Goal: Task Accomplishment & Management: Complete application form

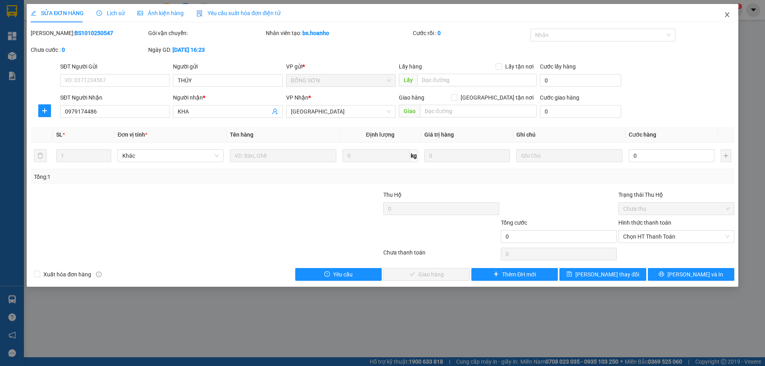
drag, startPoint x: 728, startPoint y: 15, endPoint x: 625, endPoint y: 27, distance: 103.9
click at [686, 21] on div "SỬA ĐƠN HÀNG Lịch sử Ảnh kiện hàng Yêu cầu xuất hóa đơn điện tử Total Paid Fee …" at bounding box center [383, 145] width 712 height 283
click at [727, 15] on icon "close" at bounding box center [727, 14] width 4 height 5
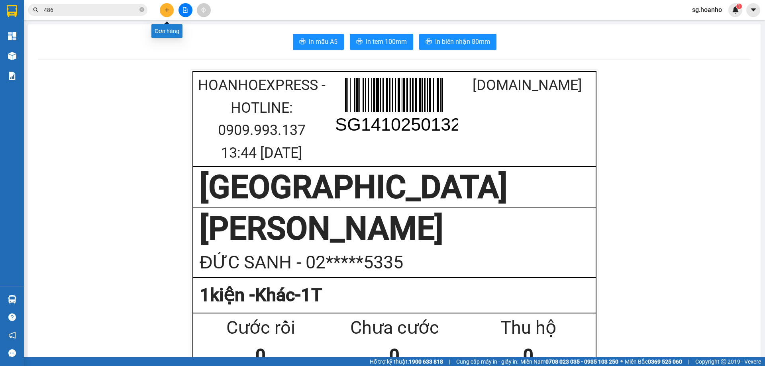
click at [171, 14] on button at bounding box center [167, 10] width 14 height 14
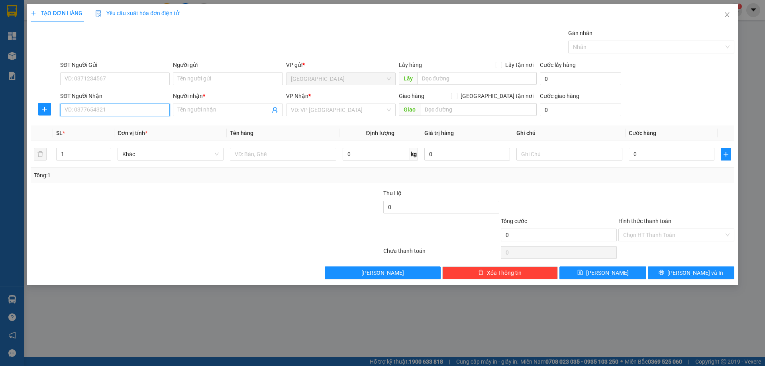
click at [116, 110] on input "SĐT Người Nhận" at bounding box center [115, 110] width 110 height 13
click at [263, 152] on input "text" at bounding box center [283, 154] width 106 height 13
type input "HỒ SƠ"
click at [137, 114] on input "SĐT Người Nhận" at bounding box center [115, 110] width 110 height 13
type input "0377953212"
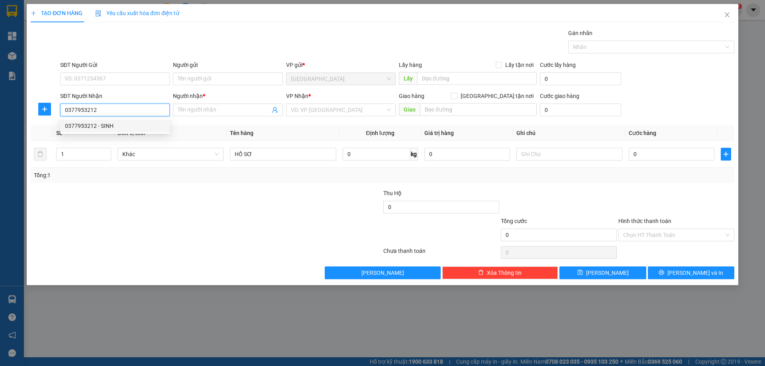
click at [92, 129] on div "0377953212 - SINH" at bounding box center [115, 126] width 100 height 9
type input "SINH"
type input "0377953212"
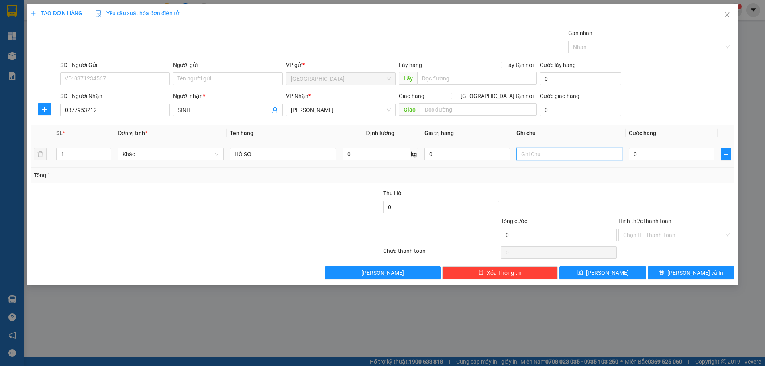
click at [560, 158] on input "text" at bounding box center [569, 154] width 106 height 13
type input "R 30K"
click at [647, 237] on input "Hình thức thanh toán" at bounding box center [673, 235] width 101 height 12
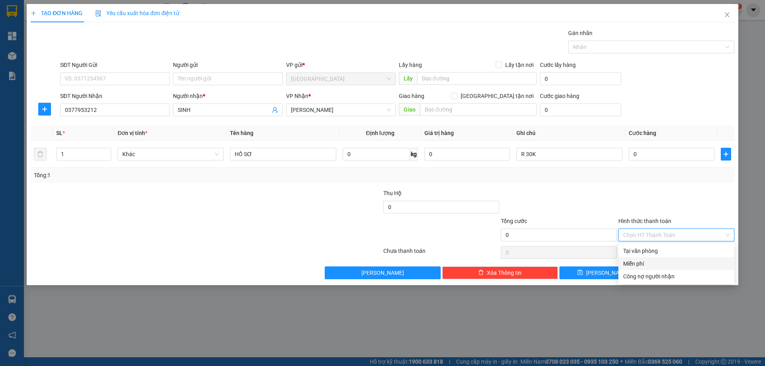
drag, startPoint x: 634, startPoint y: 261, endPoint x: 654, endPoint y: 269, distance: 21.6
click at [634, 261] on div "Miễn phí" at bounding box center [676, 263] width 106 height 9
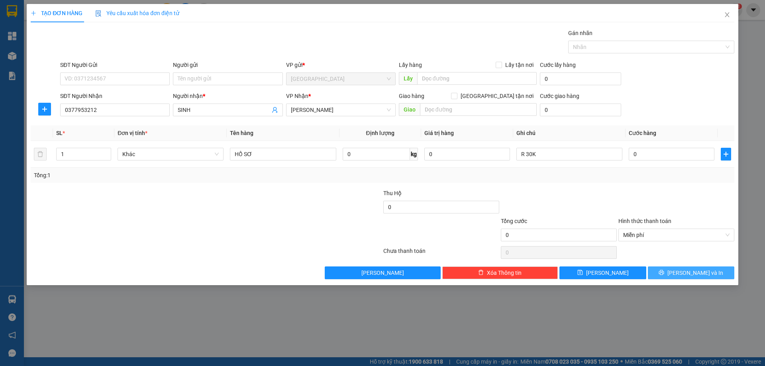
click at [667, 271] on button "[PERSON_NAME] và In" at bounding box center [691, 273] width 86 height 13
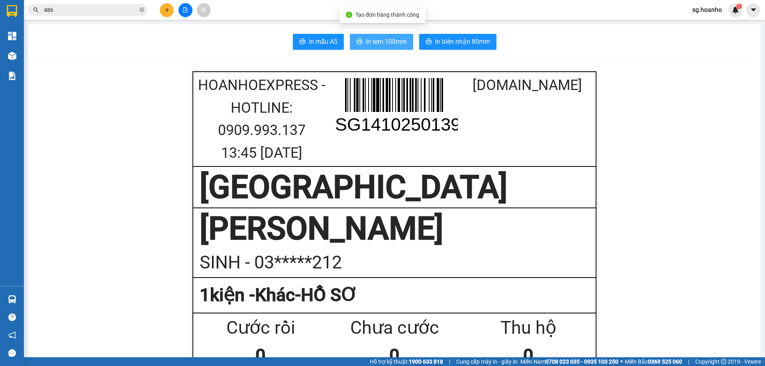
click at [376, 43] on span "In tem 100mm" at bounding box center [386, 42] width 41 height 10
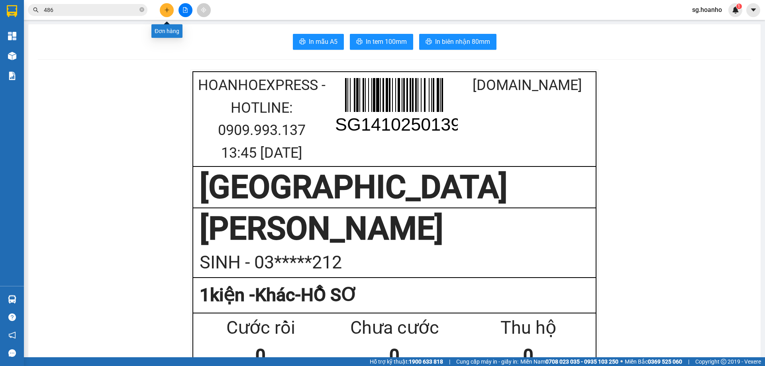
click at [167, 8] on icon "plus" at bounding box center [167, 10] width 6 height 6
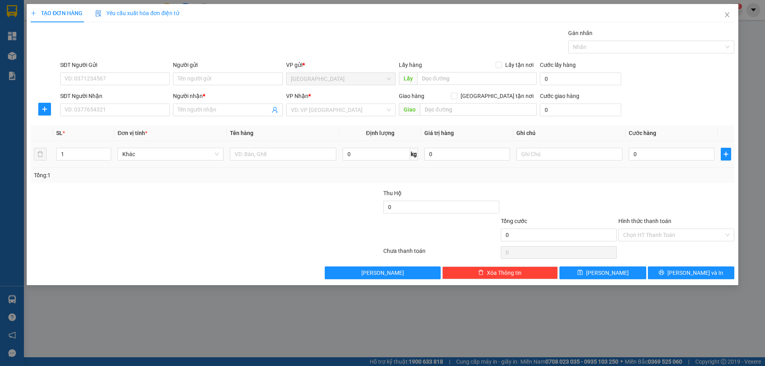
click at [274, 161] on div at bounding box center [283, 154] width 106 height 16
click at [272, 157] on input "text" at bounding box center [283, 154] width 106 height 13
click at [114, 112] on input "SĐT Người Nhận" at bounding box center [115, 110] width 110 height 13
type input "0382700282"
click at [118, 127] on div "0382700282 - CHỊ NHÂN" at bounding box center [115, 126] width 100 height 9
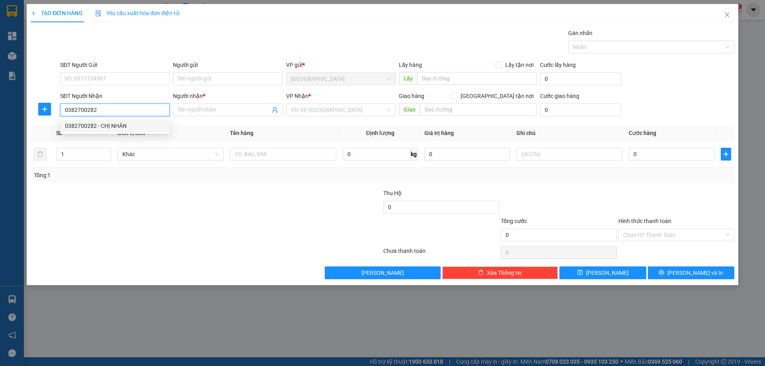
type input "CHỊ NHÂN"
type input "0382700282"
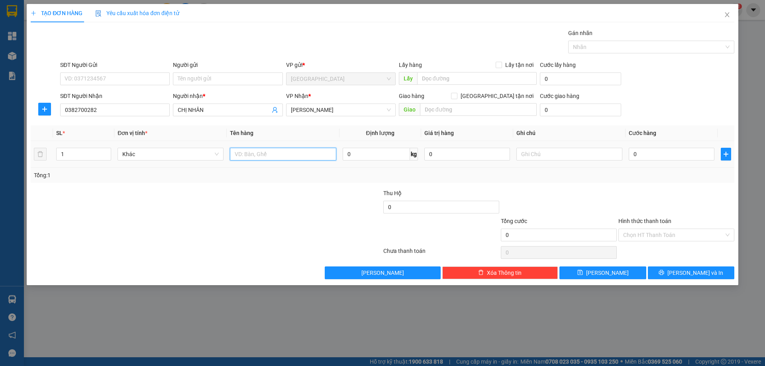
click at [271, 156] on input "text" at bounding box center [283, 154] width 106 height 13
type input "1T X"
click at [543, 155] on input "text" at bounding box center [569, 154] width 106 height 13
type input "T"
type input "R 70K"
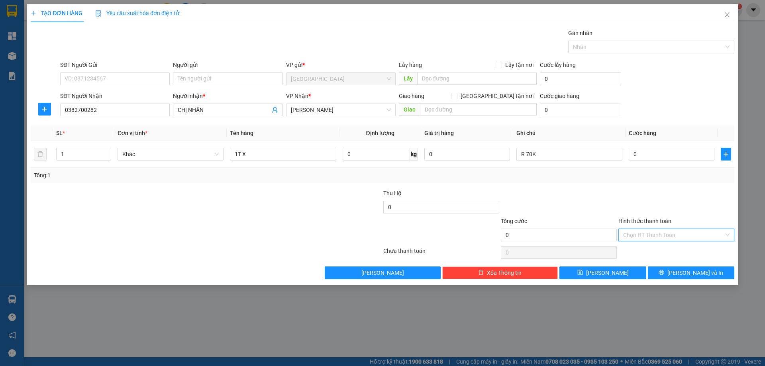
drag, startPoint x: 661, startPoint y: 233, endPoint x: 647, endPoint y: 265, distance: 33.9
click at [659, 239] on input "Hình thức thanh toán" at bounding box center [673, 235] width 101 height 12
click at [646, 266] on div "Miễn phí" at bounding box center [676, 263] width 106 height 9
click at [684, 276] on span "[PERSON_NAME] và In" at bounding box center [695, 273] width 56 height 9
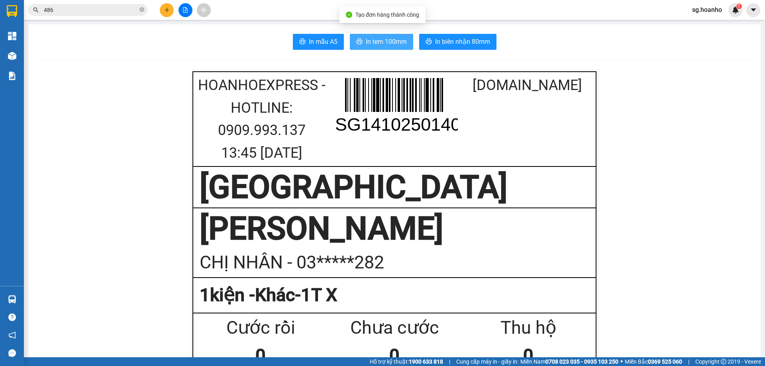
drag, startPoint x: 374, startPoint y: 41, endPoint x: 471, endPoint y: 101, distance: 113.2
click at [379, 43] on span "In tem 100mm" at bounding box center [386, 42] width 41 height 10
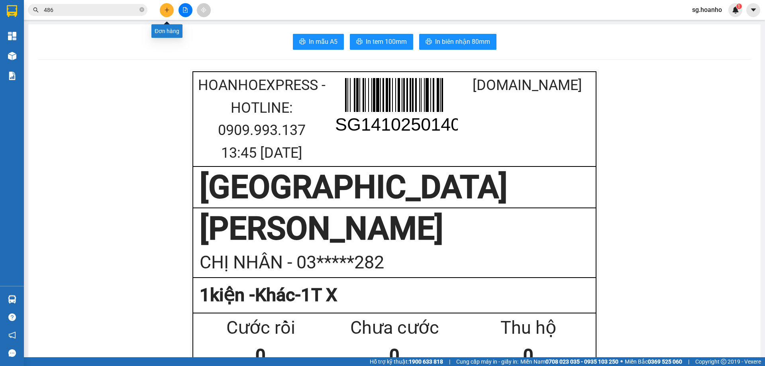
click at [165, 9] on icon "plus" at bounding box center [167, 10] width 6 height 6
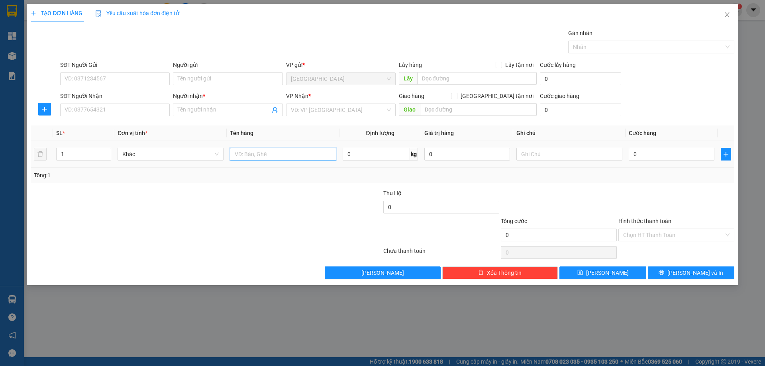
click at [244, 153] on input "text" at bounding box center [283, 154] width 106 height 13
type input "1T X"
click at [304, 102] on div "VP Nhận *" at bounding box center [341, 98] width 110 height 12
click at [303, 106] on input "search" at bounding box center [338, 110] width 94 height 12
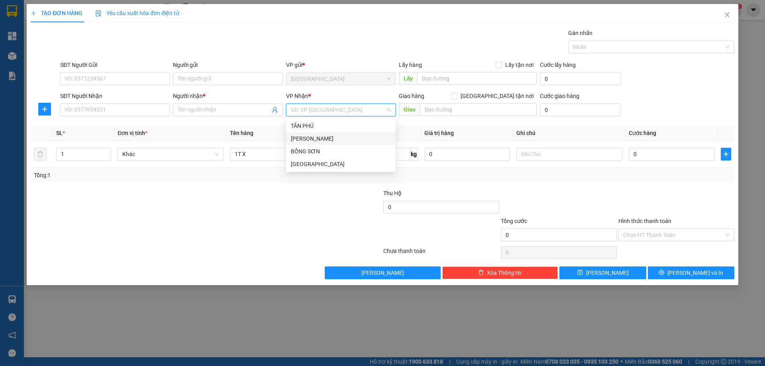
click at [296, 144] on div "[PERSON_NAME]" at bounding box center [341, 138] width 110 height 13
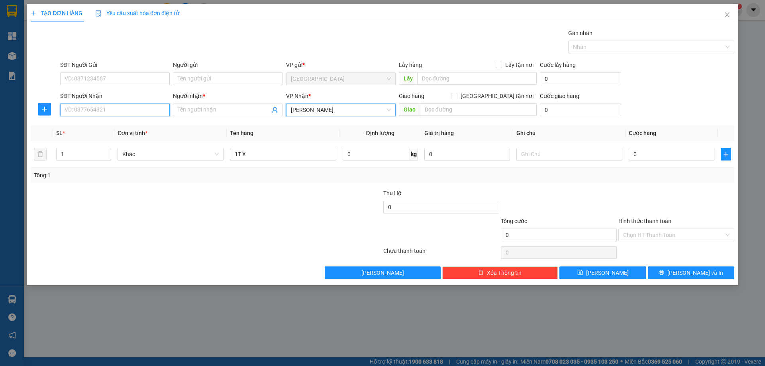
click at [111, 113] on input "SĐT Người Nhận" at bounding box center [115, 110] width 110 height 13
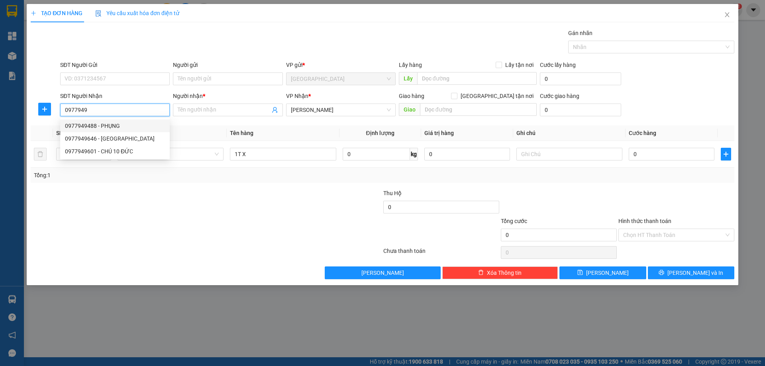
click at [108, 126] on div "0977949488 - PHỤNG" at bounding box center [115, 126] width 100 height 9
type input "0977949488"
type input "PHỤNG"
type input "0977949488"
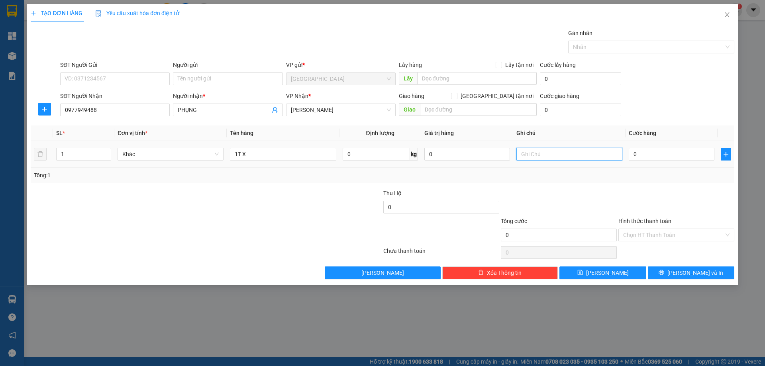
click at [558, 158] on input "text" at bounding box center [569, 154] width 106 height 13
type input "R 50K"
click at [653, 242] on div "Hình thức thanh toán Chọn HT Thanh Toán" at bounding box center [676, 231] width 116 height 28
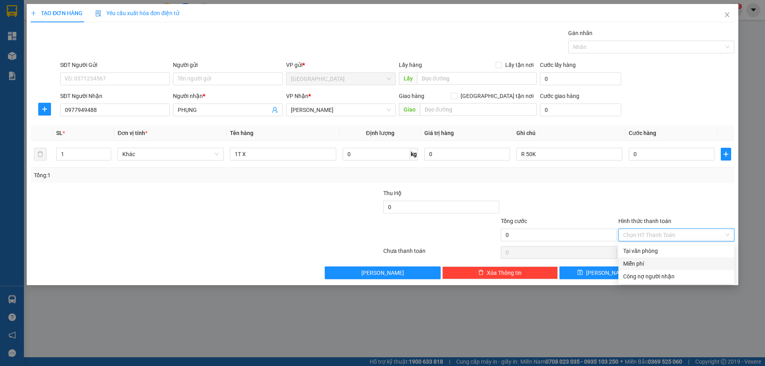
click at [645, 267] on div "Miễn phí" at bounding box center [676, 263] width 106 height 9
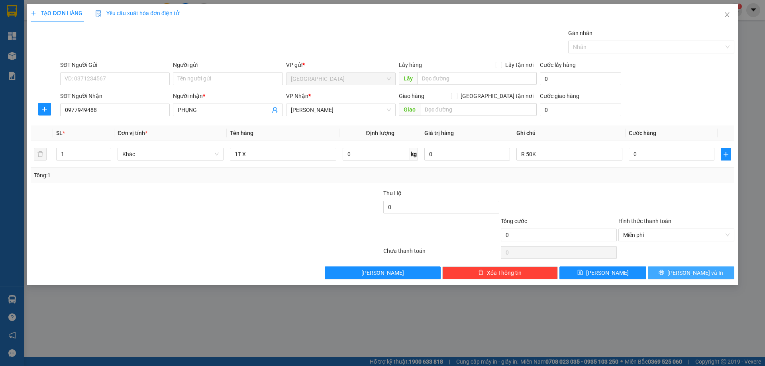
click at [686, 276] on span "[PERSON_NAME] và In" at bounding box center [695, 273] width 56 height 9
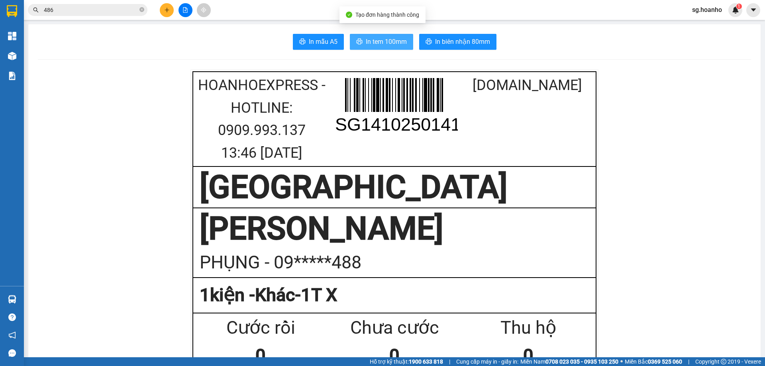
drag, startPoint x: 365, startPoint y: 44, endPoint x: 386, endPoint y: 80, distance: 42.5
click at [366, 44] on span "In tem 100mm" at bounding box center [386, 42] width 41 height 10
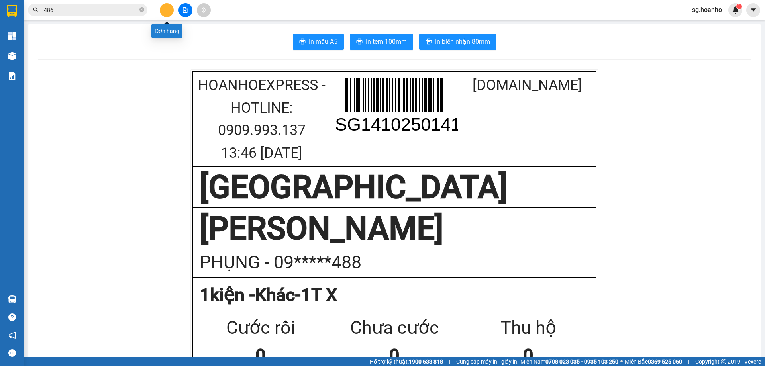
click at [171, 5] on button at bounding box center [167, 10] width 14 height 14
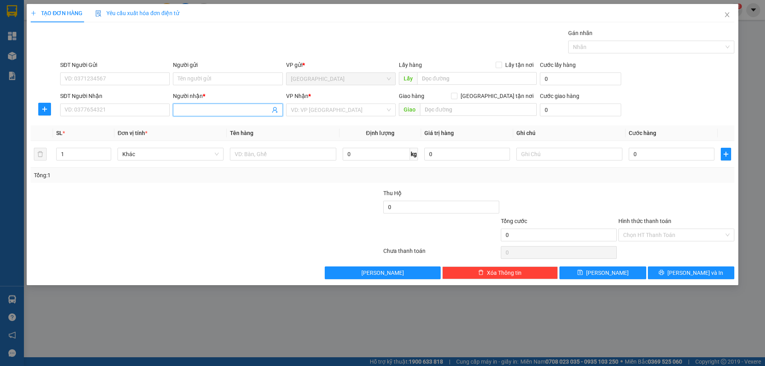
click at [195, 107] on input "Người nhận *" at bounding box center [224, 110] width 92 height 9
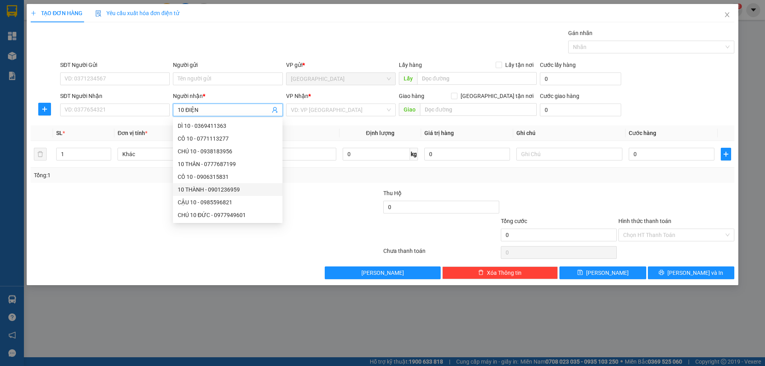
type input "10 ĐIỆN"
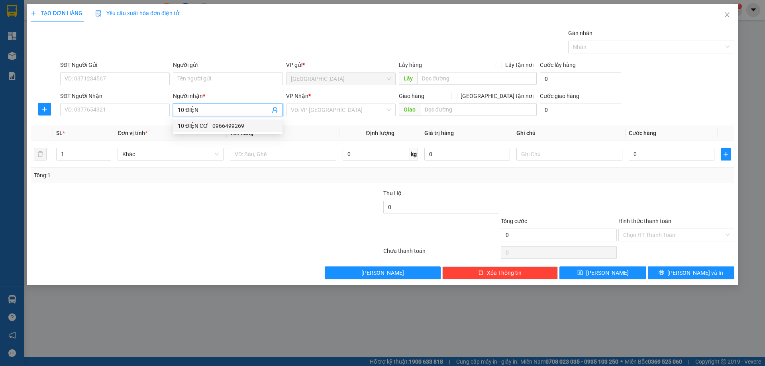
click at [203, 125] on div "10 ĐIỆN CƠ - 0966499269" at bounding box center [228, 126] width 100 height 9
type input "0966499269"
type input "10 ĐIỆN CƠ"
click at [311, 110] on input "search" at bounding box center [338, 110] width 94 height 12
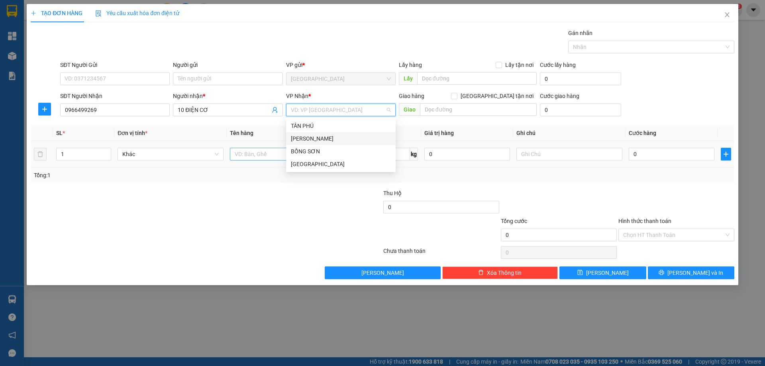
drag, startPoint x: 297, startPoint y: 138, endPoint x: 277, endPoint y: 154, distance: 25.3
click at [294, 141] on div "[PERSON_NAME]" at bounding box center [341, 138] width 100 height 9
click at [277, 154] on input "text" at bounding box center [283, 154] width 106 height 13
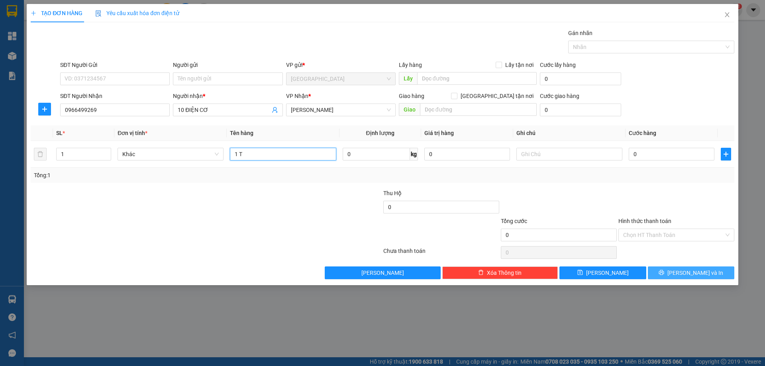
type input "1 T"
click at [686, 277] on span "[PERSON_NAME] và In" at bounding box center [695, 273] width 56 height 9
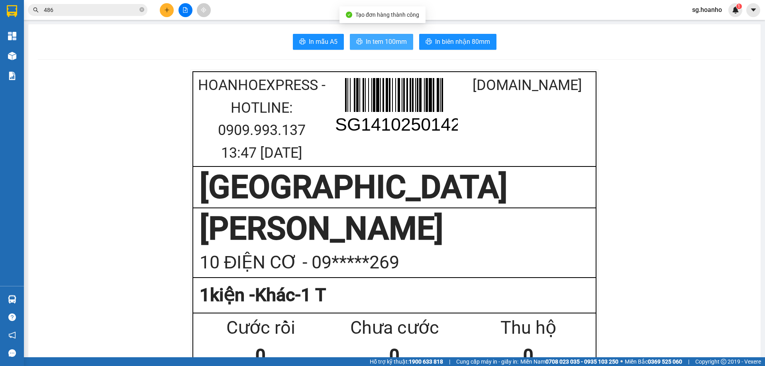
click at [398, 37] on span "In tem 100mm" at bounding box center [386, 42] width 41 height 10
click at [167, 8] on icon "plus" at bounding box center [167, 10] width 6 height 6
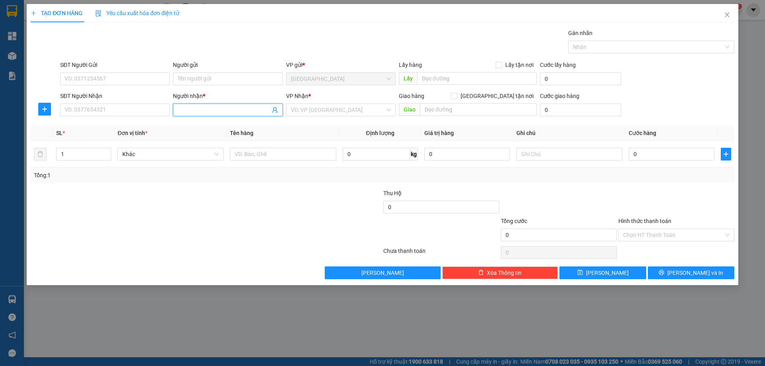
click at [188, 113] on input "Người nhận *" at bounding box center [224, 110] width 92 height 9
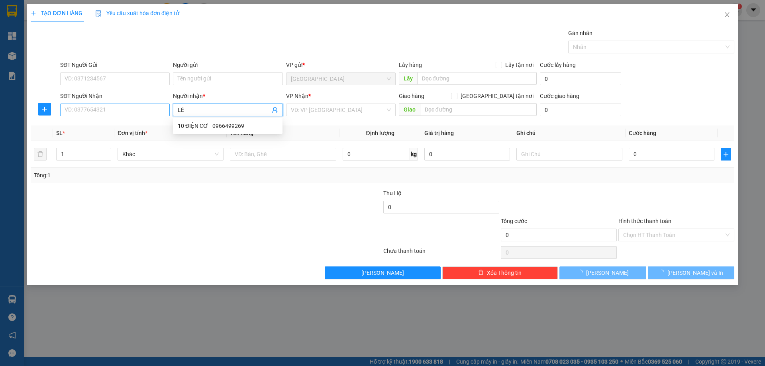
type input "LÊ"
click at [107, 112] on input "SĐT Người Nhận" at bounding box center [115, 110] width 110 height 13
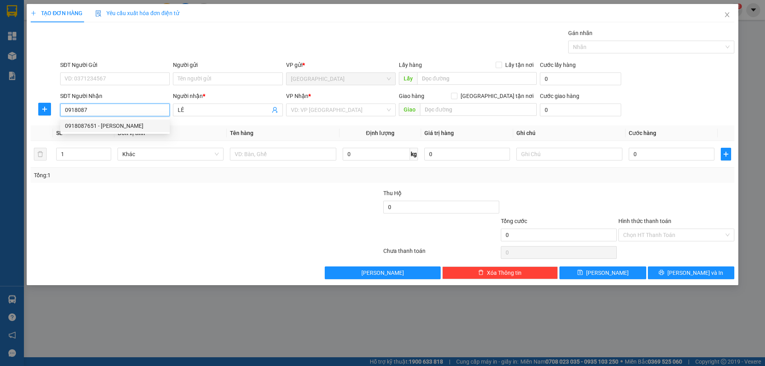
click at [101, 123] on div "0918087651 - LÊ HUY" at bounding box center [115, 126] width 100 height 9
type input "0918087651"
type input "[PERSON_NAME]"
type input "0918087651"
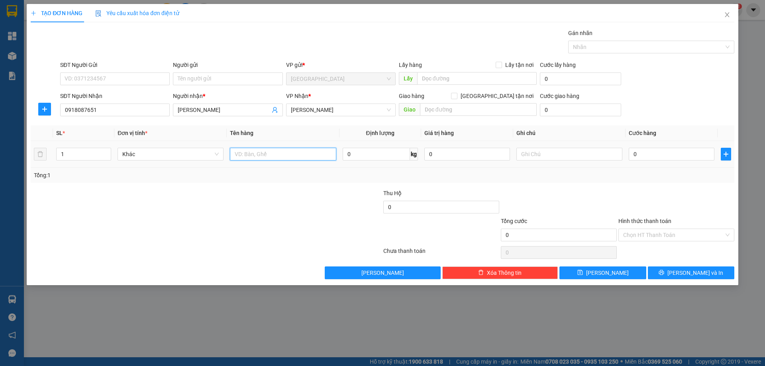
click at [252, 154] on input "text" at bounding box center [283, 154] width 106 height 13
type input "1T"
click at [672, 268] on button "[PERSON_NAME] và In" at bounding box center [691, 273] width 86 height 13
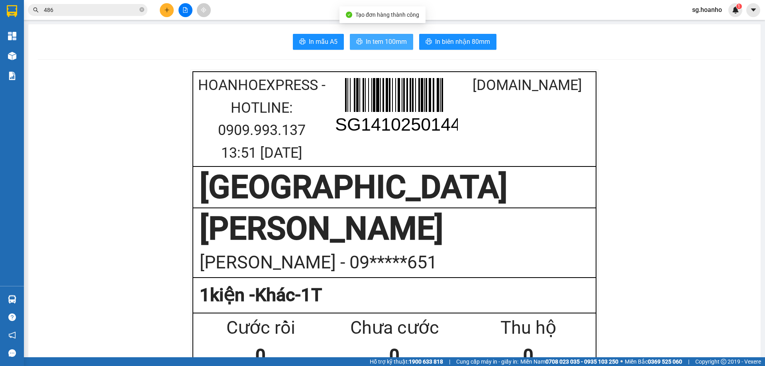
click at [350, 37] on button "In tem 100mm" at bounding box center [381, 42] width 63 height 16
click at [168, 10] on icon "plus" at bounding box center [167, 10] width 4 height 0
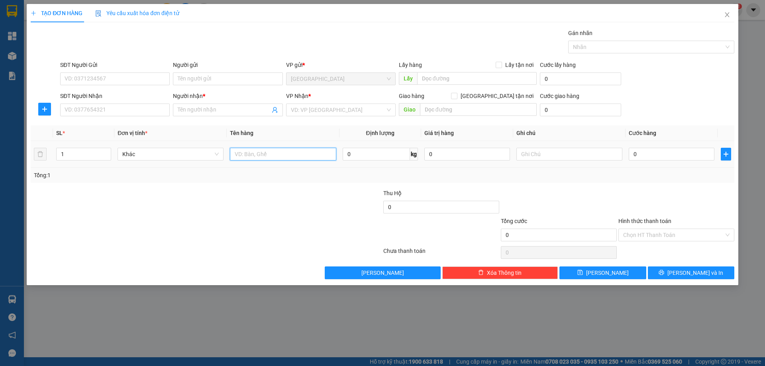
click at [275, 148] on input "text" at bounding box center [283, 154] width 106 height 13
type input "1 TÚI"
click at [312, 114] on input "search" at bounding box center [338, 110] width 94 height 12
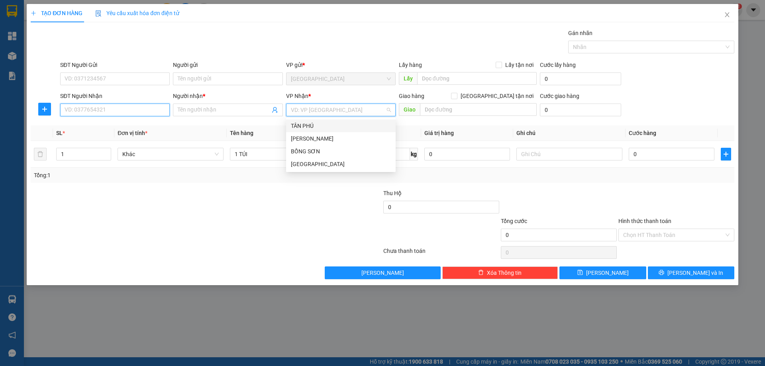
click at [94, 112] on input "SĐT Người Nhận" at bounding box center [115, 110] width 110 height 13
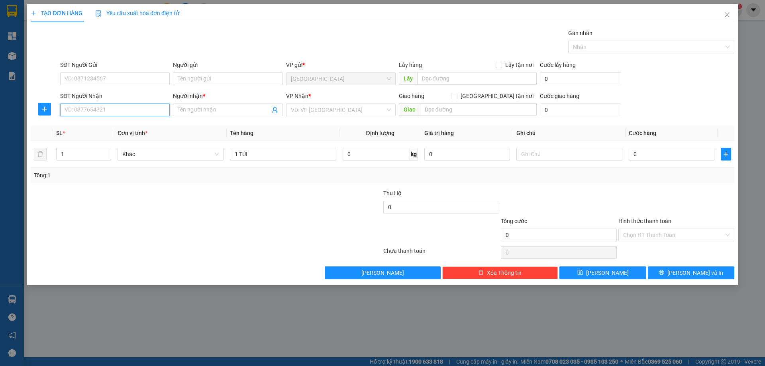
click at [95, 106] on input "SĐT Người Nhận" at bounding box center [115, 110] width 110 height 13
click at [92, 122] on div "0973400250 - BA THẾ" at bounding box center [115, 126] width 100 height 9
type input "0973400250"
type input "BA THẾ"
type input "0973400250"
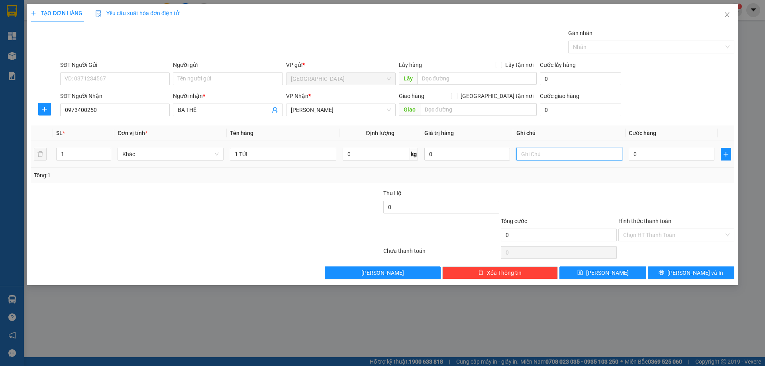
click at [545, 155] on input "text" at bounding box center [569, 154] width 106 height 13
type input "R 30K"
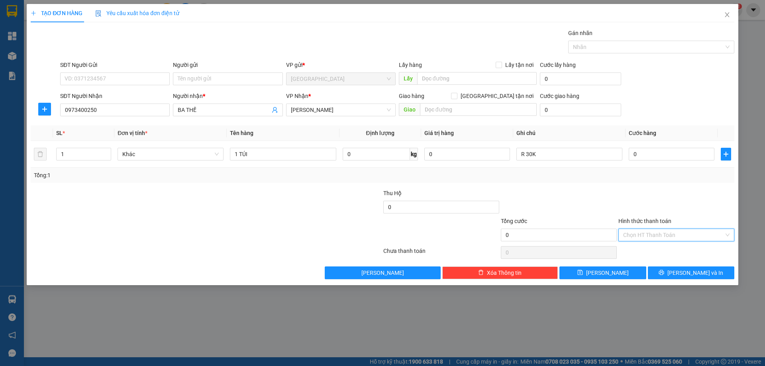
click at [657, 235] on input "Hình thức thanh toán" at bounding box center [673, 235] width 101 height 12
drag, startPoint x: 639, startPoint y: 262, endPoint x: 654, endPoint y: 267, distance: 16.0
click at [639, 262] on div "Miễn phí" at bounding box center [676, 263] width 106 height 9
drag, startPoint x: 679, startPoint y: 270, endPoint x: 441, endPoint y: 79, distance: 305.0
click at [664, 270] on icon "printer" at bounding box center [661, 272] width 5 height 5
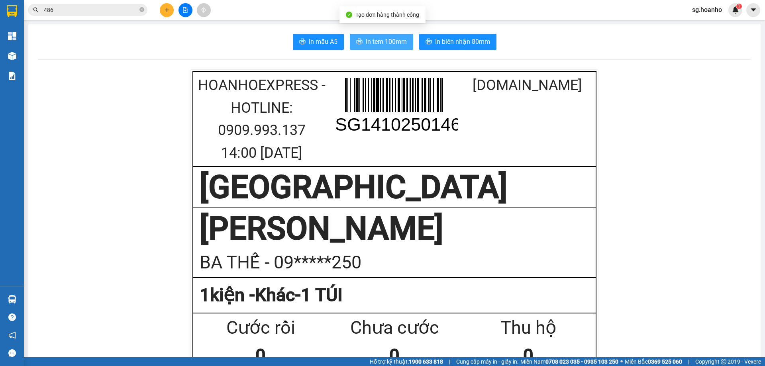
click at [378, 43] on span "In tem 100mm" at bounding box center [386, 42] width 41 height 10
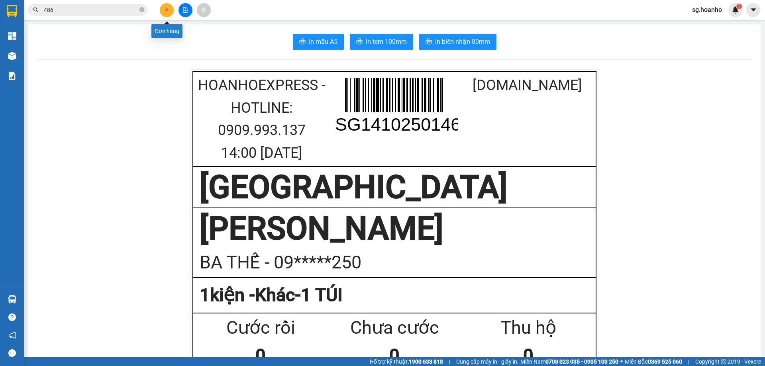
click at [165, 3] on button at bounding box center [167, 10] width 14 height 14
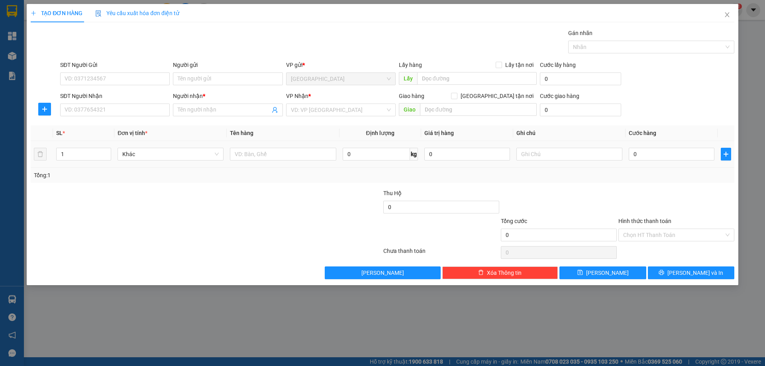
click at [275, 146] on td at bounding box center [283, 154] width 112 height 27
click at [272, 156] on input "text" at bounding box center [283, 154] width 106 height 13
type input "1T"
click at [139, 108] on input "SĐT Người Nhận" at bounding box center [115, 110] width 110 height 13
click at [108, 115] on input "SĐT Người Nhận" at bounding box center [115, 110] width 110 height 13
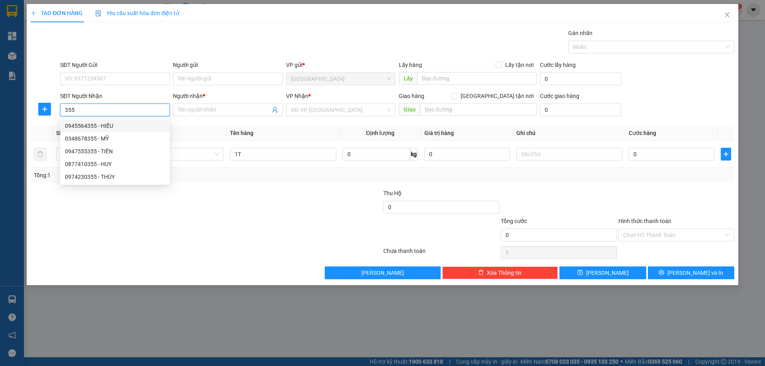
drag, startPoint x: 80, startPoint y: 111, endPoint x: 0, endPoint y: 119, distance: 80.9
click at [0, 119] on div "TẠO ĐƠN HÀNG Yêu cầu xuất hóa đơn điện tử Transit Pickup Surcharge Ids Transit …" at bounding box center [382, 183] width 765 height 366
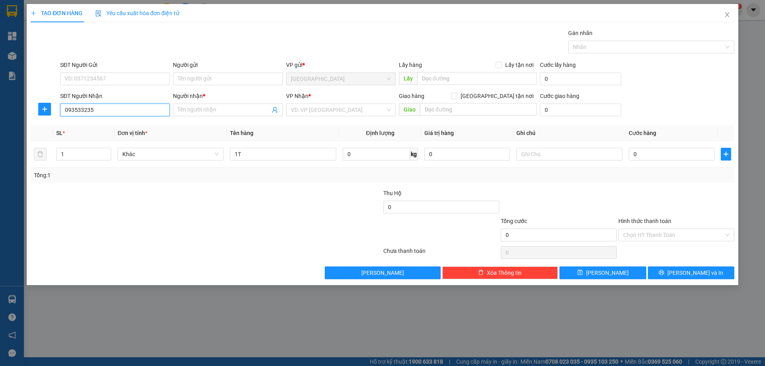
type input "0935332355"
drag, startPoint x: 133, startPoint y: 127, endPoint x: 184, endPoint y: 126, distance: 50.2
click at [135, 126] on div "0935332355 - A NGUYÊN" at bounding box center [115, 126] width 100 height 9
type input "A NGUYÊN"
type input "0935332355"
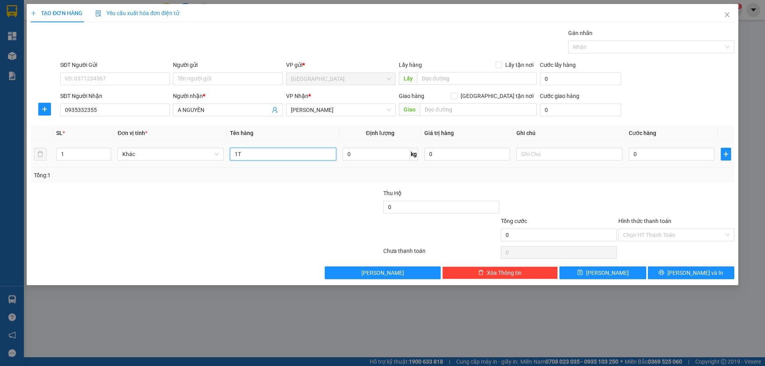
click at [298, 155] on input "1T" at bounding box center [283, 154] width 106 height 13
click at [664, 273] on icon "printer" at bounding box center [662, 273] width 6 height 6
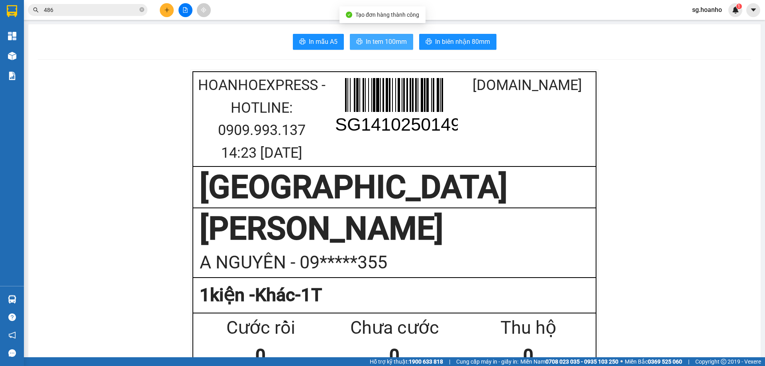
click at [393, 43] on span "In tem 100mm" at bounding box center [386, 42] width 41 height 10
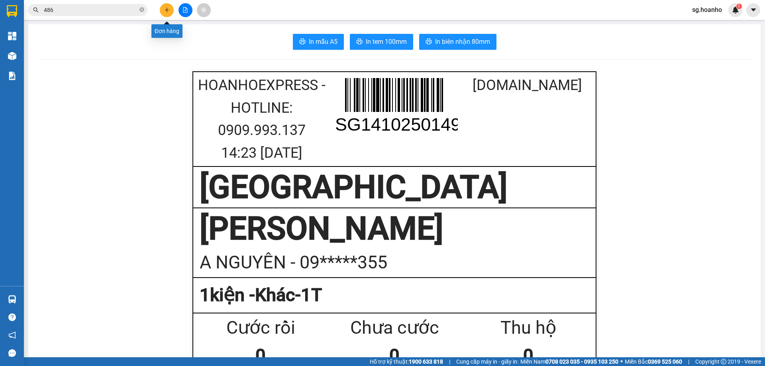
click at [161, 11] on button at bounding box center [167, 10] width 14 height 14
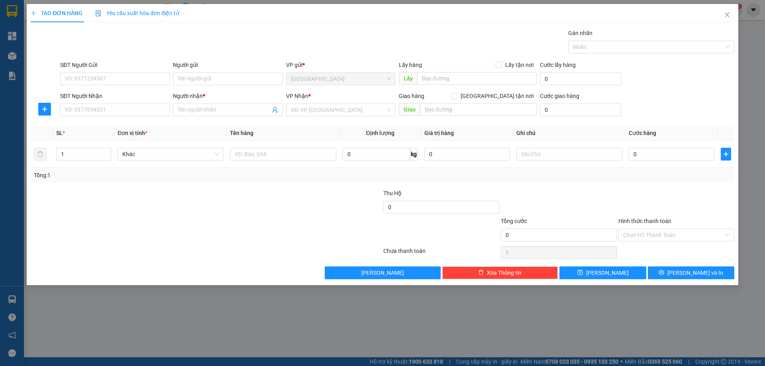
click at [197, 98] on div "Người nhận *" at bounding box center [228, 96] width 110 height 9
click at [197, 106] on input "Người nhận *" at bounding box center [224, 110] width 92 height 9
click at [190, 113] on input "Người nhận *" at bounding box center [224, 110] width 92 height 9
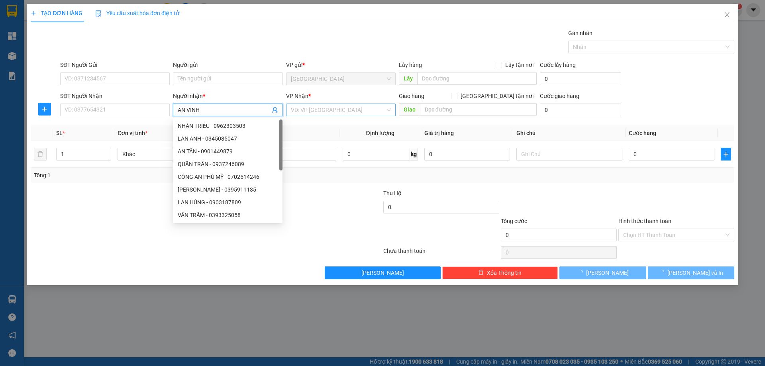
type input "AN VINH"
drag, startPoint x: 336, startPoint y: 114, endPoint x: 310, endPoint y: 141, distance: 37.2
click at [335, 117] on div "VP Nhận * VD: VP [GEOGRAPHIC_DATA]" at bounding box center [341, 106] width 110 height 28
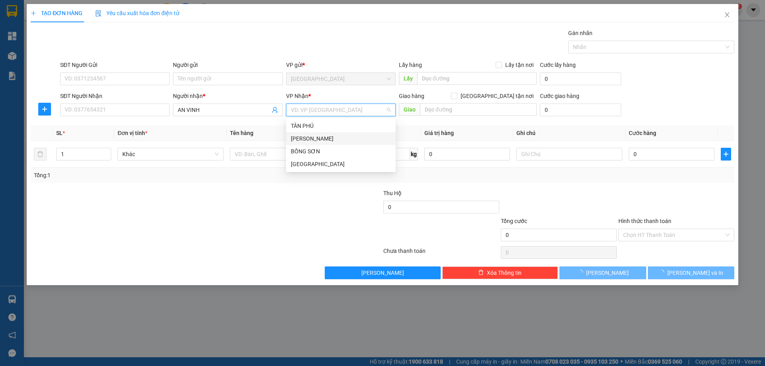
drag, startPoint x: 310, startPoint y: 141, endPoint x: 272, endPoint y: 154, distance: 40.1
click at [309, 141] on div "[PERSON_NAME]" at bounding box center [341, 138] width 100 height 9
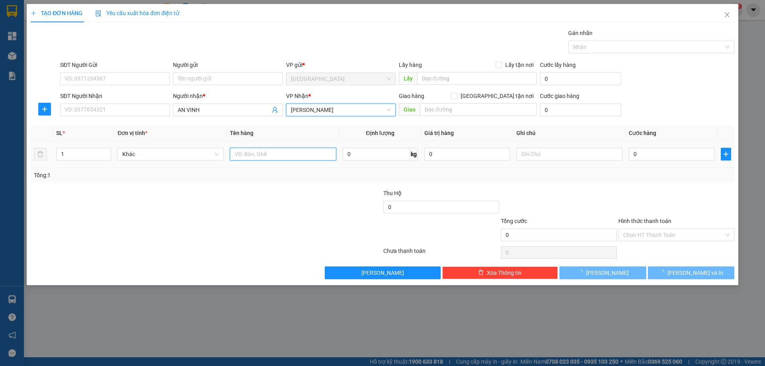
click at [269, 155] on input "text" at bounding box center [283, 154] width 106 height 13
type input "1 BAO"
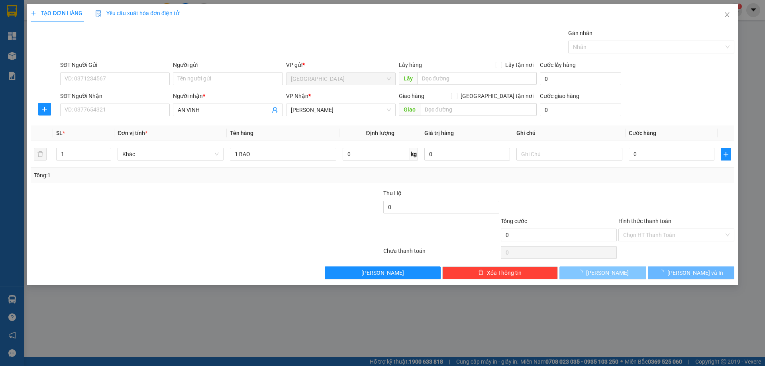
click at [610, 270] on span "[PERSON_NAME]" at bounding box center [607, 273] width 43 height 9
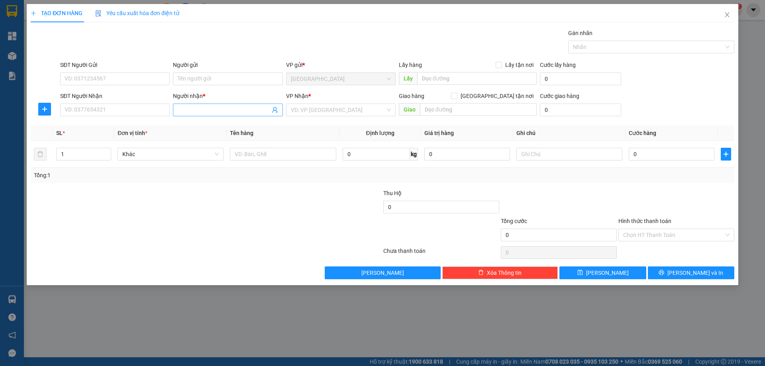
click at [212, 113] on input "Người nhận *" at bounding box center [224, 110] width 92 height 9
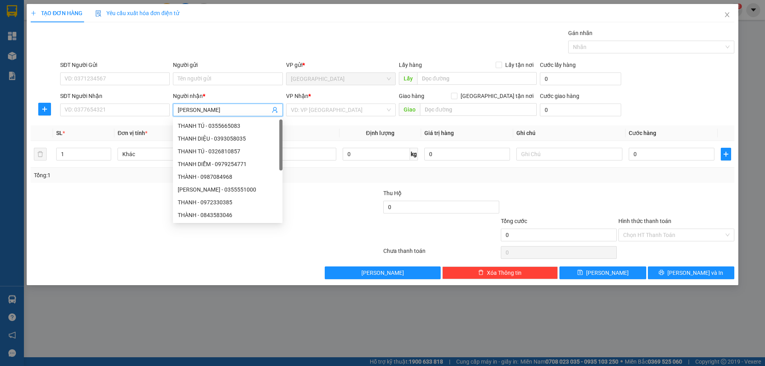
type input "THANH HOAI"
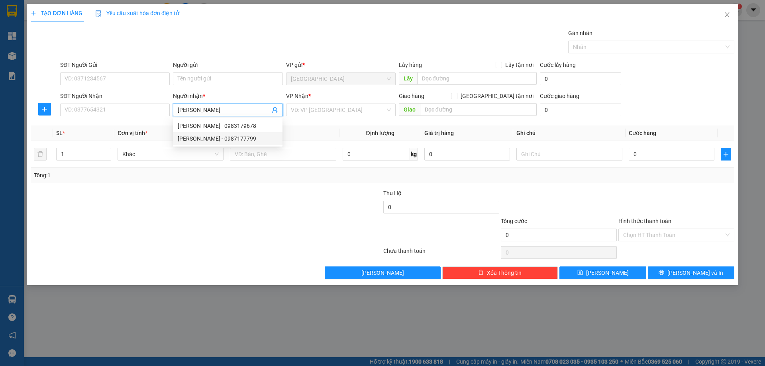
drag, startPoint x: 222, startPoint y: 139, endPoint x: 260, endPoint y: 139, distance: 38.6
click at [222, 139] on div "THANH HOÀI TÂN - 0987177799" at bounding box center [228, 138] width 100 height 9
type input "0987177799"
type input "[PERSON_NAME]"
drag, startPoint x: 305, startPoint y: 112, endPoint x: 303, endPoint y: 130, distance: 18.5
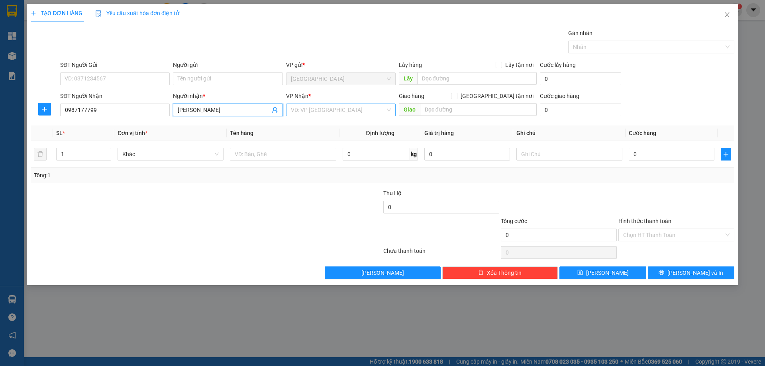
click at [305, 114] on input "search" at bounding box center [338, 110] width 94 height 12
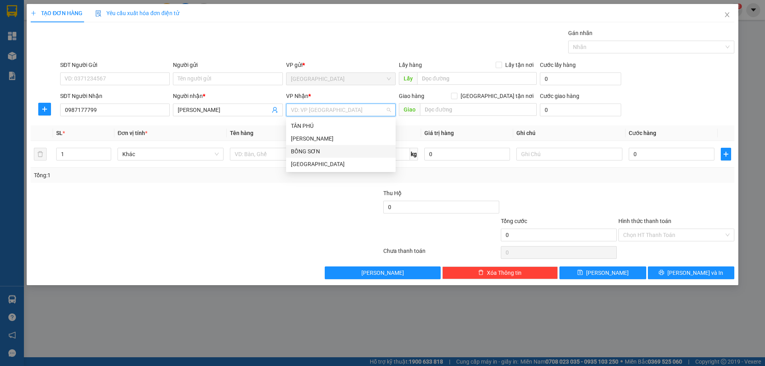
drag, startPoint x: 297, startPoint y: 152, endPoint x: 349, endPoint y: 141, distance: 53.0
click at [301, 149] on div "BỒNG SƠN" at bounding box center [341, 151] width 100 height 9
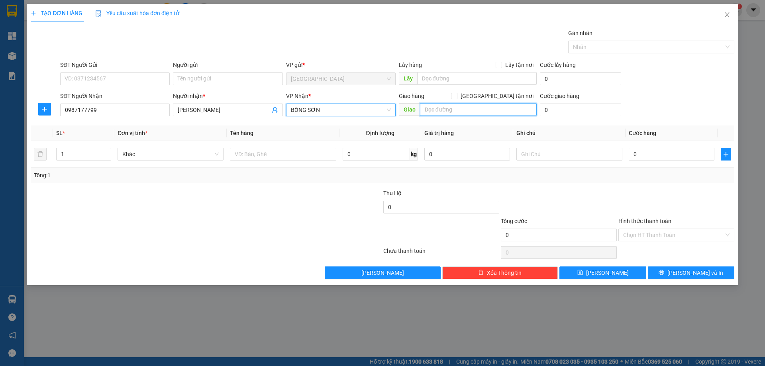
click at [443, 115] on input "text" at bounding box center [478, 109] width 117 height 13
type input "HOÀI TÂN"
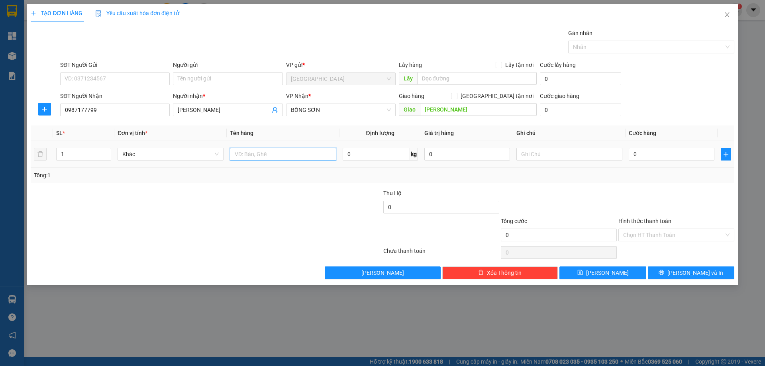
click at [239, 155] on input "text" at bounding box center [283, 154] width 106 height 13
type input "1 BAO"
click at [664, 273] on icon "printer" at bounding box center [661, 272] width 5 height 5
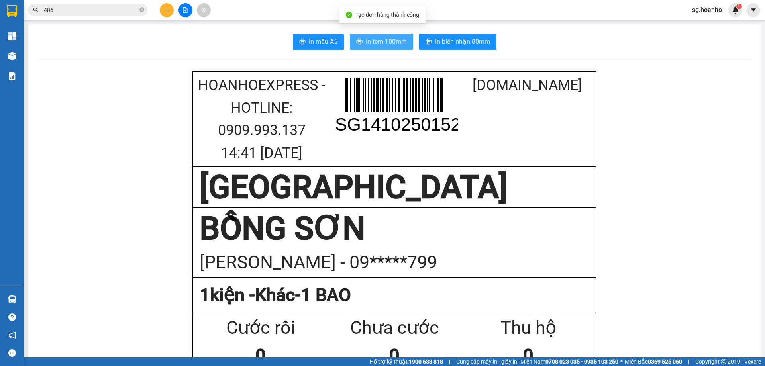
drag, startPoint x: 384, startPoint y: 37, endPoint x: 441, endPoint y: 108, distance: 91.5
click at [385, 39] on span "In tem 100mm" at bounding box center [386, 42] width 41 height 10
click at [165, 8] on icon "plus" at bounding box center [167, 10] width 6 height 6
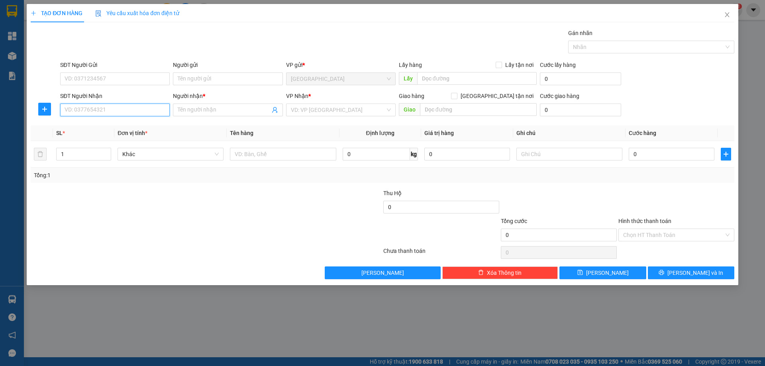
click at [107, 113] on input "SĐT Người Nhận" at bounding box center [115, 110] width 110 height 13
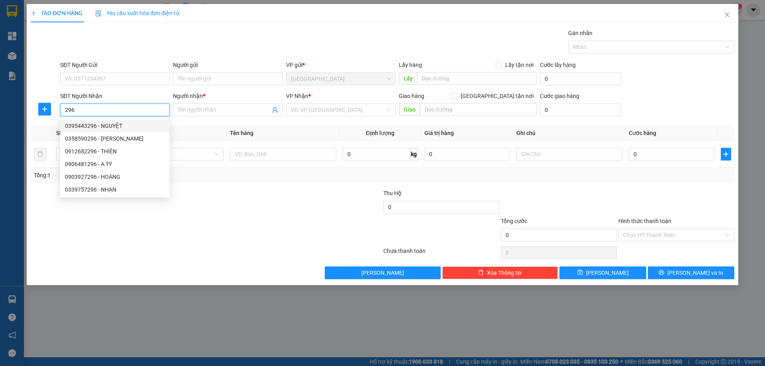
drag, startPoint x: 80, startPoint y: 110, endPoint x: 3, endPoint y: 118, distance: 77.2
click at [0, 122] on div "TẠO ĐƠN HÀNG Yêu cầu xuất hóa đơn điện tử Transit Pickup Surcharge Ids Transit …" at bounding box center [382, 183] width 765 height 366
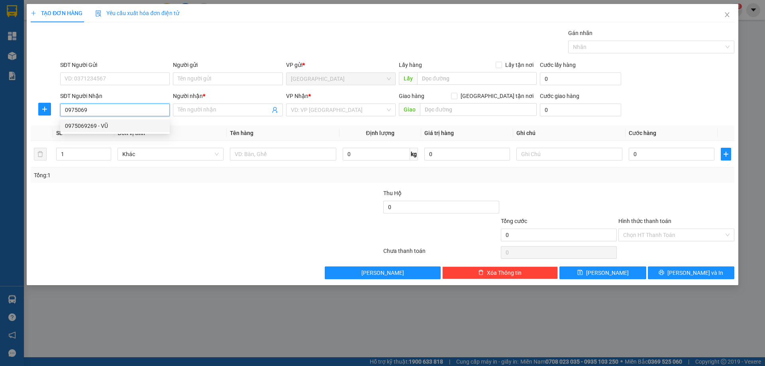
click at [109, 128] on div "0975069269 - VŨ" at bounding box center [115, 126] width 100 height 9
type input "0975069269"
type input "VŨ"
type input "0975069269"
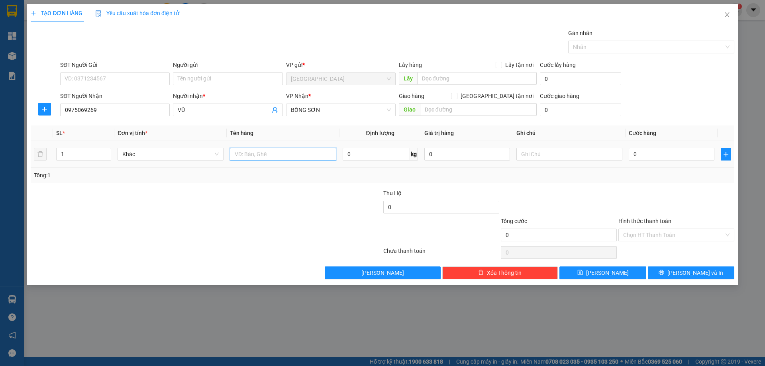
click at [282, 160] on input "text" at bounding box center [283, 154] width 106 height 13
type input "HỒ SƠ"
click at [556, 154] on input "text" at bounding box center [569, 154] width 106 height 13
type input "R 40K"
click at [652, 231] on input "Hình thức thanh toán" at bounding box center [673, 235] width 101 height 12
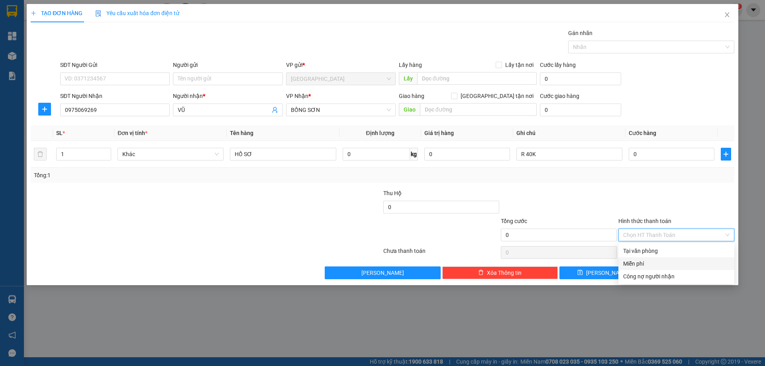
drag, startPoint x: 632, startPoint y: 263, endPoint x: 647, endPoint y: 269, distance: 16.6
click at [633, 264] on div "Miễn phí" at bounding box center [676, 263] width 106 height 9
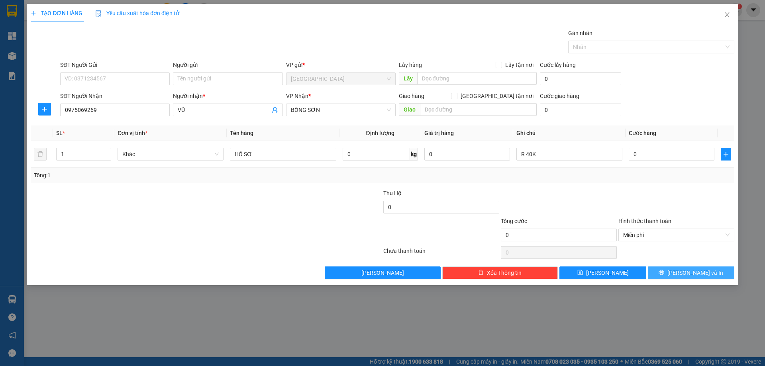
click at [679, 278] on button "[PERSON_NAME] và In" at bounding box center [691, 273] width 86 height 13
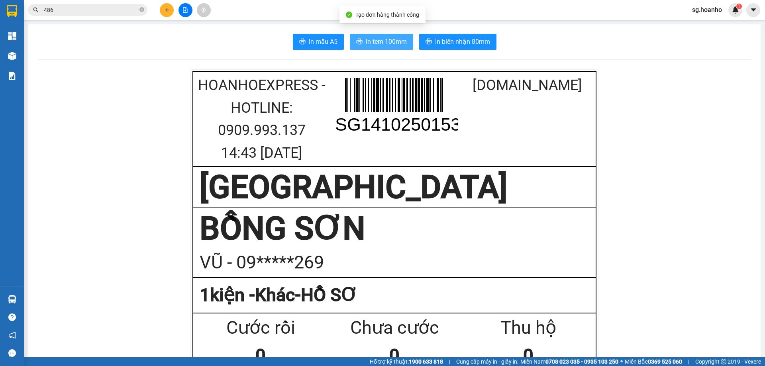
click at [380, 37] on span "In tem 100mm" at bounding box center [386, 42] width 41 height 10
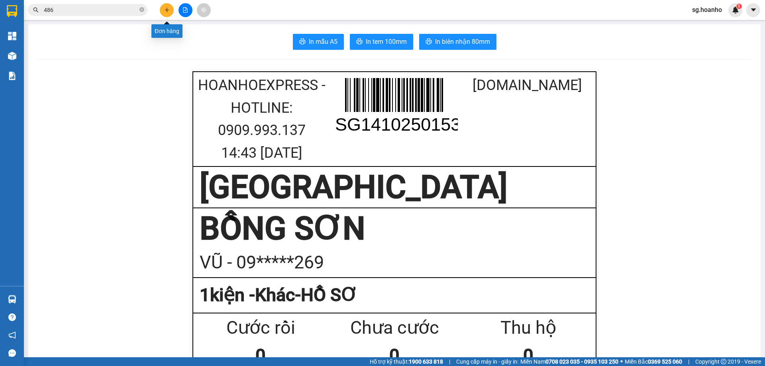
click at [169, 8] on icon "plus" at bounding box center [167, 10] width 6 height 6
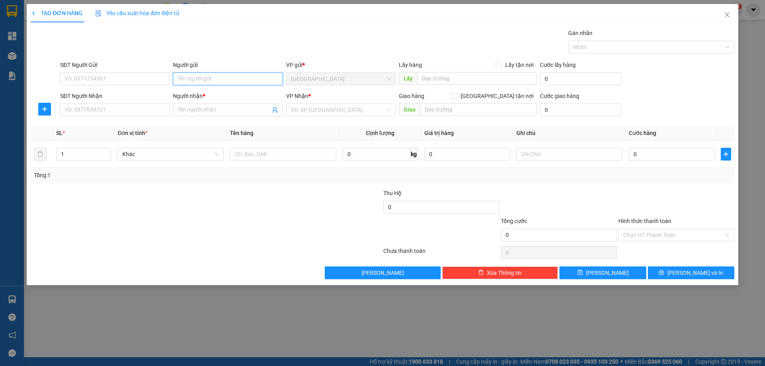
click at [202, 83] on input "Người gửi" at bounding box center [228, 79] width 110 height 13
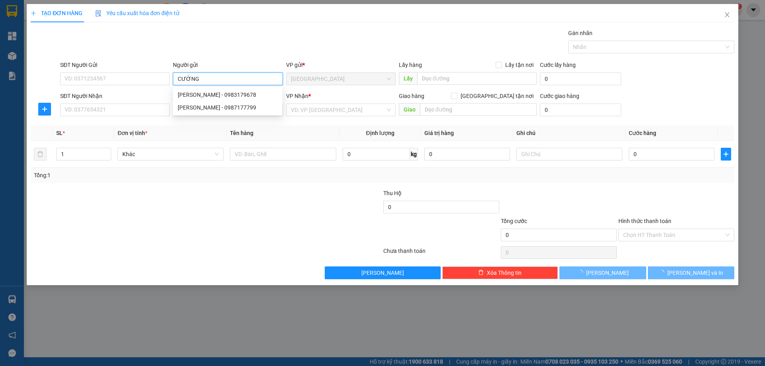
type input "CƯỜNG"
drag, startPoint x: 188, startPoint y: 40, endPoint x: 211, endPoint y: 128, distance: 91.4
click at [188, 41] on div "Gán nhãn Nhãn" at bounding box center [397, 43] width 677 height 28
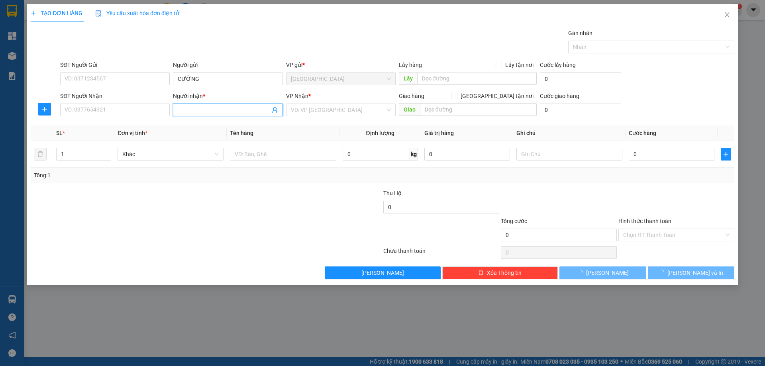
click at [195, 109] on input "Người nhận *" at bounding box center [224, 110] width 92 height 9
type input "D"
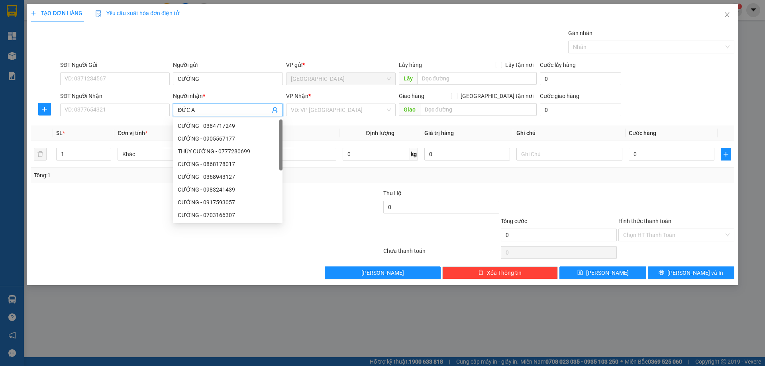
type input "ĐỨC AN"
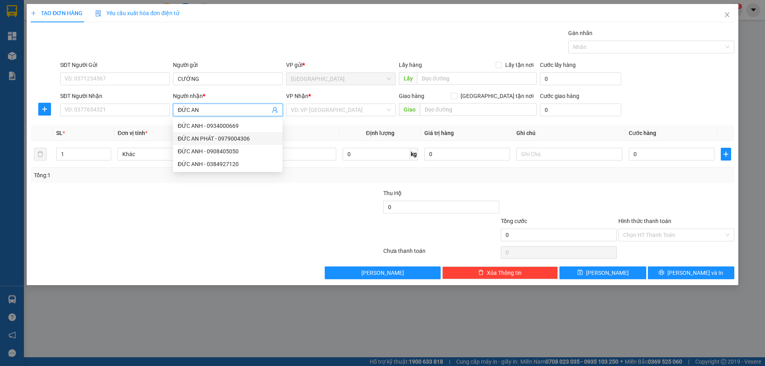
drag, startPoint x: 222, startPoint y: 135, endPoint x: 270, endPoint y: 118, distance: 51.1
click at [226, 133] on div "ĐỨC AN PHÁT - 0979004306" at bounding box center [228, 138] width 110 height 13
type input "0979004306"
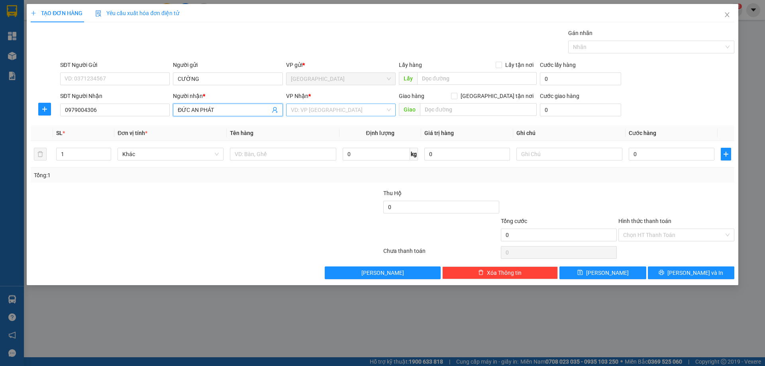
type input "ĐỨC AN PHÁT"
click at [300, 106] on input "search" at bounding box center [338, 110] width 94 height 12
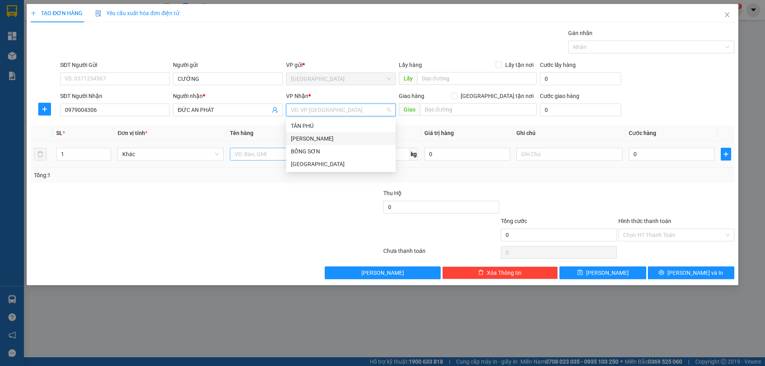
drag, startPoint x: 298, startPoint y: 134, endPoint x: 273, endPoint y: 151, distance: 30.8
click at [294, 139] on div "[PERSON_NAME]" at bounding box center [341, 138] width 100 height 9
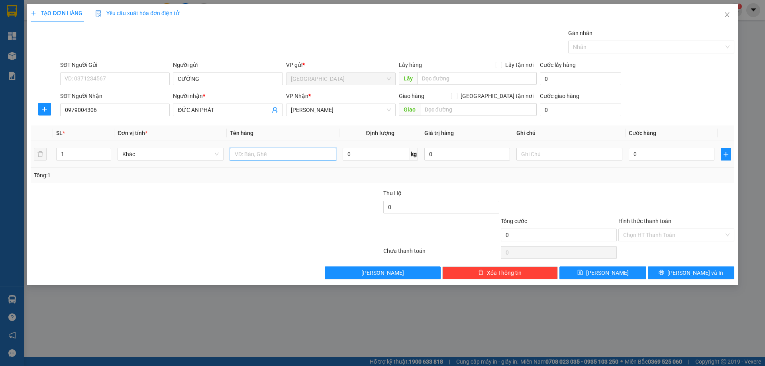
click at [262, 157] on input "text" at bounding box center [283, 154] width 106 height 13
type input "1 CANH"
click at [574, 158] on input "text" at bounding box center [569, 154] width 106 height 13
type input "R 70K"
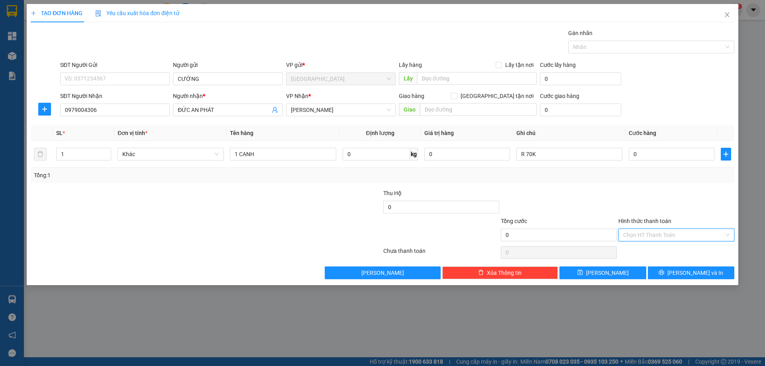
drag, startPoint x: 648, startPoint y: 233, endPoint x: 637, endPoint y: 258, distance: 27.5
click at [647, 234] on input "Hình thức thanh toán" at bounding box center [673, 235] width 101 height 12
drag, startPoint x: 635, startPoint y: 260, endPoint x: 673, endPoint y: 269, distance: 39.3
click at [635, 260] on div "Miễn phí" at bounding box center [676, 263] width 106 height 9
click at [673, 269] on button "[PERSON_NAME] và In" at bounding box center [691, 273] width 86 height 13
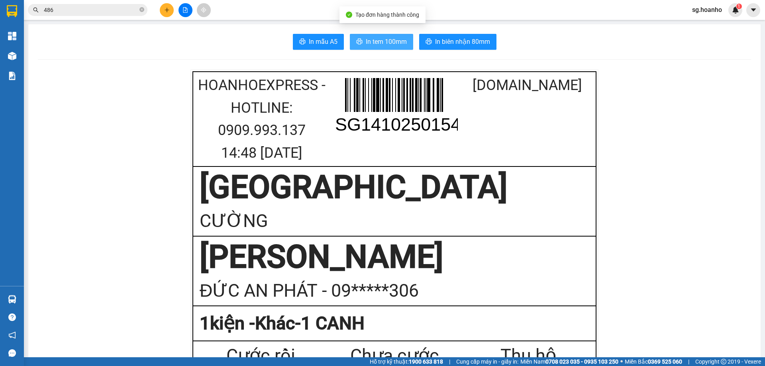
click at [368, 43] on span "In tem 100mm" at bounding box center [386, 42] width 41 height 10
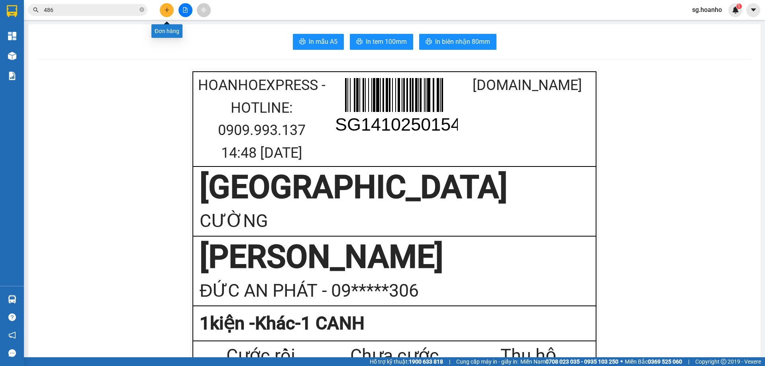
click at [167, 7] on icon "plus" at bounding box center [167, 10] width 6 height 6
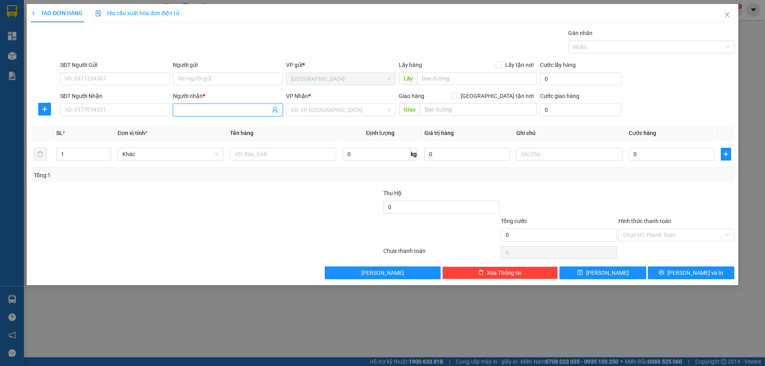
click at [225, 113] on input "Người nhận *" at bounding box center [224, 110] width 92 height 9
type input "HÀ V"
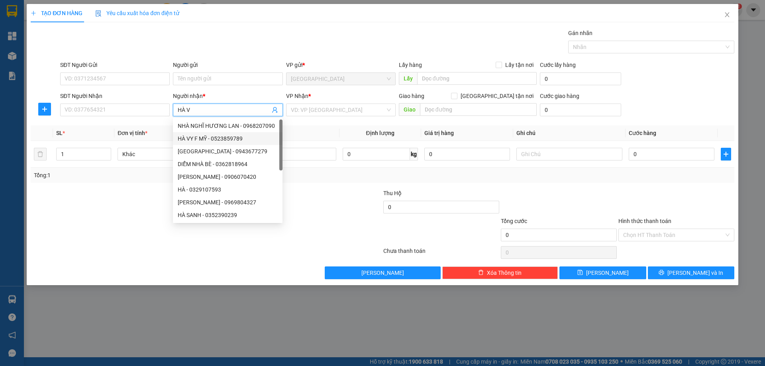
click at [214, 137] on div "HÀ VY F MỸ - 0523859789" at bounding box center [228, 138] width 100 height 9
type input "0523859789"
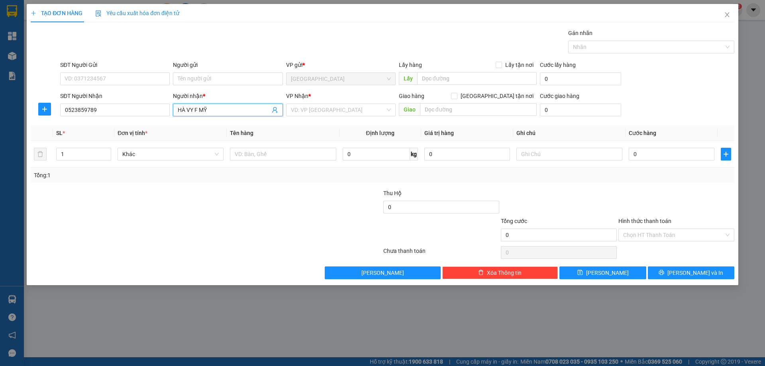
type input "HÀ VY F MỸ"
click at [332, 118] on div "VP Nhận * VD: VP [GEOGRAPHIC_DATA]" at bounding box center [341, 106] width 110 height 28
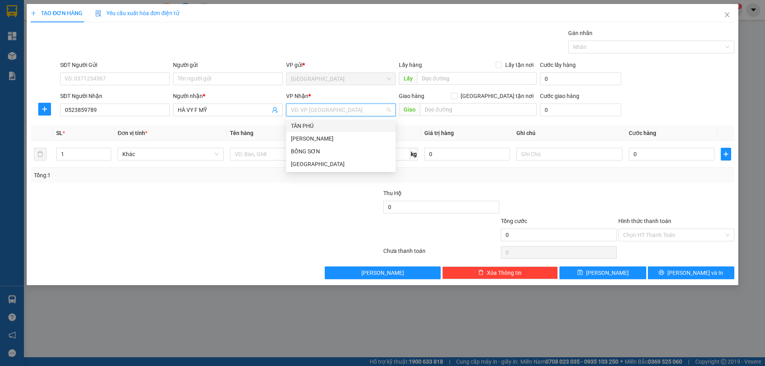
drag, startPoint x: 328, startPoint y: 115, endPoint x: 307, endPoint y: 141, distance: 33.7
click at [326, 117] on div "VP Nhận * VD: VP [GEOGRAPHIC_DATA]" at bounding box center [341, 106] width 110 height 28
drag, startPoint x: 303, startPoint y: 139, endPoint x: 331, endPoint y: 129, distance: 30.0
click at [307, 137] on div "[PERSON_NAME]" at bounding box center [341, 138] width 100 height 9
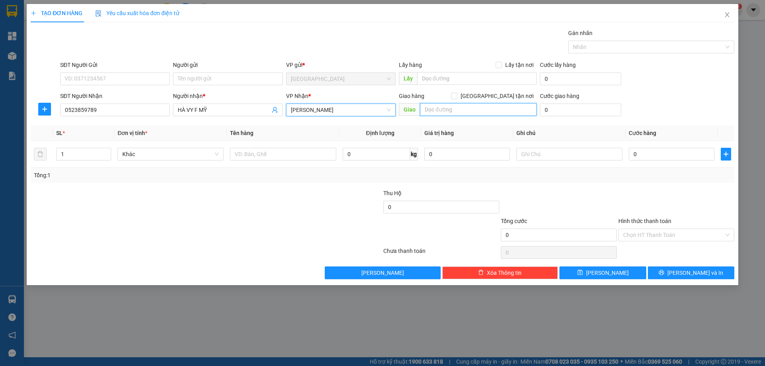
click at [424, 106] on input "text" at bounding box center [478, 109] width 117 height 13
type input "O"
type input "PHÙ MỸ"
click at [299, 162] on td at bounding box center [283, 154] width 112 height 27
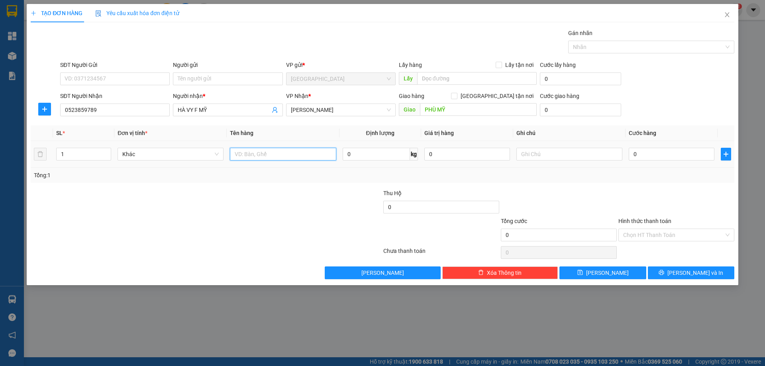
click at [300, 156] on input "text" at bounding box center [283, 154] width 106 height 13
type input "1T X"
click at [531, 154] on input "text" at bounding box center [569, 154] width 106 height 13
type input "X"
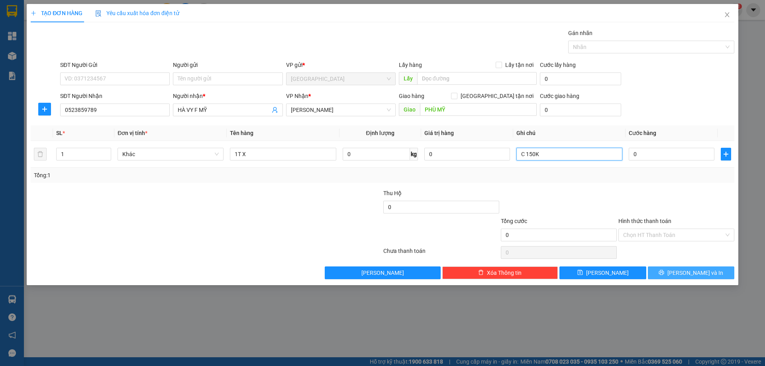
type input "C 150K"
click at [668, 269] on button "[PERSON_NAME] và In" at bounding box center [691, 273] width 86 height 13
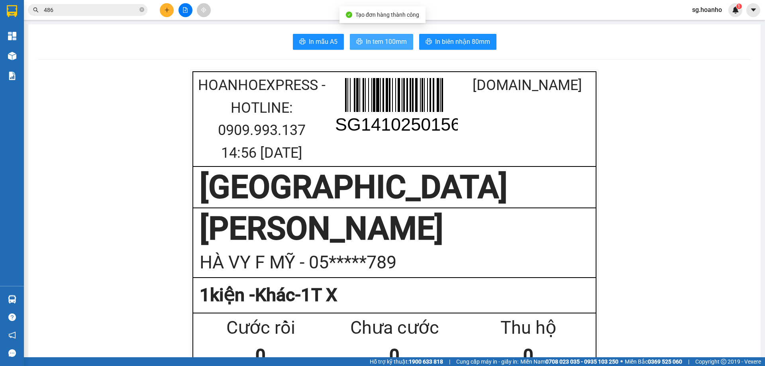
click at [356, 45] on icon "printer" at bounding box center [359, 41] width 6 height 6
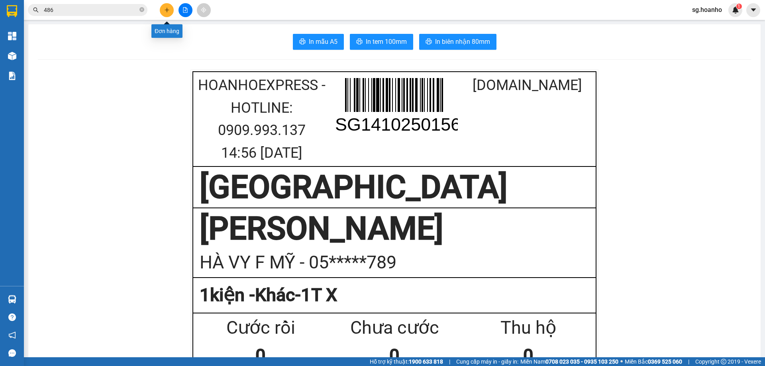
click at [167, 10] on icon "plus" at bounding box center [167, 10] width 6 height 6
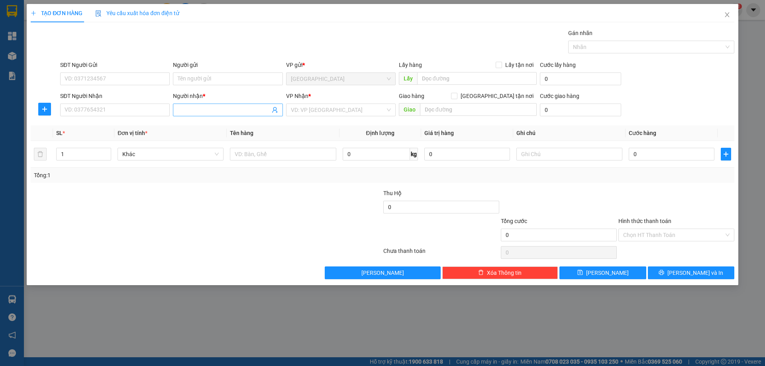
click at [209, 114] on input "Người nhận *" at bounding box center [224, 110] width 92 height 9
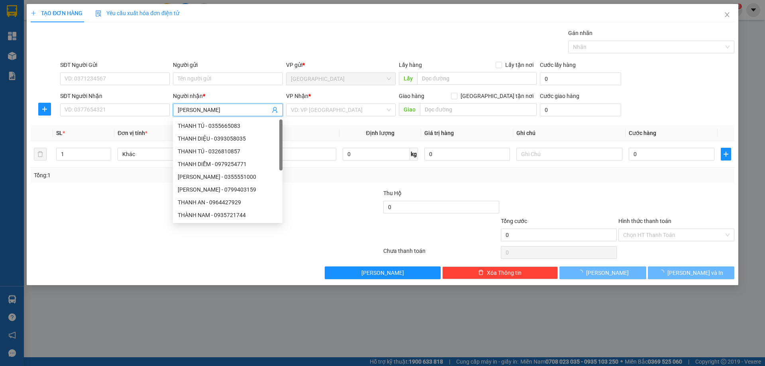
type input "[PERSON_NAME]"
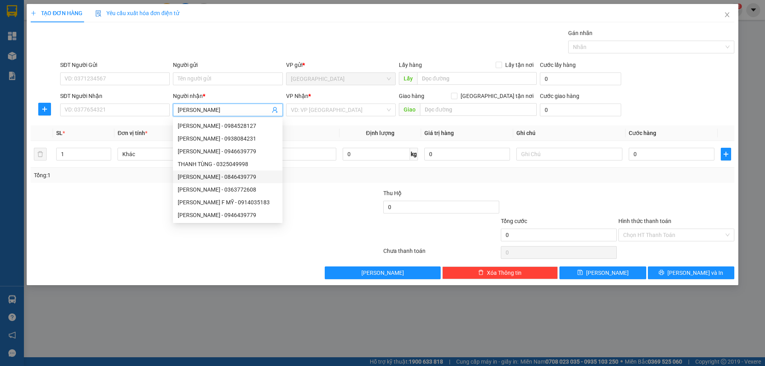
click at [231, 182] on div "THANH TÙNG - 0846439779" at bounding box center [228, 177] width 110 height 13
type input "0846439779"
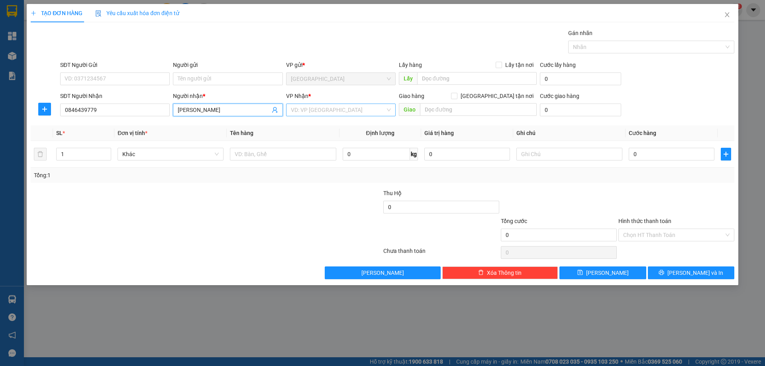
type input "[PERSON_NAME]"
click at [322, 107] on input "search" at bounding box center [338, 110] width 94 height 12
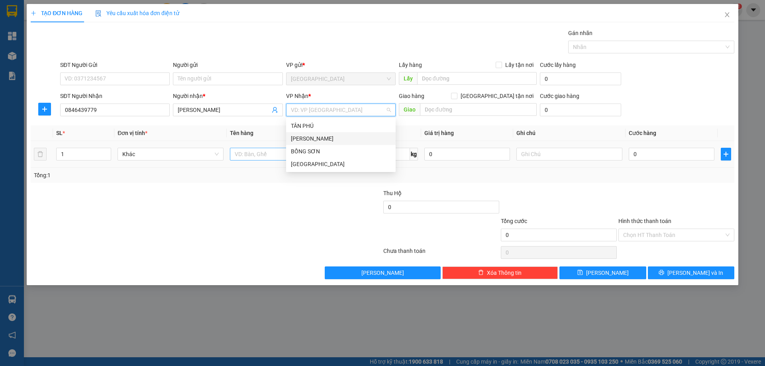
drag, startPoint x: 306, startPoint y: 140, endPoint x: 287, endPoint y: 155, distance: 24.1
click at [301, 144] on div "[PERSON_NAME]" at bounding box center [341, 138] width 110 height 13
click at [271, 157] on input "text" at bounding box center [283, 154] width 106 height 13
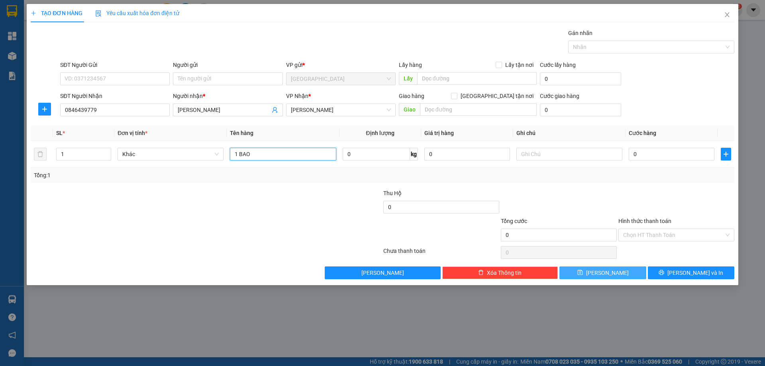
type input "1 BAO"
click at [608, 272] on span "[PERSON_NAME]" at bounding box center [607, 273] width 43 height 9
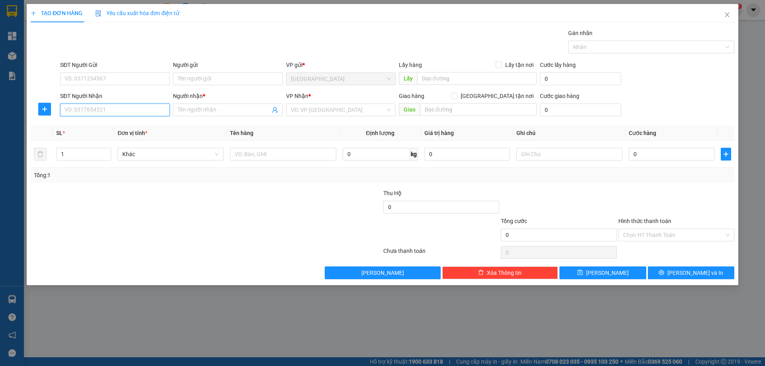
click at [100, 112] on input "SĐT Người Nhận" at bounding box center [115, 110] width 110 height 13
drag, startPoint x: 124, startPoint y: 125, endPoint x: 265, endPoint y: 164, distance: 146.1
click at [125, 124] on div "0919168099 - A XUÂN" at bounding box center [115, 126] width 100 height 9
type input "0919168099"
type input "A XUÂN"
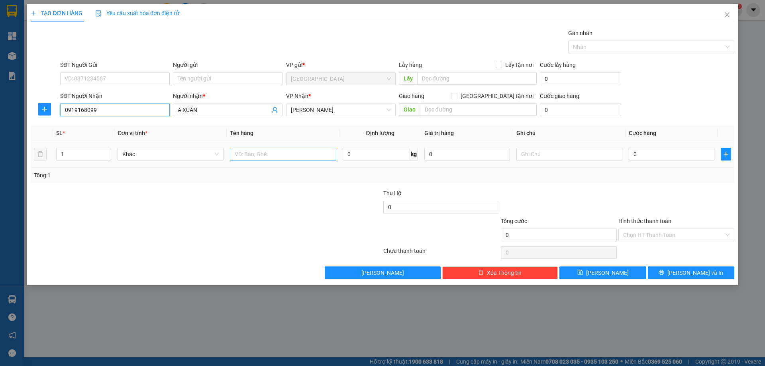
type input "0919168099"
click at [272, 153] on input "text" at bounding box center [283, 154] width 106 height 13
type input "2 BAO"
type input "2"
click at [109, 151] on span "up" at bounding box center [106, 152] width 5 height 5
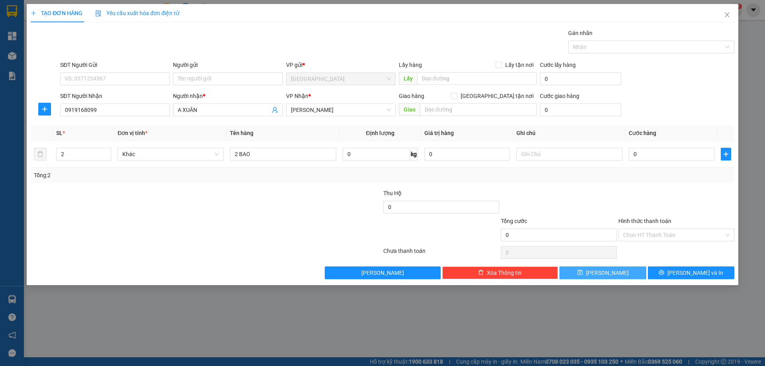
click at [616, 268] on button "[PERSON_NAME]" at bounding box center [602, 273] width 86 height 13
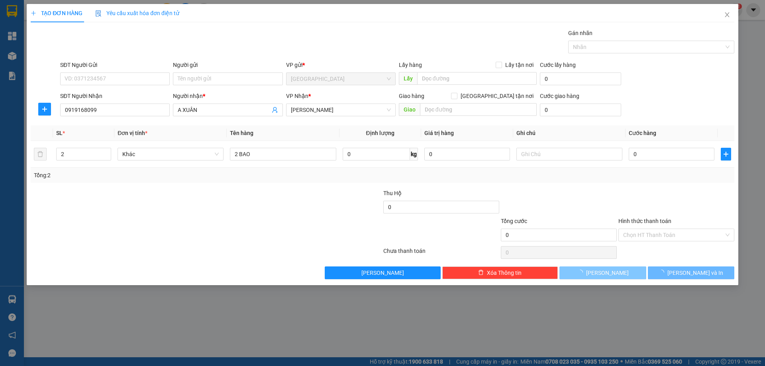
type input "1"
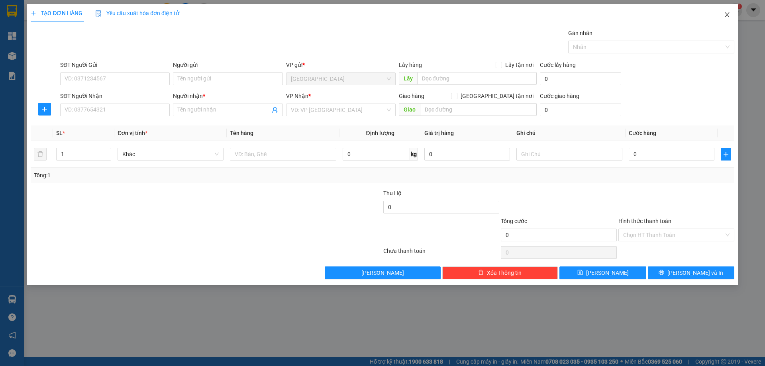
click at [727, 12] on icon "close" at bounding box center [727, 15] width 6 height 6
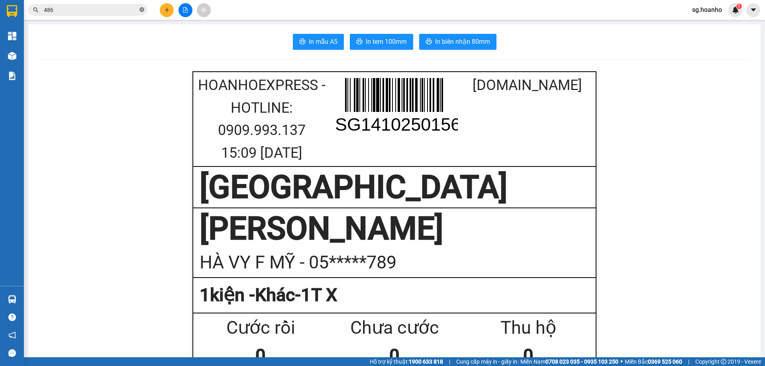
click at [140, 12] on icon "close-circle" at bounding box center [141, 9] width 5 height 5
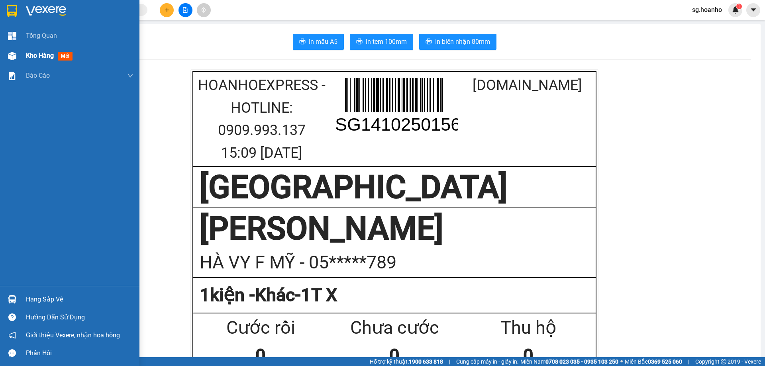
click at [51, 55] on span "Kho hàng" at bounding box center [40, 56] width 28 height 8
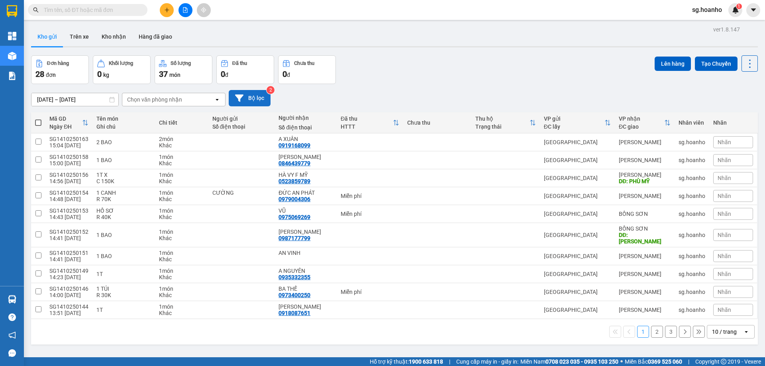
click at [252, 95] on button "Bộ lọc" at bounding box center [250, 98] width 42 height 16
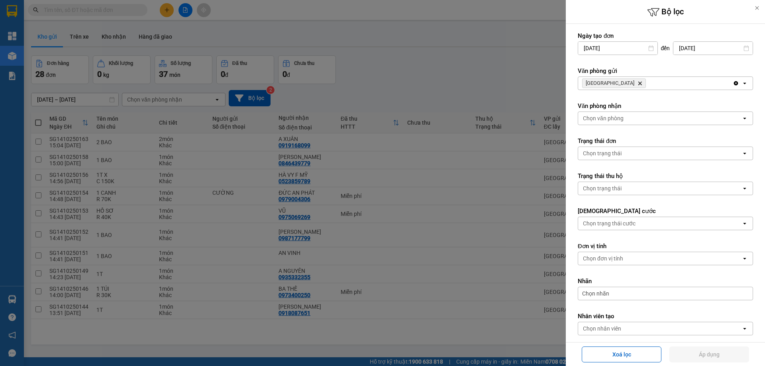
click at [637, 82] on icon "Delete" at bounding box center [639, 83] width 5 height 5
click at [608, 82] on div "Chọn văn phòng" at bounding box center [603, 83] width 41 height 8
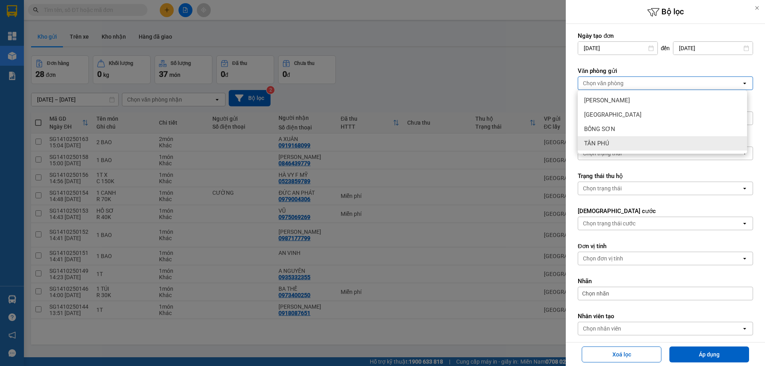
click at [613, 143] on div "TÂN PHÚ" at bounding box center [662, 143] width 169 height 14
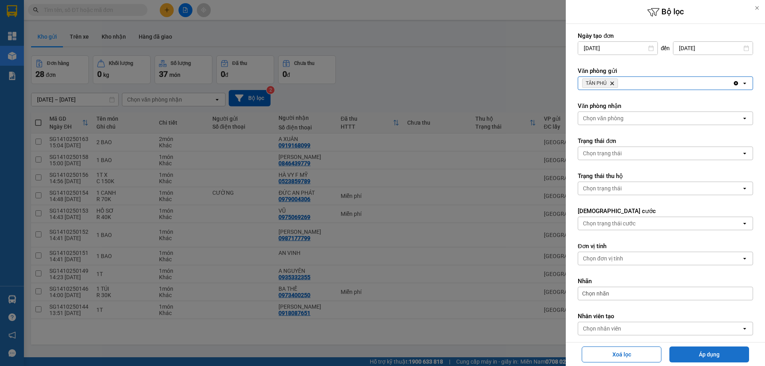
click at [692, 354] on button "Áp dụng" at bounding box center [709, 355] width 80 height 16
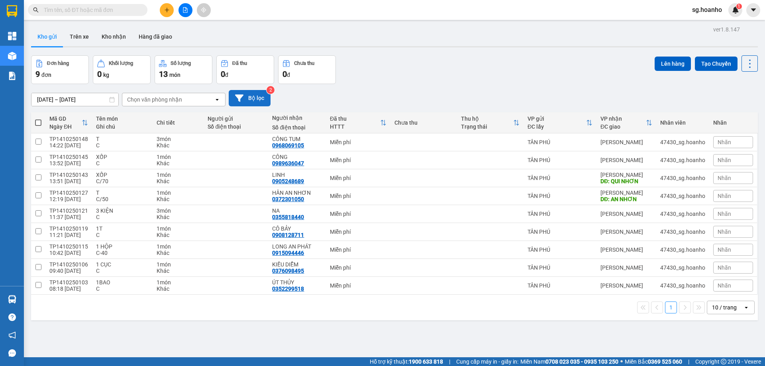
click at [254, 97] on button "Bộ lọc" at bounding box center [250, 98] width 42 height 16
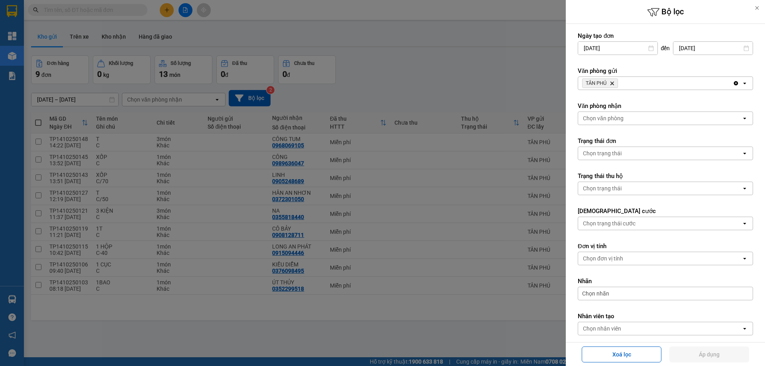
click at [613, 83] on icon "TÂN PHÚ, close by backspace" at bounding box center [612, 84] width 4 height 4
click at [610, 83] on div "Chọn văn phòng" at bounding box center [603, 83] width 41 height 8
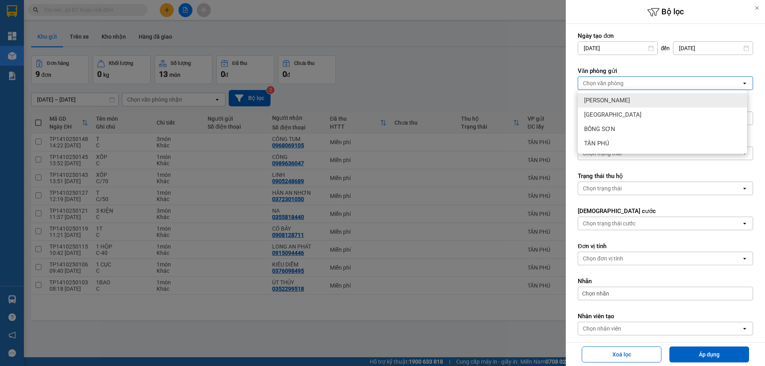
click at [605, 100] on span "[PERSON_NAME]" at bounding box center [607, 100] width 46 height 8
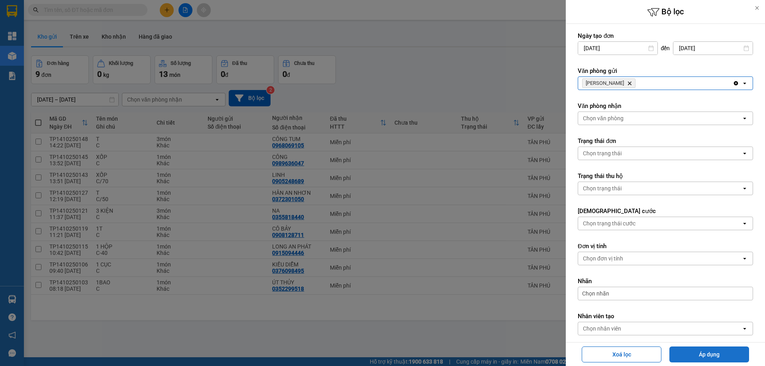
drag, startPoint x: 706, startPoint y: 353, endPoint x: 693, endPoint y: 355, distance: 13.3
click at [706, 353] on button "Áp dụng" at bounding box center [709, 355] width 80 height 16
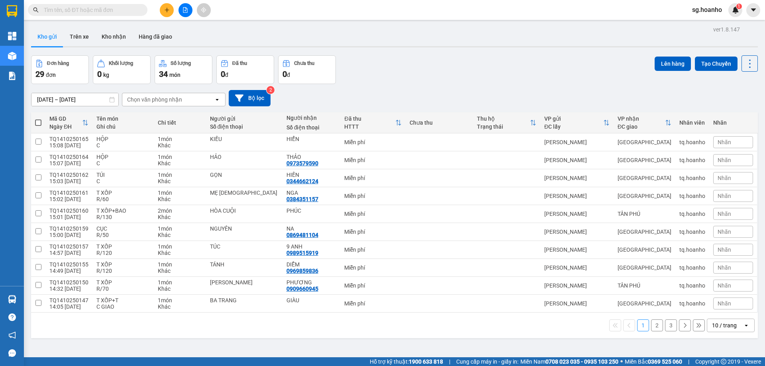
click at [718, 329] on div "10 / trang" at bounding box center [724, 326] width 25 height 8
click at [715, 281] on span "50 / trang" at bounding box center [719, 279] width 25 height 8
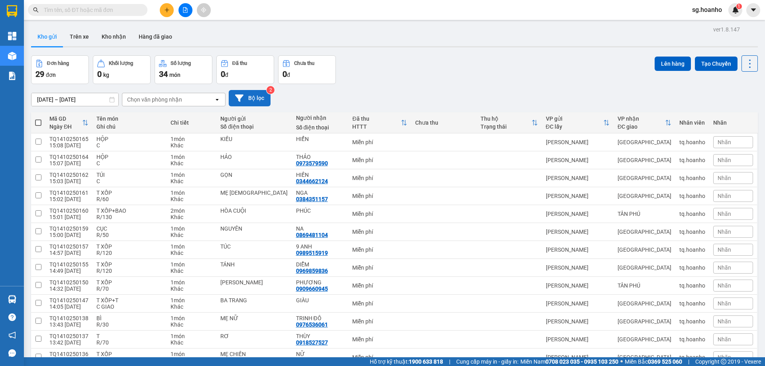
click at [262, 94] on button "Bộ lọc" at bounding box center [250, 98] width 42 height 16
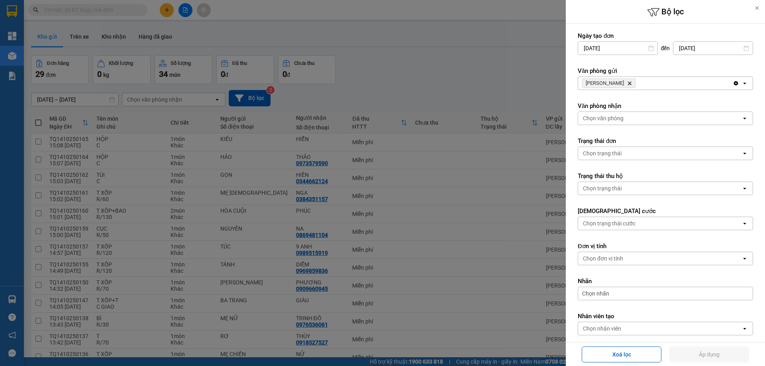
click at [627, 84] on icon "Delete" at bounding box center [629, 83] width 5 height 5
click at [615, 84] on div "Chọn văn phòng" at bounding box center [603, 83] width 41 height 8
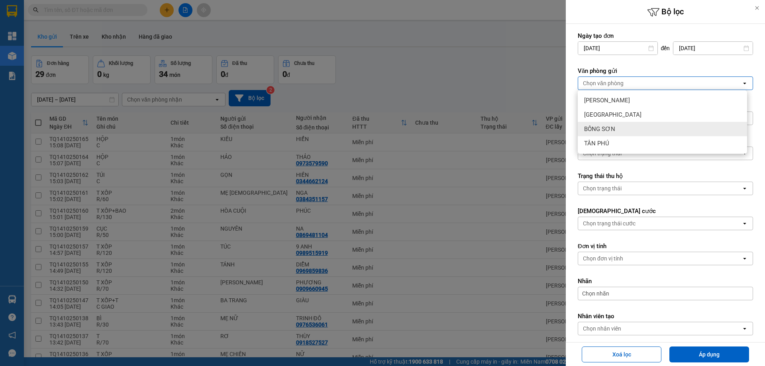
click at [610, 128] on span "BỒNG SƠN" at bounding box center [599, 129] width 31 height 8
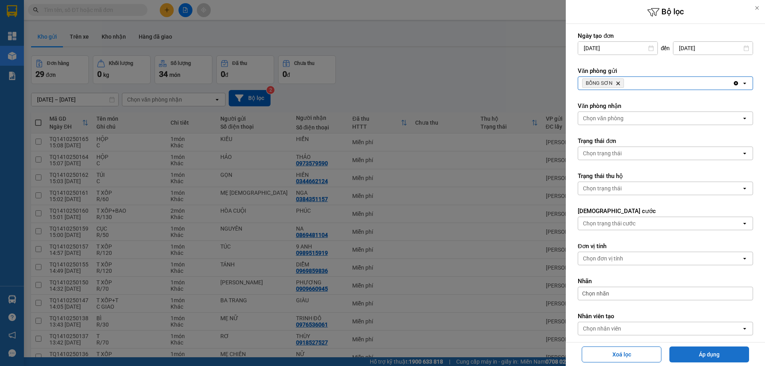
click at [712, 347] on button "Áp dụng" at bounding box center [709, 355] width 80 height 16
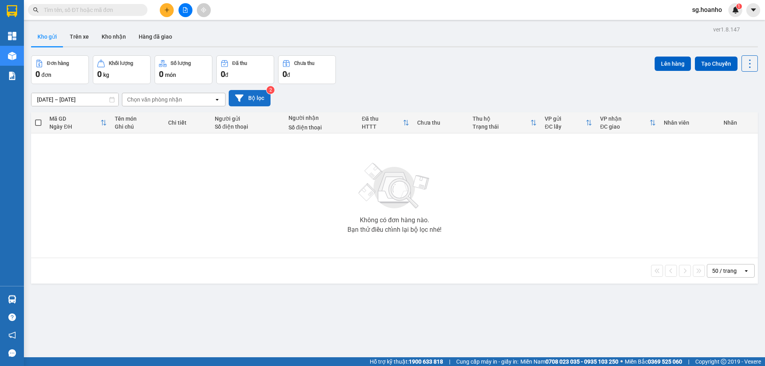
click at [253, 99] on button "Bộ lọc" at bounding box center [250, 98] width 42 height 16
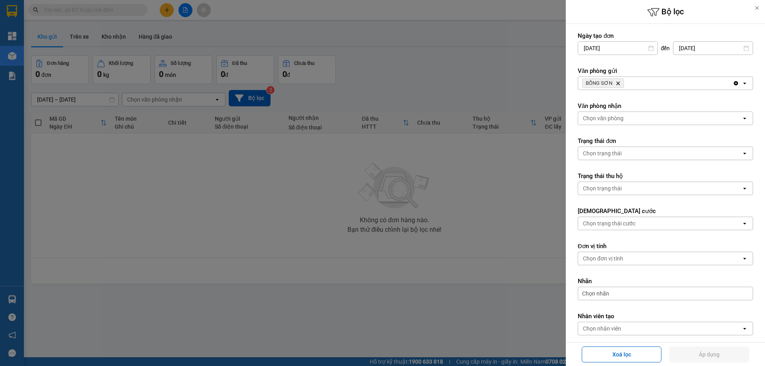
click at [616, 82] on icon "Delete" at bounding box center [618, 83] width 5 height 5
click at [613, 82] on div "Chọn văn phòng" at bounding box center [603, 83] width 41 height 8
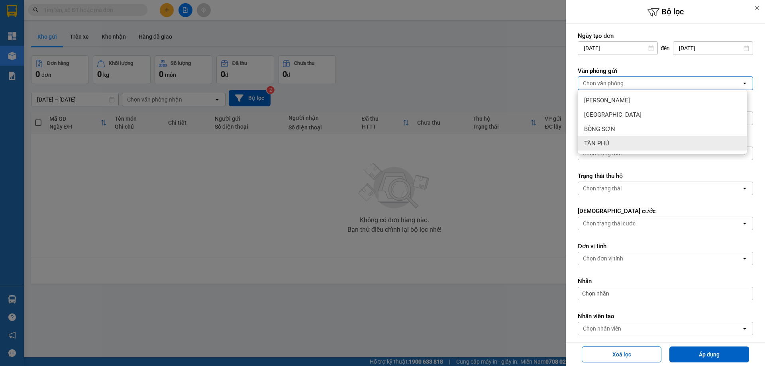
click at [611, 143] on div "TÂN PHÚ" at bounding box center [662, 143] width 169 height 14
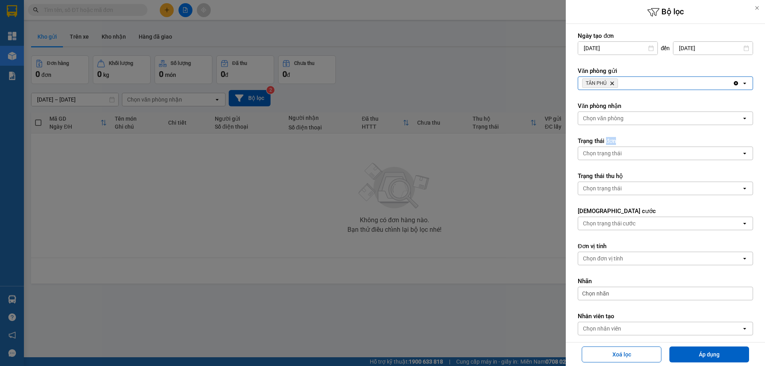
drag, startPoint x: 611, startPoint y: 143, endPoint x: 649, endPoint y: 196, distance: 65.4
click at [640, 169] on form "Ngày tạo đơn 12/10/2025 Press the down arrow key to interact with the calendar …" at bounding box center [665, 201] width 175 height 339
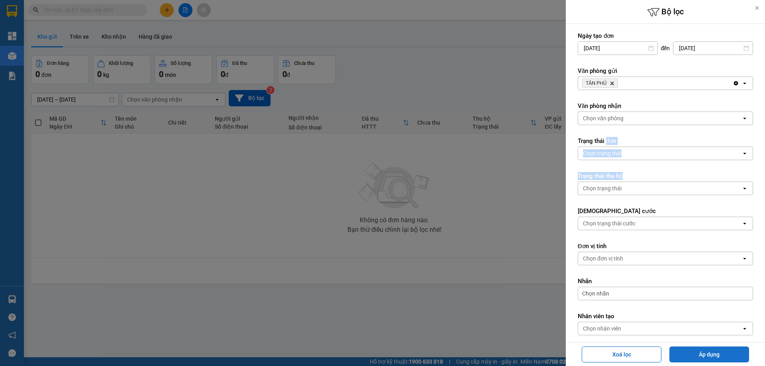
click at [687, 352] on button "Áp dụng" at bounding box center [709, 355] width 80 height 16
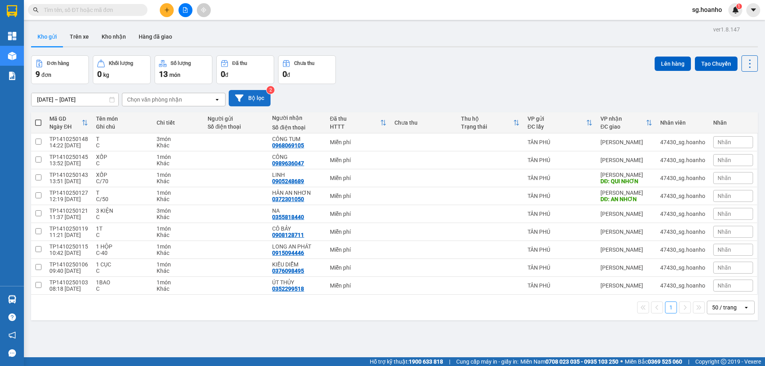
click at [249, 98] on button "Bộ lọc" at bounding box center [250, 98] width 42 height 16
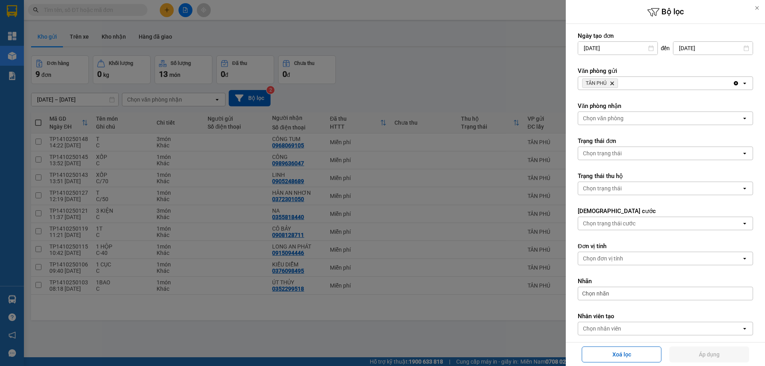
click at [612, 82] on icon "TÂN PHÚ, close by backspace" at bounding box center [612, 84] width 4 height 4
click at [608, 82] on div "Chọn văn phòng" at bounding box center [603, 83] width 41 height 8
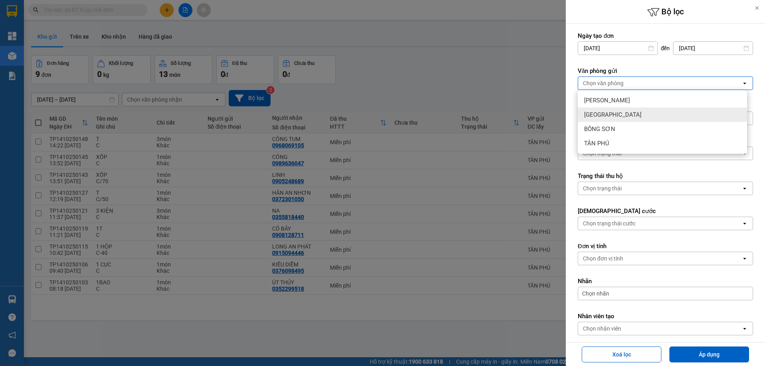
click at [596, 109] on div "[GEOGRAPHIC_DATA]" at bounding box center [662, 115] width 169 height 14
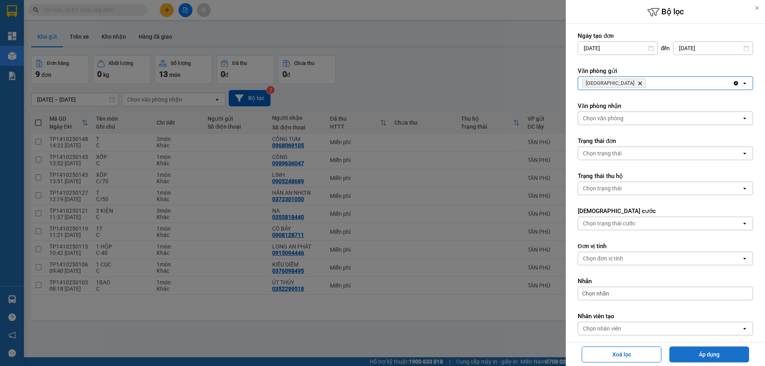
click at [684, 355] on button "Áp dụng" at bounding box center [709, 355] width 80 height 16
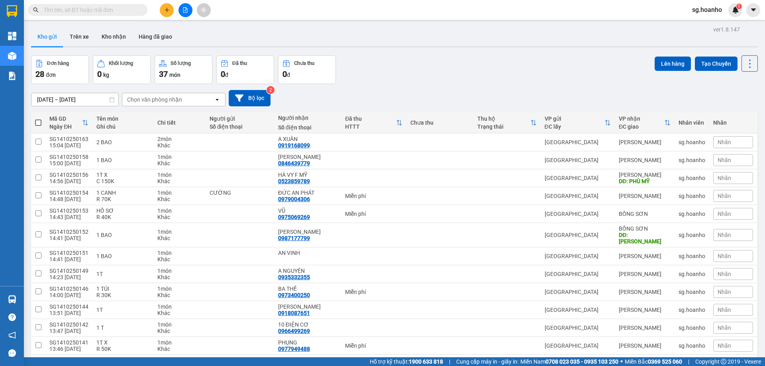
click at [167, 10] on icon "plus" at bounding box center [167, 10] width 0 height 4
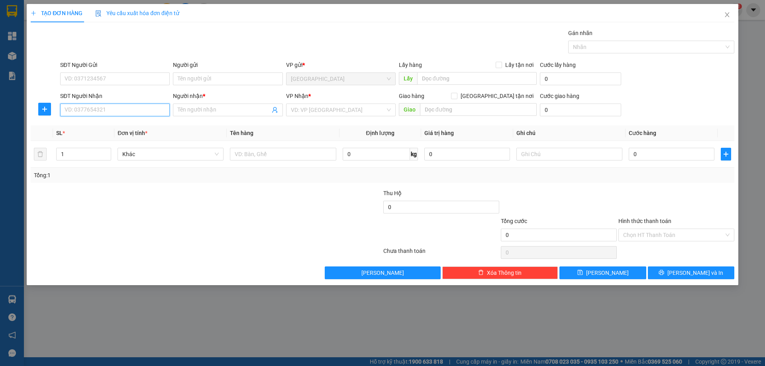
click at [154, 110] on input "SĐT Người Nhận" at bounding box center [115, 110] width 110 height 13
drag, startPoint x: 128, startPoint y: 126, endPoint x: 240, endPoint y: 136, distance: 112.4
click at [128, 125] on div "0919168099 - A XUÂN" at bounding box center [115, 126] width 100 height 9
type input "0919168099"
type input "A XUÂN"
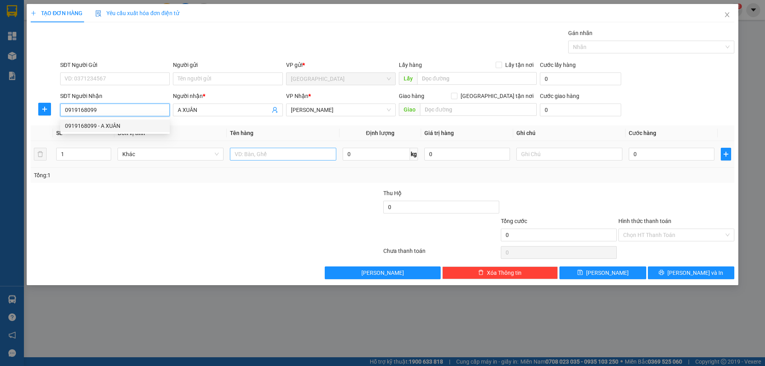
type input "0919168099"
click at [255, 155] on input "text" at bounding box center [283, 154] width 106 height 13
type input "T"
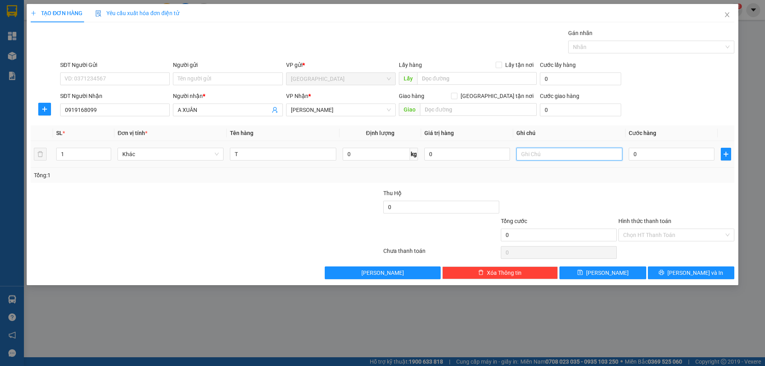
click at [522, 155] on input "text" at bounding box center [569, 154] width 106 height 13
type input "C"
click at [656, 218] on label "Hình thức thanh toán" at bounding box center [644, 221] width 53 height 6
click at [656, 229] on input "Hình thức thanh toán" at bounding box center [673, 235] width 101 height 12
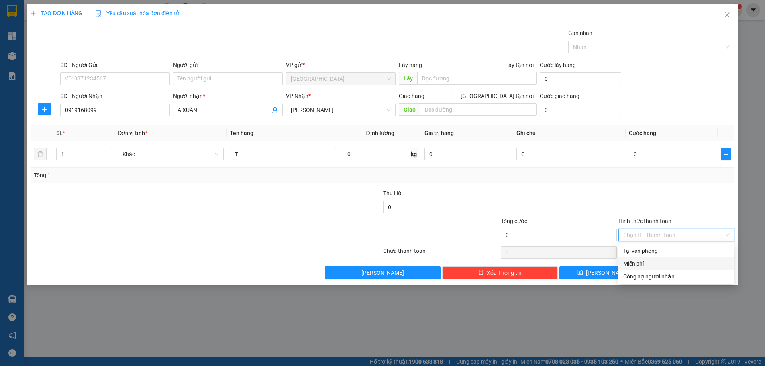
click at [655, 262] on div "Miễn phí" at bounding box center [676, 263] width 106 height 9
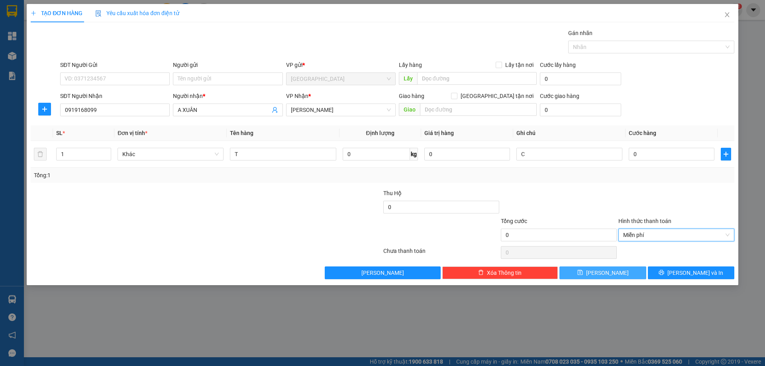
click at [634, 269] on button "[PERSON_NAME]" at bounding box center [602, 273] width 86 height 13
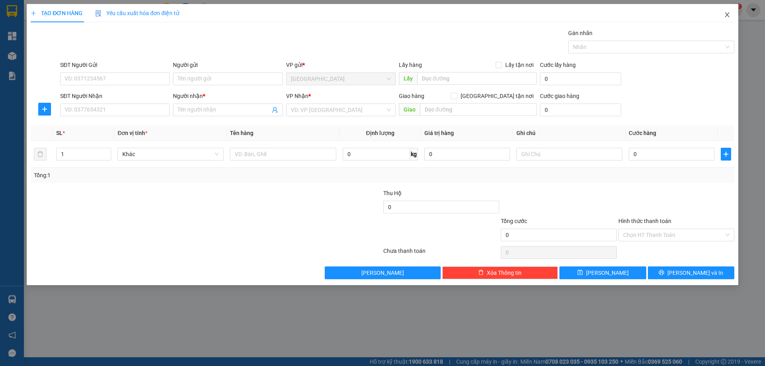
click at [730, 14] on icon "close" at bounding box center [727, 15] width 6 height 6
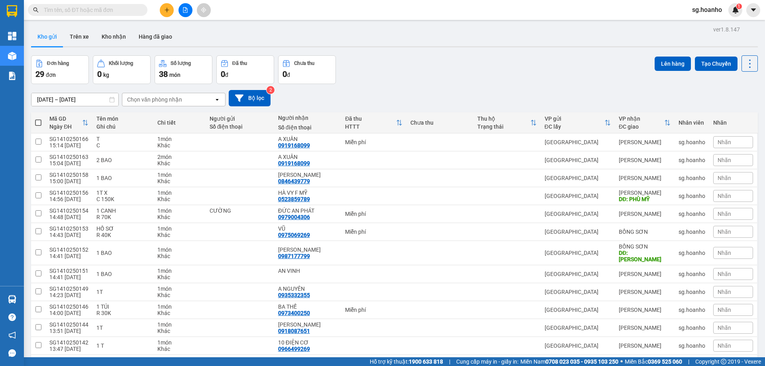
click at [99, 9] on input "text" at bounding box center [91, 10] width 94 height 9
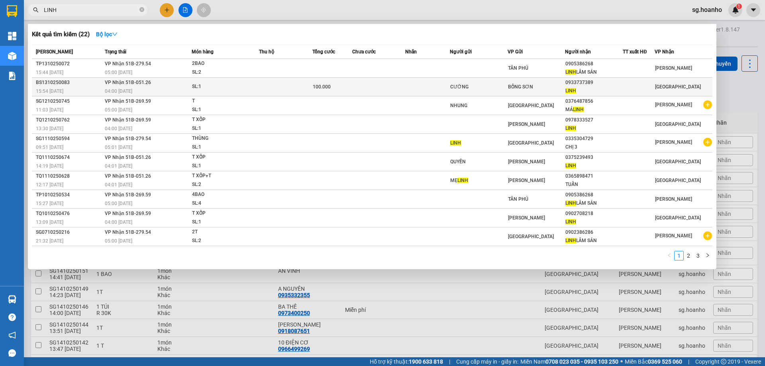
type input "LINH"
click at [529, 82] on td "BỒNG SƠN" at bounding box center [537, 87] width 58 height 19
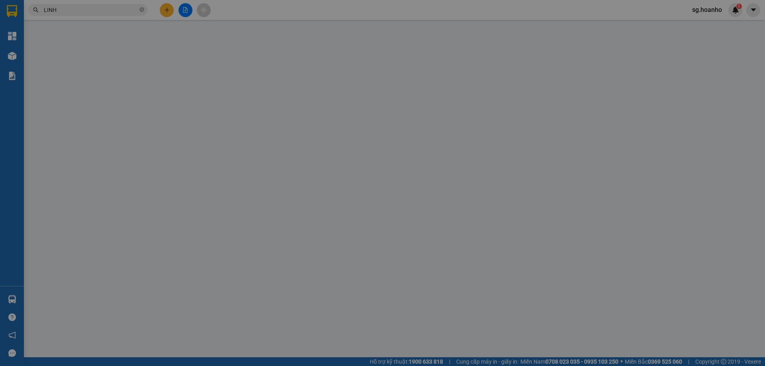
type input "CƯỜNG"
type input "0933737389"
type input "LINH"
type input "100.000"
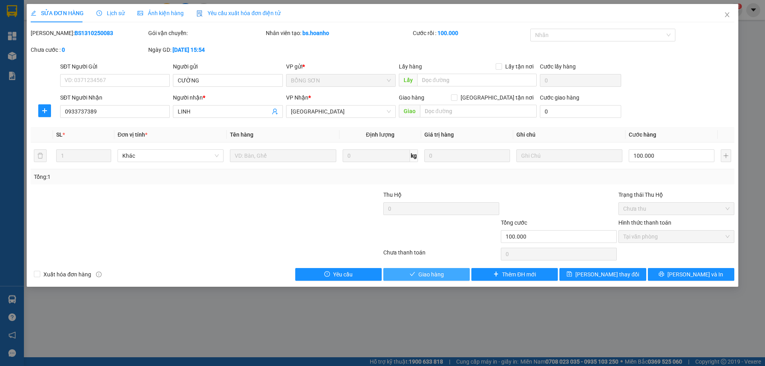
click at [424, 275] on span "Giao hàng" at bounding box center [430, 274] width 25 height 9
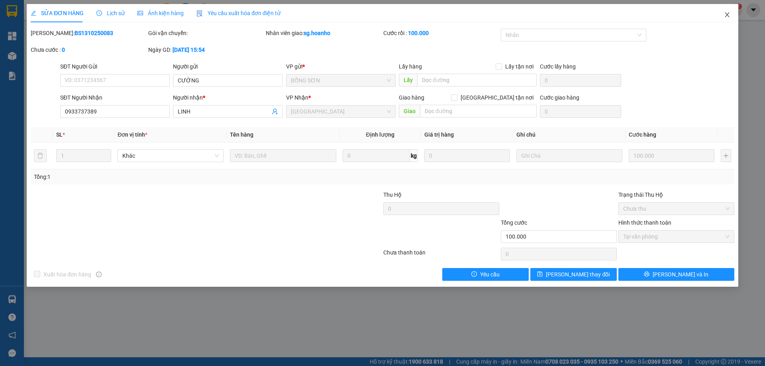
drag, startPoint x: 728, startPoint y: 14, endPoint x: 626, endPoint y: 4, distance: 101.7
click at [727, 14] on icon "close" at bounding box center [727, 15] width 6 height 6
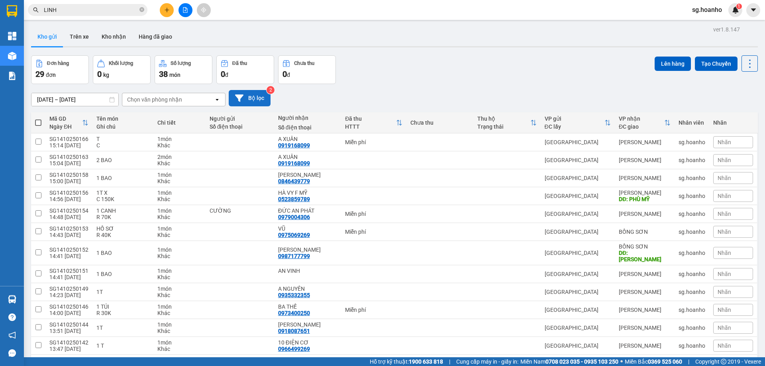
click at [244, 97] on button "Bộ lọc" at bounding box center [250, 98] width 42 height 16
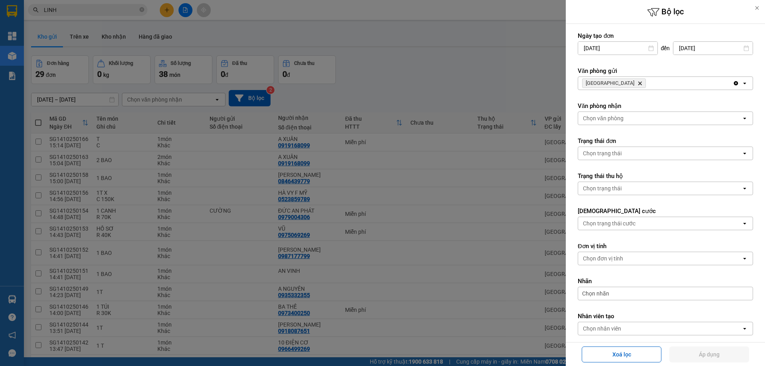
click at [637, 82] on icon "Delete" at bounding box center [639, 83] width 5 height 5
click at [608, 82] on div "Chọn văn phòng" at bounding box center [603, 83] width 41 height 8
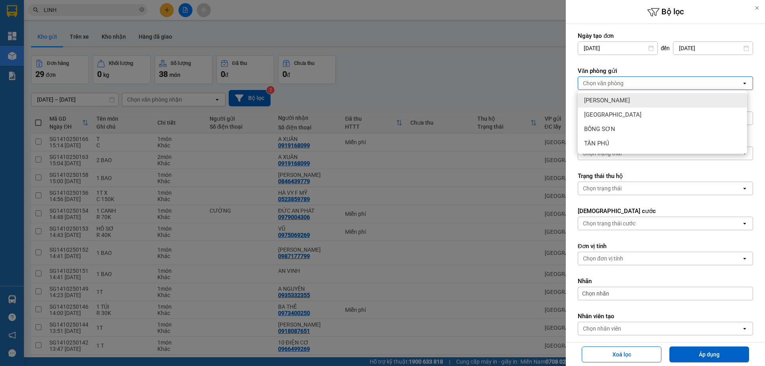
click at [606, 97] on span "[PERSON_NAME]" at bounding box center [607, 100] width 46 height 8
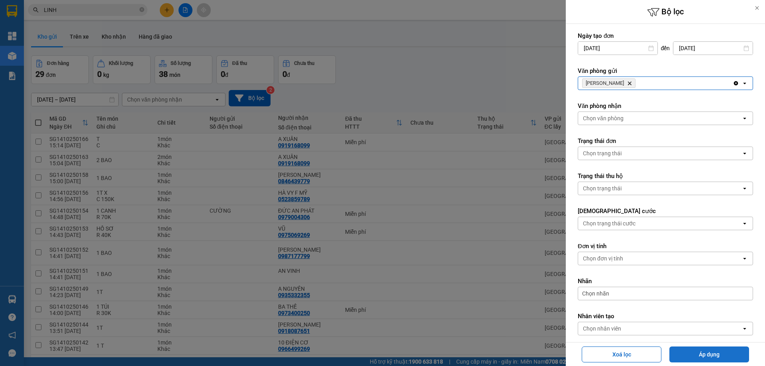
click at [698, 353] on button "Áp dụng" at bounding box center [709, 355] width 80 height 16
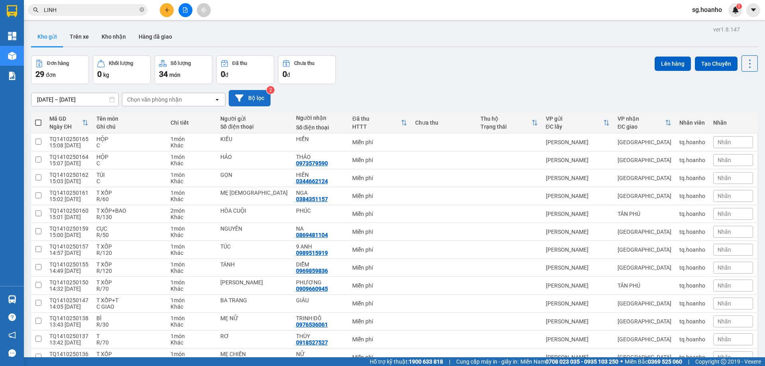
click at [251, 101] on button "Bộ lọc" at bounding box center [250, 98] width 42 height 16
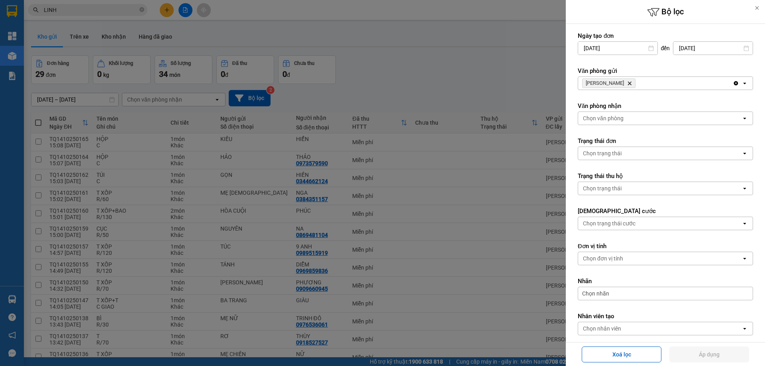
click at [627, 84] on icon "Delete" at bounding box center [629, 83] width 5 height 5
click at [610, 83] on div "Chọn văn phòng" at bounding box center [603, 83] width 41 height 8
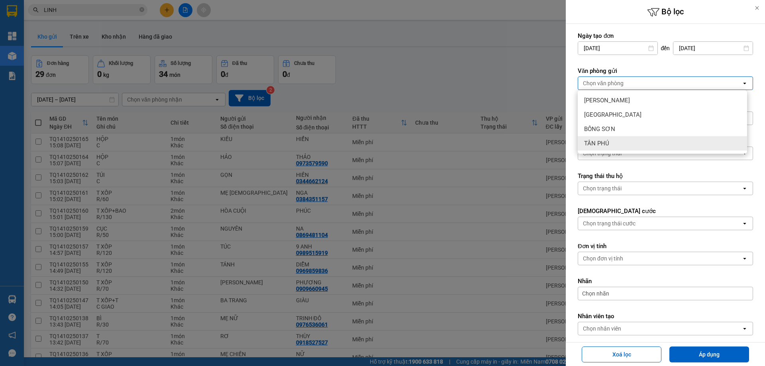
click at [612, 140] on div "TÂN PHÚ" at bounding box center [662, 143] width 169 height 14
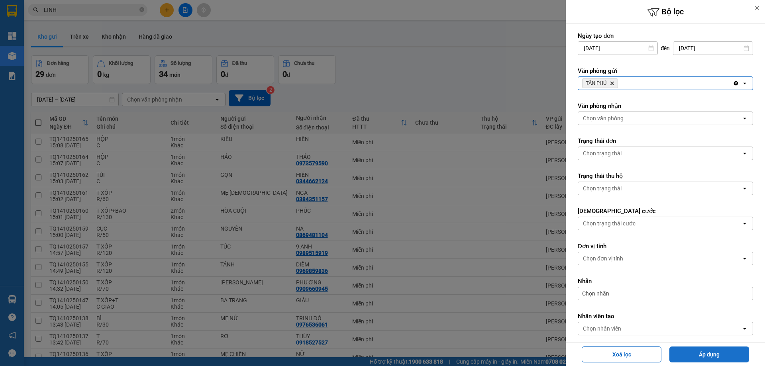
drag, startPoint x: 690, startPoint y: 351, endPoint x: 686, endPoint y: 355, distance: 5.6
click at [690, 352] on button "Áp dụng" at bounding box center [709, 355] width 80 height 16
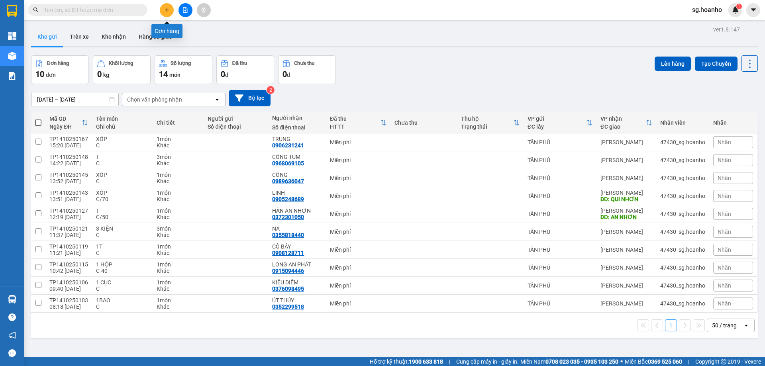
click at [165, 11] on icon "plus" at bounding box center [167, 10] width 6 height 6
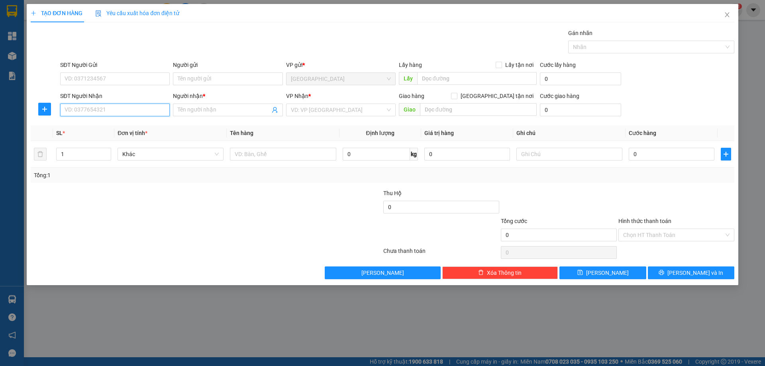
click at [135, 111] on input "SĐT Người Nhận" at bounding box center [115, 110] width 110 height 13
type input "0523859789"
click at [142, 125] on div "0523859789 - HÀ VY F MỸ" at bounding box center [115, 126] width 100 height 9
type input "HÀ VY F MỸ"
type input "0523859789"
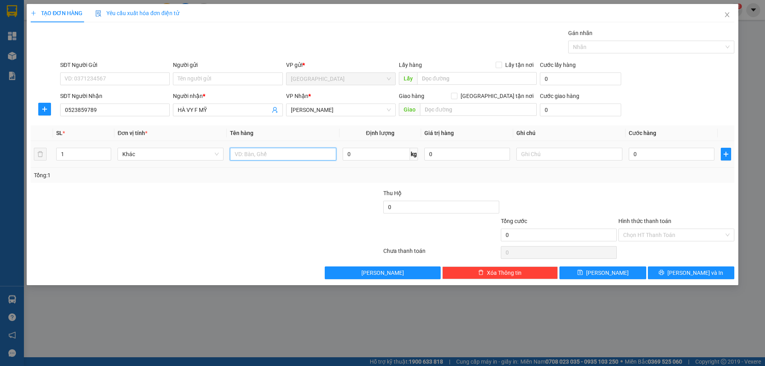
click at [280, 154] on input "text" at bounding box center [283, 154] width 106 height 13
type input "XÔP"
click at [441, 108] on input "text" at bounding box center [478, 109] width 117 height 13
type input "PHÙ MỸ"
click at [560, 154] on input "text" at bounding box center [569, 154] width 106 height 13
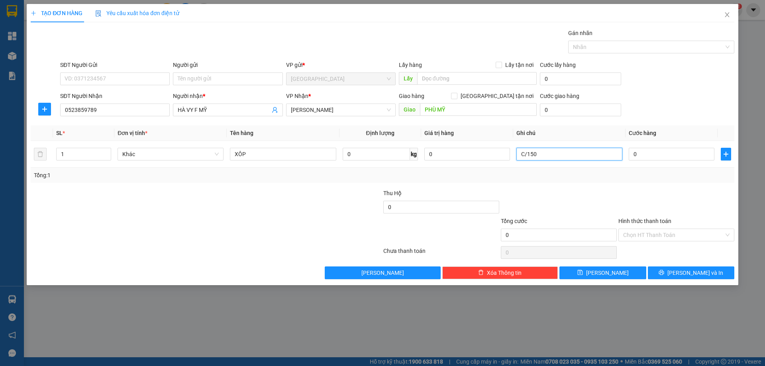
type input "C/150"
click at [645, 224] on label "Hình thức thanh toán" at bounding box center [644, 221] width 53 height 6
click at [645, 229] on input "Hình thức thanh toán" at bounding box center [673, 235] width 101 height 12
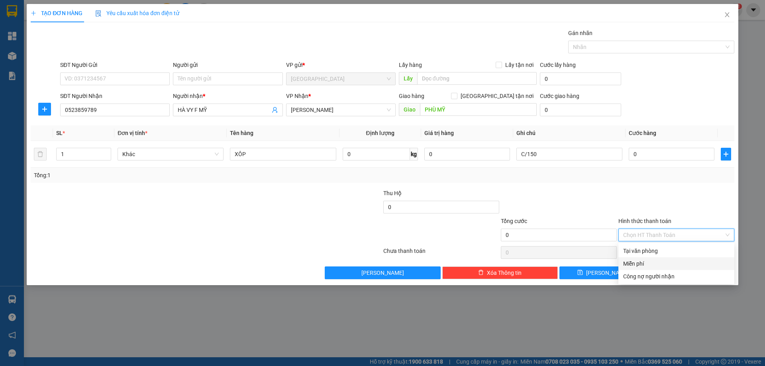
drag, startPoint x: 651, startPoint y: 262, endPoint x: 659, endPoint y: 265, distance: 7.7
click at [651, 262] on div "Miễn phí" at bounding box center [676, 263] width 106 height 9
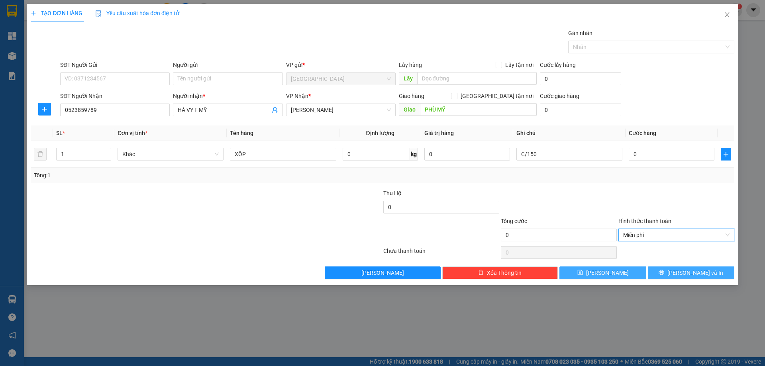
drag, startPoint x: 663, startPoint y: 270, endPoint x: 622, endPoint y: 269, distance: 40.2
click at [661, 270] on button "[PERSON_NAME] và In" at bounding box center [691, 273] width 86 height 13
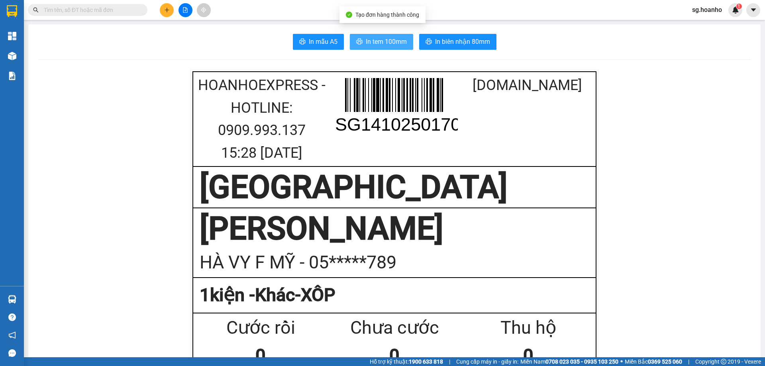
click at [372, 38] on span "In tem 100mm" at bounding box center [386, 42] width 41 height 10
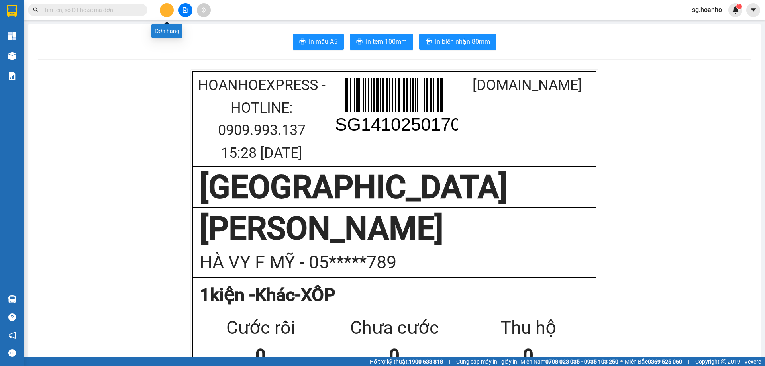
click at [168, 13] on button at bounding box center [167, 10] width 14 height 14
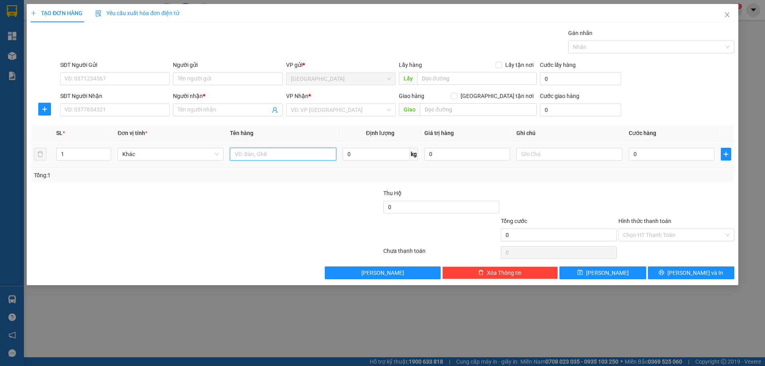
click at [261, 154] on input "text" at bounding box center [283, 154] width 106 height 13
type input "CỤC"
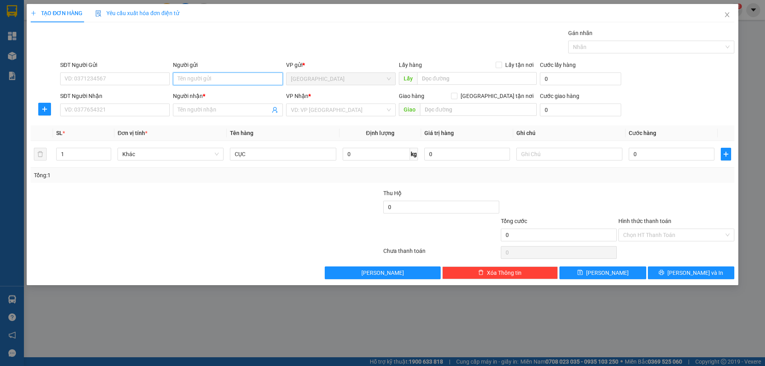
click at [205, 76] on input "Người gửi" at bounding box center [228, 79] width 110 height 13
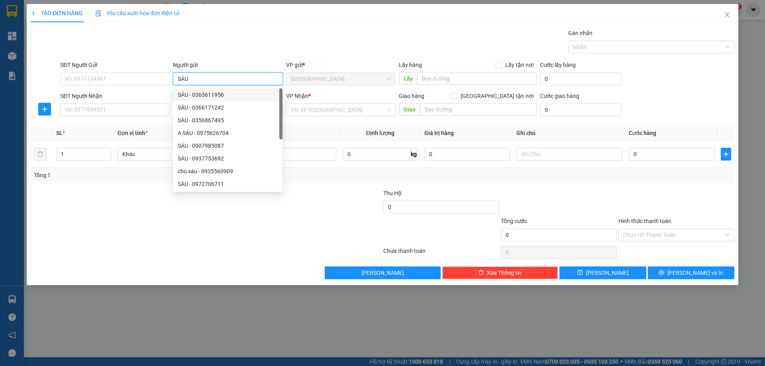
type input "SÁU"
click at [151, 103] on div "SĐT Người Nhận" at bounding box center [115, 98] width 110 height 12
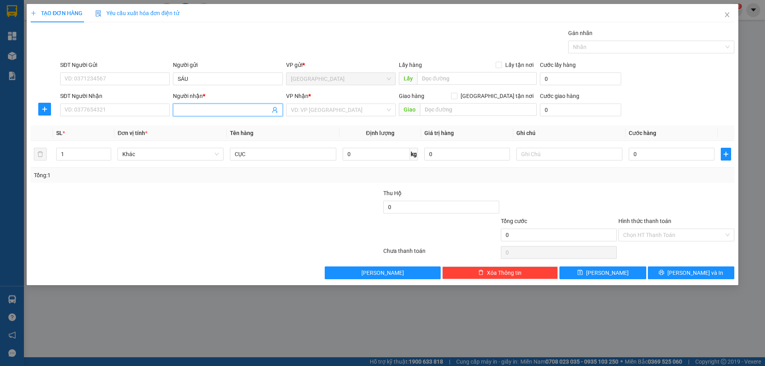
click at [182, 113] on input "Người nhận *" at bounding box center [224, 110] width 92 height 9
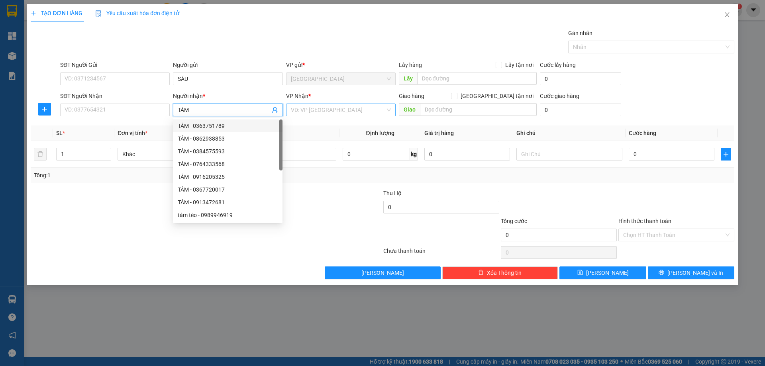
type input "TÁM"
click at [322, 116] on input "search" at bounding box center [338, 110] width 94 height 12
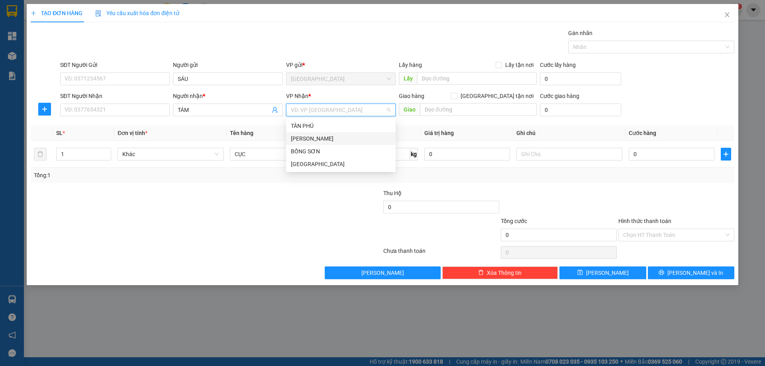
click at [318, 140] on div "[PERSON_NAME]" at bounding box center [341, 138] width 100 height 9
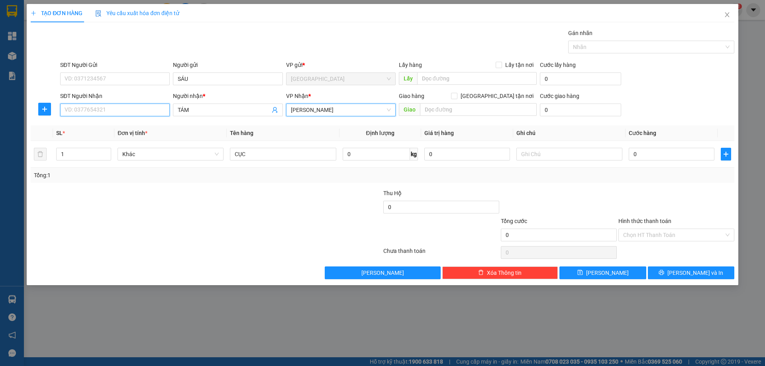
click at [120, 111] on input "SĐT Người Nhận" at bounding box center [115, 110] width 110 height 13
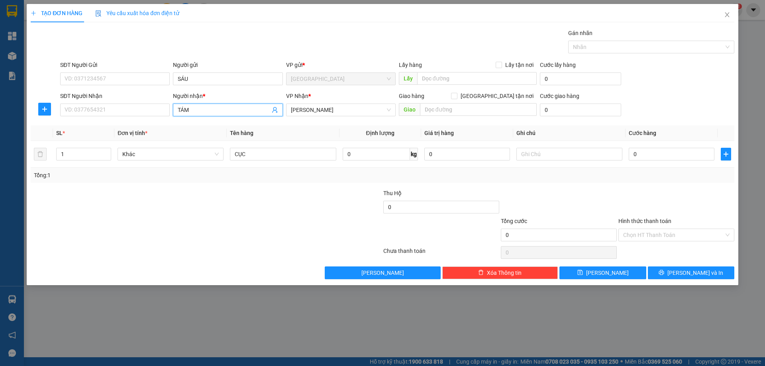
click at [212, 108] on input "TÁM" at bounding box center [224, 110] width 92 height 9
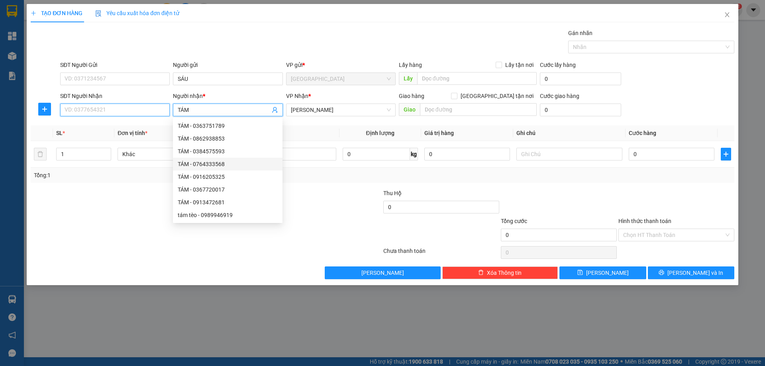
click at [73, 108] on input "SĐT Người Nhận" at bounding box center [115, 110] width 110 height 13
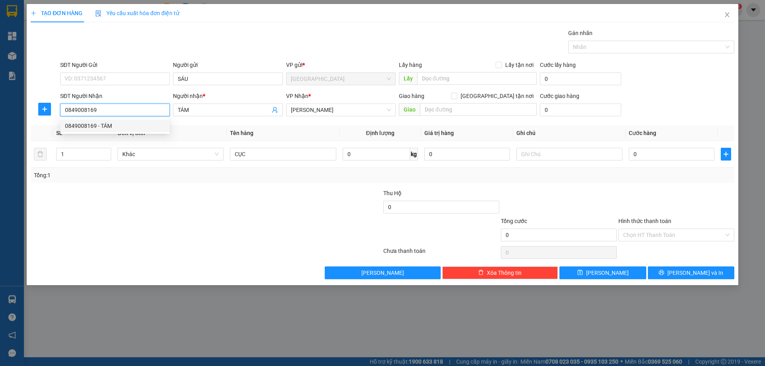
click at [137, 125] on div "0849008169 - TÁM" at bounding box center [115, 126] width 100 height 9
type input "0849008169"
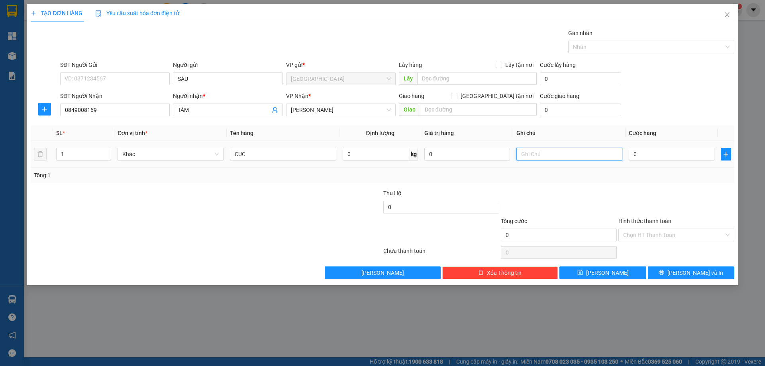
click at [524, 155] on input "text" at bounding box center [569, 154] width 106 height 13
type input "R/70"
click at [648, 220] on label "Hình thức thanh toán" at bounding box center [644, 221] width 53 height 6
click at [648, 229] on input "Hình thức thanh toán" at bounding box center [673, 235] width 101 height 12
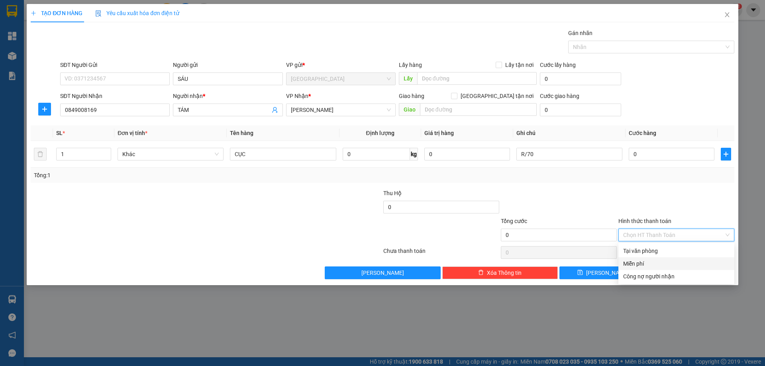
drag, startPoint x: 645, startPoint y: 263, endPoint x: 655, endPoint y: 274, distance: 14.4
click at [645, 263] on div "Miễn phí" at bounding box center [676, 263] width 106 height 9
click at [662, 273] on button "[PERSON_NAME] và In" at bounding box center [691, 273] width 86 height 13
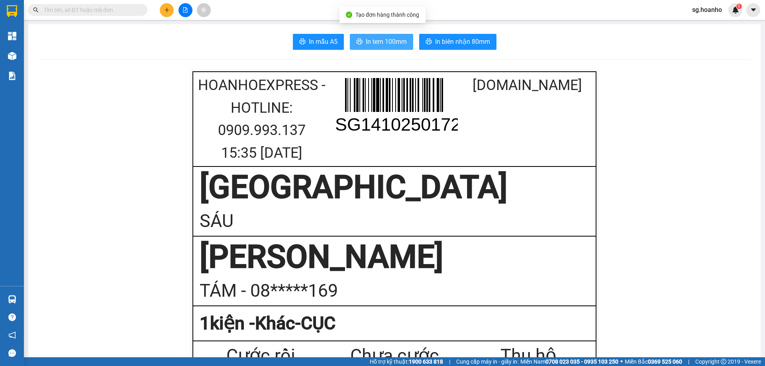
click at [361, 42] on button "In tem 100mm" at bounding box center [381, 42] width 63 height 16
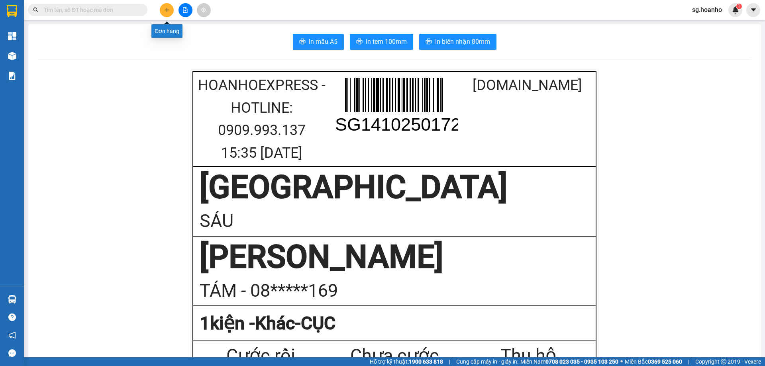
click at [166, 11] on icon "plus" at bounding box center [167, 10] width 6 height 6
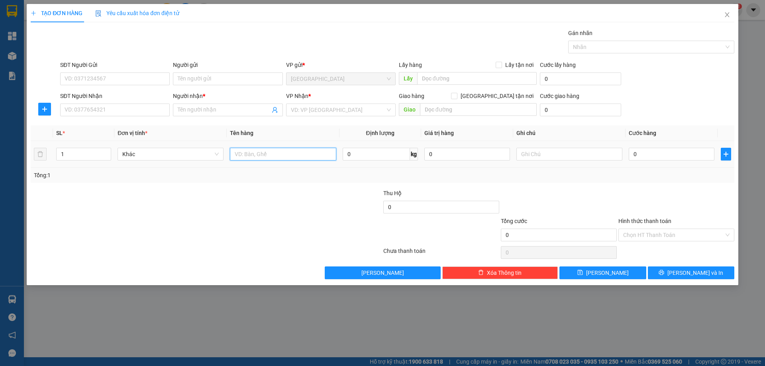
click at [257, 159] on input "text" at bounding box center [283, 154] width 106 height 13
type input "XỐP"
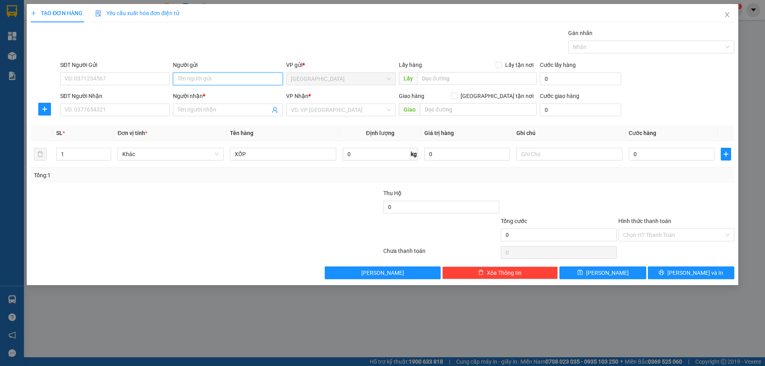
click at [213, 78] on input "Người gửi" at bounding box center [228, 79] width 110 height 13
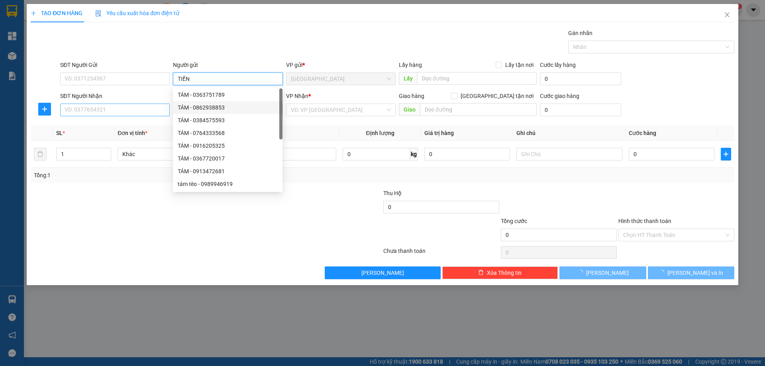
type input "TIẾN"
click at [153, 109] on input "SĐT Người Nhận" at bounding box center [115, 110] width 110 height 13
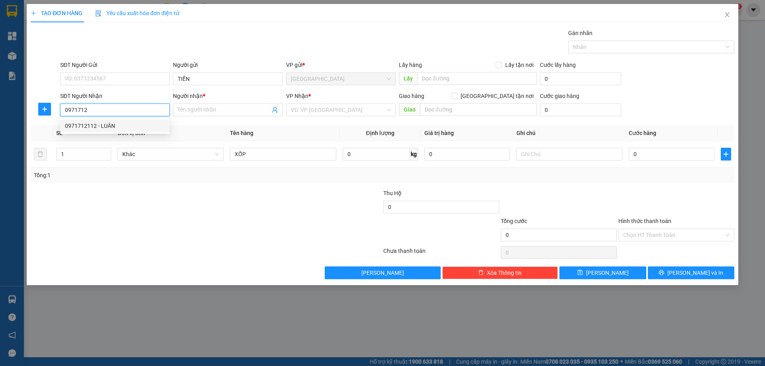
click at [128, 127] on div "0971712112 - LUÂN" at bounding box center [115, 126] width 100 height 9
type input "0971712112"
type input "LUÂN"
type input "0971712112"
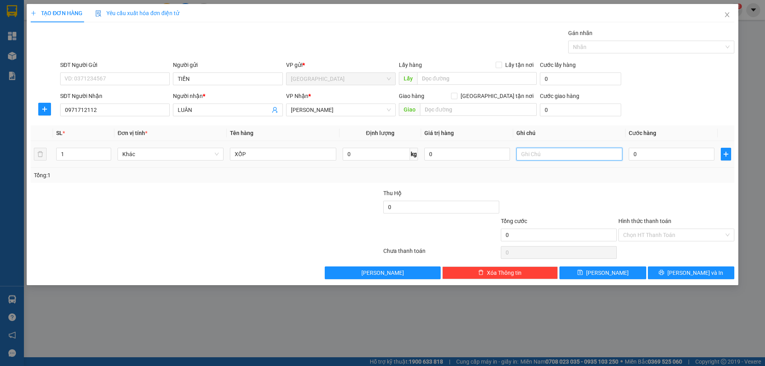
click at [549, 156] on input "text" at bounding box center [569, 154] width 106 height 13
type input "C"
drag, startPoint x: 643, startPoint y: 220, endPoint x: 630, endPoint y: 241, distance: 25.0
click at [638, 224] on label "Hình thức thanh toán" at bounding box center [644, 221] width 53 height 6
click at [638, 229] on input "Hình thức thanh toán" at bounding box center [673, 235] width 101 height 12
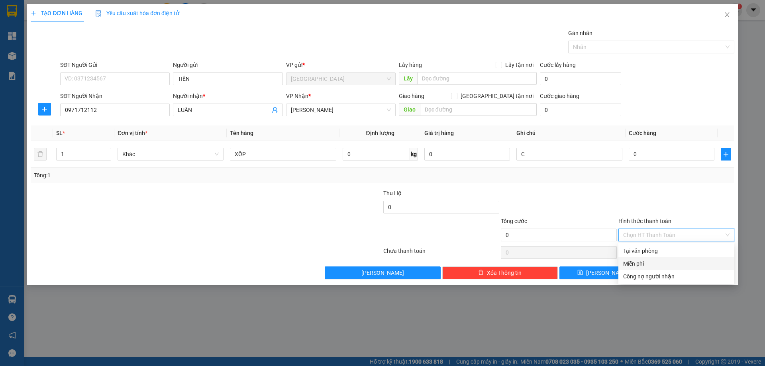
click at [643, 266] on div "Miễn phí" at bounding box center [676, 263] width 106 height 9
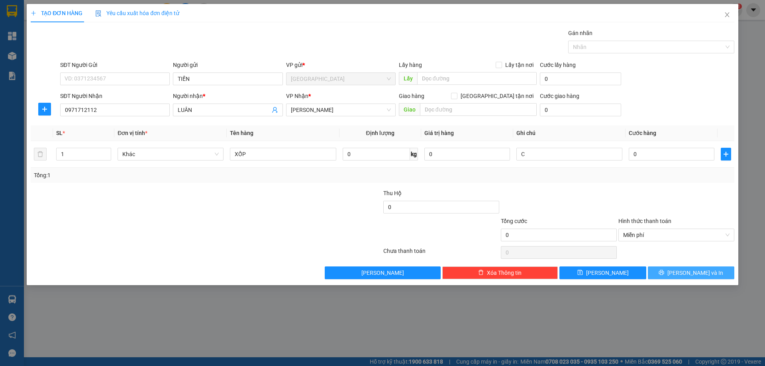
drag, startPoint x: 669, startPoint y: 272, endPoint x: 320, endPoint y: 92, distance: 392.9
click at [666, 271] on button "[PERSON_NAME] và In" at bounding box center [691, 273] width 86 height 13
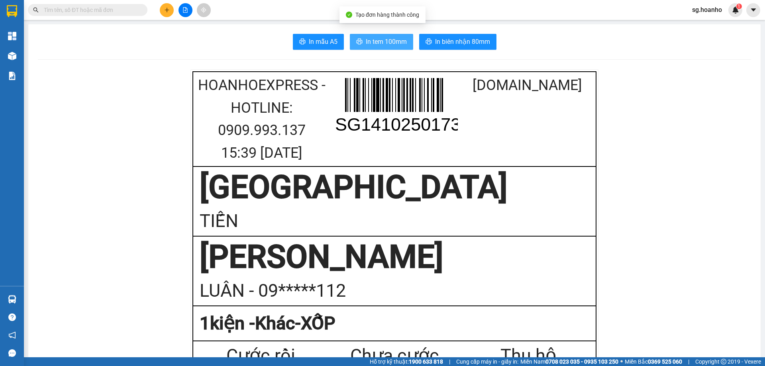
click at [380, 43] on span "In tem 100mm" at bounding box center [386, 42] width 41 height 10
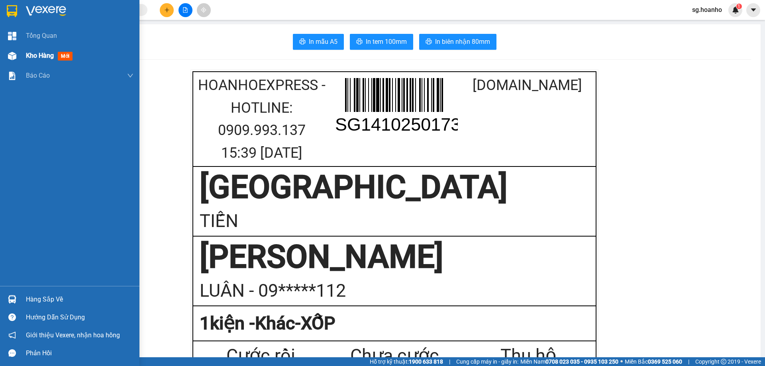
click at [42, 53] on span "Kho hàng" at bounding box center [40, 56] width 28 height 8
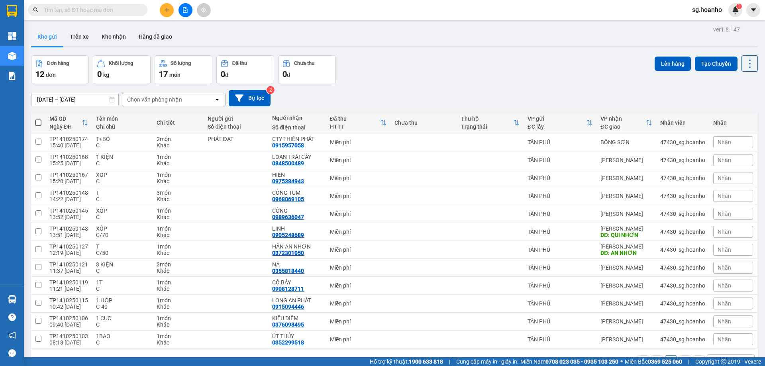
click at [165, 10] on icon "plus" at bounding box center [167, 10] width 6 height 6
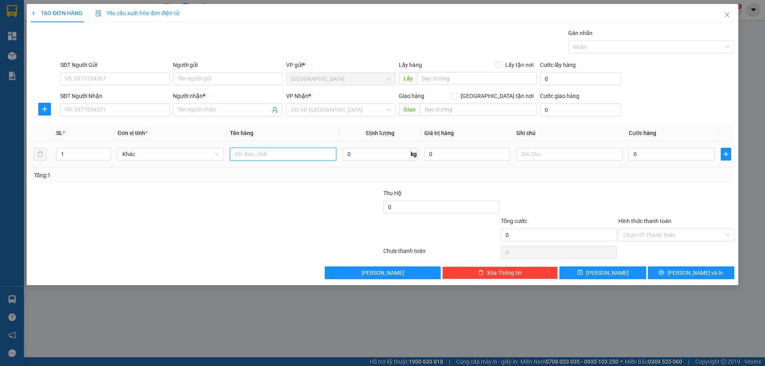
click at [240, 153] on input "text" at bounding box center [283, 154] width 106 height 13
type input "2 XỐP"
click at [108, 151] on icon "up" at bounding box center [107, 152] width 3 height 3
type input "2"
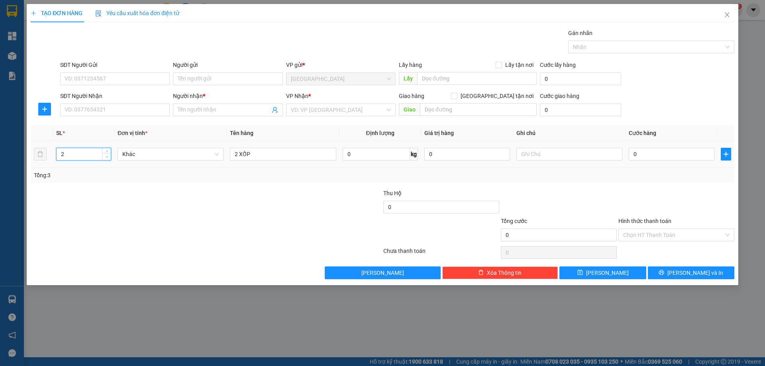
click at [106, 159] on span "Decrease Value" at bounding box center [106, 156] width 9 height 7
click at [158, 112] on input "SĐT Người Nhận" at bounding box center [115, 110] width 110 height 13
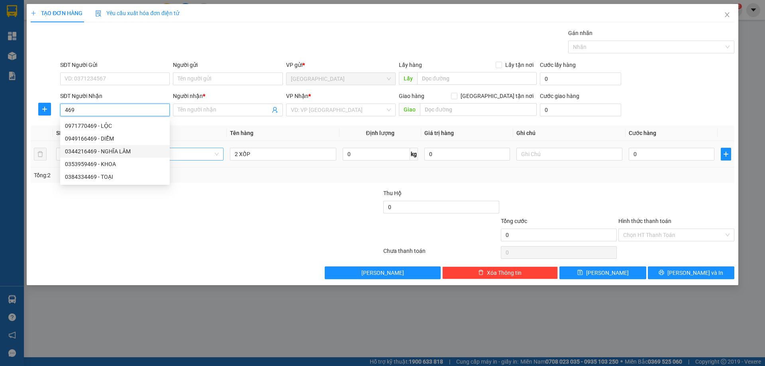
click at [122, 154] on div "0344216469 - NGHĨA LÂM" at bounding box center [115, 151] width 100 height 9
type input "0344216469"
type input "NGHĨA LÂM"
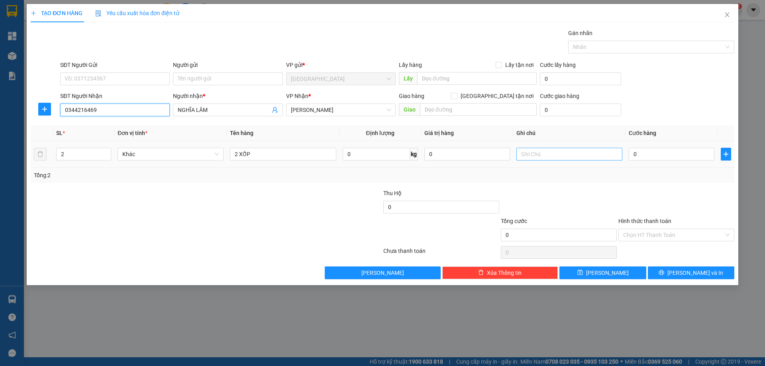
type input "0344216469"
click at [543, 151] on input "text" at bounding box center [569, 154] width 106 height 13
type input "C"
click at [645, 220] on label "Hình thức thanh toán" at bounding box center [644, 221] width 53 height 6
click at [645, 229] on input "Hình thức thanh toán" at bounding box center [673, 235] width 101 height 12
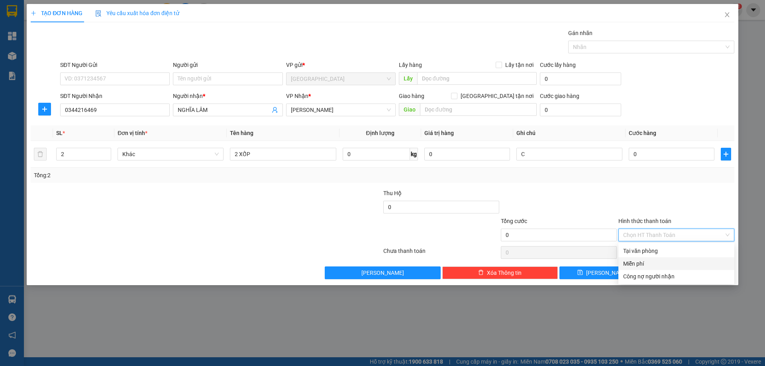
click at [644, 264] on div "Miễn phí" at bounding box center [676, 263] width 106 height 9
click at [661, 273] on button "[PERSON_NAME] và In" at bounding box center [691, 273] width 86 height 13
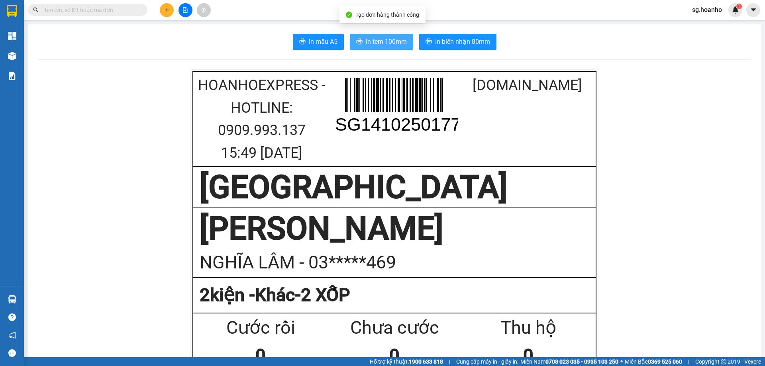
click at [375, 40] on span "In tem 100mm" at bounding box center [386, 42] width 41 height 10
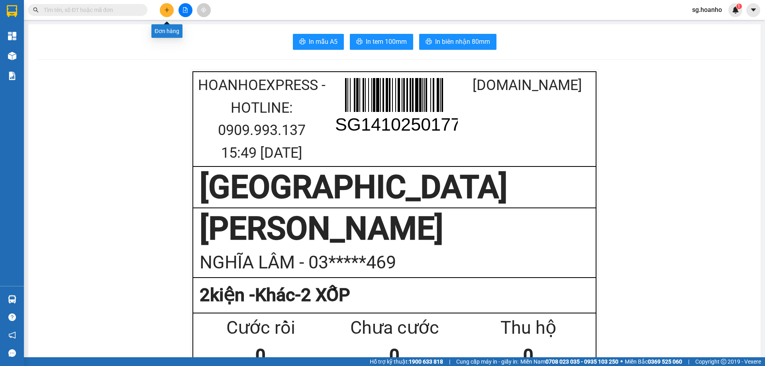
click at [168, 13] on button at bounding box center [167, 10] width 14 height 14
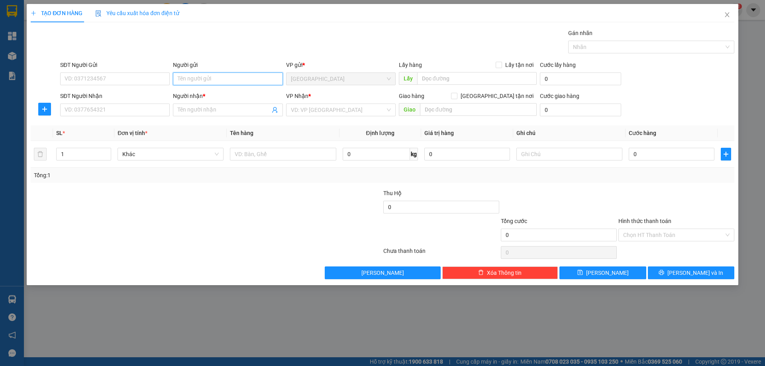
click at [183, 78] on input "Người gửi" at bounding box center [228, 79] width 110 height 13
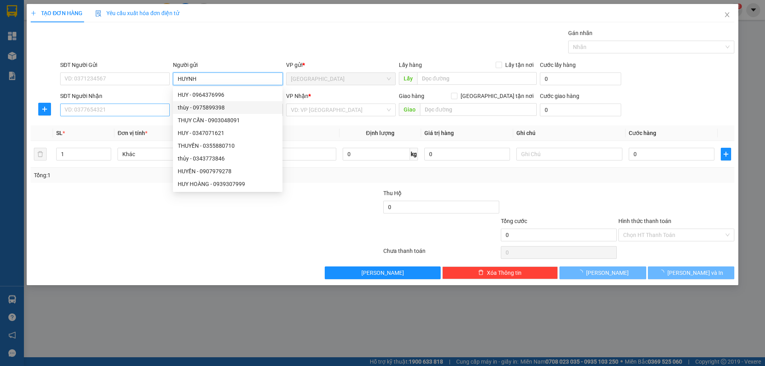
type input "HUYNH"
click at [163, 107] on input "SĐT Người Nhận" at bounding box center [115, 110] width 110 height 13
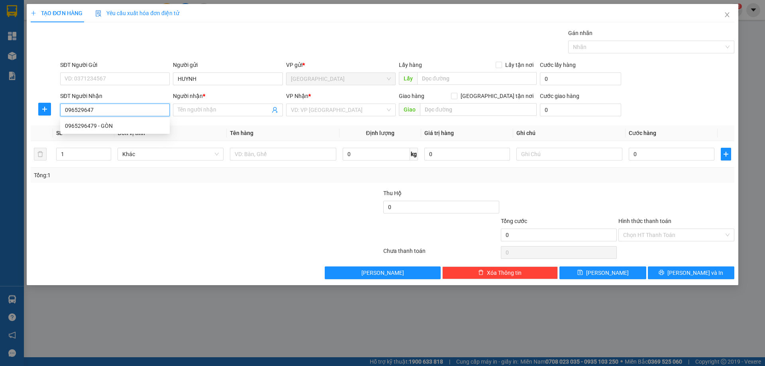
type input "0965296479"
click at [151, 122] on div "0965296479 - GÒN" at bounding box center [115, 126] width 100 height 9
type input "GÒN"
type input "0965296479"
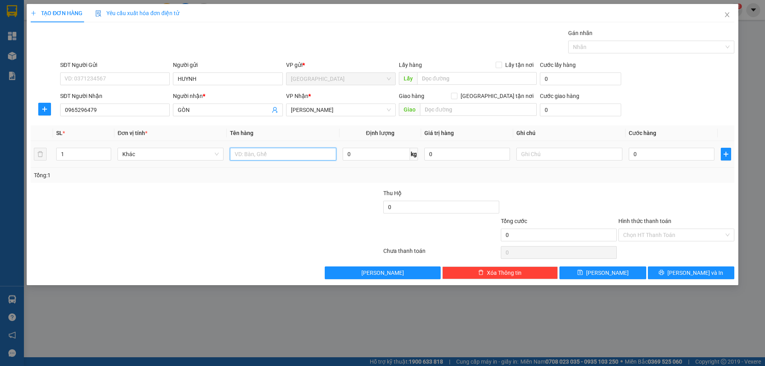
click at [294, 151] on input "text" at bounding box center [283, 154] width 106 height 13
type input "LOA + HỘP"
click at [531, 156] on input "text" at bounding box center [569, 154] width 106 height 13
type input "C"
click at [668, 219] on label "Hình thức thanh toán" at bounding box center [644, 221] width 53 height 6
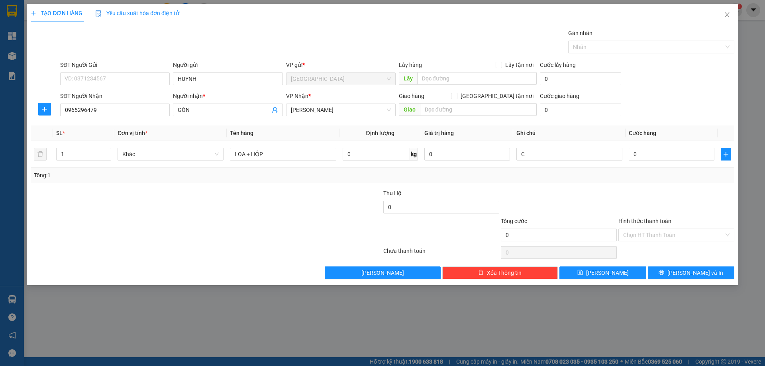
click at [668, 229] on input "Hình thức thanh toán" at bounding box center [673, 235] width 101 height 12
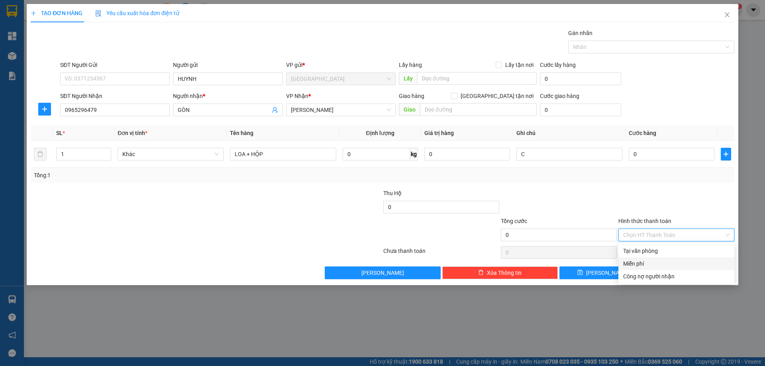
click at [651, 262] on div "Miễn phí" at bounding box center [676, 263] width 106 height 9
drag, startPoint x: 666, startPoint y: 280, endPoint x: 623, endPoint y: 251, distance: 51.2
click at [665, 279] on div "TẠO ĐƠN HÀNG Yêu cầu xuất hóa đơn điện tử Transit Pickup Surcharge Ids Transit …" at bounding box center [383, 144] width 712 height 281
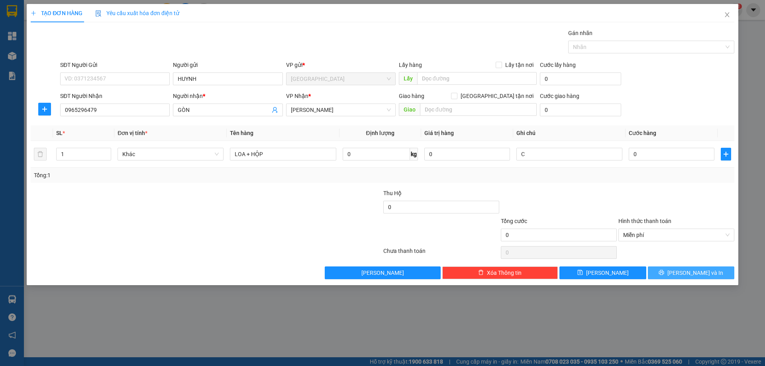
click at [712, 271] on button "[PERSON_NAME] và In" at bounding box center [691, 273] width 86 height 13
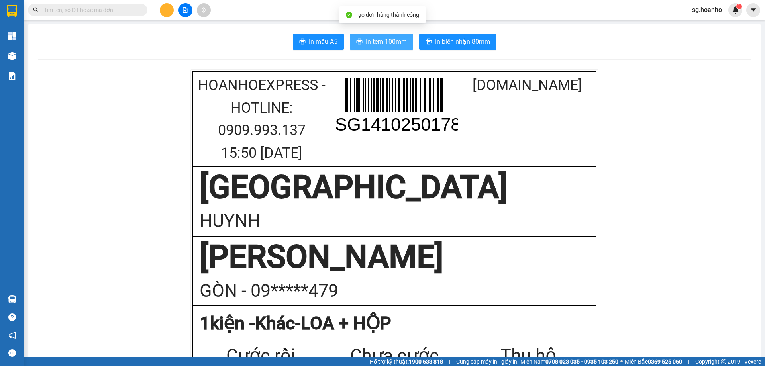
click at [376, 39] on span "In tem 100mm" at bounding box center [386, 42] width 41 height 10
click at [171, 6] on button at bounding box center [167, 10] width 14 height 14
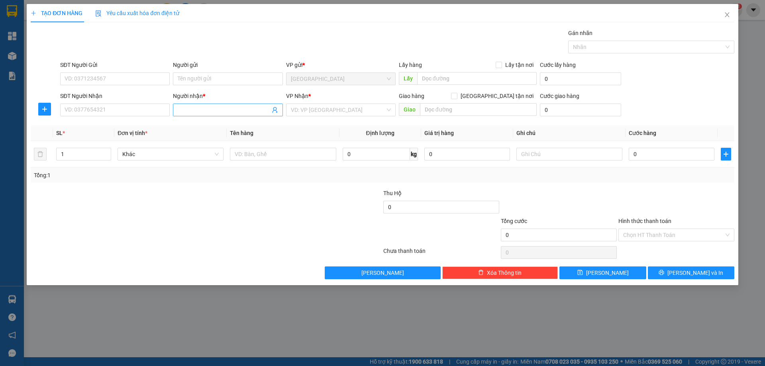
click at [177, 110] on span at bounding box center [228, 110] width 110 height 13
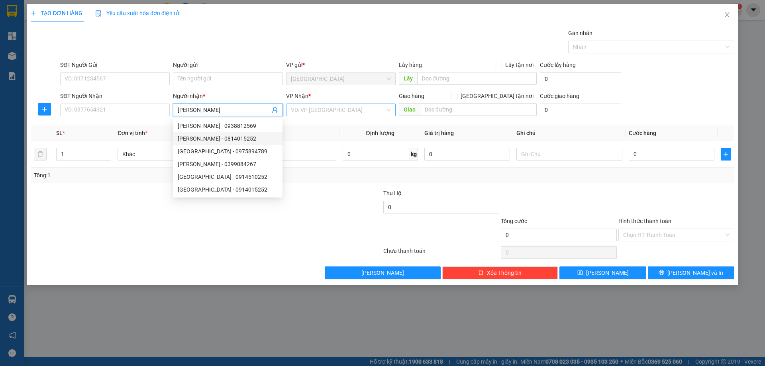
type input "[PERSON_NAME]"
click at [312, 113] on input "search" at bounding box center [338, 110] width 94 height 12
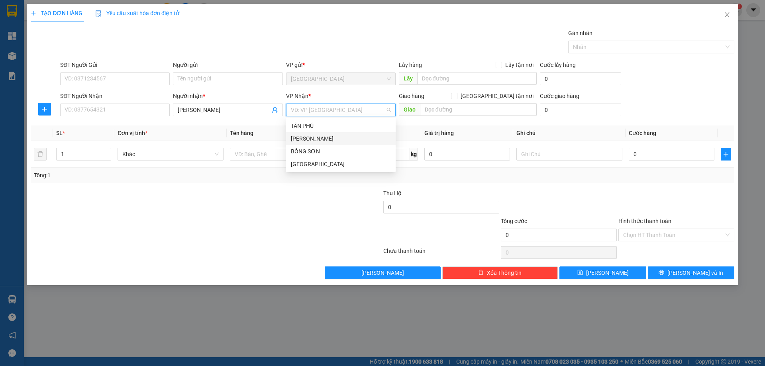
click at [319, 137] on div "[PERSON_NAME]" at bounding box center [341, 138] width 100 height 9
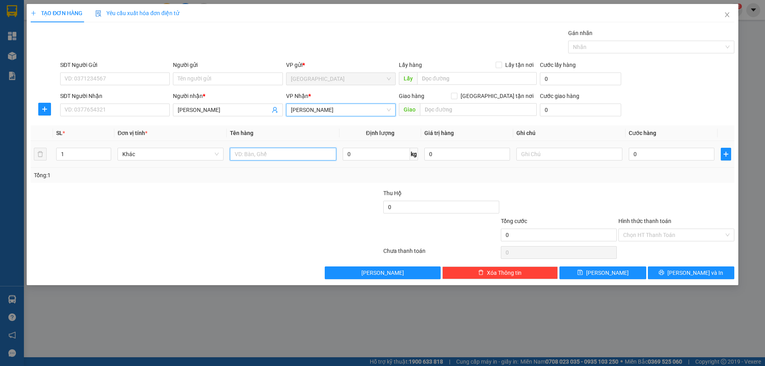
click at [305, 156] on input "text" at bounding box center [283, 154] width 106 height 13
type input "T"
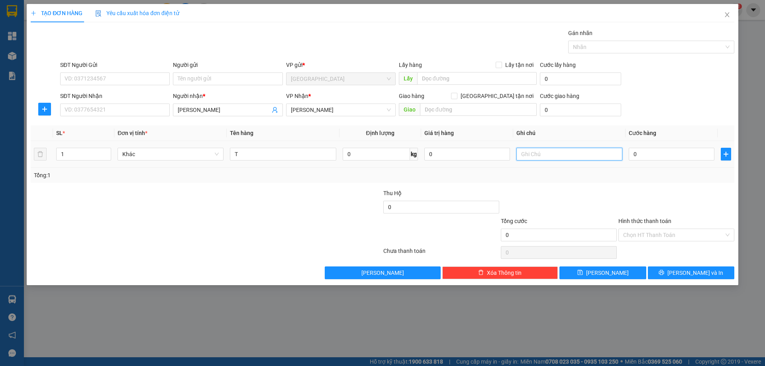
click at [536, 156] on input "text" at bounding box center [569, 154] width 106 height 13
type input "C"
click at [626, 222] on label "Hình thức thanh toán" at bounding box center [644, 221] width 53 height 6
click at [626, 229] on input "Hình thức thanh toán" at bounding box center [673, 235] width 101 height 12
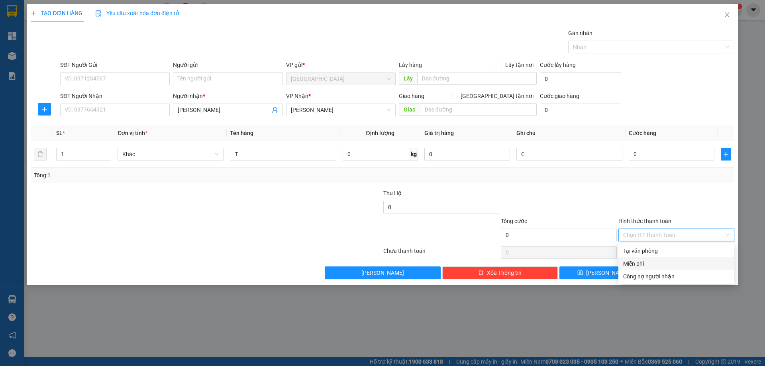
click at [649, 261] on div "Miễn phí" at bounding box center [676, 263] width 106 height 9
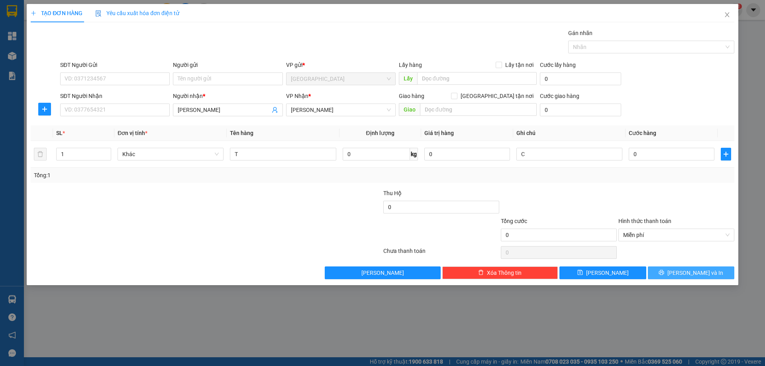
drag, startPoint x: 673, startPoint y: 273, endPoint x: 622, endPoint y: 251, distance: 55.1
click at [673, 273] on button "[PERSON_NAME] và In" at bounding box center [691, 273] width 86 height 13
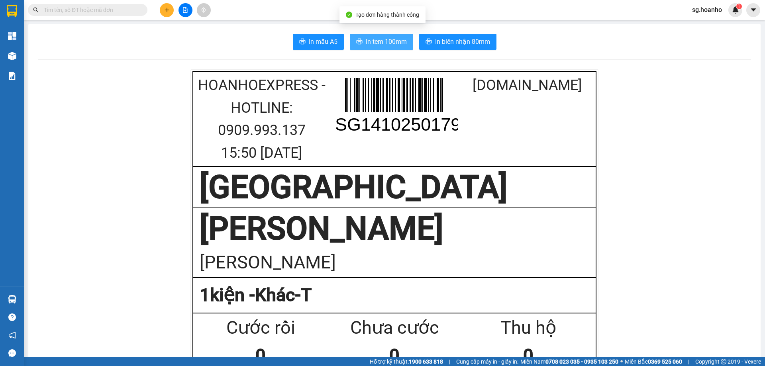
click at [367, 47] on span "In tem 100mm" at bounding box center [386, 42] width 41 height 10
click at [71, 13] on input "text" at bounding box center [91, 10] width 94 height 9
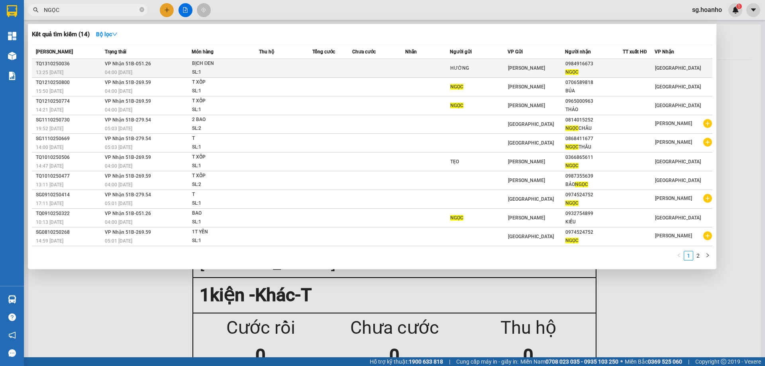
type input "NGỌC"
click at [328, 70] on td at bounding box center [332, 68] width 40 height 19
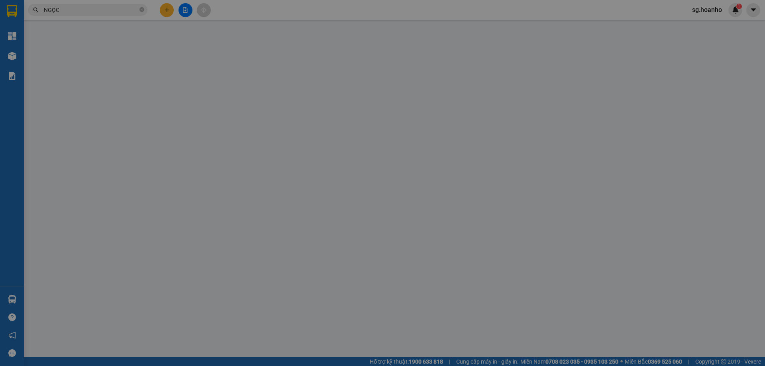
type input "HƯỜNG"
type input "0984916673"
type input "NGỌC"
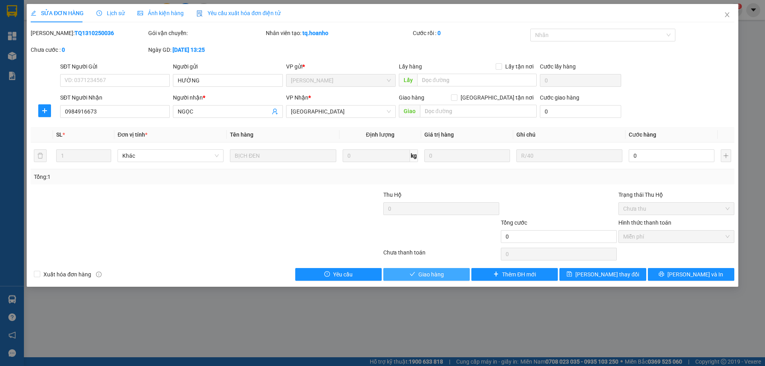
click at [447, 272] on button "Giao hàng" at bounding box center [426, 274] width 86 height 13
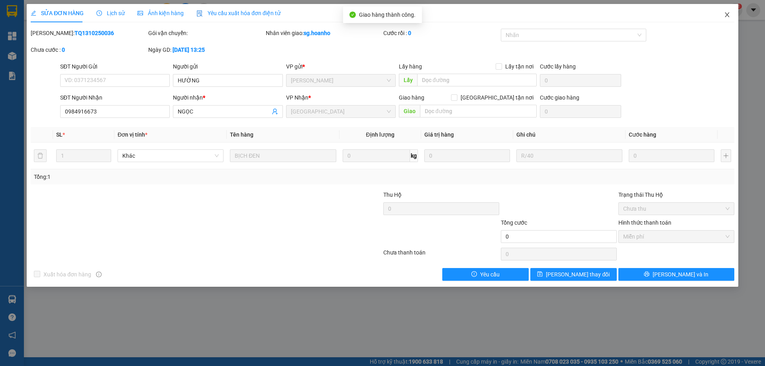
click at [728, 15] on icon "close" at bounding box center [727, 15] width 6 height 6
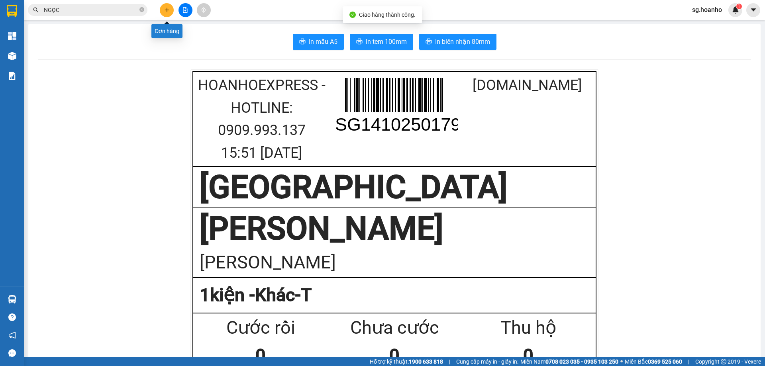
click at [169, 9] on icon "plus" at bounding box center [167, 10] width 6 height 6
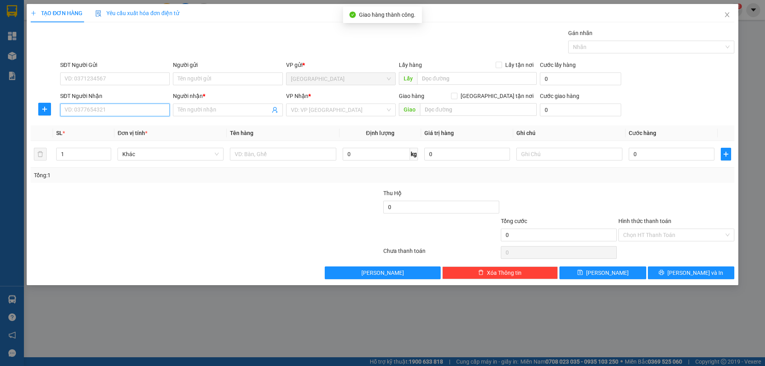
click at [140, 112] on input "SĐT Người Nhận" at bounding box center [115, 110] width 110 height 13
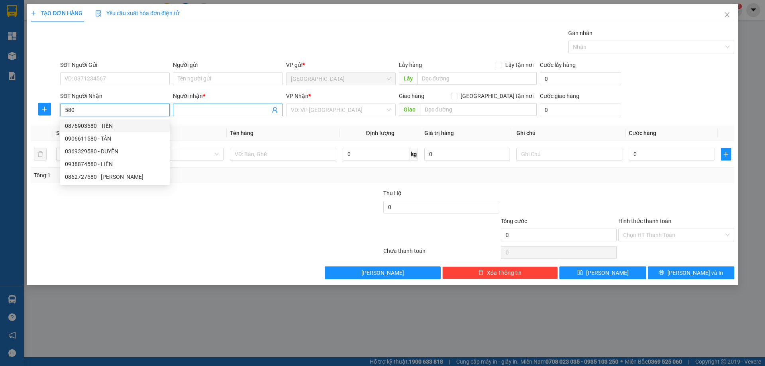
type input "580"
click at [185, 110] on input "Người nhận *" at bounding box center [224, 110] width 92 height 9
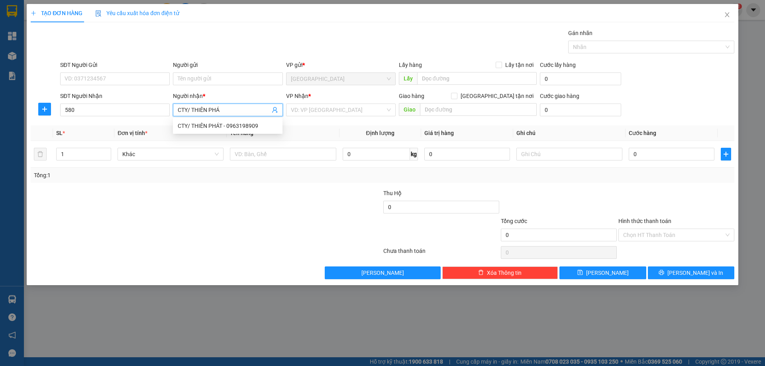
type input "CTY/ THIÊN PHÁT"
click at [238, 126] on div "CTY/ THIÊN PHÁT - 0963198909" at bounding box center [228, 126] width 100 height 9
type input "0963198909"
type input "CTY/ THIÊN PHÁT"
click at [346, 112] on input "search" at bounding box center [338, 110] width 94 height 12
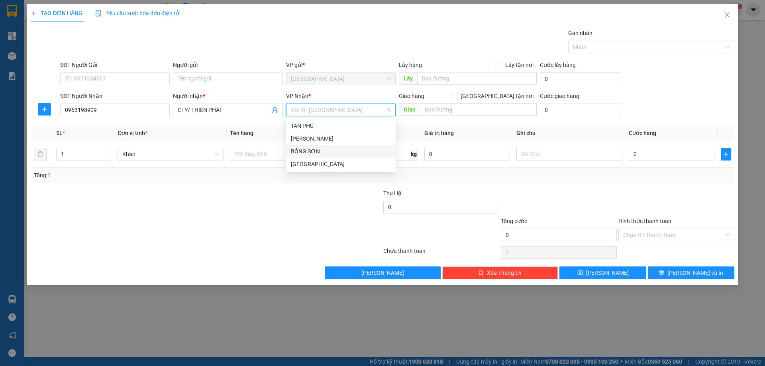
click at [312, 150] on div "BỒNG SƠN" at bounding box center [341, 151] width 100 height 9
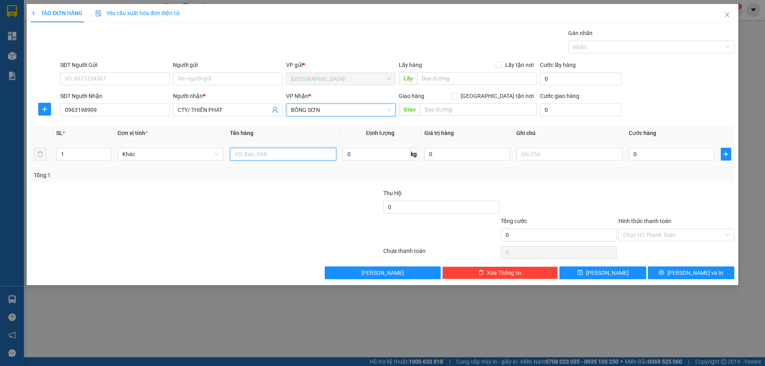
click at [269, 151] on input "text" at bounding box center [283, 154] width 106 height 13
type input "XÔ"
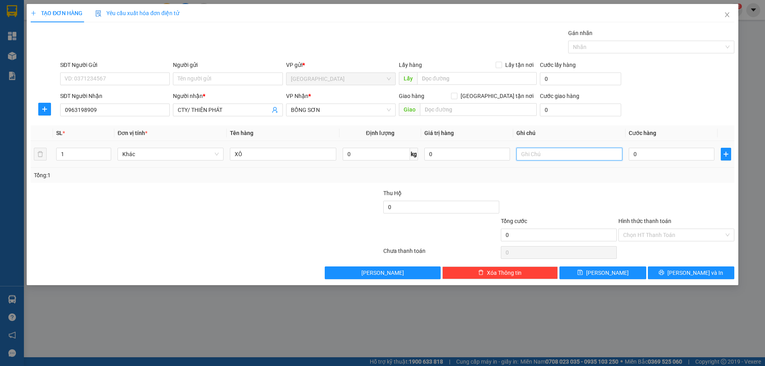
click at [542, 156] on input "text" at bounding box center [569, 154] width 106 height 13
type input "C"
click at [646, 222] on label "Hình thức thanh toán" at bounding box center [644, 221] width 53 height 6
click at [646, 229] on input "Hình thức thanh toán" at bounding box center [673, 235] width 101 height 12
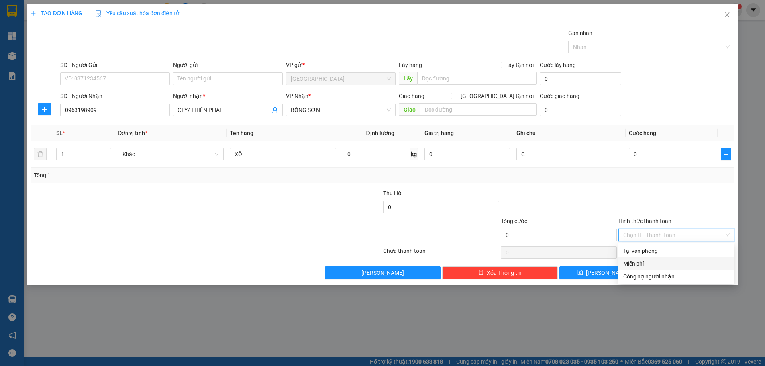
click at [651, 265] on div "Miễn phí" at bounding box center [676, 263] width 106 height 9
click at [666, 273] on button "[PERSON_NAME] và In" at bounding box center [691, 273] width 86 height 13
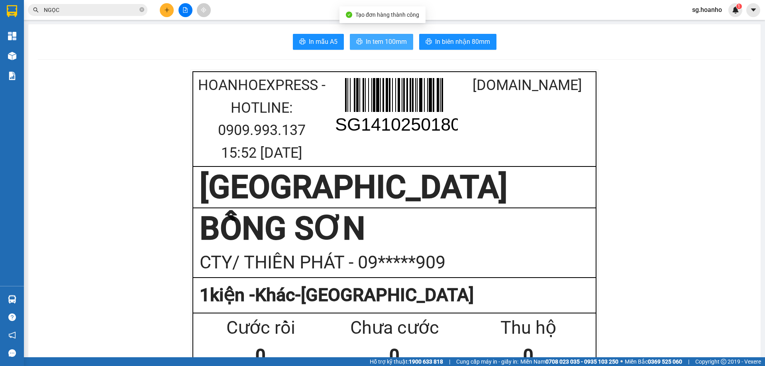
click at [371, 36] on button "In tem 100mm" at bounding box center [381, 42] width 63 height 16
click at [143, 8] on icon "close-circle" at bounding box center [141, 9] width 5 height 5
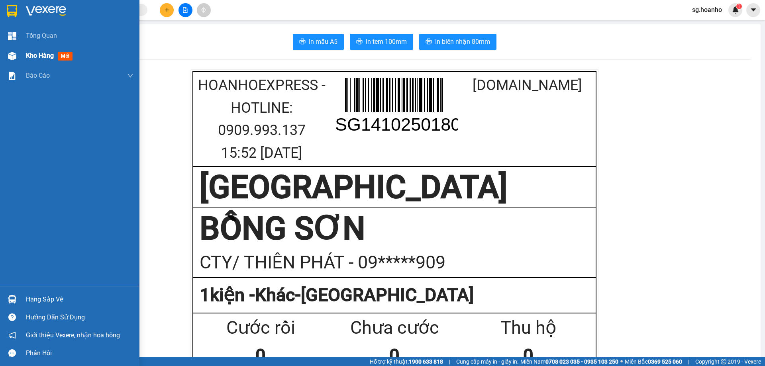
click at [69, 51] on div "Kho hàng mới" at bounding box center [51, 56] width 50 height 10
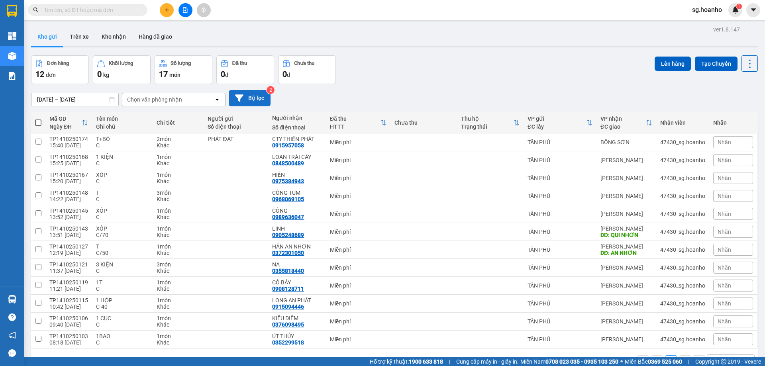
click at [261, 92] on button "Bộ lọc" at bounding box center [250, 98] width 42 height 16
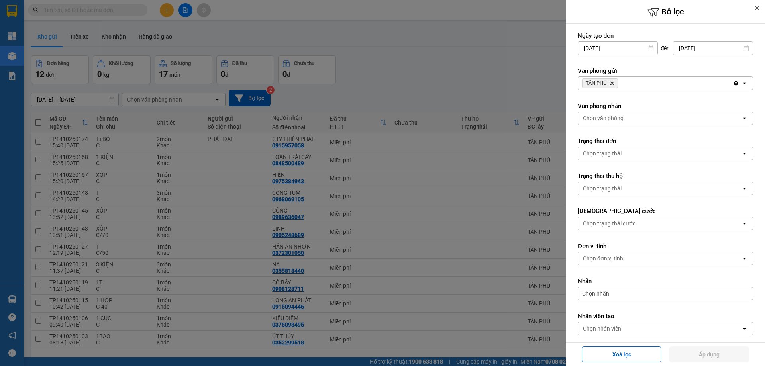
click at [612, 84] on icon "Delete" at bounding box center [612, 83] width 5 height 5
click at [606, 81] on div "Chọn văn phòng" at bounding box center [603, 83] width 41 height 8
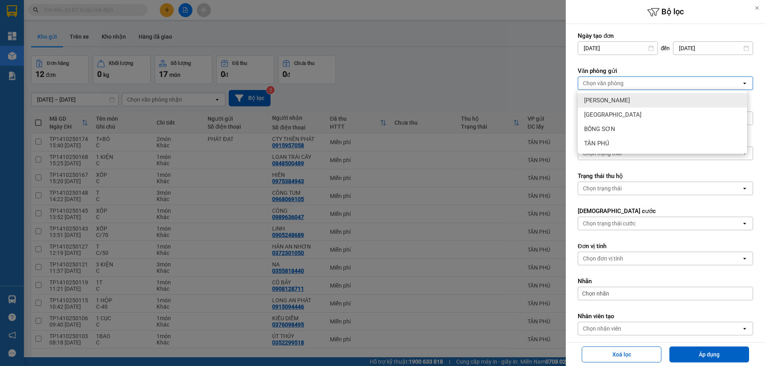
click at [606, 101] on span "[PERSON_NAME]" at bounding box center [607, 100] width 46 height 8
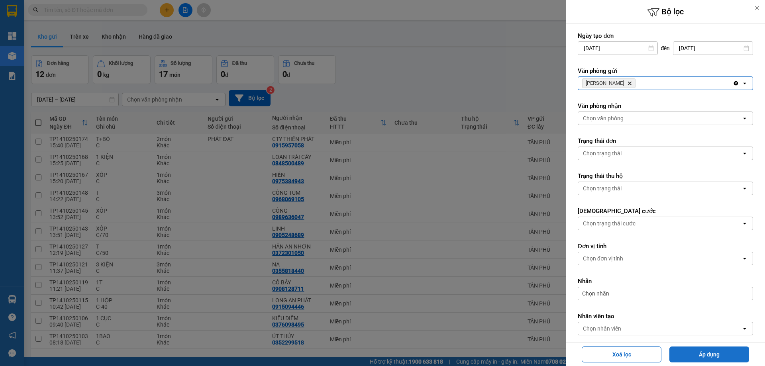
click at [696, 359] on button "Áp dụng" at bounding box center [709, 355] width 80 height 16
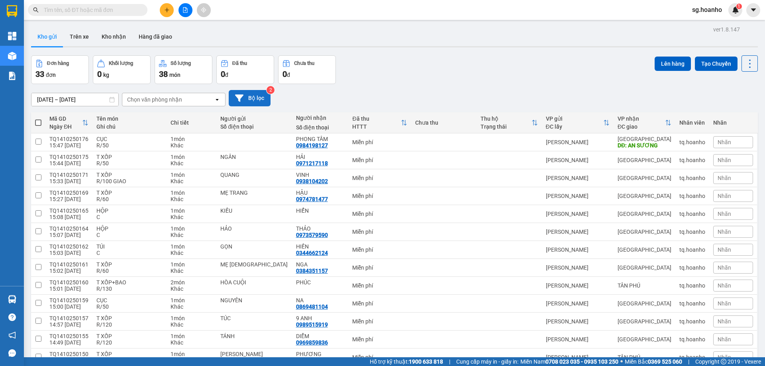
click at [250, 102] on button "Bộ lọc" at bounding box center [250, 98] width 42 height 16
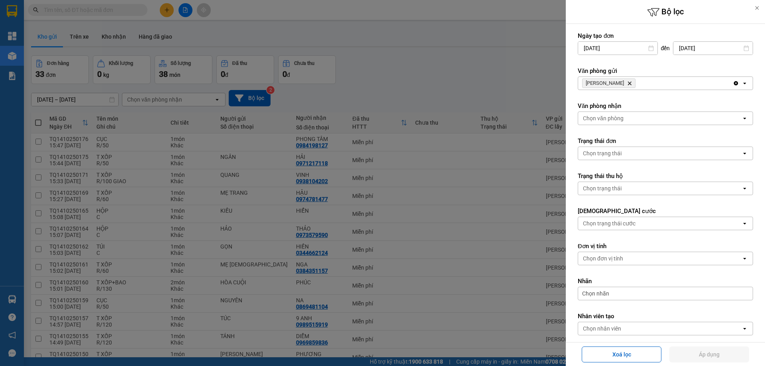
click at [627, 82] on icon "Delete" at bounding box center [629, 83] width 5 height 5
click at [606, 83] on div "Chọn văn phòng" at bounding box center [603, 83] width 41 height 8
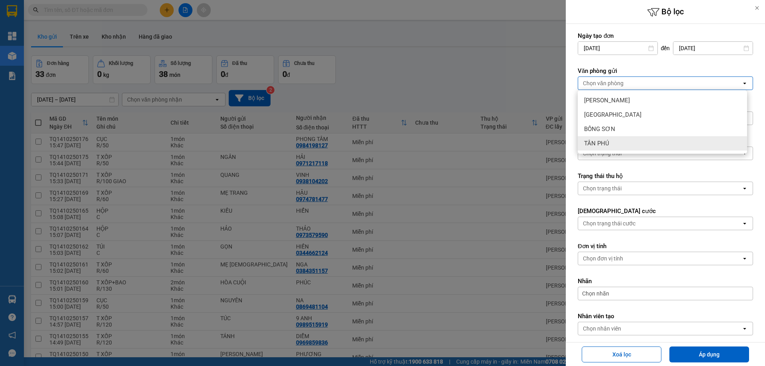
click at [596, 142] on span "TÂN PHÚ" at bounding box center [596, 143] width 25 height 8
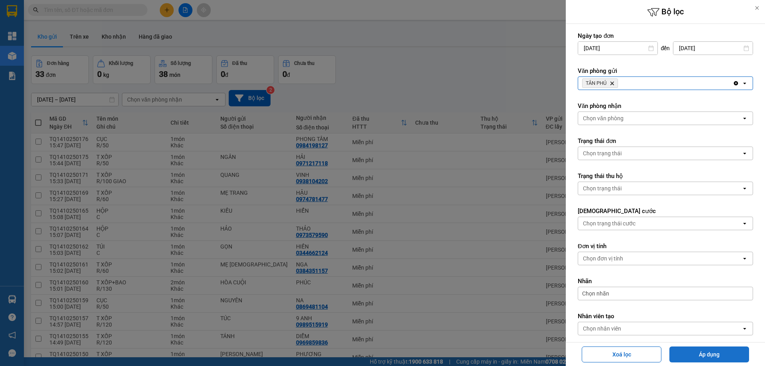
click at [693, 352] on button "Áp dụng" at bounding box center [709, 355] width 80 height 16
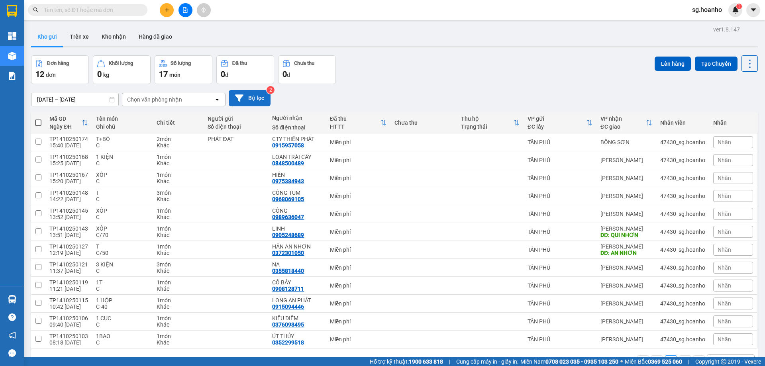
click at [251, 98] on button "Bộ lọc" at bounding box center [250, 98] width 42 height 16
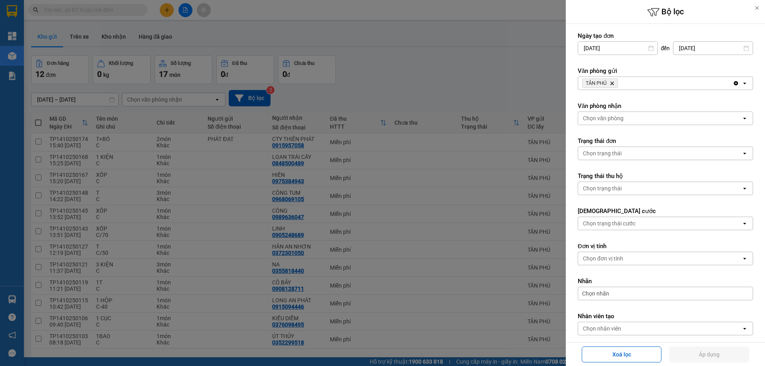
click at [612, 84] on icon "Delete" at bounding box center [612, 83] width 5 height 5
click at [610, 83] on div "Chọn văn phòng" at bounding box center [603, 83] width 41 height 8
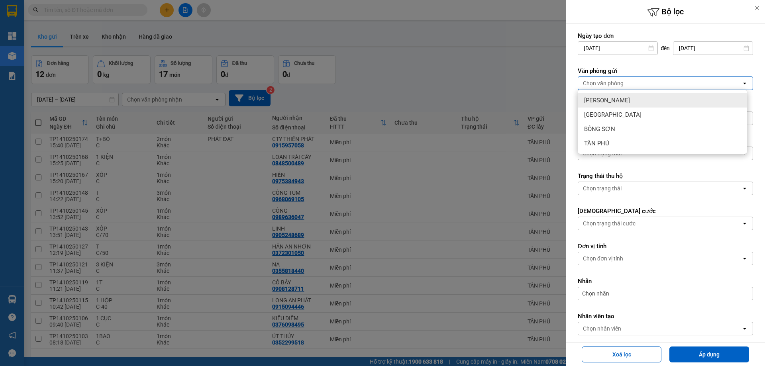
click at [617, 98] on div "[PERSON_NAME]" at bounding box center [662, 100] width 169 height 14
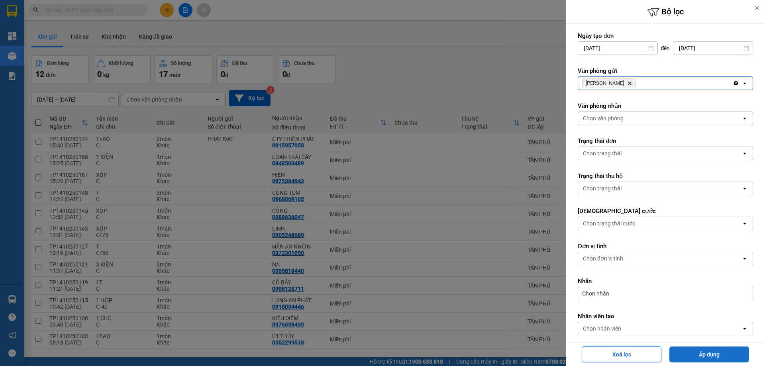
click at [684, 349] on button "Áp dụng" at bounding box center [709, 355] width 80 height 16
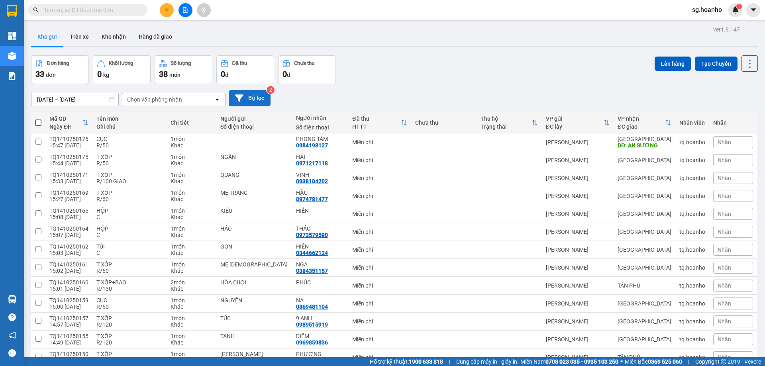
click at [262, 98] on button "Bộ lọc" at bounding box center [250, 98] width 42 height 16
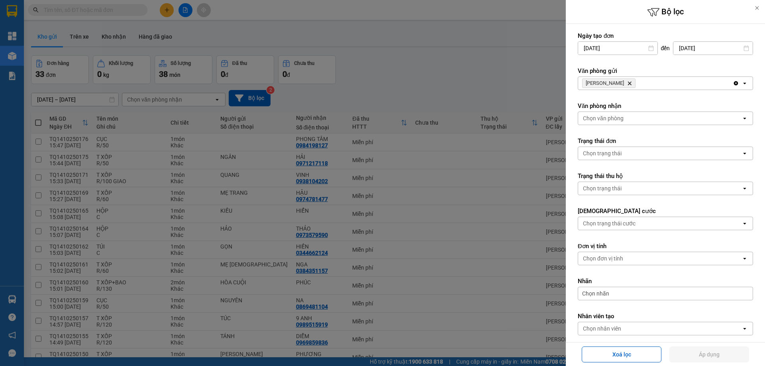
click at [627, 82] on icon "Delete" at bounding box center [629, 83] width 5 height 5
click at [604, 77] on div "Chọn văn phòng" at bounding box center [659, 83] width 163 height 13
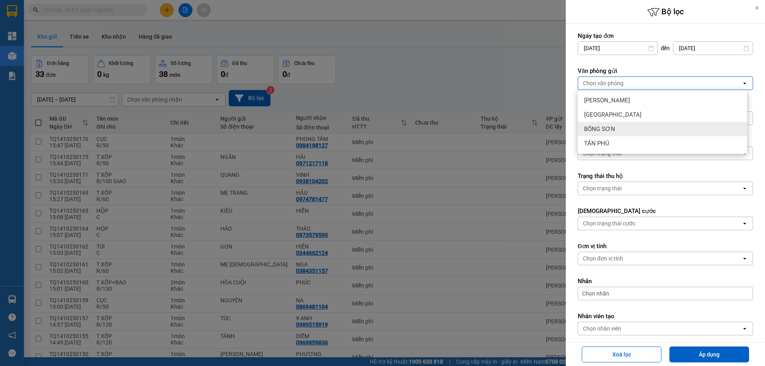
click at [612, 133] on div "BỒNG SƠN" at bounding box center [662, 129] width 169 height 14
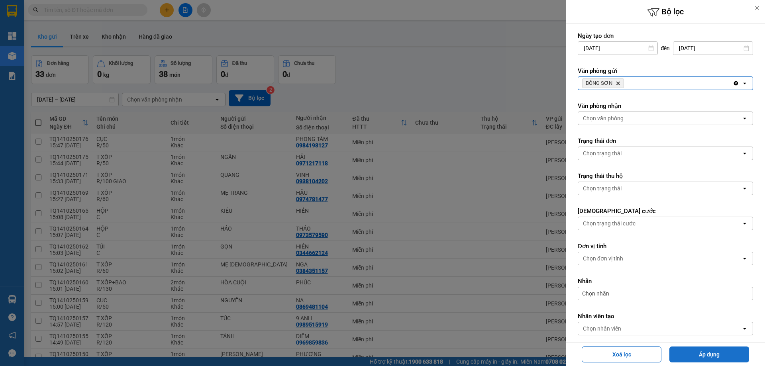
click at [697, 350] on button "Áp dụng" at bounding box center [709, 355] width 80 height 16
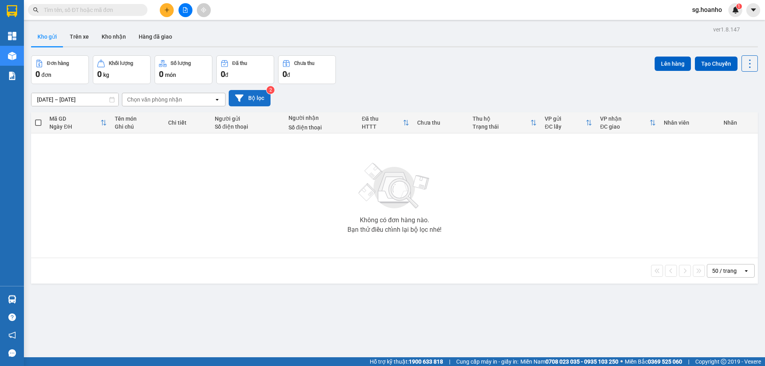
click at [250, 96] on button "Bộ lọc" at bounding box center [250, 98] width 42 height 16
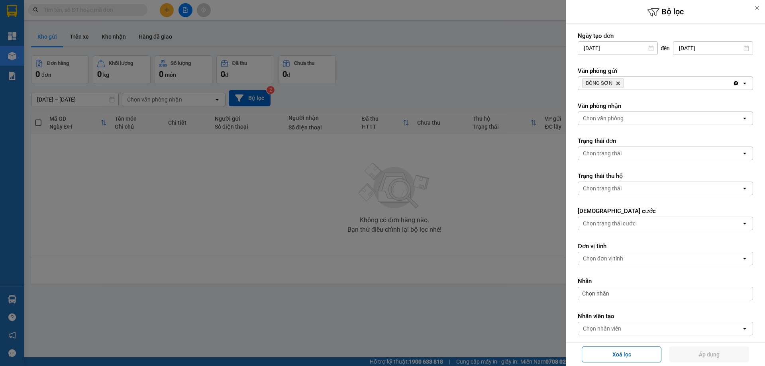
click at [616, 82] on icon "Delete" at bounding box center [618, 83] width 5 height 5
click at [606, 82] on div "Chọn văn phòng" at bounding box center [603, 83] width 41 height 8
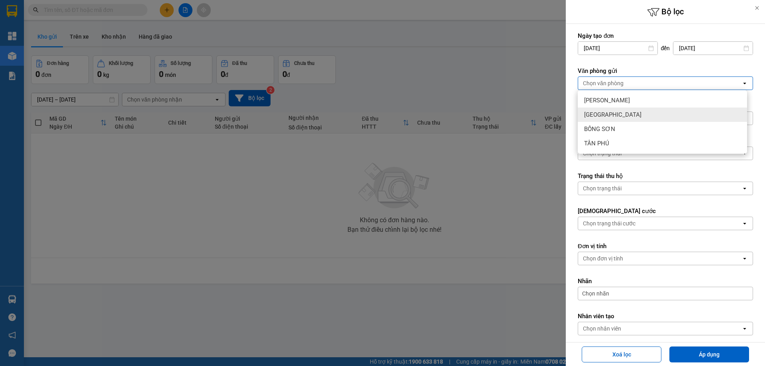
click at [607, 117] on div "[GEOGRAPHIC_DATA]" at bounding box center [662, 115] width 169 height 14
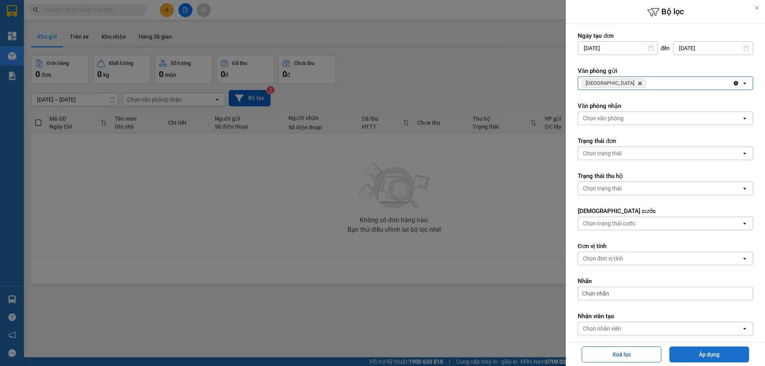
click at [693, 353] on button "Áp dụng" at bounding box center [709, 355] width 80 height 16
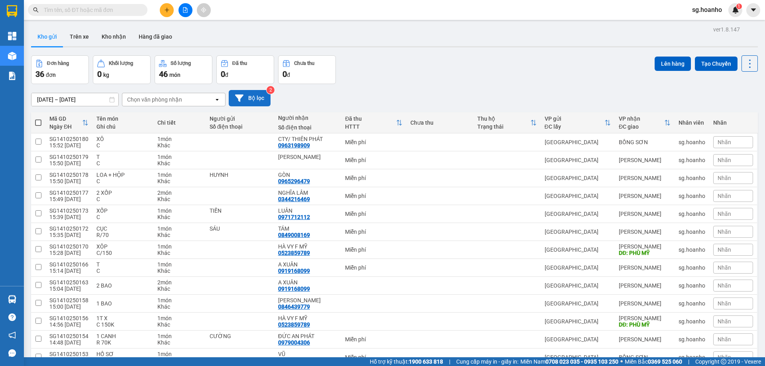
click at [246, 96] on button "Bộ lọc" at bounding box center [250, 98] width 42 height 16
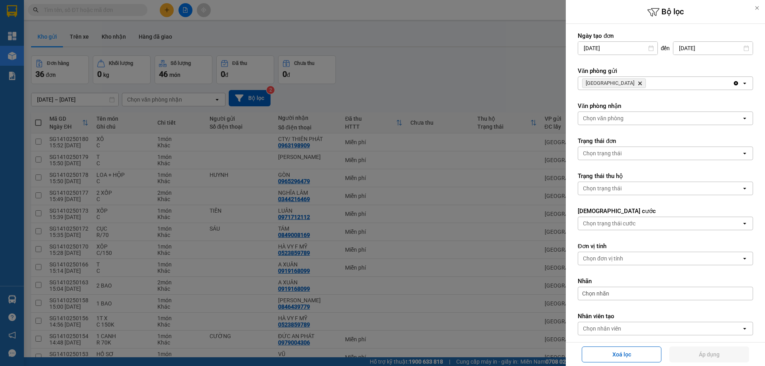
click at [638, 83] on icon "SÀI GÒN, close by backspace" at bounding box center [640, 84] width 4 height 4
click at [604, 84] on div "Chọn văn phòng" at bounding box center [603, 83] width 41 height 8
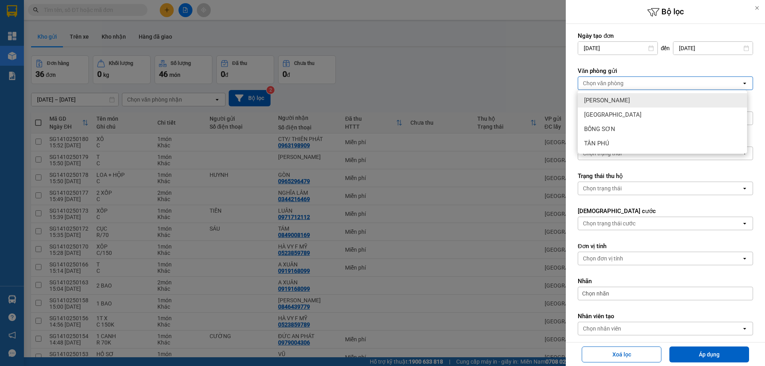
click at [610, 104] on span "[PERSON_NAME]" at bounding box center [607, 100] width 46 height 8
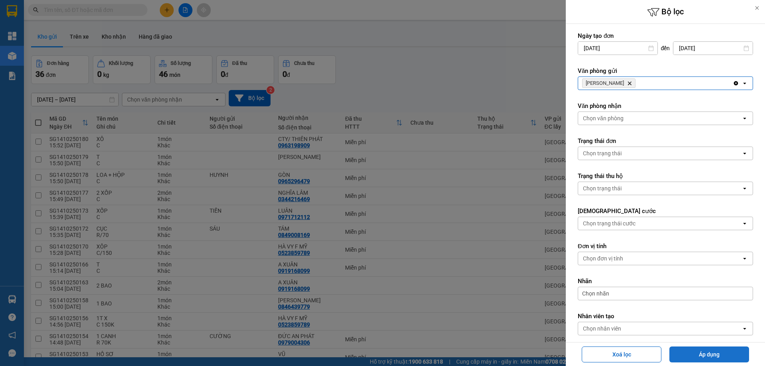
click at [706, 358] on button "Áp dụng" at bounding box center [709, 355] width 80 height 16
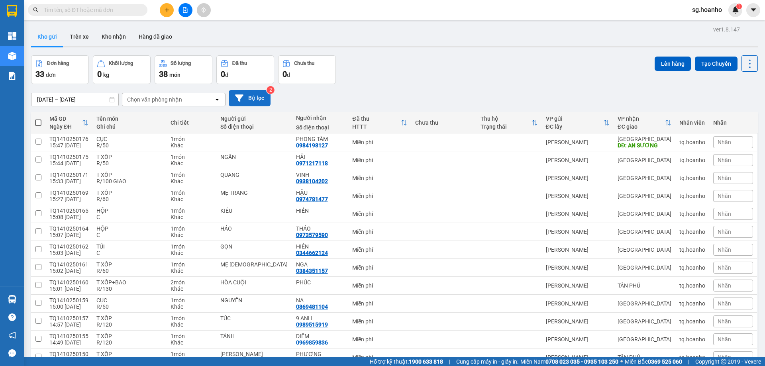
click at [256, 95] on button "Bộ lọc" at bounding box center [250, 98] width 42 height 16
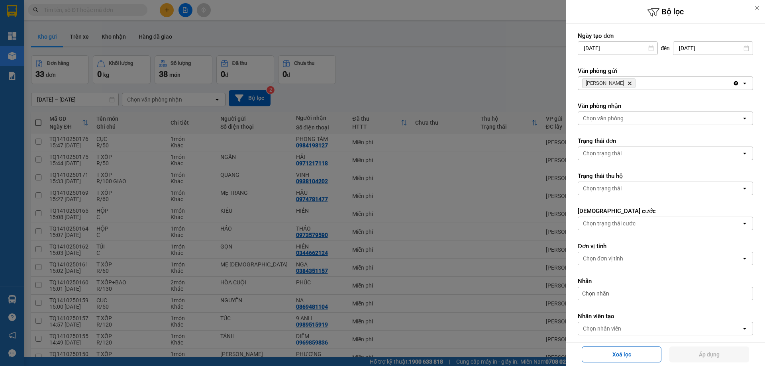
click at [627, 81] on icon "Delete" at bounding box center [629, 83] width 5 height 5
click at [605, 83] on div "Chọn văn phòng" at bounding box center [603, 83] width 41 height 8
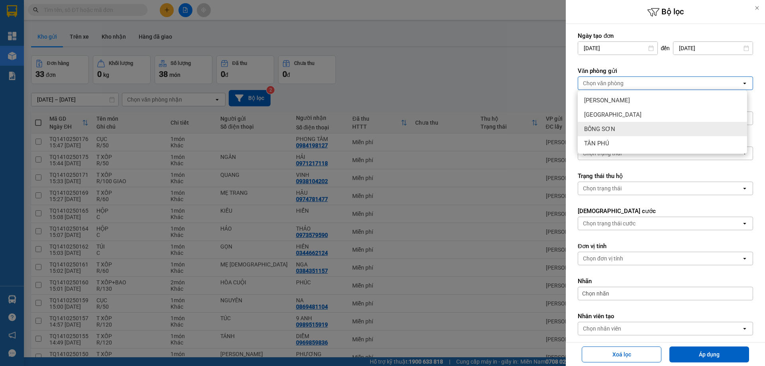
click at [614, 129] on span "BỒNG SƠN" at bounding box center [599, 129] width 31 height 8
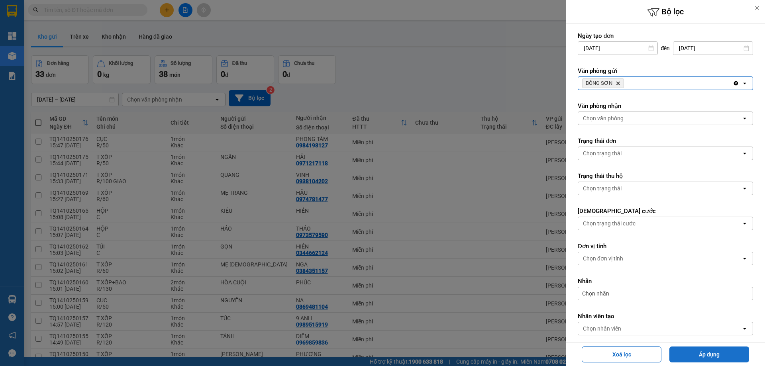
click at [700, 356] on button "Áp dụng" at bounding box center [709, 355] width 80 height 16
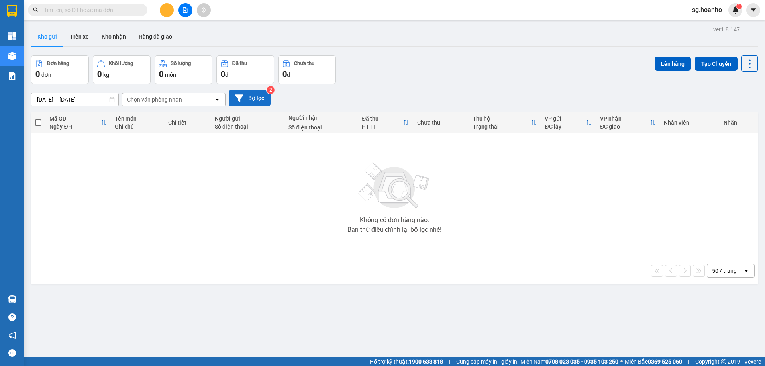
click at [257, 97] on button "Bộ lọc" at bounding box center [250, 98] width 42 height 16
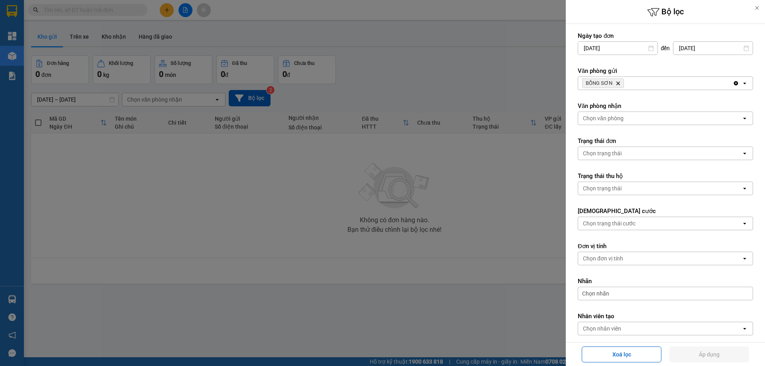
click at [616, 82] on icon "Delete" at bounding box center [618, 83] width 5 height 5
click at [607, 82] on div "Chọn văn phòng" at bounding box center [603, 83] width 41 height 8
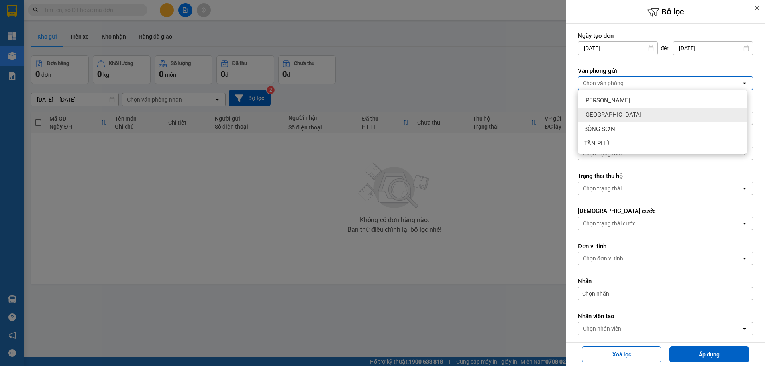
click at [612, 118] on div "[GEOGRAPHIC_DATA]" at bounding box center [662, 115] width 169 height 14
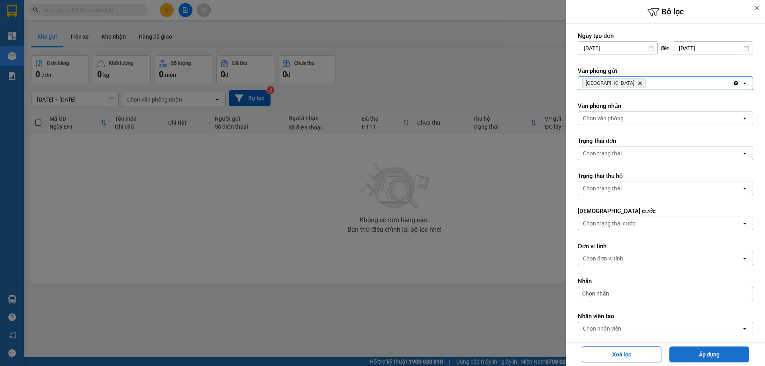
click at [694, 354] on button "Áp dụng" at bounding box center [709, 355] width 80 height 16
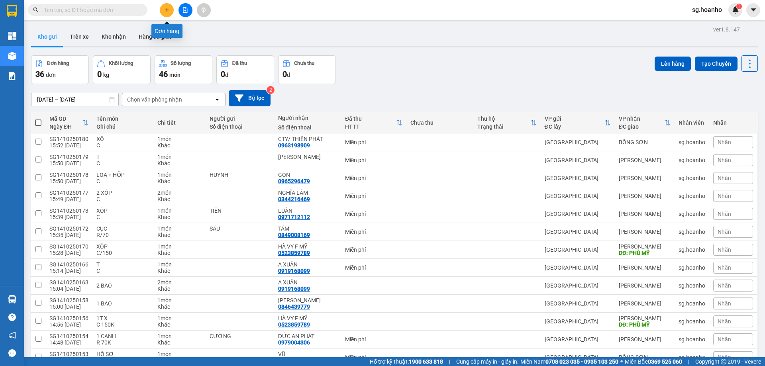
click at [165, 15] on button at bounding box center [167, 10] width 14 height 14
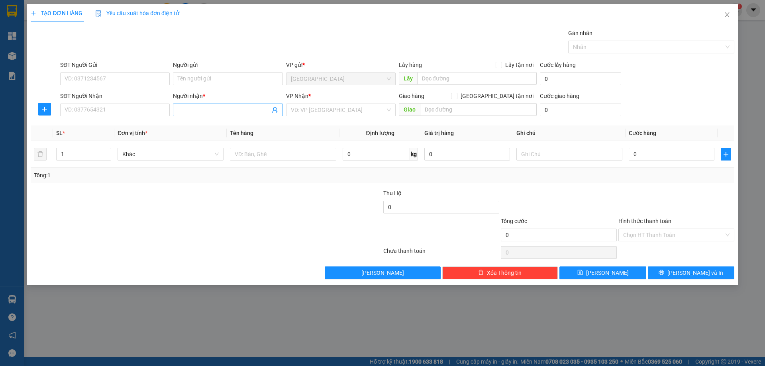
click at [182, 113] on input "Người nhận *" at bounding box center [224, 110] width 92 height 9
type input "DN QUÝ"
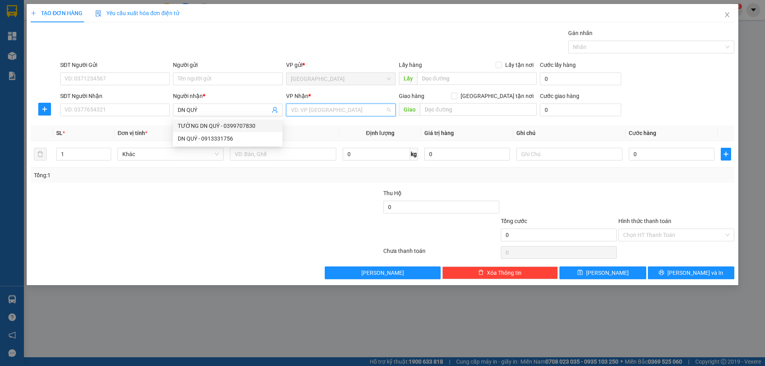
click at [301, 111] on input "search" at bounding box center [338, 110] width 94 height 12
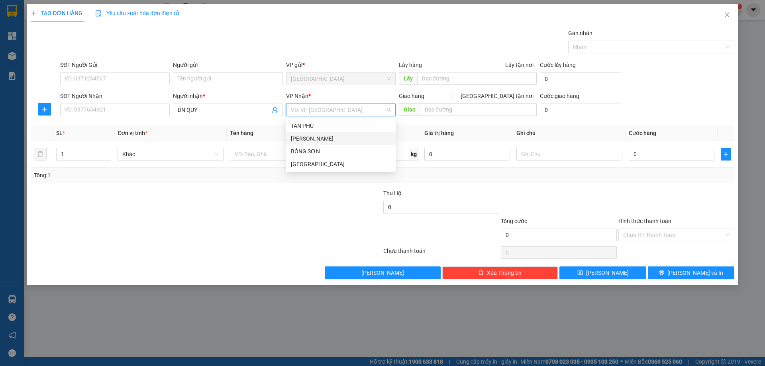
click at [308, 141] on div "[PERSON_NAME]" at bounding box center [341, 138] width 100 height 9
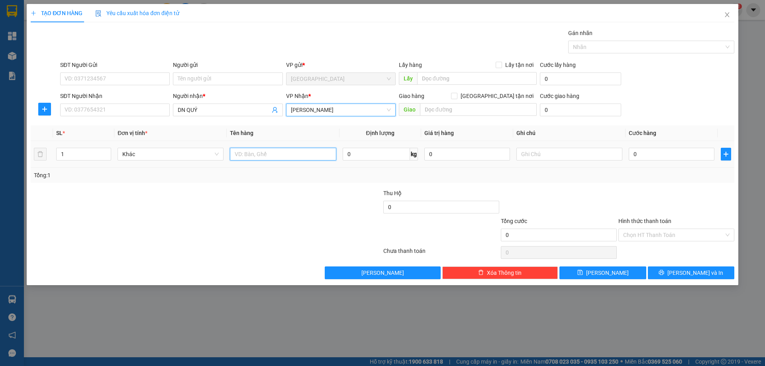
click at [290, 158] on input "text" at bounding box center [283, 154] width 106 height 13
type input "CỤC"
click at [542, 161] on div at bounding box center [569, 154] width 106 height 16
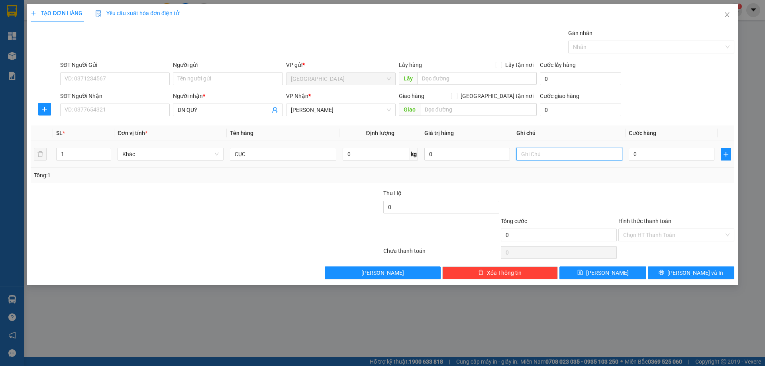
click at [538, 156] on input "text" at bounding box center [569, 154] width 106 height 13
type input "C"
click at [639, 218] on label "Hình thức thanh toán" at bounding box center [644, 221] width 53 height 6
click at [639, 229] on input "Hình thức thanh toán" at bounding box center [673, 235] width 101 height 12
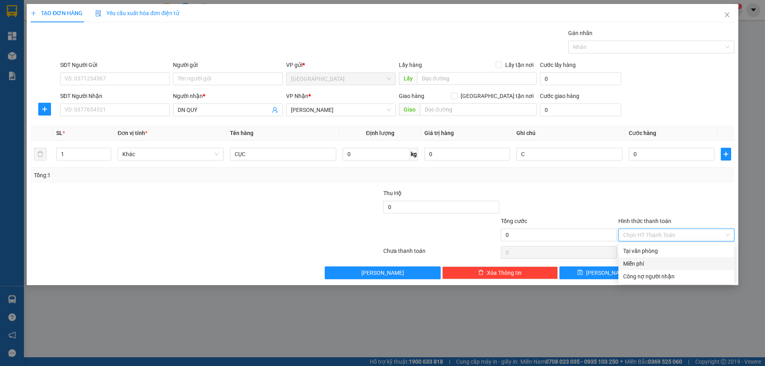
click at [653, 263] on div "Miễn phí" at bounding box center [676, 263] width 106 height 9
click at [663, 278] on button "[PERSON_NAME] và In" at bounding box center [691, 273] width 86 height 13
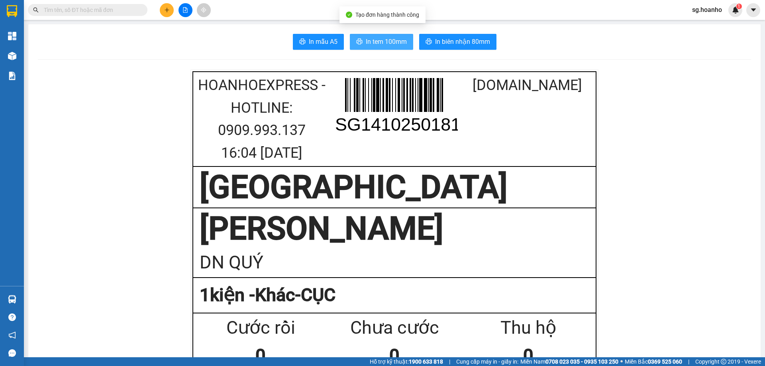
click at [368, 35] on button "In tem 100mm" at bounding box center [381, 42] width 63 height 16
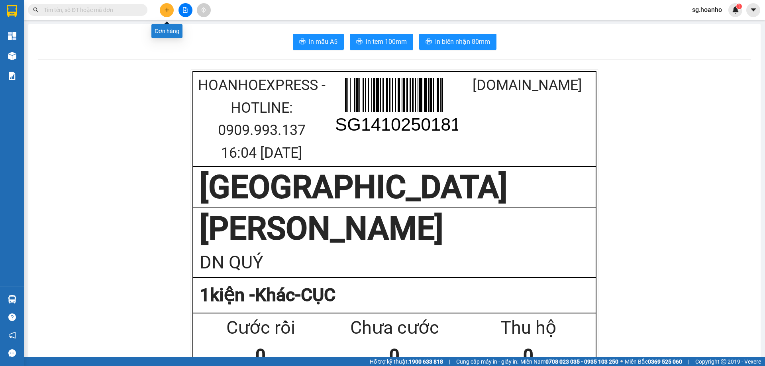
click at [167, 10] on icon "plus" at bounding box center [167, 10] width 6 height 6
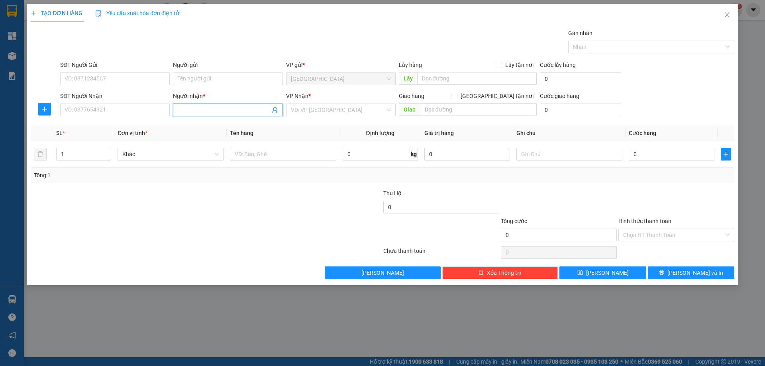
click at [187, 112] on input "Người nhận *" at bounding box center [224, 110] width 92 height 9
type input "CÔ TRANG"
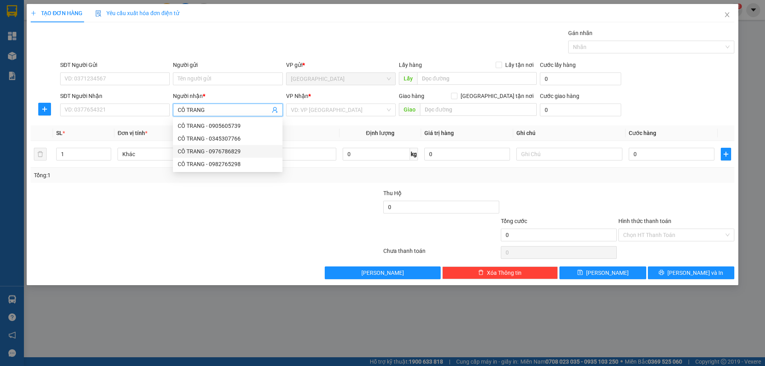
click at [218, 155] on div "CÔ TRANG - 0976786829" at bounding box center [228, 151] width 100 height 9
type input "0976786829"
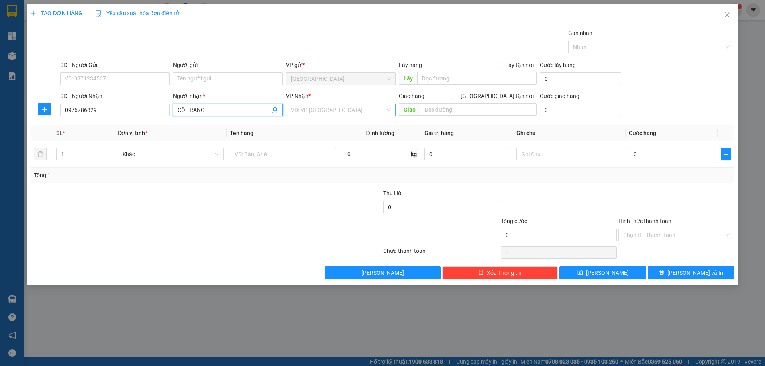
type input "CÔ TRANG"
click at [326, 111] on input "search" at bounding box center [338, 110] width 94 height 12
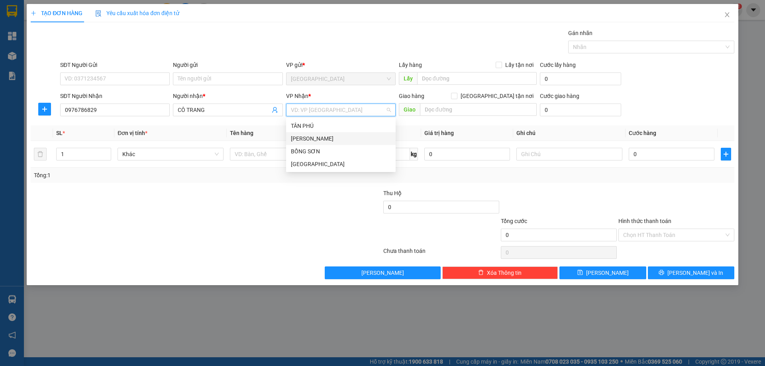
click at [322, 140] on div "[PERSON_NAME]" at bounding box center [341, 138] width 100 height 9
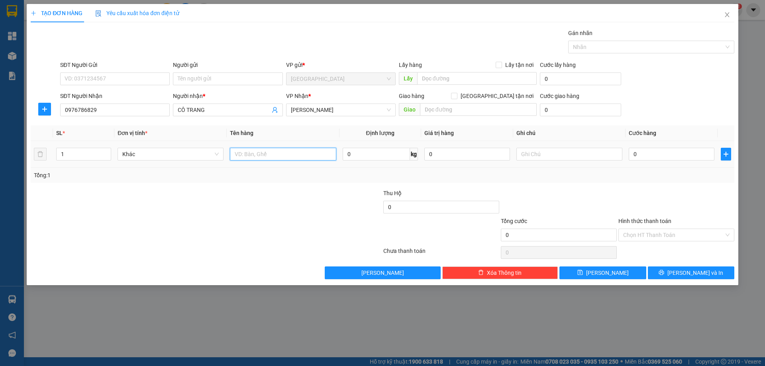
click at [261, 156] on input "text" at bounding box center [283, 154] width 106 height 13
type input "CỤC"
click at [535, 151] on input "text" at bounding box center [569, 154] width 106 height 13
type input "R/50"
click at [654, 218] on label "Hình thức thanh toán" at bounding box center [644, 221] width 53 height 6
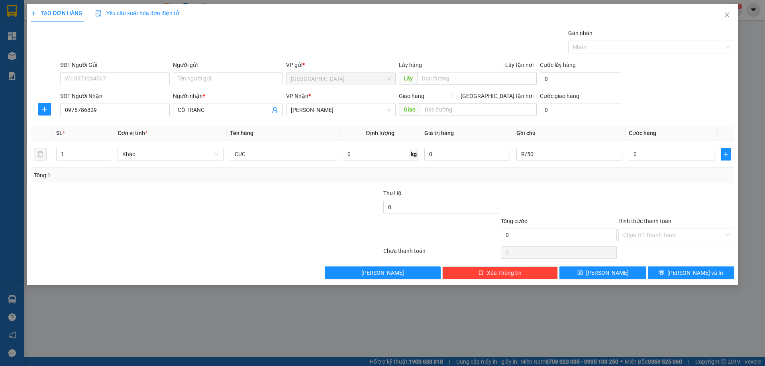
click at [654, 229] on input "Hình thức thanh toán" at bounding box center [673, 235] width 101 height 12
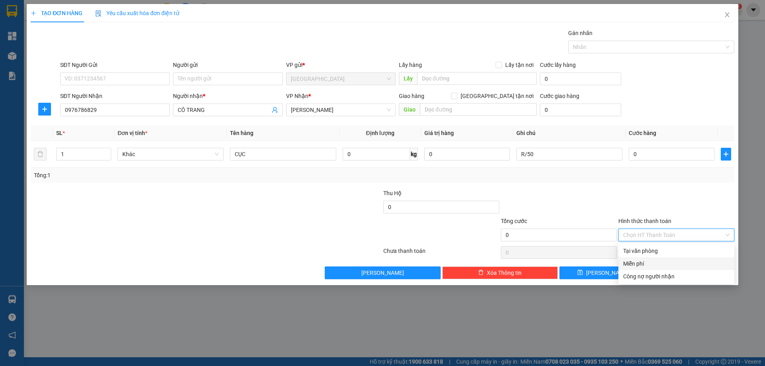
click at [643, 265] on div "Miễn phí" at bounding box center [676, 263] width 106 height 9
drag, startPoint x: 677, startPoint y: 273, endPoint x: 625, endPoint y: 287, distance: 53.9
click at [658, 271] on button "[PERSON_NAME] và In" at bounding box center [691, 273] width 86 height 13
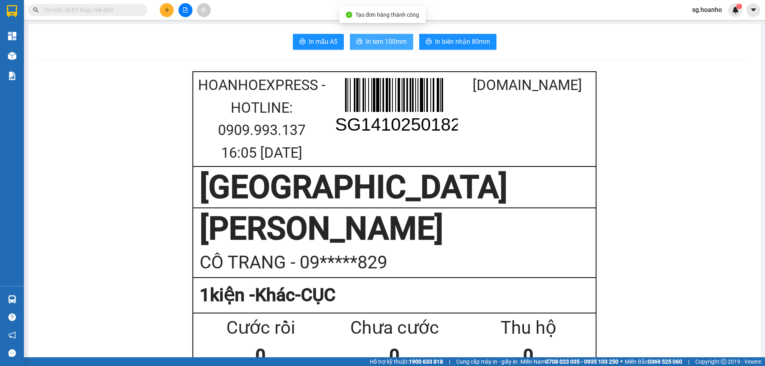
click at [393, 42] on span "In tem 100mm" at bounding box center [386, 42] width 41 height 10
click at [165, 8] on icon "plus" at bounding box center [167, 10] width 6 height 6
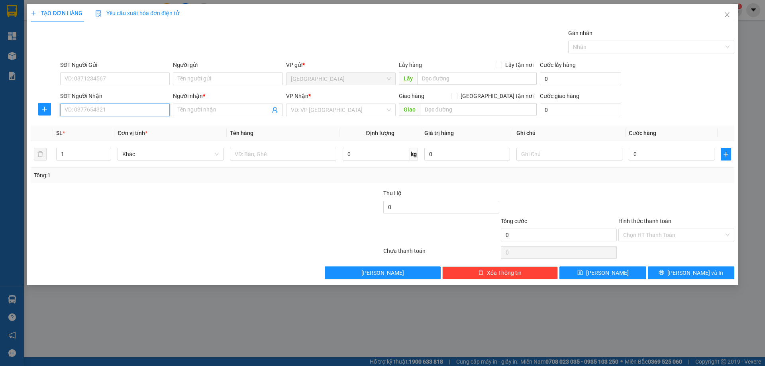
click at [147, 107] on input "SĐT Người Nhận" at bounding box center [115, 110] width 110 height 13
drag, startPoint x: 115, startPoint y: 126, endPoint x: 229, endPoint y: 132, distance: 114.1
click at [116, 125] on div "0988596814 - [PERSON_NAME]/HÙNG IT" at bounding box center [116, 126] width 102 height 9
type input "0988596814"
type input "KHÔI/HÙNG IT"
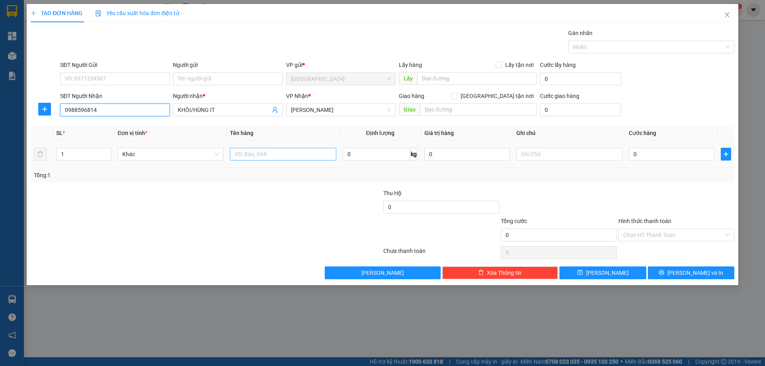
type input "0988596814"
click at [277, 155] on input "text" at bounding box center [283, 154] width 106 height 13
type input "KIỆN"
click at [546, 152] on input "text" at bounding box center [569, 154] width 106 height 13
type input "C"
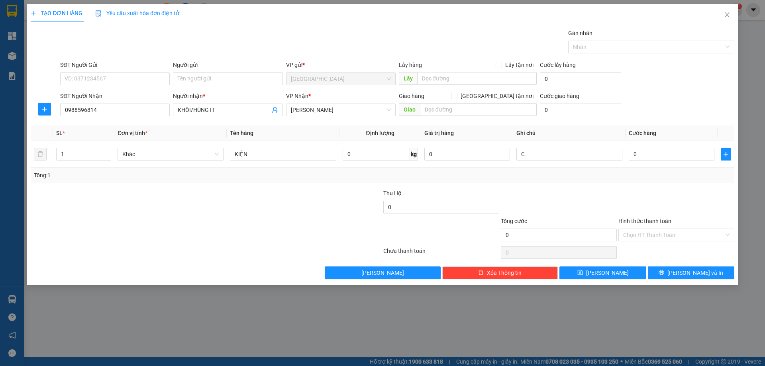
click at [653, 222] on label "Hình thức thanh toán" at bounding box center [644, 221] width 53 height 6
click at [653, 229] on input "Hình thức thanh toán" at bounding box center [673, 235] width 101 height 12
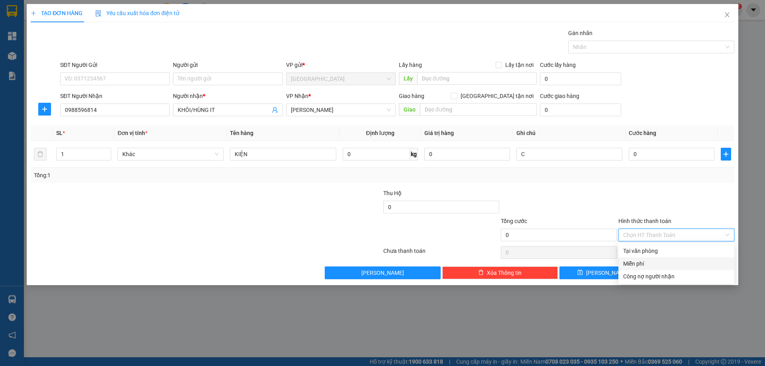
click at [652, 260] on div "Miễn phí" at bounding box center [676, 263] width 106 height 9
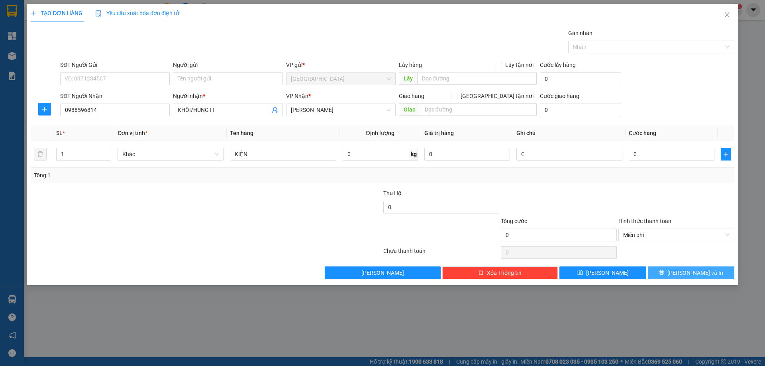
click at [671, 270] on button "[PERSON_NAME] và In" at bounding box center [691, 273] width 86 height 13
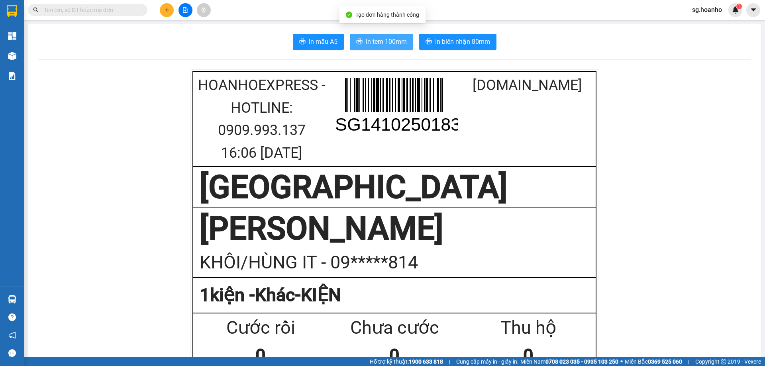
click at [387, 39] on span "In tem 100mm" at bounding box center [386, 42] width 41 height 10
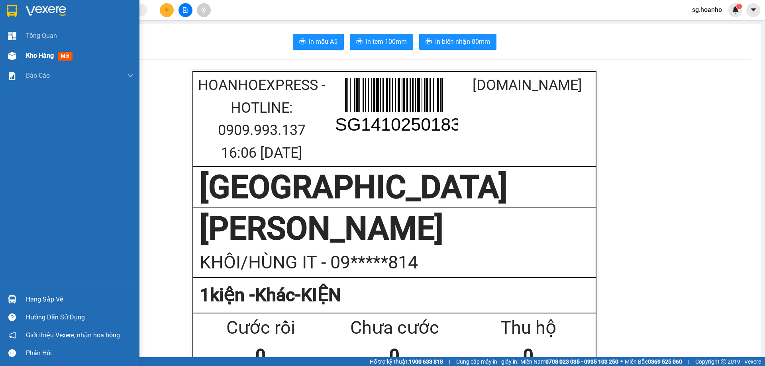
click at [65, 51] on div "Kho hàng mới" at bounding box center [51, 56] width 50 height 10
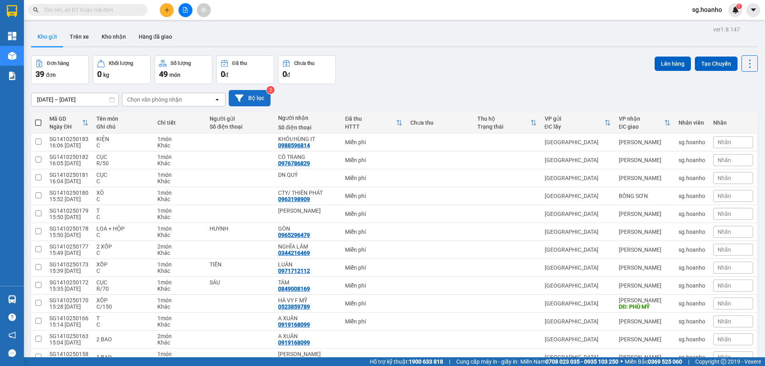
drag, startPoint x: 249, startPoint y: 101, endPoint x: 246, endPoint y: 105, distance: 4.8
click at [246, 105] on button "Bộ lọc" at bounding box center [250, 98] width 42 height 16
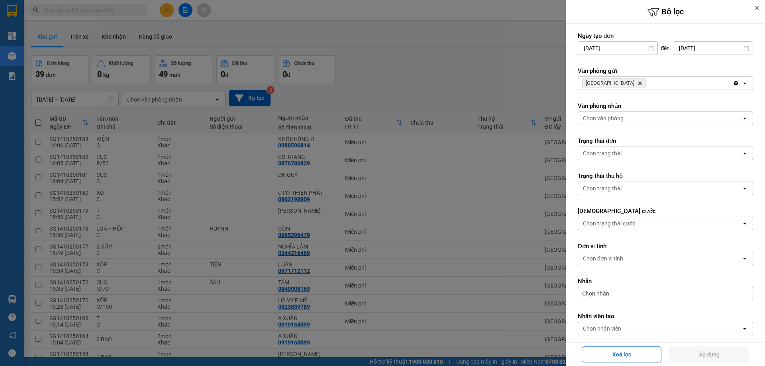
click at [638, 82] on icon "SÀI GÒN, close by backspace" at bounding box center [640, 84] width 4 height 4
click at [604, 82] on div "Chọn văn phòng" at bounding box center [603, 83] width 41 height 8
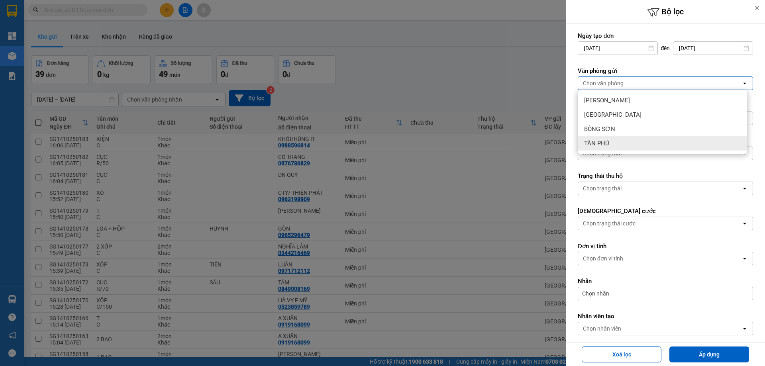
click at [610, 142] on div "TÂN PHÚ" at bounding box center [662, 143] width 169 height 14
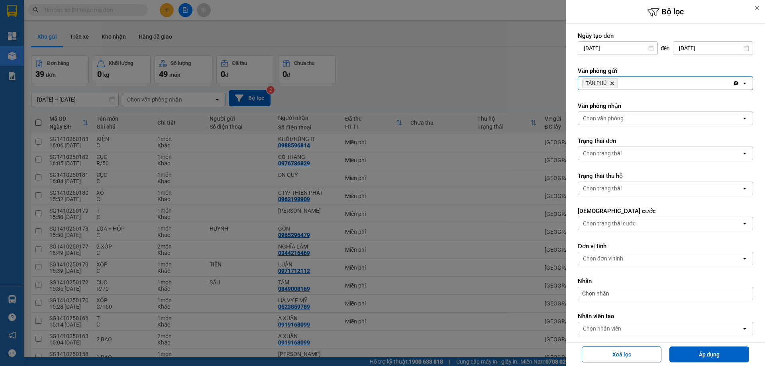
drag, startPoint x: 696, startPoint y: 351, endPoint x: 689, endPoint y: 344, distance: 9.9
click at [688, 347] on button "Áp dụng" at bounding box center [709, 355] width 80 height 16
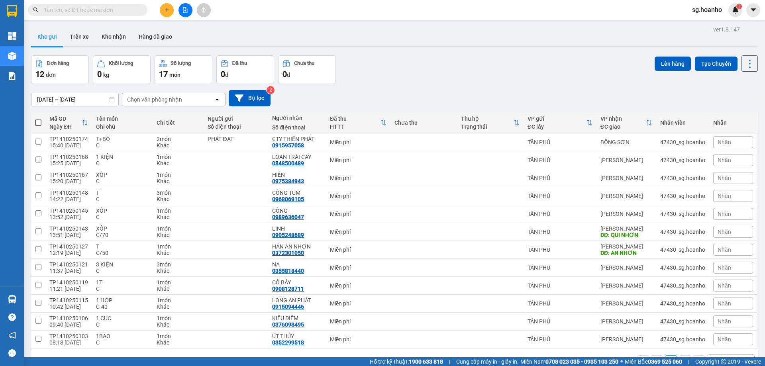
click at [171, 12] on button at bounding box center [167, 10] width 14 height 14
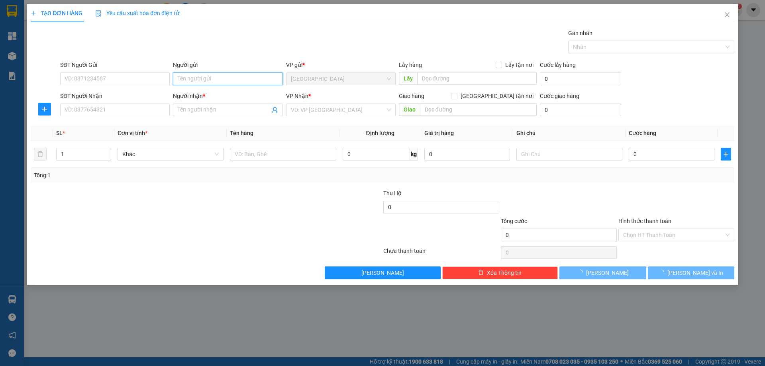
click at [212, 76] on input "Người gửi" at bounding box center [228, 79] width 110 height 13
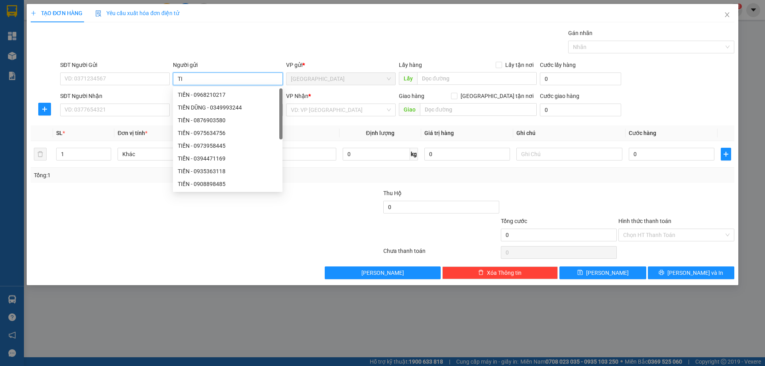
type input "T"
type input "QUANG"
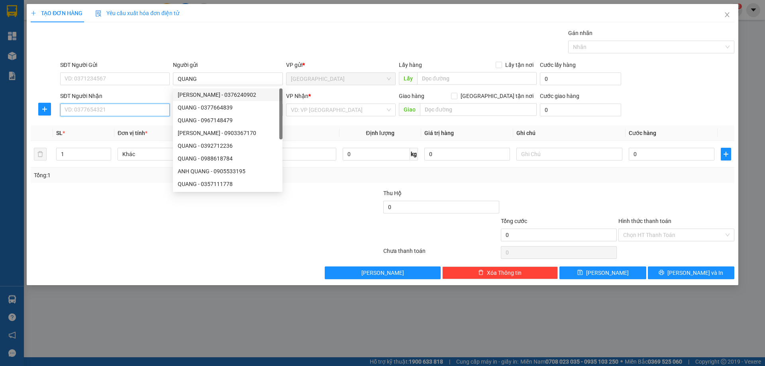
click at [155, 108] on input "SĐT Người Nhận" at bounding box center [115, 110] width 110 height 13
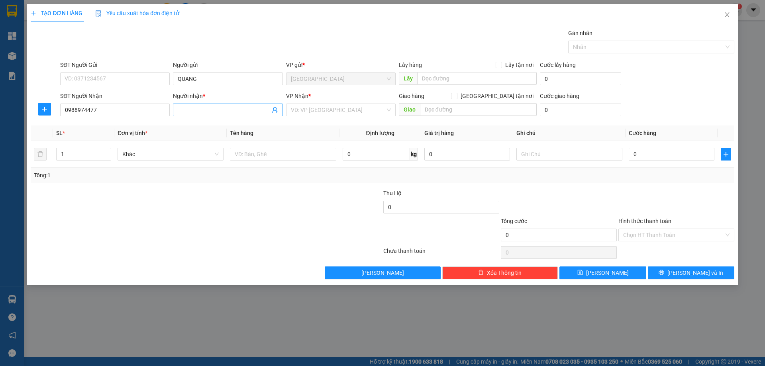
click at [204, 112] on input "Người nhận *" at bounding box center [224, 110] width 92 height 9
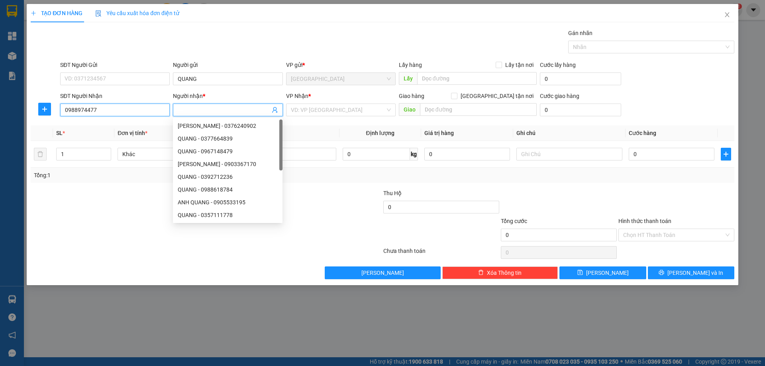
click at [126, 110] on input "0988974477" at bounding box center [115, 110] width 110 height 13
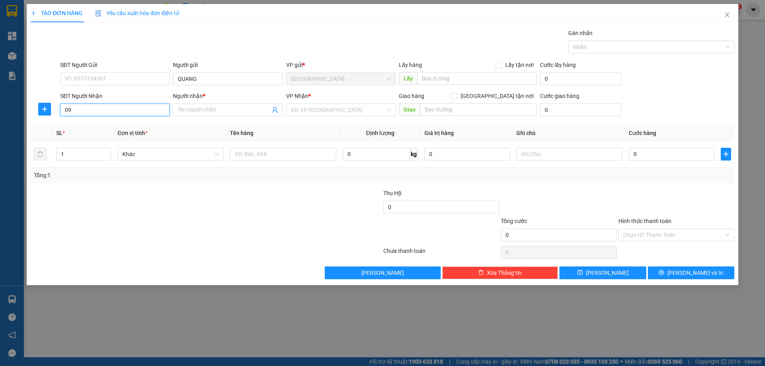
type input "0"
type input "0394471169"
click at [145, 126] on div "0394471169 - TIẾN" at bounding box center [115, 126] width 100 height 9
type input "TIẾN"
type input "0394471169"
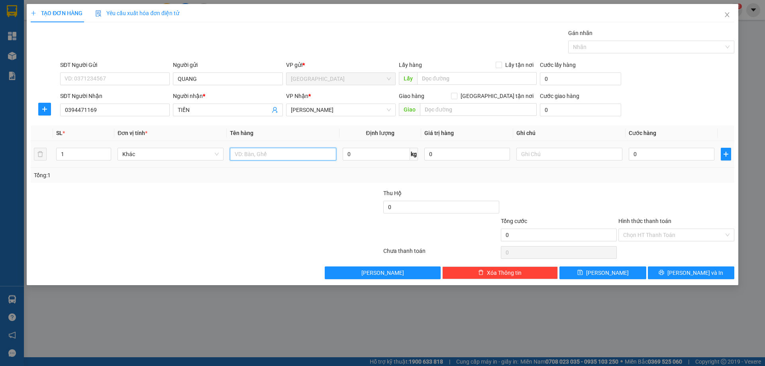
click at [264, 158] on input "text" at bounding box center [283, 154] width 106 height 13
type input "HỘP"
click at [558, 157] on input "text" at bounding box center [569, 154] width 106 height 13
type input "C"
type input "R/40"
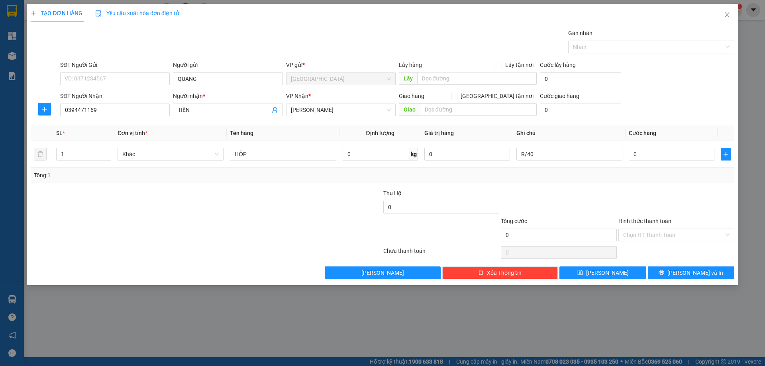
click at [628, 220] on label "Hình thức thanh toán" at bounding box center [644, 221] width 53 height 6
click at [628, 229] on input "Hình thức thanh toán" at bounding box center [673, 235] width 101 height 12
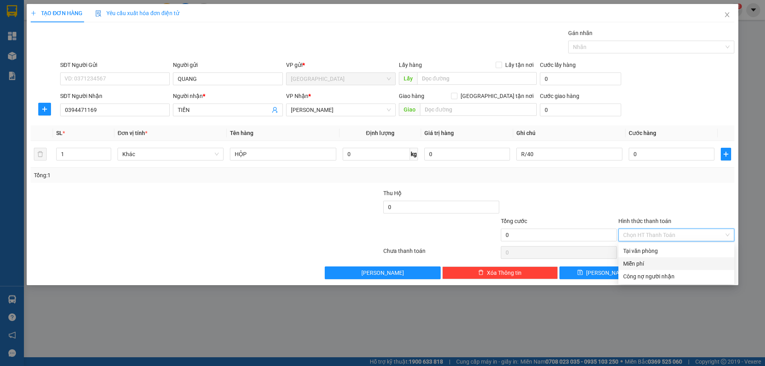
click at [639, 258] on div "Miễn phí" at bounding box center [676, 263] width 116 height 13
click at [662, 273] on button "[PERSON_NAME] và In" at bounding box center [691, 273] width 86 height 13
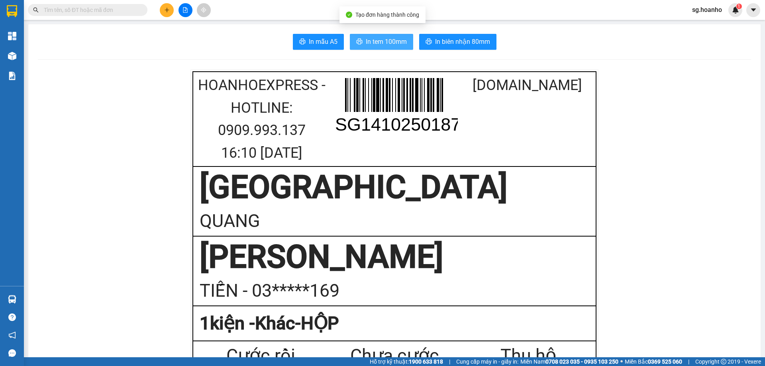
click at [399, 42] on span "In tem 100mm" at bounding box center [386, 42] width 41 height 10
click at [168, 10] on icon "plus" at bounding box center [167, 10] width 4 height 0
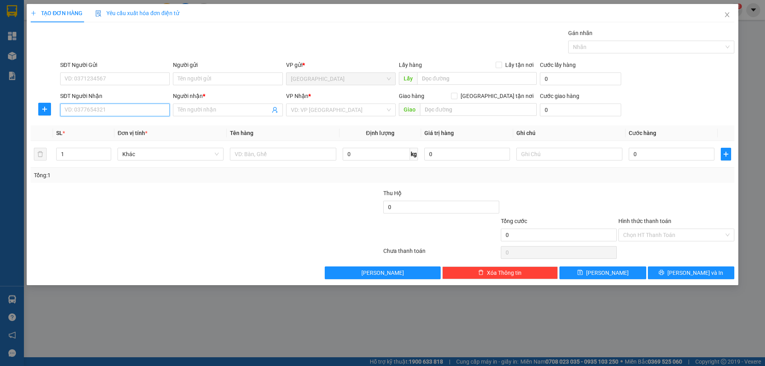
click at [159, 111] on input "SĐT Người Nhận" at bounding box center [115, 110] width 110 height 13
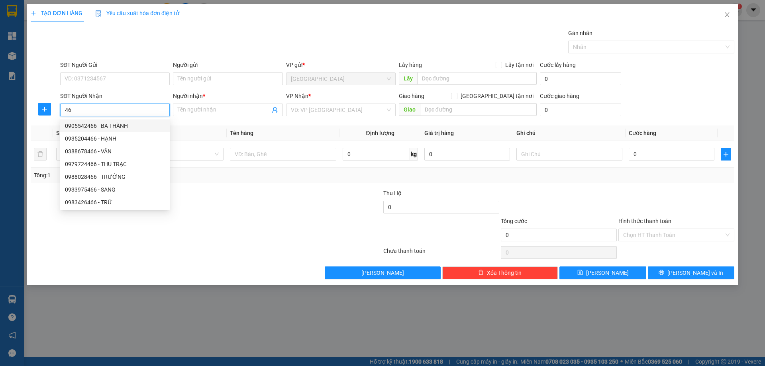
type input "4"
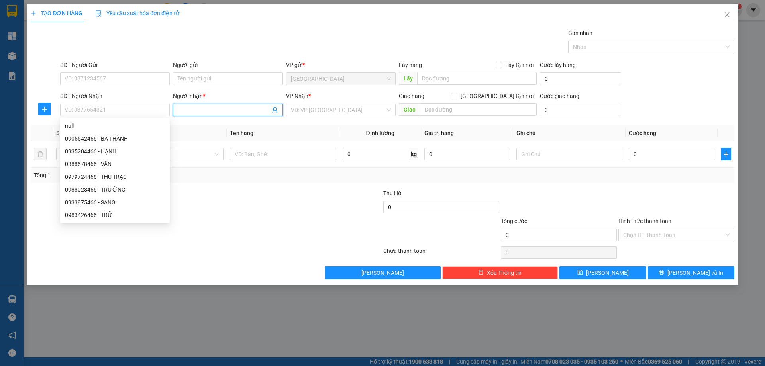
click at [196, 106] on input "Người nhận *" at bounding box center [224, 110] width 92 height 9
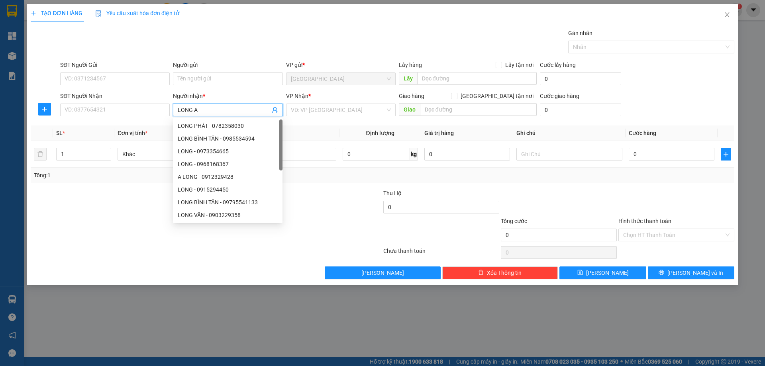
type input "LONG AN"
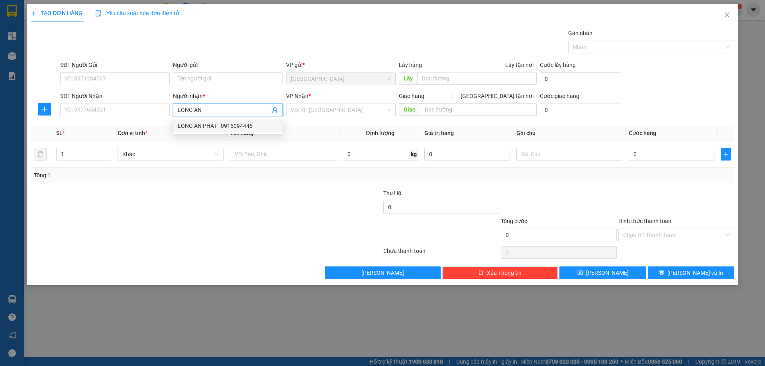
click at [226, 125] on div "LONG AN PHÁT - 0915094446" at bounding box center [228, 126] width 100 height 9
type input "0915094446"
type input "LONG AN PHÁT"
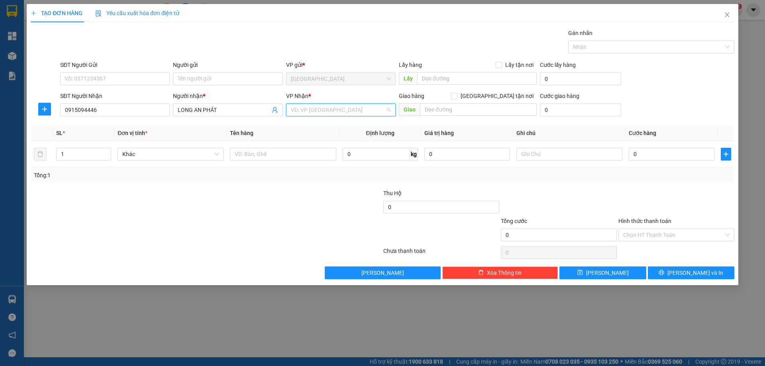
click at [322, 106] on input "search" at bounding box center [338, 110] width 94 height 12
click at [306, 141] on div "[PERSON_NAME]" at bounding box center [341, 138] width 100 height 9
type input "2"
drag, startPoint x: 108, startPoint y: 151, endPoint x: 224, endPoint y: 161, distance: 116.4
click at [108, 150] on span "up" at bounding box center [106, 151] width 5 height 5
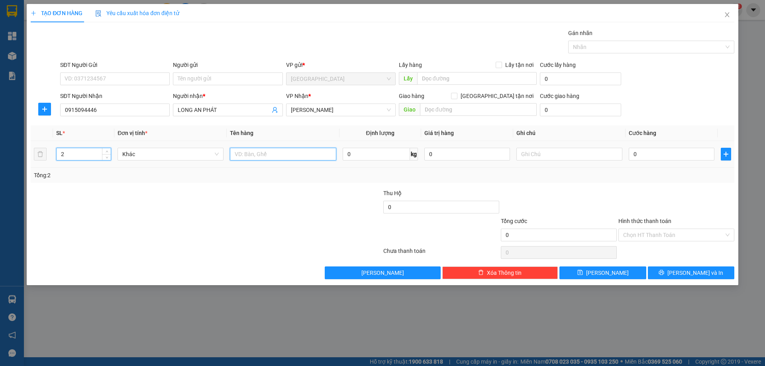
click at [253, 151] on input "text" at bounding box center [283, 154] width 106 height 13
type input "T"
click at [531, 153] on input "text" at bounding box center [569, 154] width 106 height 13
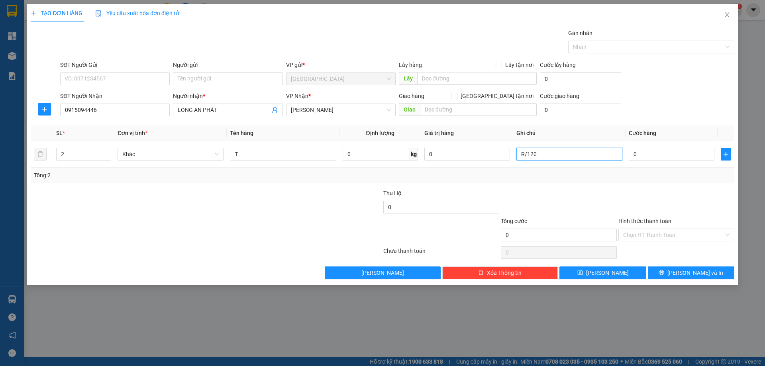
type input "R/120"
click at [623, 222] on label "Hình thức thanh toán" at bounding box center [644, 221] width 53 height 6
click at [623, 229] on input "Hình thức thanh toán" at bounding box center [673, 235] width 101 height 12
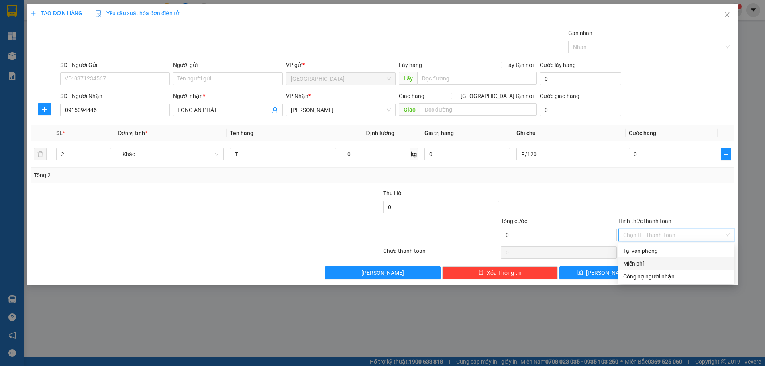
click at [640, 263] on div "Miễn phí" at bounding box center [676, 263] width 106 height 9
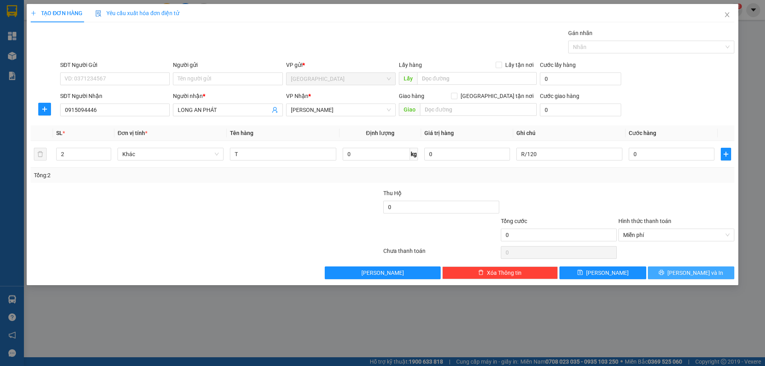
click at [662, 277] on button "[PERSON_NAME] và In" at bounding box center [691, 273] width 86 height 13
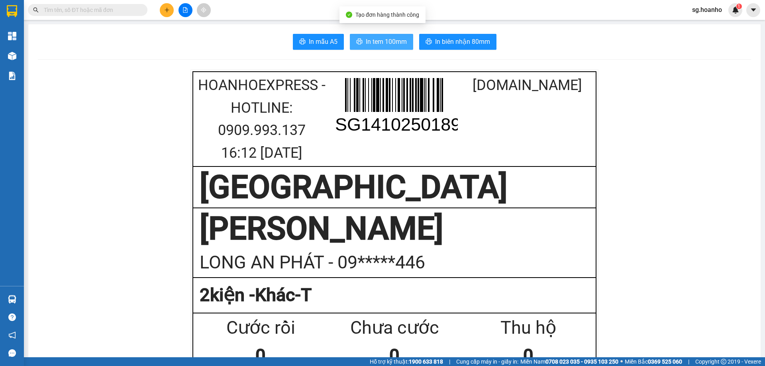
drag, startPoint x: 371, startPoint y: 43, endPoint x: 499, endPoint y: 233, distance: 229.4
click at [394, 40] on span "In tem 100mm" at bounding box center [386, 42] width 41 height 10
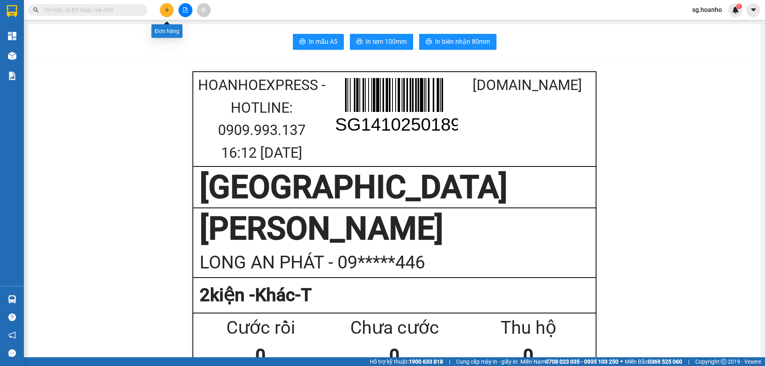
click at [169, 6] on button at bounding box center [167, 10] width 14 height 14
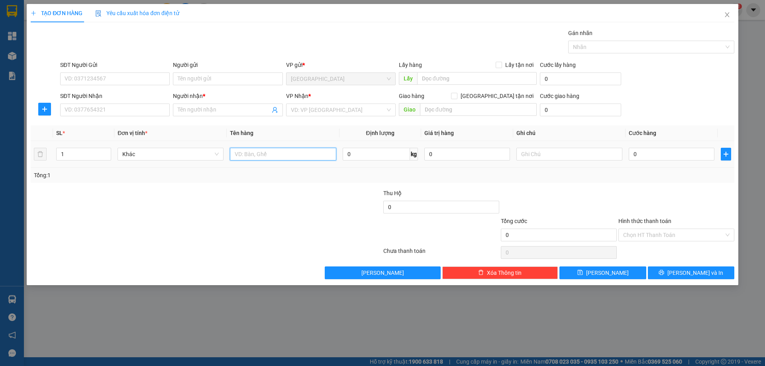
click at [265, 156] on input "text" at bounding box center [283, 154] width 106 height 13
type input "BAO"
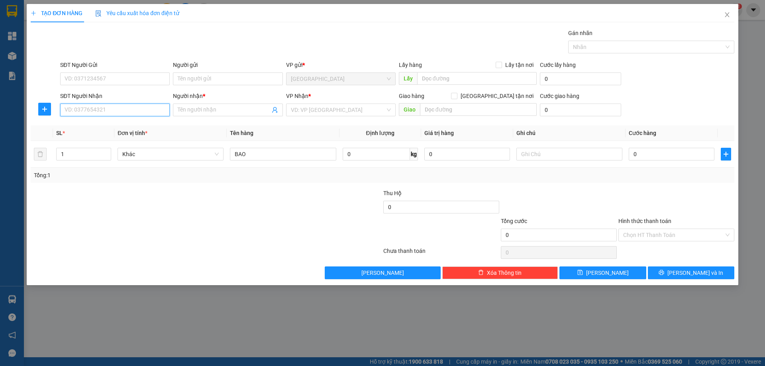
click at [128, 108] on input "SĐT Người Nhận" at bounding box center [115, 110] width 110 height 13
type input "4"
click at [114, 123] on div "0905367170 - VINH 10 TÝ" at bounding box center [115, 126] width 100 height 9
type input "0905367170"
type input "VINH 10 TÝ"
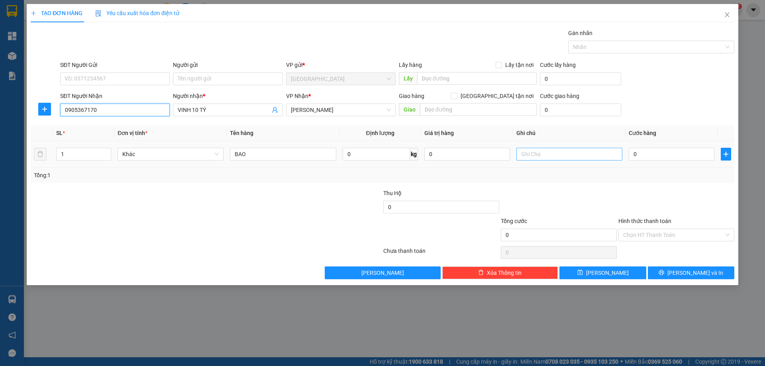
type input "0905367170"
click at [529, 159] on input "text" at bounding box center [569, 154] width 106 height 13
type input "C"
click at [638, 221] on label "Hình thức thanh toán" at bounding box center [644, 221] width 53 height 6
click at [638, 229] on input "Hình thức thanh toán" at bounding box center [673, 235] width 101 height 12
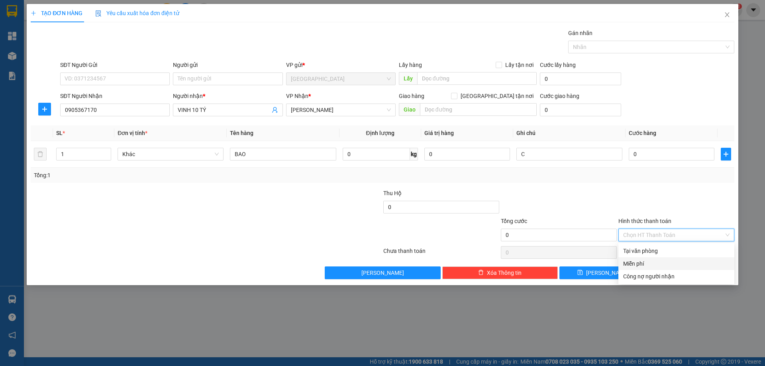
click at [649, 262] on div "Miễn phí" at bounding box center [676, 263] width 106 height 9
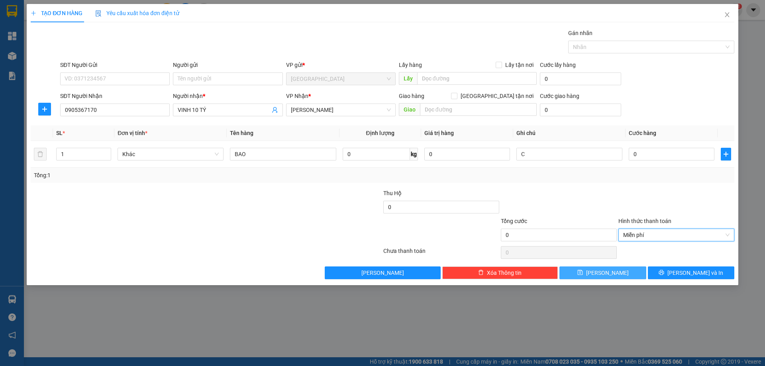
click at [612, 269] on span "[PERSON_NAME]" at bounding box center [607, 273] width 43 height 9
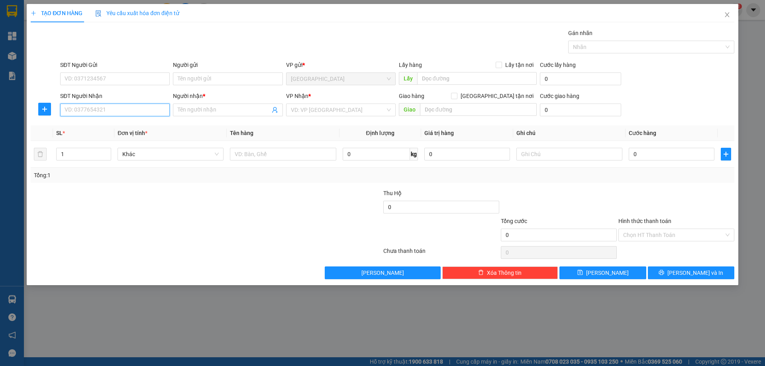
click at [154, 112] on input "SĐT Người Nhận" at bounding box center [115, 110] width 110 height 13
click at [137, 125] on div "0914308141 - [GEOGRAPHIC_DATA]" at bounding box center [115, 126] width 100 height 9
type input "0914308141"
type input "ĐỨC NGUYÊN"
type input "0914308141"
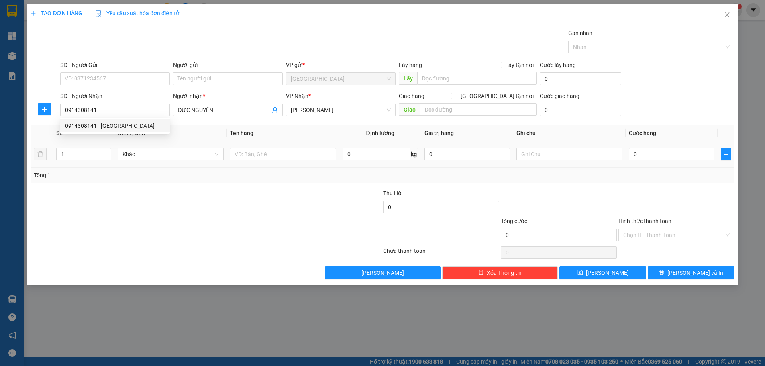
click at [275, 162] on td at bounding box center [283, 154] width 112 height 27
click at [278, 153] on input "text" at bounding box center [283, 154] width 106 height 13
type input "CỤC"
click at [535, 155] on input "text" at bounding box center [569, 154] width 106 height 13
type input "C"
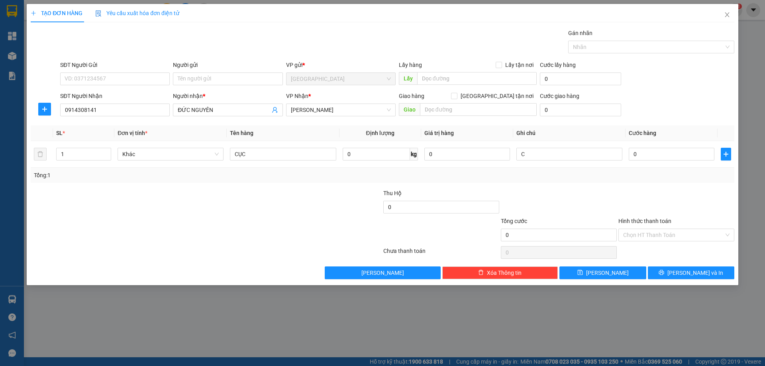
click at [642, 219] on label "Hình thức thanh toán" at bounding box center [644, 221] width 53 height 6
click at [642, 229] on input "Hình thức thanh toán" at bounding box center [673, 235] width 101 height 12
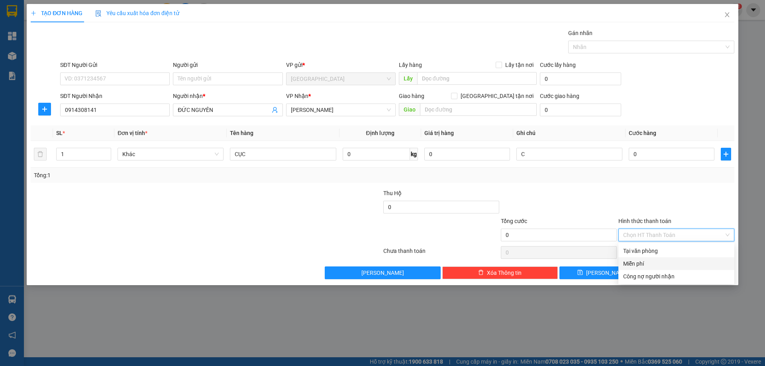
click at [635, 264] on div "Miễn phí" at bounding box center [676, 263] width 106 height 9
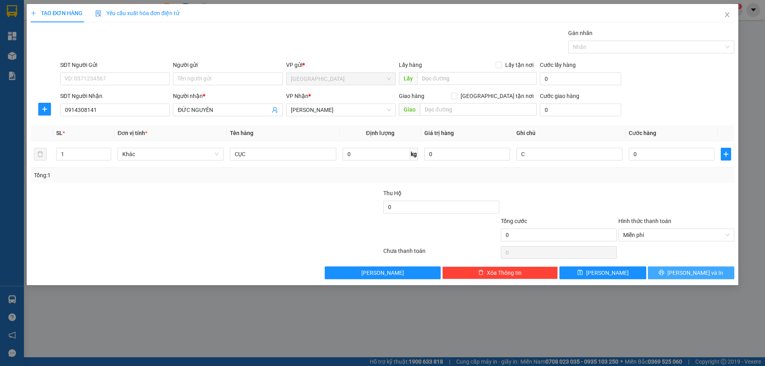
click at [655, 277] on button "[PERSON_NAME] và In" at bounding box center [691, 273] width 86 height 13
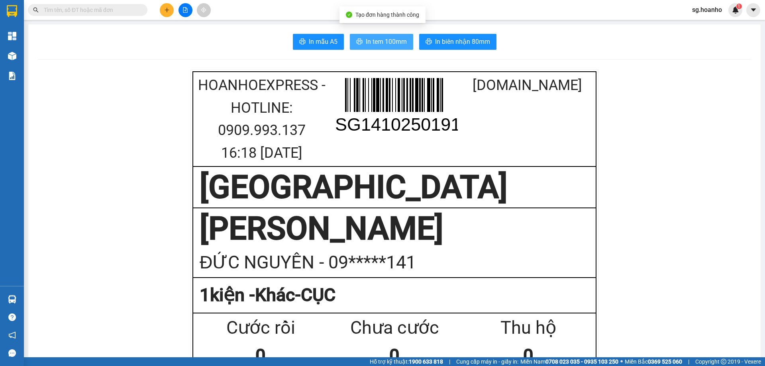
click at [388, 40] on span "In tem 100mm" at bounding box center [386, 42] width 41 height 10
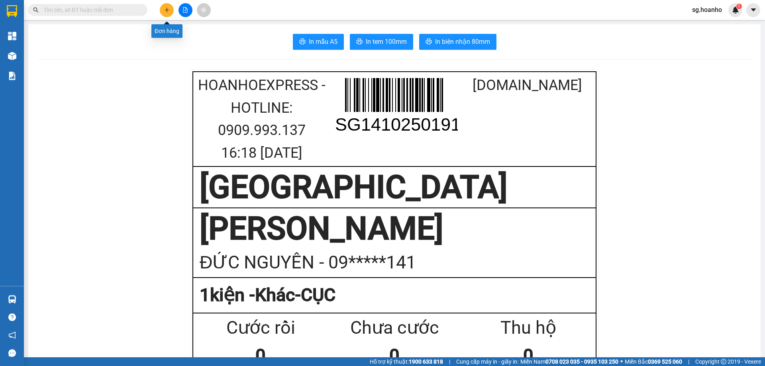
click at [164, 8] on icon "plus" at bounding box center [167, 10] width 6 height 6
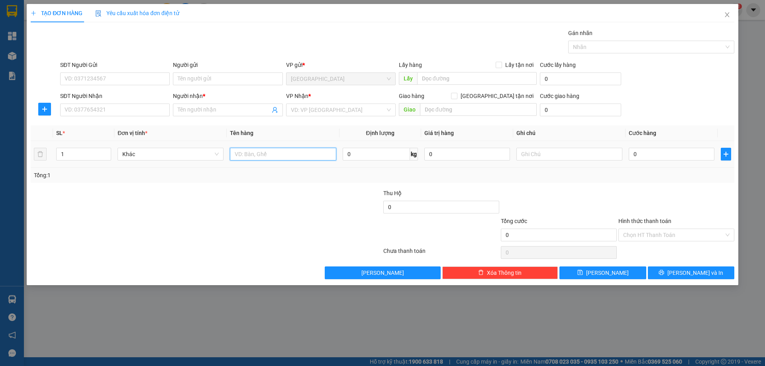
click at [240, 150] on input "text" at bounding box center [283, 154] width 106 height 13
type input "XỐP"
click at [310, 104] on div "VP Nhận * VD: VP [GEOGRAPHIC_DATA]" at bounding box center [341, 106] width 110 height 28
click at [319, 119] on div "VP Nhận * VD: VP [GEOGRAPHIC_DATA]" at bounding box center [341, 106] width 110 height 28
click at [317, 112] on input "search" at bounding box center [338, 110] width 94 height 12
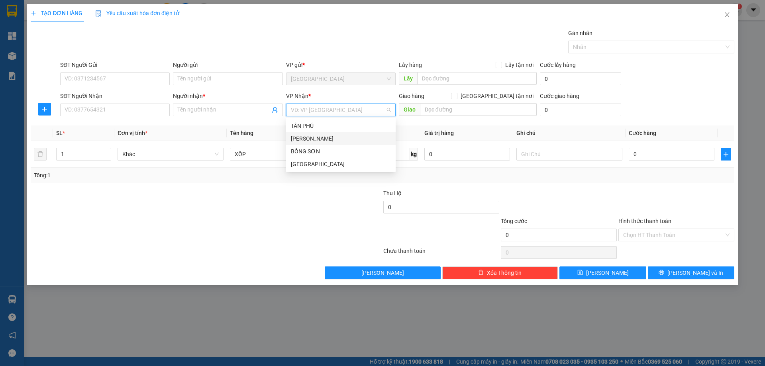
click at [316, 137] on div "[PERSON_NAME]" at bounding box center [341, 138] width 100 height 9
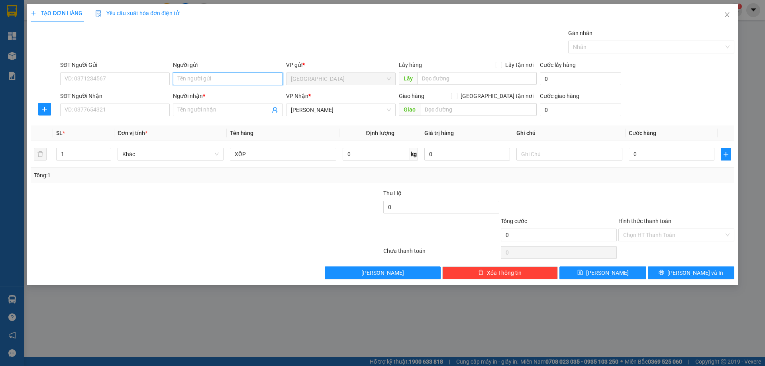
click at [188, 78] on input "Người gửi" at bounding box center [228, 79] width 110 height 13
click at [726, 16] on icon "close" at bounding box center [727, 15] width 6 height 6
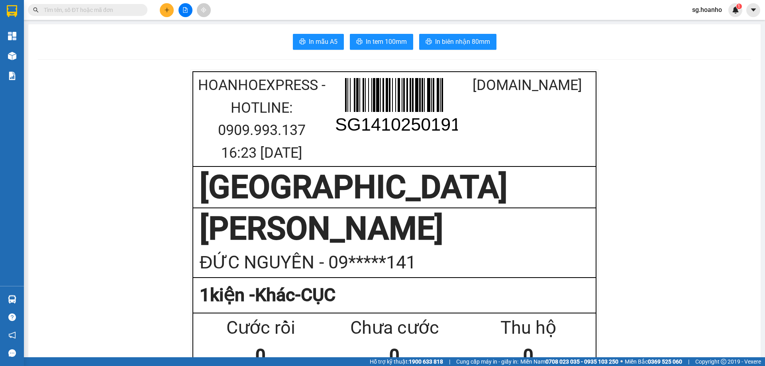
click at [167, 12] on icon "plus" at bounding box center [167, 10] width 6 height 6
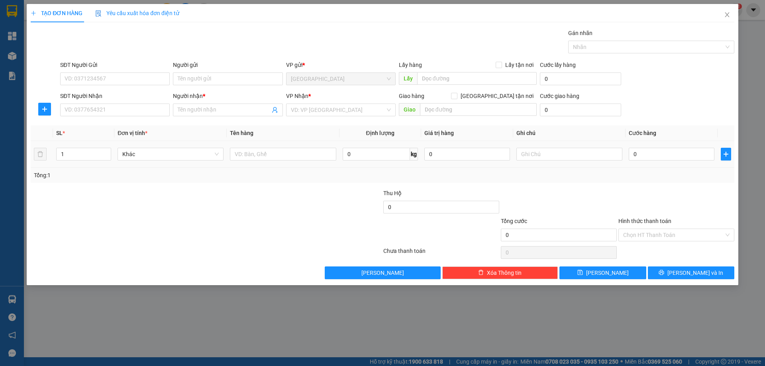
type input "2"
drag, startPoint x: 107, startPoint y: 150, endPoint x: 277, endPoint y: 169, distance: 171.2
click at [105, 149] on span "Increase Value" at bounding box center [106, 151] width 9 height 6
click at [284, 154] on input "text" at bounding box center [283, 154] width 106 height 13
type input "CỤC"
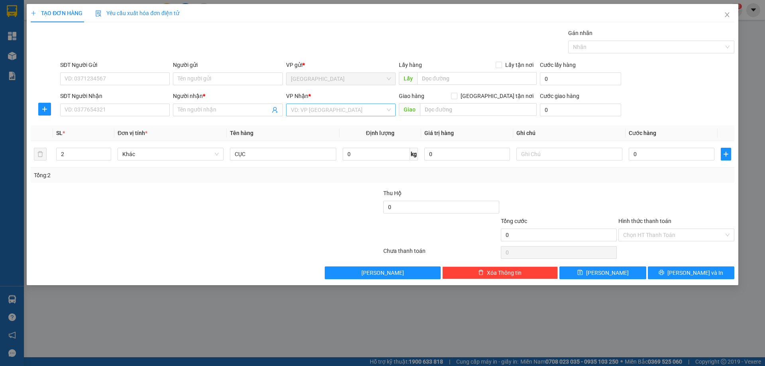
click at [313, 106] on input "search" at bounding box center [338, 110] width 94 height 12
click at [310, 128] on div "TÂN PHÚ TAM QUAN BỒNG SƠN [GEOGRAPHIC_DATA]" at bounding box center [341, 145] width 110 height 51
click at [321, 139] on div "[PERSON_NAME]" at bounding box center [341, 138] width 100 height 9
click at [182, 108] on input "Người nhận *" at bounding box center [224, 110] width 92 height 9
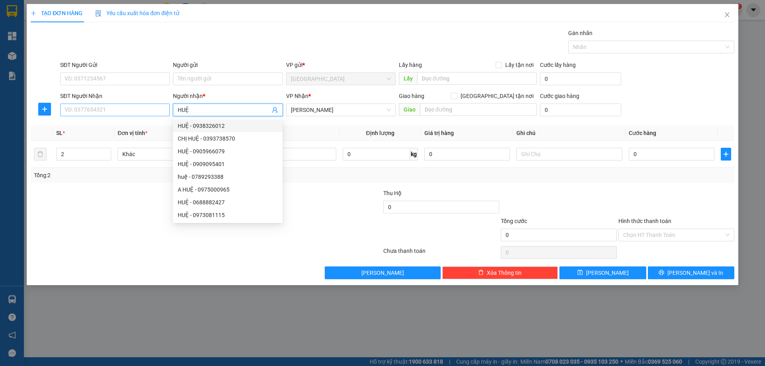
type input "HUỆ"
click at [138, 111] on input "SĐT Người Nhận" at bounding box center [115, 110] width 110 height 13
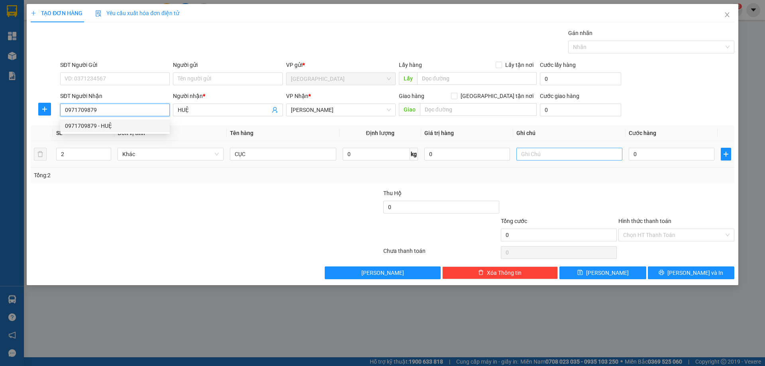
type input "0971709879"
click at [533, 156] on input "text" at bounding box center [569, 154] width 106 height 13
type input "C"
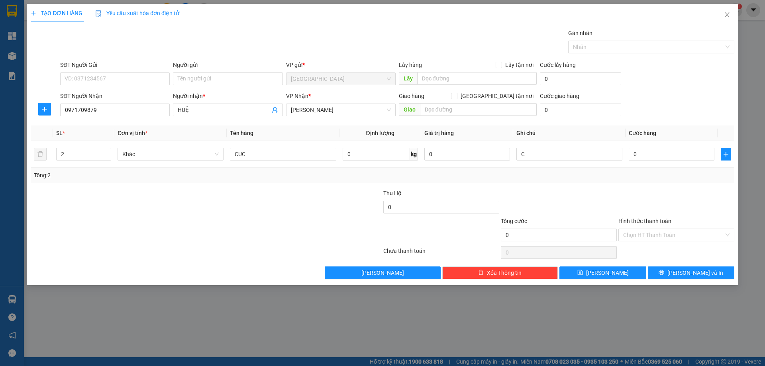
click at [633, 219] on label "Hình thức thanh toán" at bounding box center [644, 221] width 53 height 6
click at [633, 229] on input "Hình thức thanh toán" at bounding box center [673, 235] width 101 height 12
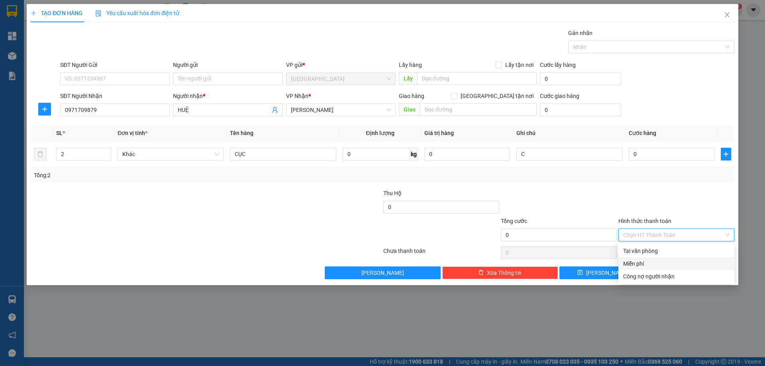
click at [657, 261] on div "Miễn phí" at bounding box center [676, 263] width 106 height 9
drag, startPoint x: 672, startPoint y: 274, endPoint x: 555, endPoint y: 224, distance: 126.7
click at [669, 273] on button "[PERSON_NAME] và In" at bounding box center [691, 273] width 86 height 13
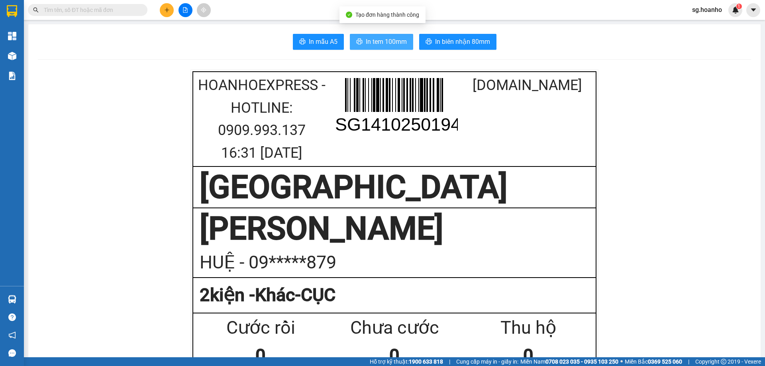
click at [375, 37] on span "In tem 100mm" at bounding box center [386, 42] width 41 height 10
click at [162, 10] on button at bounding box center [167, 10] width 14 height 14
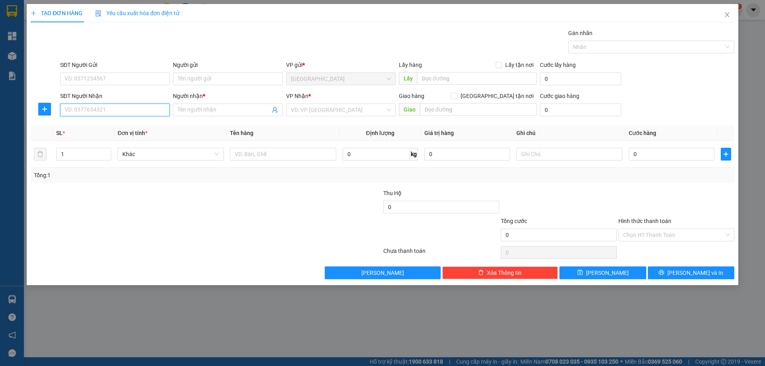
click at [141, 107] on input "SĐT Người Nhận" at bounding box center [115, 110] width 110 height 13
click at [121, 125] on div "0968234409 - THƠ" at bounding box center [115, 126] width 100 height 9
type input "0968234409"
type input "THƠ"
type input "0968234409"
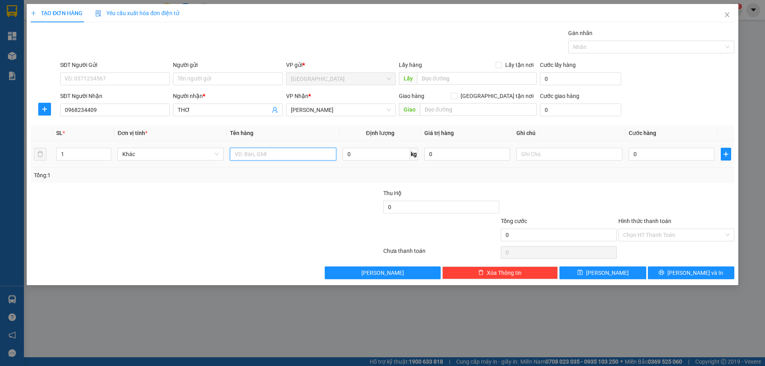
click at [237, 153] on input "text" at bounding box center [283, 154] width 106 height 13
type input "CỤC"
click at [534, 150] on input "text" at bounding box center [569, 154] width 106 height 13
type input "C"
click at [632, 223] on label "Hình thức thanh toán" at bounding box center [644, 221] width 53 height 6
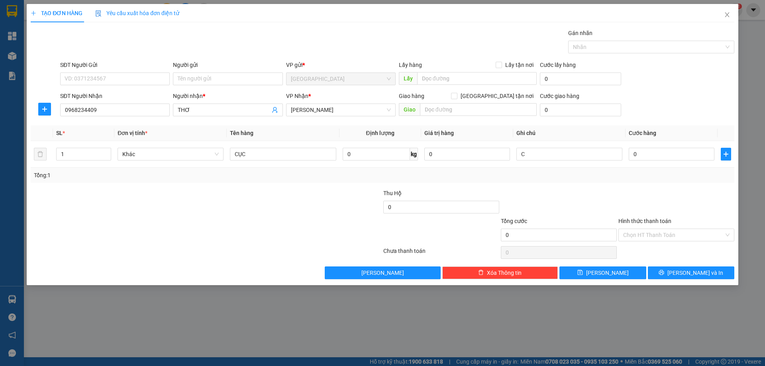
click at [632, 229] on input "Hình thức thanh toán" at bounding box center [673, 235] width 101 height 12
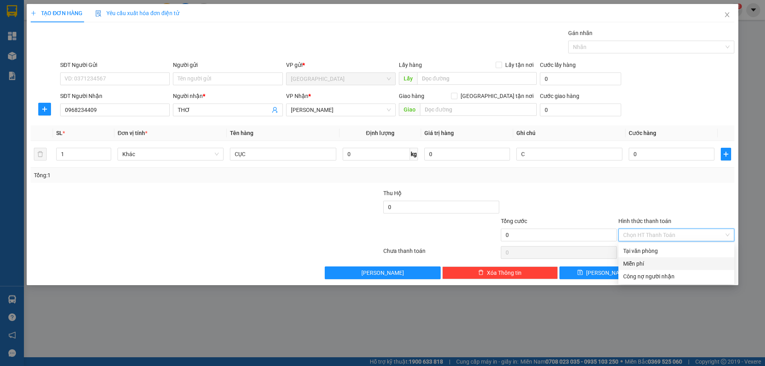
drag, startPoint x: 664, startPoint y: 269, endPoint x: 668, endPoint y: 274, distance: 5.7
click at [664, 269] on div "Miễn phí" at bounding box center [676, 263] width 116 height 13
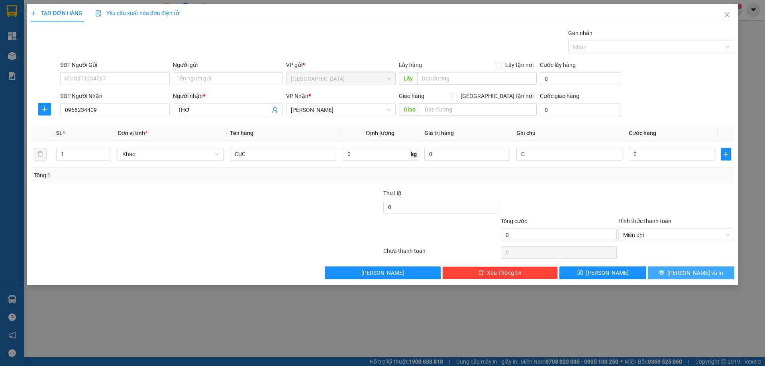
click at [672, 272] on button "[PERSON_NAME] và In" at bounding box center [691, 273] width 86 height 13
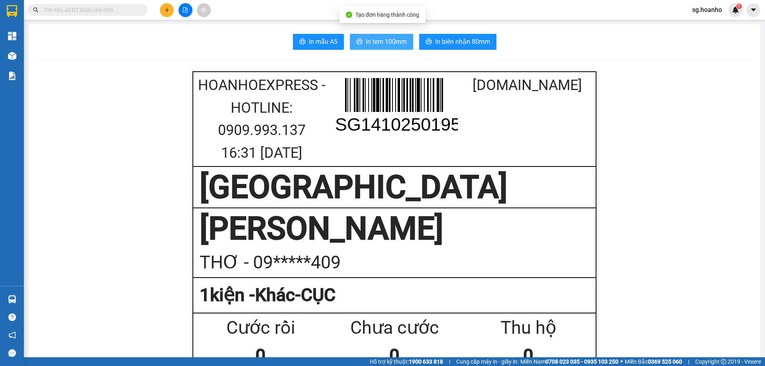
click at [377, 44] on span "In tem 100mm" at bounding box center [386, 42] width 41 height 10
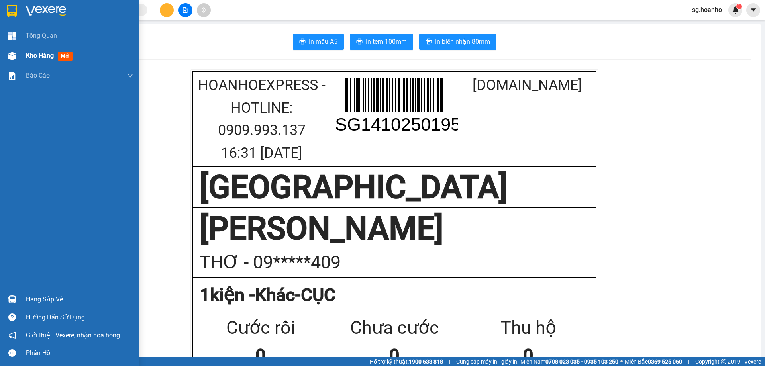
click at [65, 55] on span "mới" at bounding box center [65, 56] width 15 height 9
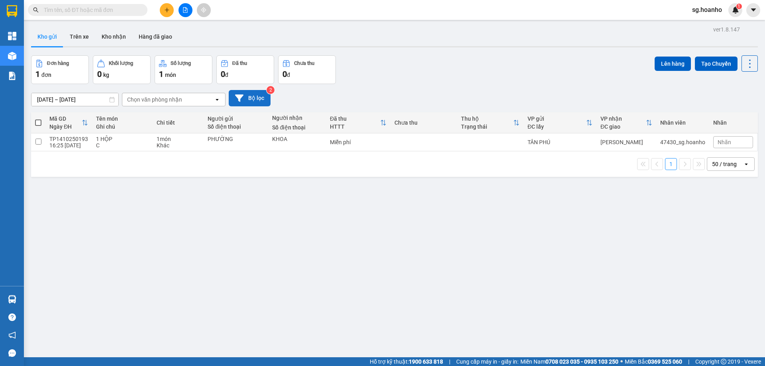
click at [247, 92] on button "Bộ lọc" at bounding box center [250, 98] width 42 height 16
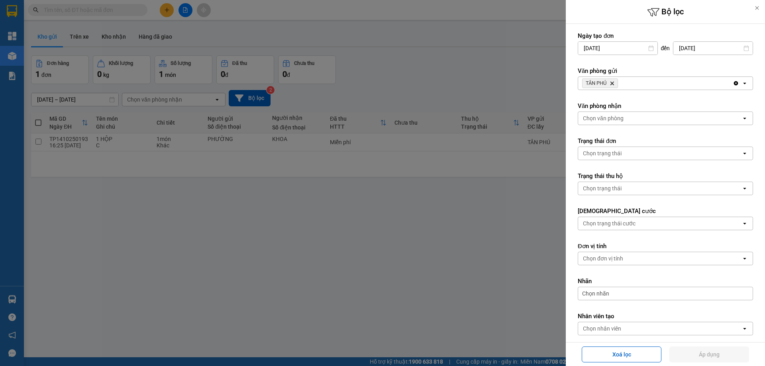
click at [614, 81] on icon "Delete" at bounding box center [612, 83] width 5 height 5
click at [602, 86] on div "Chọn văn phòng" at bounding box center [603, 83] width 41 height 8
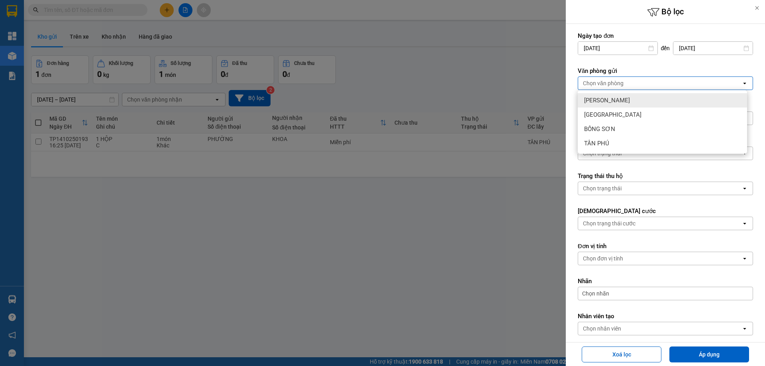
click at [625, 102] on div "[PERSON_NAME]" at bounding box center [662, 100] width 169 height 14
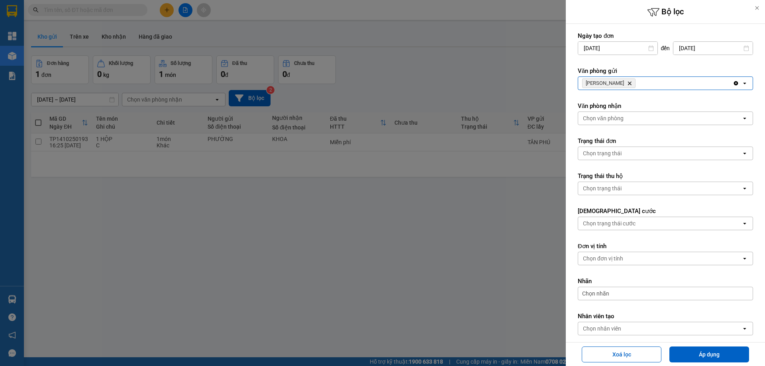
click at [627, 84] on icon "Delete" at bounding box center [629, 83] width 5 height 5
click at [618, 84] on div "Chọn văn phòng" at bounding box center [603, 83] width 41 height 8
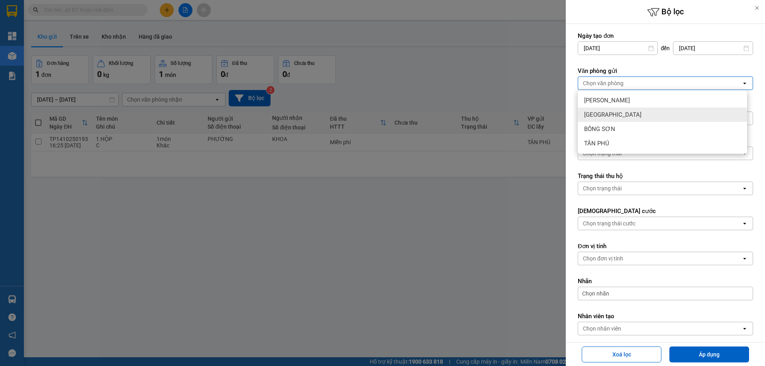
click at [616, 120] on div "[GEOGRAPHIC_DATA]" at bounding box center [662, 115] width 169 height 14
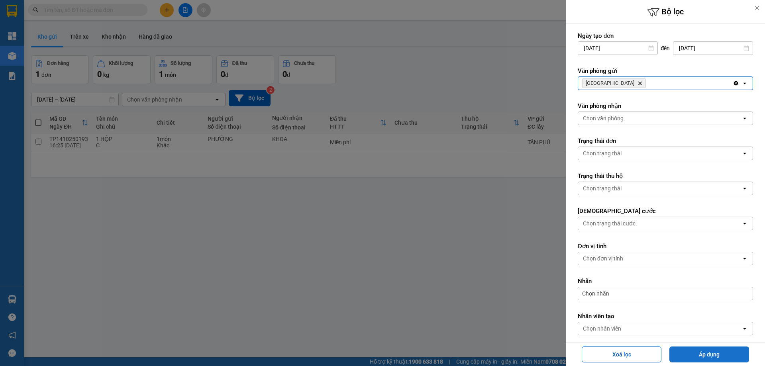
click at [691, 357] on button "Áp dụng" at bounding box center [709, 355] width 80 height 16
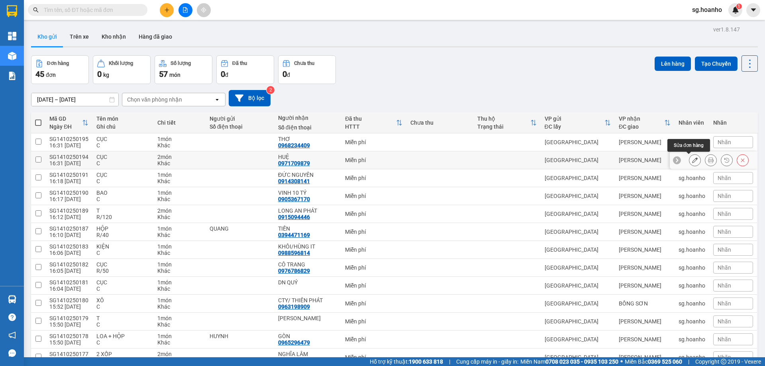
click at [692, 162] on icon at bounding box center [695, 160] width 6 height 6
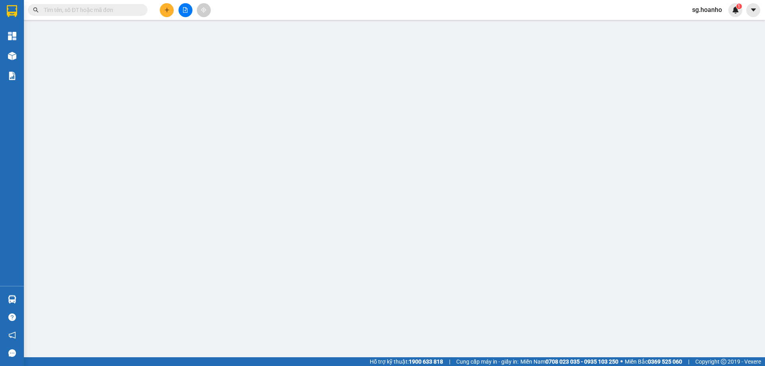
type input "0971709879"
type input "HUỆ"
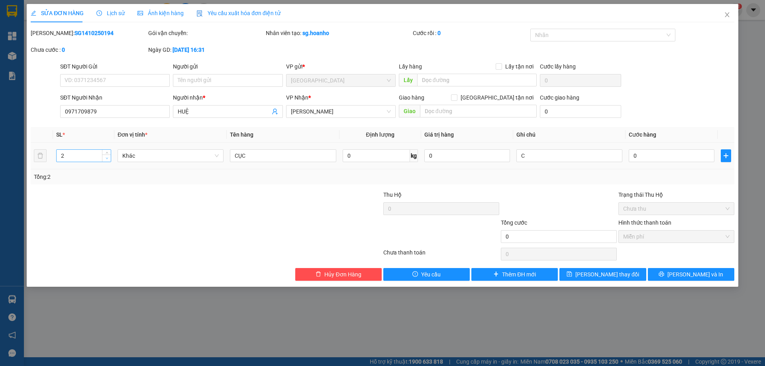
type input "1"
click at [105, 156] on span "down" at bounding box center [106, 158] width 5 height 5
click at [637, 272] on button "[PERSON_NAME] thay đổi" at bounding box center [602, 274] width 86 height 13
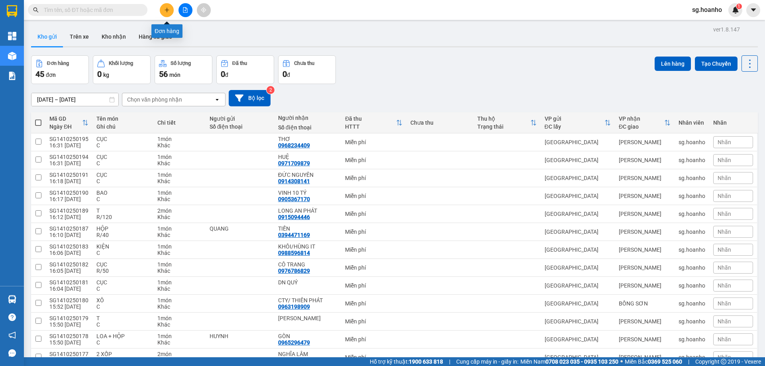
click at [171, 8] on button at bounding box center [167, 10] width 14 height 14
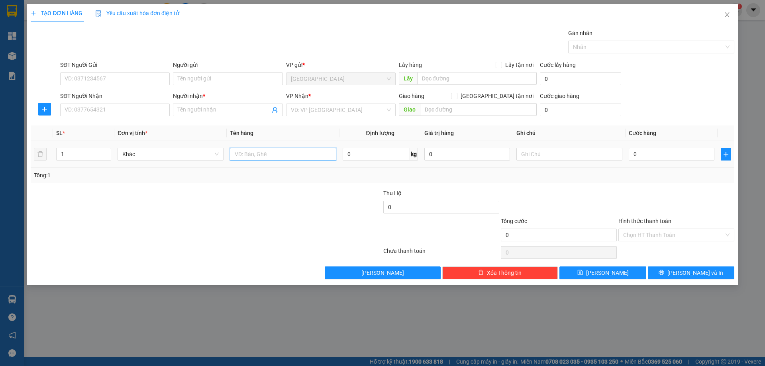
click at [254, 149] on input "text" at bounding box center [283, 154] width 106 height 13
type input "T"
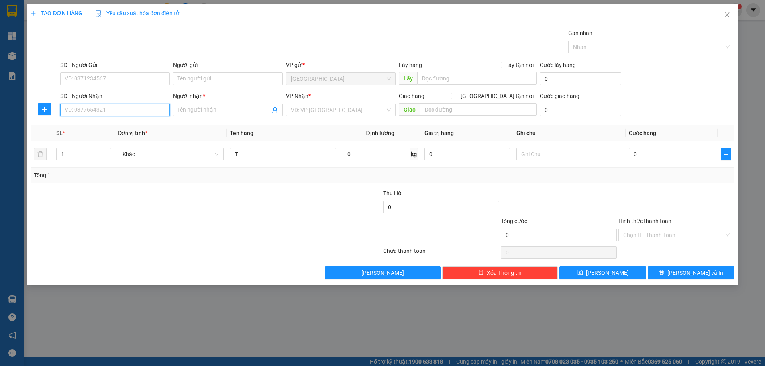
click at [149, 110] on input "SĐT Người Nhận" at bounding box center [115, 110] width 110 height 13
click at [122, 126] on div "0914056906 - HẢI THỢ ĐIỆN" at bounding box center [115, 126] width 100 height 9
type input "0914056906"
type input "HẢI THỢ ĐIỆN"
type input "0914056906"
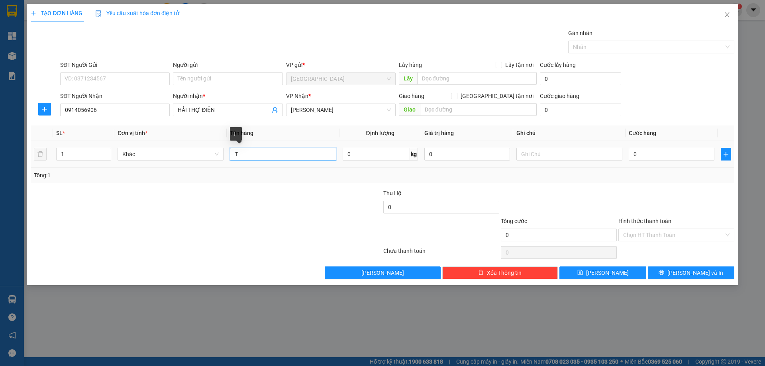
click at [270, 150] on input "T" at bounding box center [283, 154] width 106 height 13
click at [586, 154] on input "text" at bounding box center [569, 154] width 106 height 13
type input "C"
drag, startPoint x: 643, startPoint y: 221, endPoint x: 649, endPoint y: 239, distance: 19.0
click at [643, 221] on label "Hình thức thanh toán" at bounding box center [644, 221] width 53 height 6
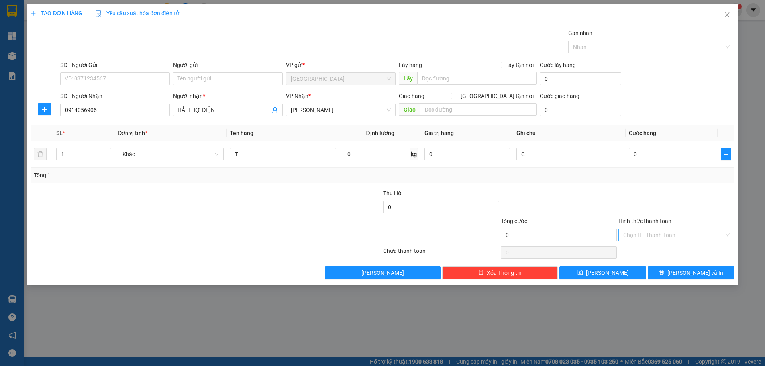
click at [643, 229] on input "Hình thức thanh toán" at bounding box center [673, 235] width 101 height 12
click at [651, 259] on div "Miễn phí" at bounding box center [676, 263] width 116 height 13
drag, startPoint x: 663, startPoint y: 274, endPoint x: 586, endPoint y: 229, distance: 89.5
click at [664, 274] on button "[PERSON_NAME] và In" at bounding box center [691, 273] width 86 height 13
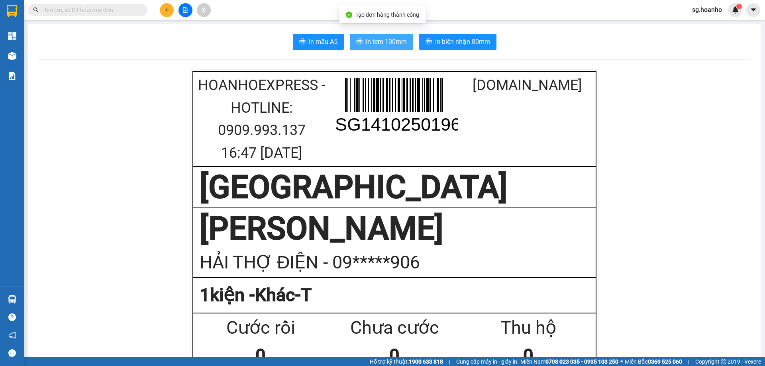
drag, startPoint x: 363, startPoint y: 43, endPoint x: 442, endPoint y: 147, distance: 130.1
click at [366, 44] on span "In tem 100mm" at bounding box center [386, 42] width 41 height 10
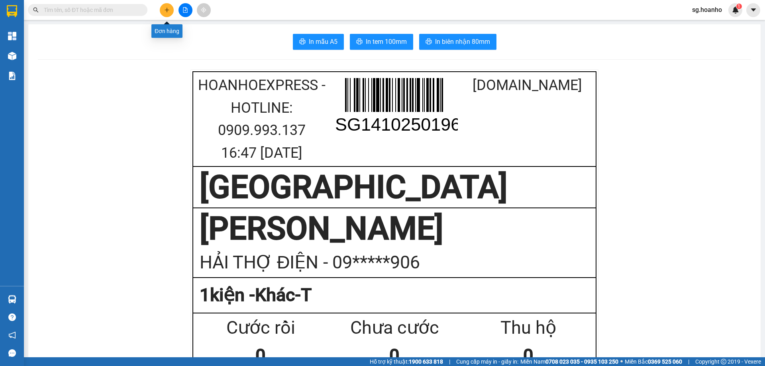
click at [168, 11] on icon "plus" at bounding box center [167, 10] width 6 height 6
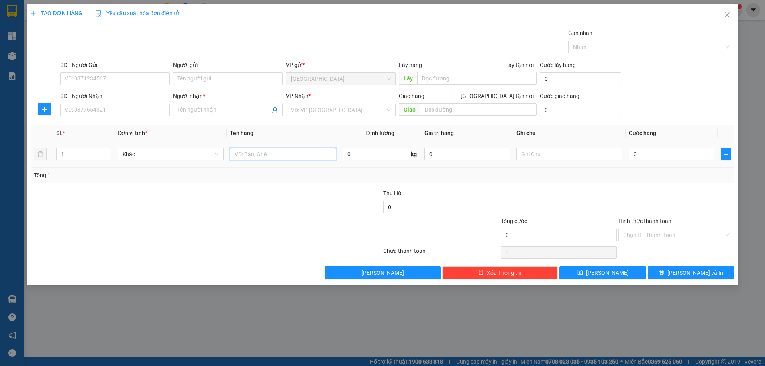
click at [263, 154] on input "text" at bounding box center [283, 154] width 106 height 13
type input "BỊCH"
click at [194, 113] on input "Người nhận *" at bounding box center [224, 110] width 92 height 9
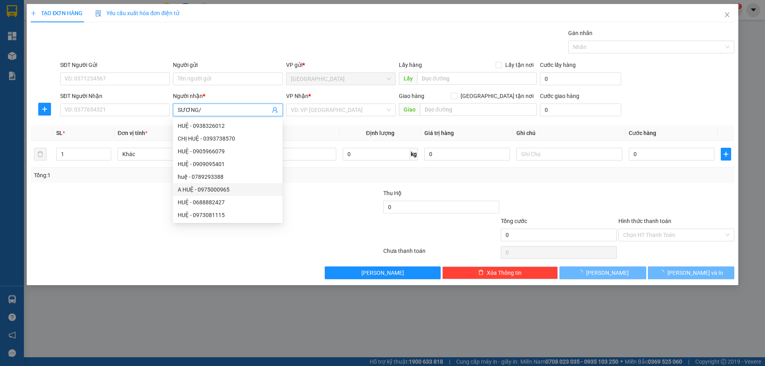
type input "SƯƠNG/"
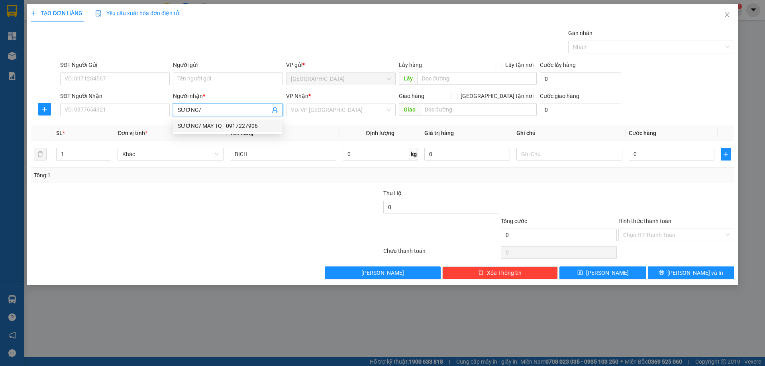
click at [227, 125] on div "SƯƠNG/ MAY TQ - 0917227906" at bounding box center [228, 126] width 100 height 9
type input "0917227906"
type input "SƯƠNG/ MAY TQ"
click at [351, 112] on input "search" at bounding box center [338, 110] width 94 height 12
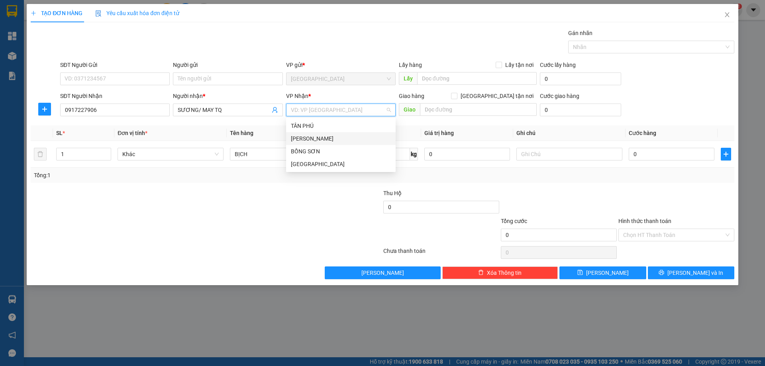
click at [331, 141] on div "[PERSON_NAME]" at bounding box center [341, 138] width 100 height 9
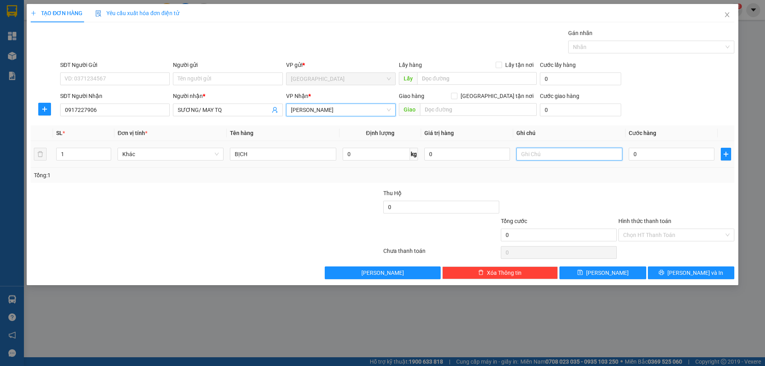
click at [549, 156] on input "text" at bounding box center [569, 154] width 106 height 13
type input "C"
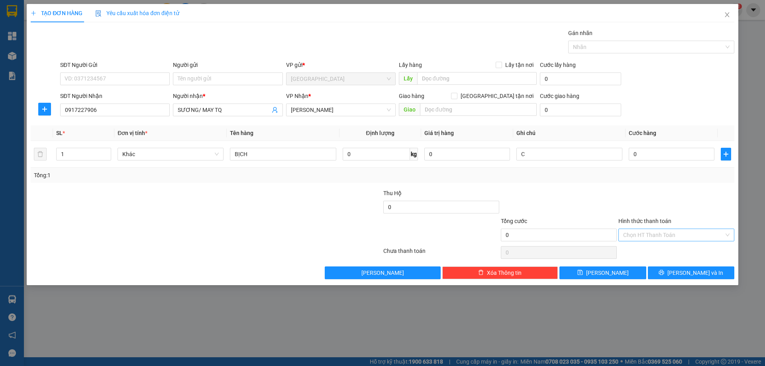
drag, startPoint x: 638, startPoint y: 218, endPoint x: 647, endPoint y: 232, distance: 16.6
click at [639, 218] on label "Hình thức thanh toán" at bounding box center [644, 221] width 53 height 6
click at [639, 229] on input "Hình thức thanh toán" at bounding box center [673, 235] width 101 height 12
click at [647, 264] on div "Miễn phí" at bounding box center [676, 263] width 106 height 9
click at [662, 271] on button "[PERSON_NAME] và In" at bounding box center [691, 273] width 86 height 13
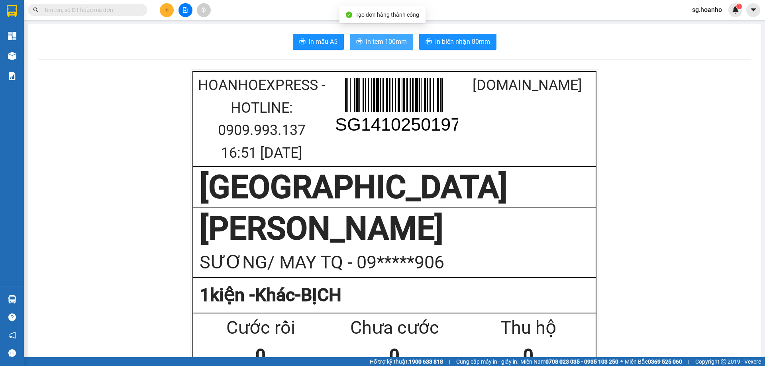
drag, startPoint x: 394, startPoint y: 47, endPoint x: 406, endPoint y: 135, distance: 88.0
click at [394, 48] on button "In tem 100mm" at bounding box center [381, 42] width 63 height 16
click at [167, 12] on icon "plus" at bounding box center [167, 10] width 6 height 6
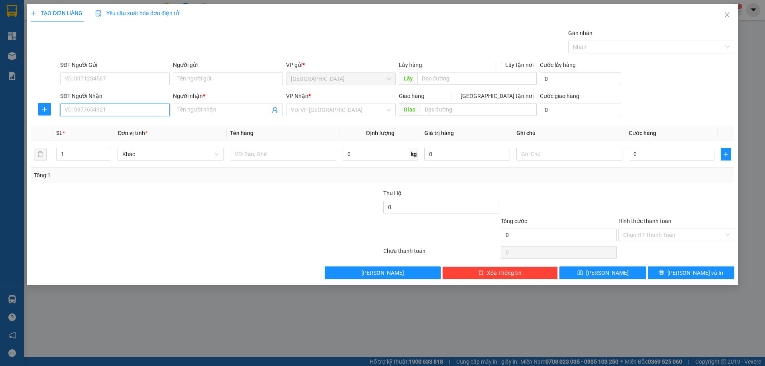
click at [114, 107] on input "SĐT Người Nhận" at bounding box center [115, 110] width 110 height 13
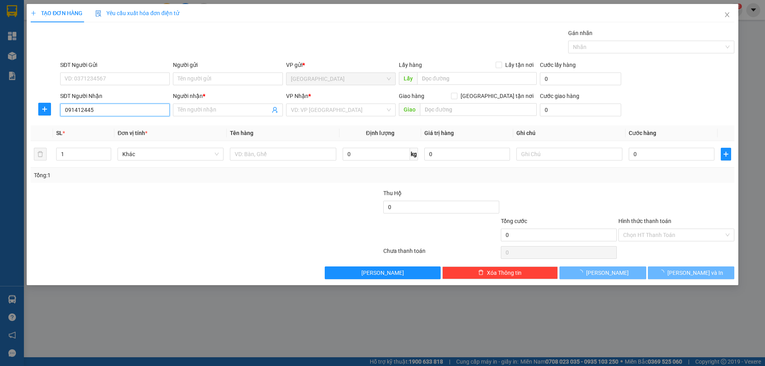
type input "0914124458"
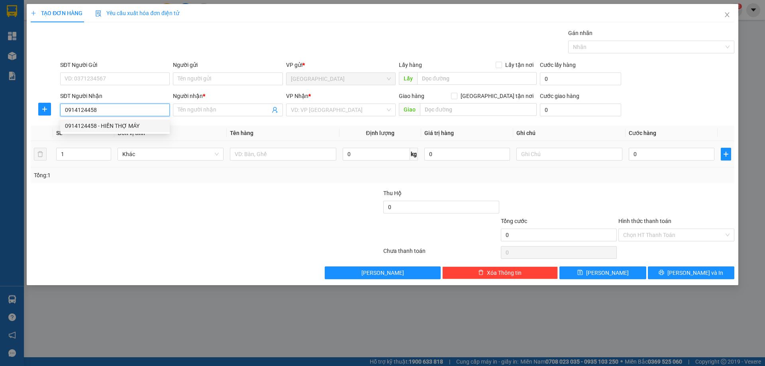
drag, startPoint x: 121, startPoint y: 130, endPoint x: 228, endPoint y: 147, distance: 108.1
click at [122, 130] on div "0914124458 - HIỀN THỢ MÁY" at bounding box center [115, 126] width 110 height 13
type input "HIỀN THỢ MÁY"
type input "0914124458"
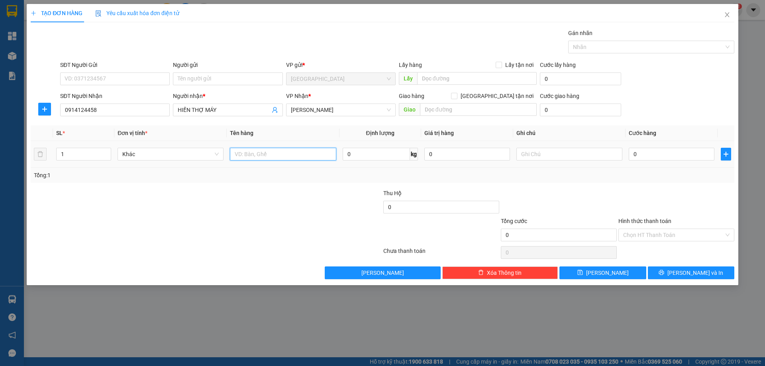
click at [268, 155] on input "text" at bounding box center [283, 154] width 106 height 13
type input "HỒ SƠ"
click at [580, 156] on input "text" at bounding box center [569, 154] width 106 height 13
click at [684, 271] on button "[PERSON_NAME] và In" at bounding box center [691, 273] width 86 height 13
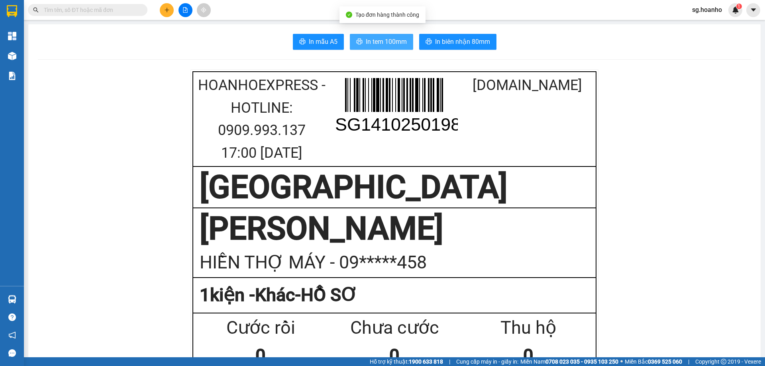
click at [375, 47] on span "In tem 100mm" at bounding box center [386, 42] width 41 height 10
click at [167, 13] on button at bounding box center [167, 10] width 14 height 14
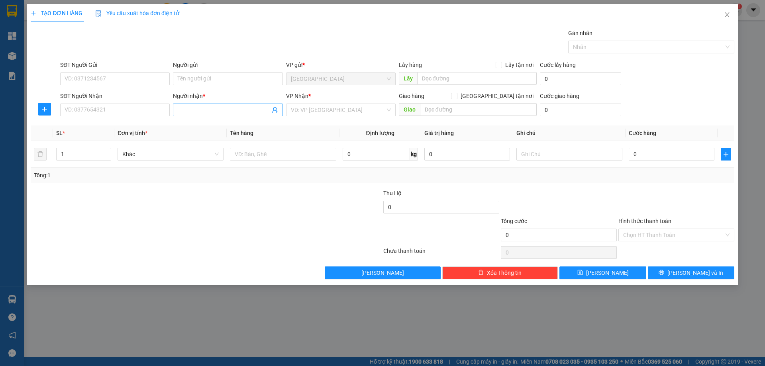
click at [185, 114] on span at bounding box center [228, 110] width 110 height 13
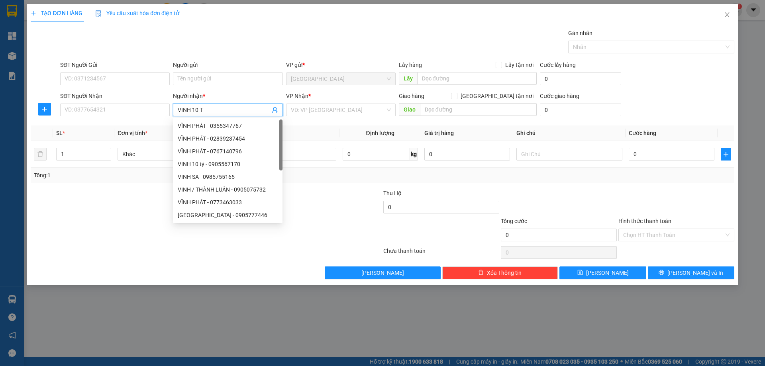
type input "VINH 10 TÝ"
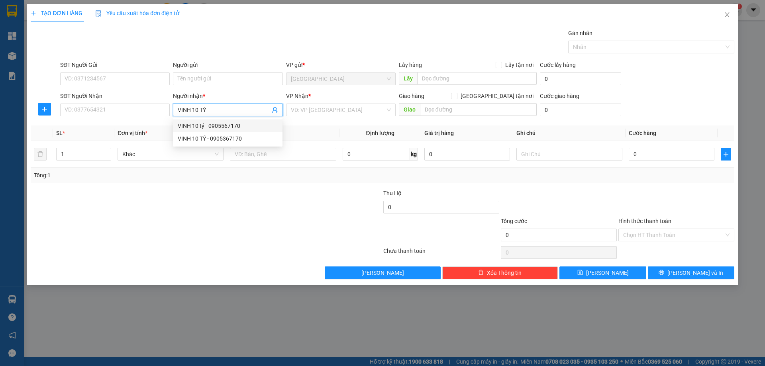
drag, startPoint x: 198, startPoint y: 127, endPoint x: 277, endPoint y: 107, distance: 81.6
click at [208, 122] on div "VINH 10 tý - 0905567170" at bounding box center [228, 126] width 100 height 9
type input "0905567170"
type input "VINH 10 tý"
click at [329, 104] on input "search" at bounding box center [338, 110] width 94 height 12
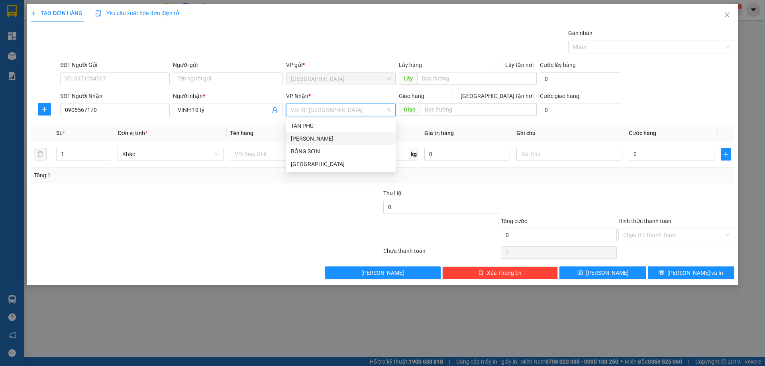
click at [309, 135] on div "[PERSON_NAME]" at bounding box center [341, 138] width 100 height 9
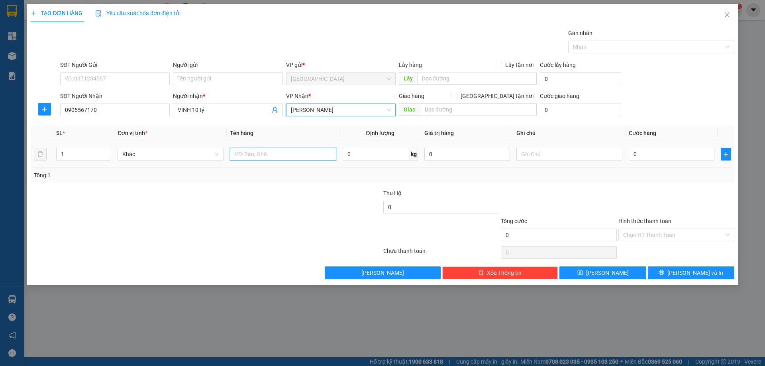
click at [256, 157] on input "text" at bounding box center [283, 154] width 106 height 13
type input "3 BAO"
click at [110, 149] on span "Increase Value" at bounding box center [106, 151] width 9 height 7
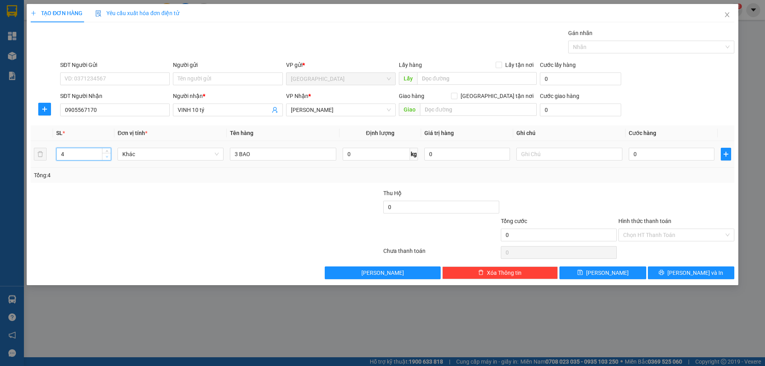
type input "3"
click at [109, 159] on span "Decrease Value" at bounding box center [106, 156] width 9 height 7
click at [619, 277] on button "[PERSON_NAME]" at bounding box center [602, 273] width 86 height 13
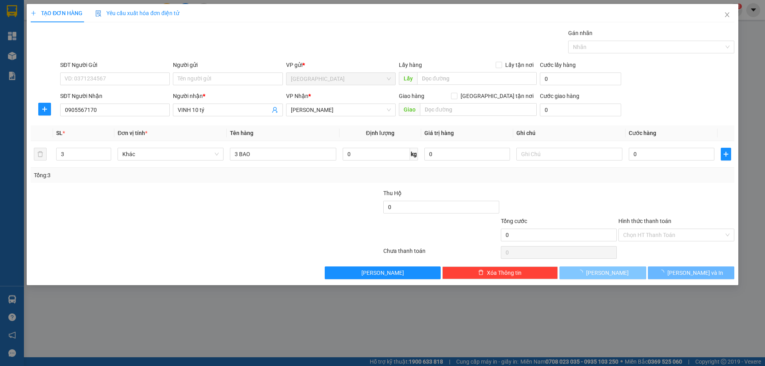
type input "1"
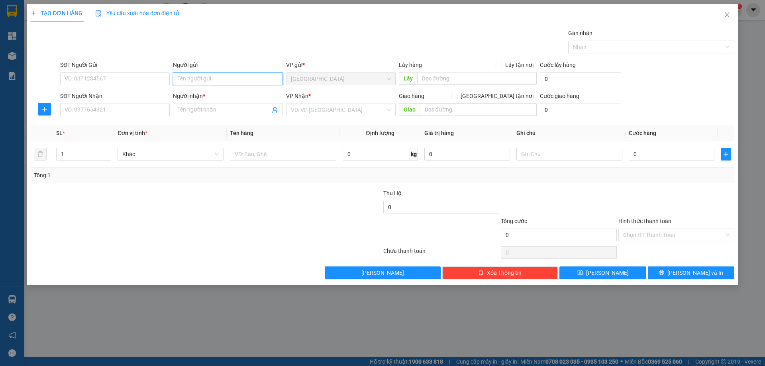
click at [197, 78] on input "Người gửi" at bounding box center [228, 79] width 110 height 13
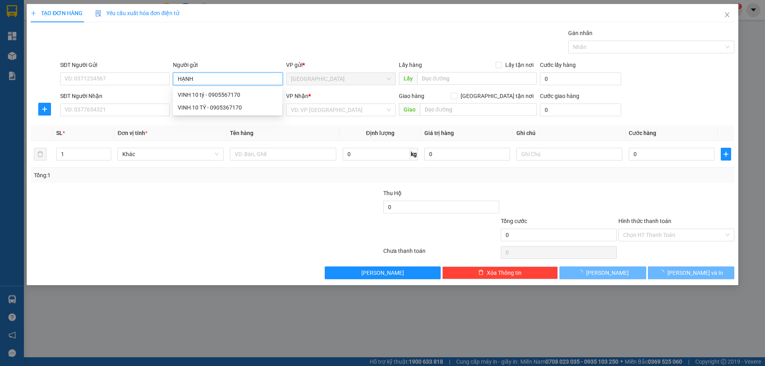
type input "HẠNH"
click at [244, 36] on div "Gán nhãn Nhãn" at bounding box center [397, 43] width 677 height 28
click at [190, 110] on input "Người nhận *" at bounding box center [224, 110] width 92 height 9
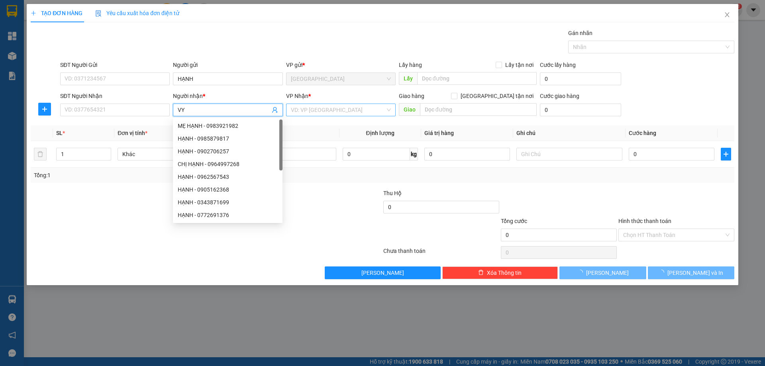
type input "VY"
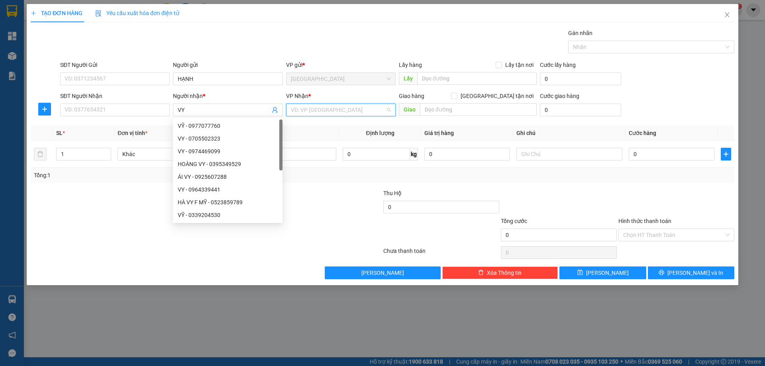
click at [326, 112] on input "search" at bounding box center [338, 110] width 94 height 12
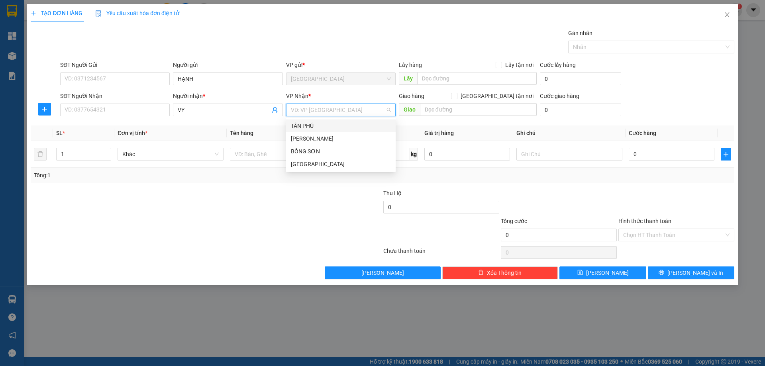
click at [307, 132] on div "TÂN PHÚ" at bounding box center [341, 126] width 110 height 13
click at [356, 106] on span "TÂN PHÚ" at bounding box center [341, 110] width 100 height 12
click at [300, 140] on div "[PERSON_NAME]" at bounding box center [341, 138] width 100 height 9
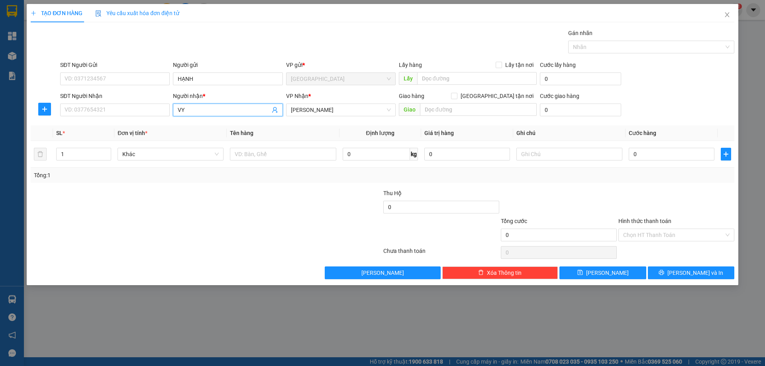
click at [201, 107] on input "VY" at bounding box center [224, 110] width 92 height 9
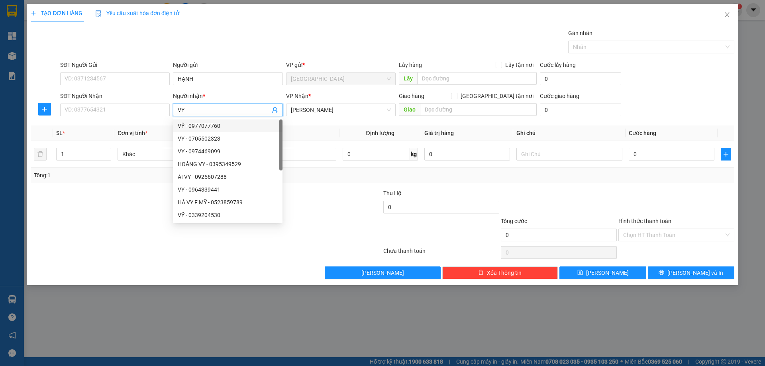
click at [334, 237] on div at bounding box center [324, 231] width 118 height 28
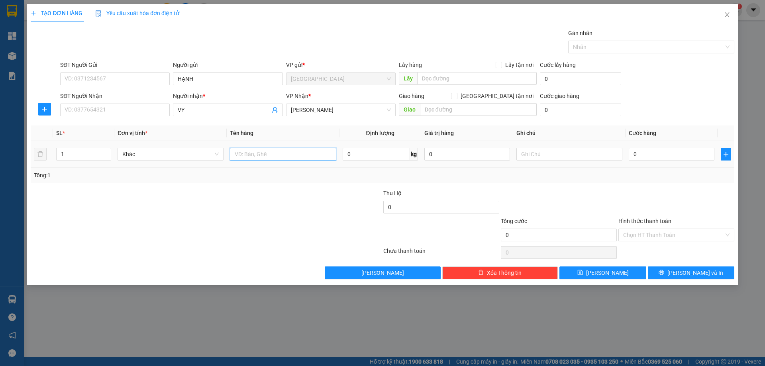
click at [315, 159] on input "text" at bounding box center [283, 154] width 106 height 13
type input "1T X"
click at [659, 272] on button "[PERSON_NAME] và In" at bounding box center [691, 273] width 86 height 13
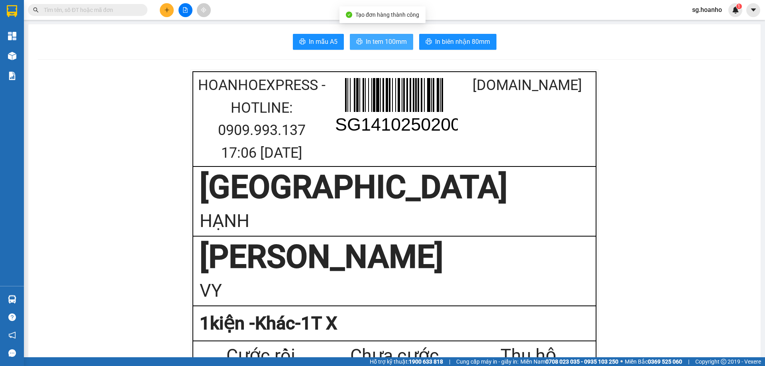
click at [371, 42] on span "In tem 100mm" at bounding box center [386, 42] width 41 height 10
click at [167, 9] on icon "plus" at bounding box center [167, 10] width 6 height 6
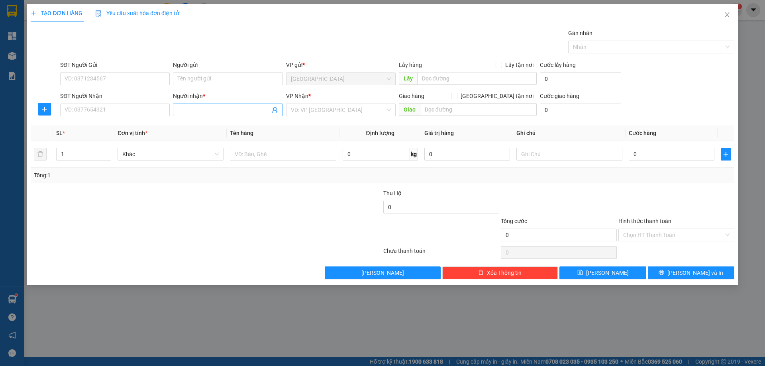
click at [200, 109] on input "Người nhận *" at bounding box center [224, 110] width 92 height 9
type input "BS TUẤN"
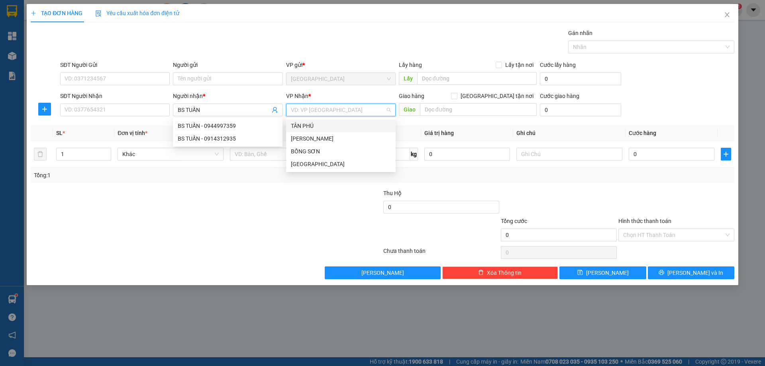
drag, startPoint x: 324, startPoint y: 111, endPoint x: 309, endPoint y: 128, distance: 22.6
click at [324, 112] on input "search" at bounding box center [338, 110] width 94 height 12
click at [210, 109] on input "BS TUẤN" at bounding box center [224, 110] width 92 height 9
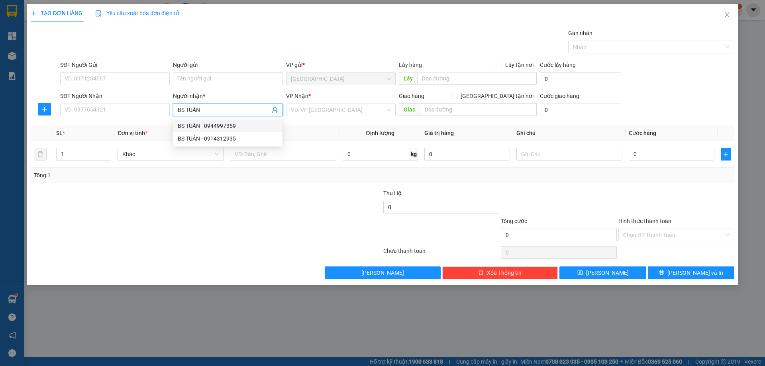
drag, startPoint x: 302, startPoint y: 112, endPoint x: 299, endPoint y: 121, distance: 9.5
click at [302, 112] on input "search" at bounding box center [338, 110] width 94 height 12
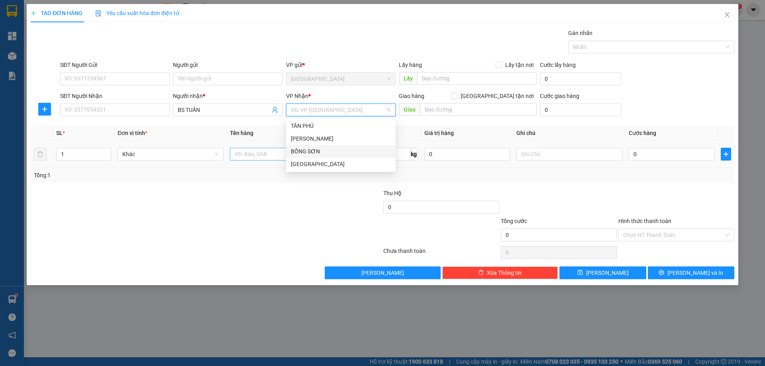
drag, startPoint x: 294, startPoint y: 153, endPoint x: 288, endPoint y: 154, distance: 6.2
click at [293, 153] on div "BỒNG SƠN" at bounding box center [341, 151] width 100 height 9
click at [255, 156] on input "text" at bounding box center [283, 154] width 106 height 13
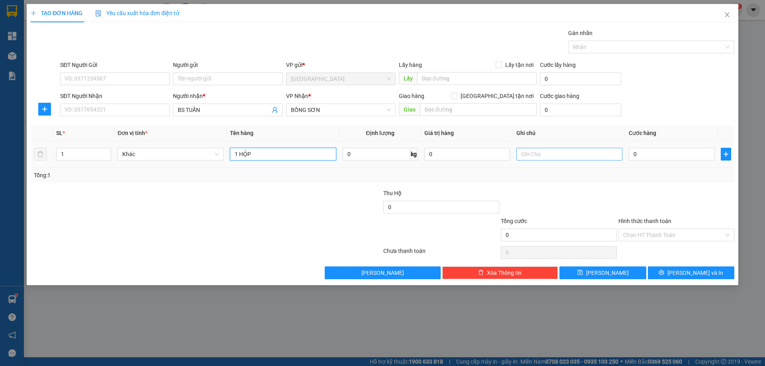
type input "1 HỘP"
click at [543, 160] on input "text" at bounding box center [569, 154] width 106 height 13
type input "R 40"
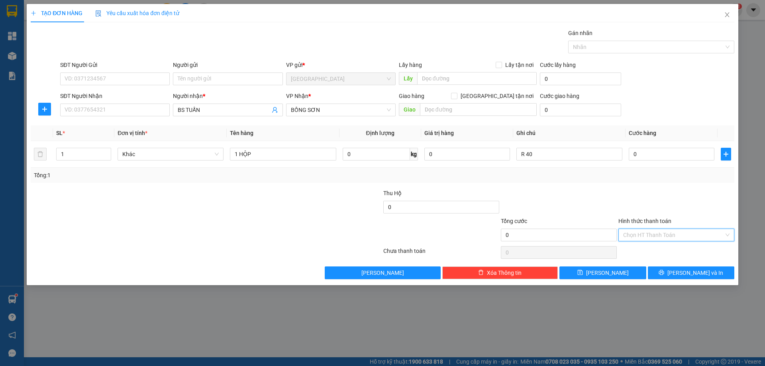
click at [641, 235] on input "Hình thức thanh toán" at bounding box center [673, 235] width 101 height 12
click at [637, 266] on div "Miễn phí" at bounding box center [676, 263] width 106 height 9
click at [683, 269] on button "[PERSON_NAME] và In" at bounding box center [691, 273] width 86 height 13
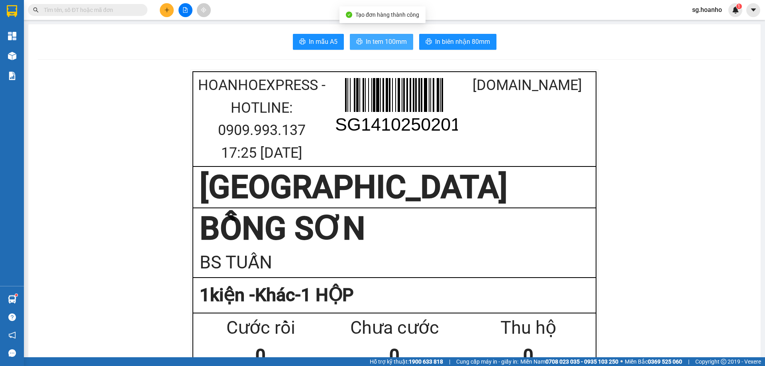
click at [376, 40] on span "In tem 100mm" at bounding box center [386, 42] width 41 height 10
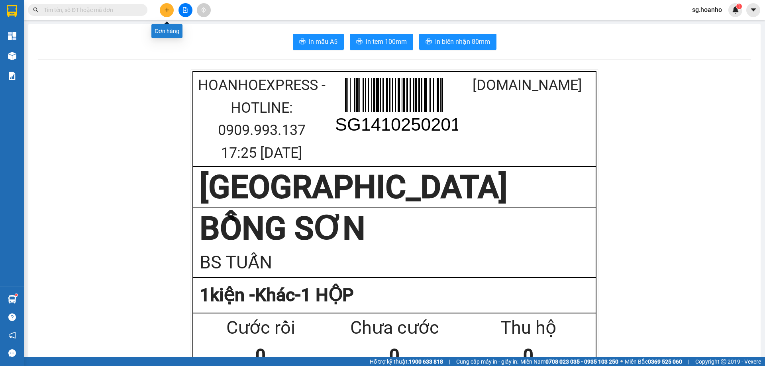
click at [164, 11] on icon "plus" at bounding box center [167, 10] width 6 height 6
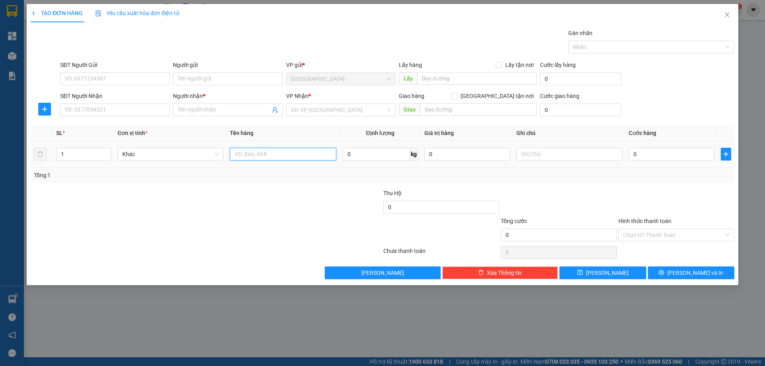
click at [266, 148] on input "text" at bounding box center [283, 154] width 106 height 13
click at [102, 106] on input "SĐT Người Nhận" at bounding box center [115, 110] width 110 height 13
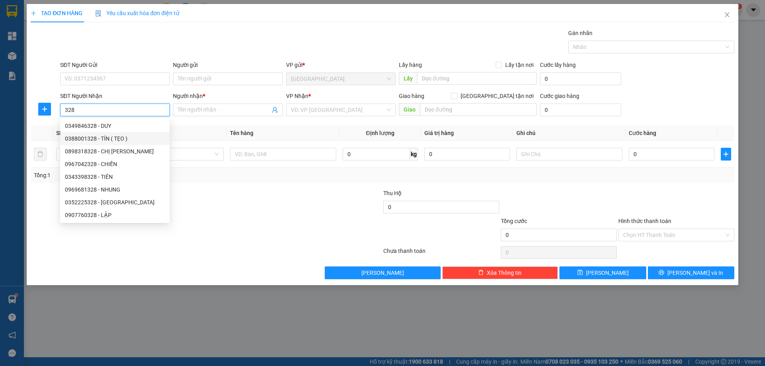
click at [121, 139] on div "0388001328 - TÍN ( TẸO )" at bounding box center [115, 138] width 100 height 9
type input "0388001328"
type input "TÍN ( TẸO )"
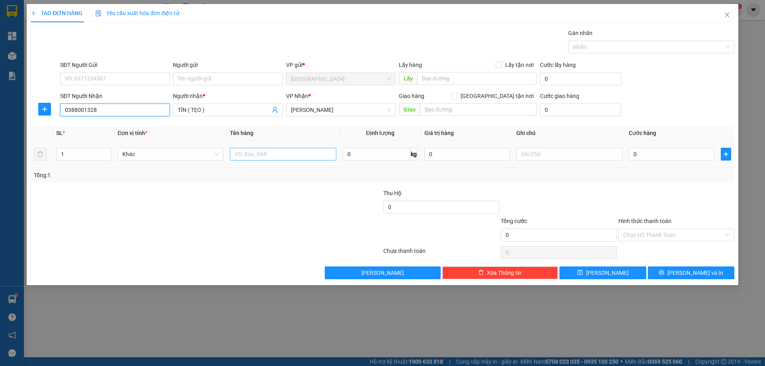
type input "0388001328"
click at [265, 152] on input "text" at bounding box center [283, 154] width 106 height 13
type input "1T"
drag, startPoint x: 683, startPoint y: 271, endPoint x: 445, endPoint y: 129, distance: 276.5
click at [683, 271] on button "[PERSON_NAME] và In" at bounding box center [691, 273] width 86 height 13
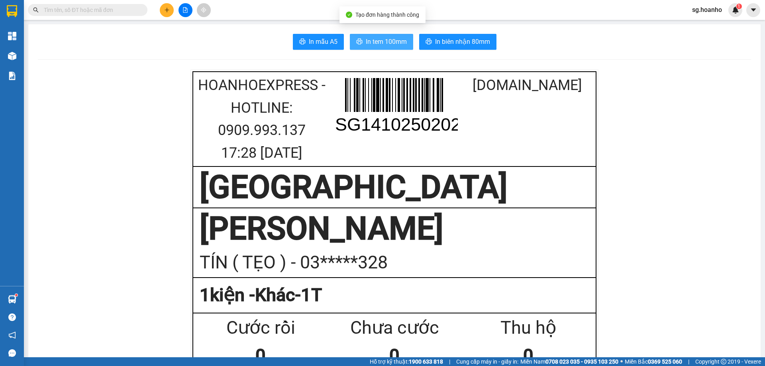
click at [358, 35] on button "In tem 100mm" at bounding box center [381, 42] width 63 height 16
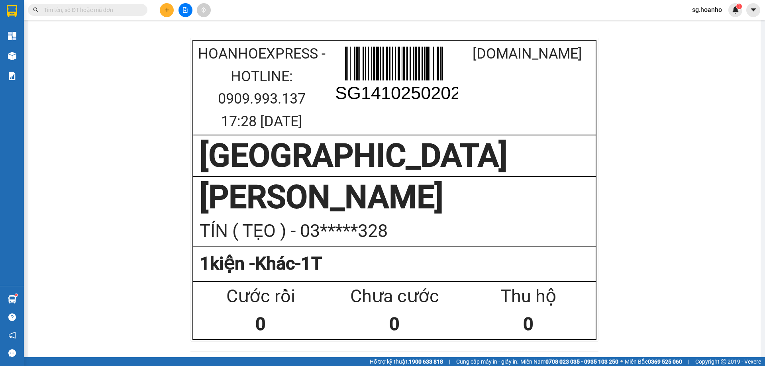
scroll to position [80, 0]
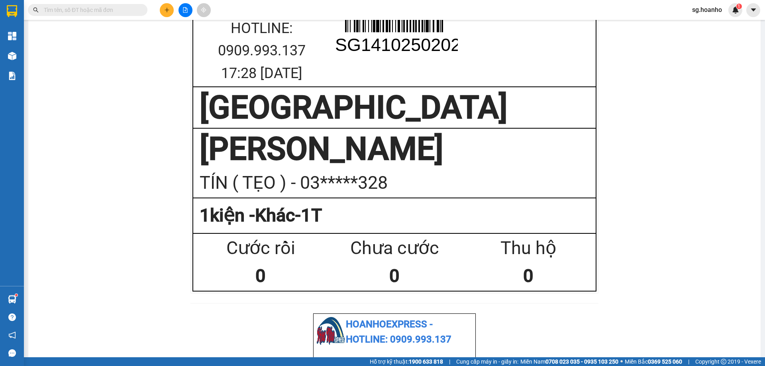
click at [167, 12] on icon "plus" at bounding box center [167, 10] width 6 height 6
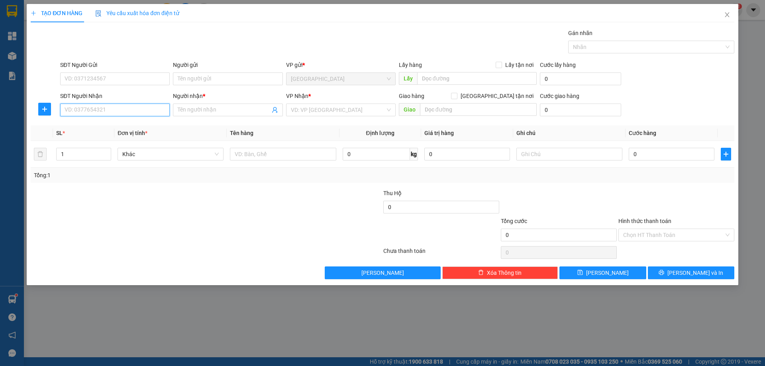
click at [157, 112] on input "SĐT Người Nhận" at bounding box center [115, 110] width 110 height 13
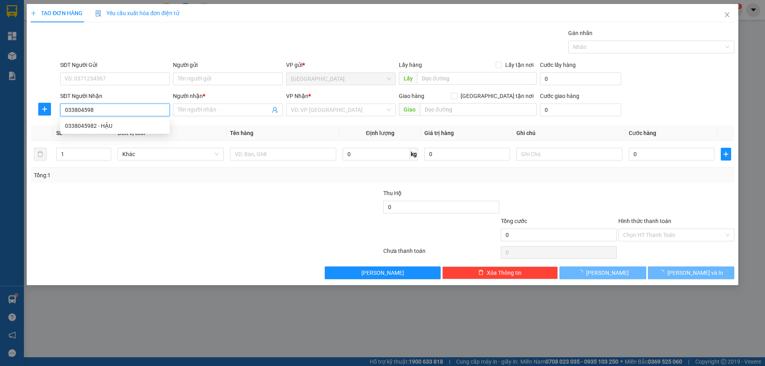
type input "0338045982"
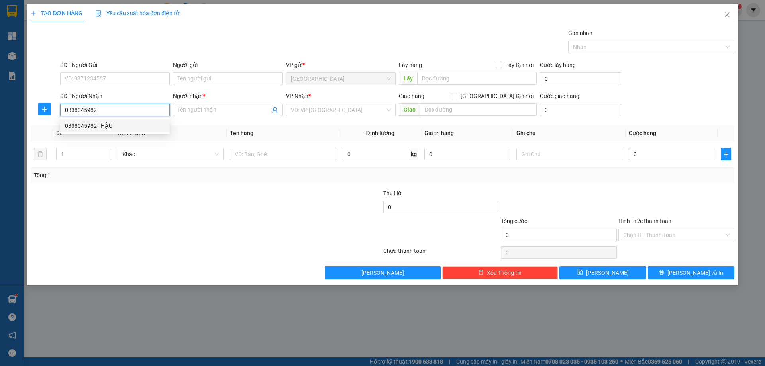
click at [134, 128] on div "0338045982 - HẬU" at bounding box center [115, 126] width 100 height 9
type input "HẬU"
type input "0338045982"
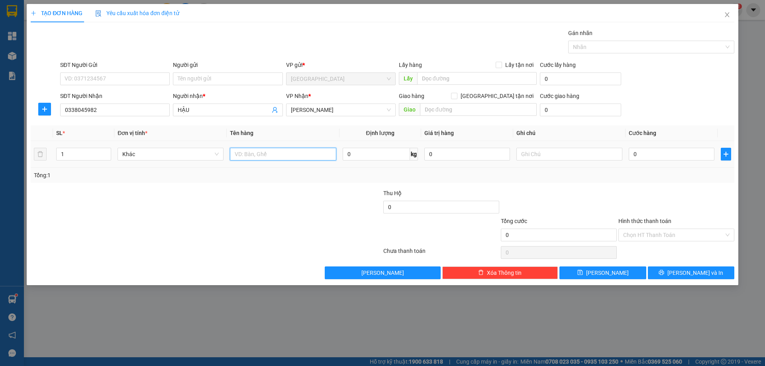
click at [276, 149] on input "text" at bounding box center [283, 154] width 106 height 13
type input "XỐP"
click at [534, 151] on input "text" at bounding box center [569, 154] width 106 height 13
type input "C"
click at [633, 221] on label "Hình thức thanh toán" at bounding box center [644, 221] width 53 height 6
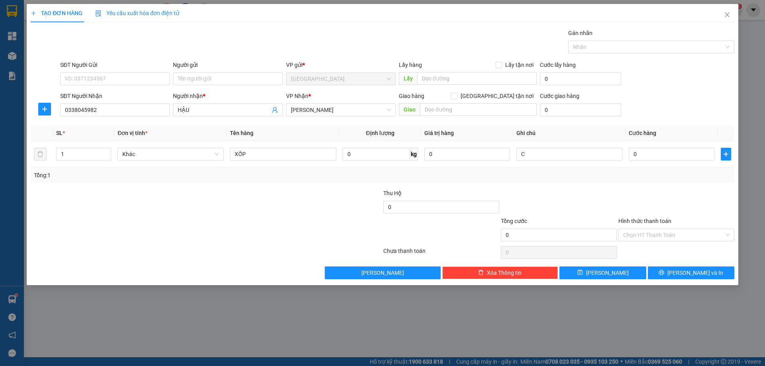
click at [633, 229] on input "Hình thức thanh toán" at bounding box center [673, 235] width 101 height 12
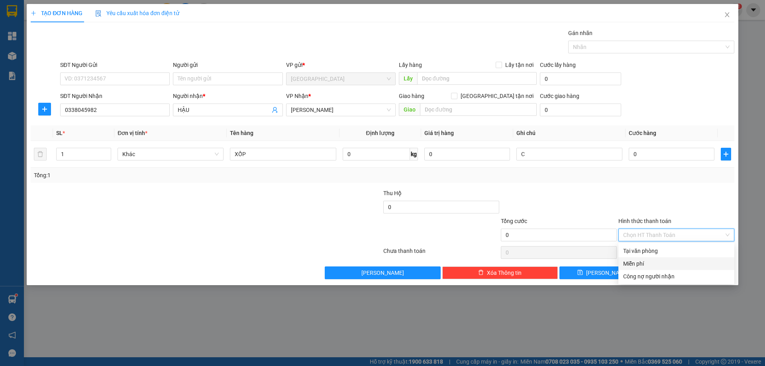
click at [638, 264] on div "Miễn phí" at bounding box center [676, 263] width 106 height 9
drag, startPoint x: 666, startPoint y: 273, endPoint x: 661, endPoint y: 271, distance: 6.1
click at [666, 272] on button "[PERSON_NAME] và In" at bounding box center [691, 273] width 86 height 13
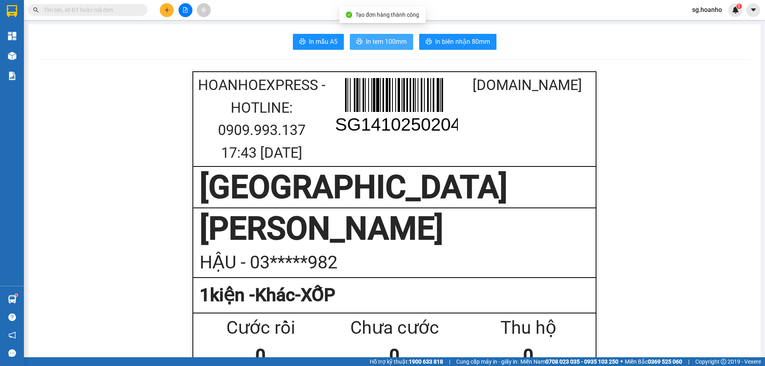
click at [388, 40] on span "In tem 100mm" at bounding box center [386, 42] width 41 height 10
click at [372, 39] on span "In tem 100mm" at bounding box center [386, 42] width 41 height 10
click at [168, 11] on icon "plus" at bounding box center [167, 10] width 6 height 6
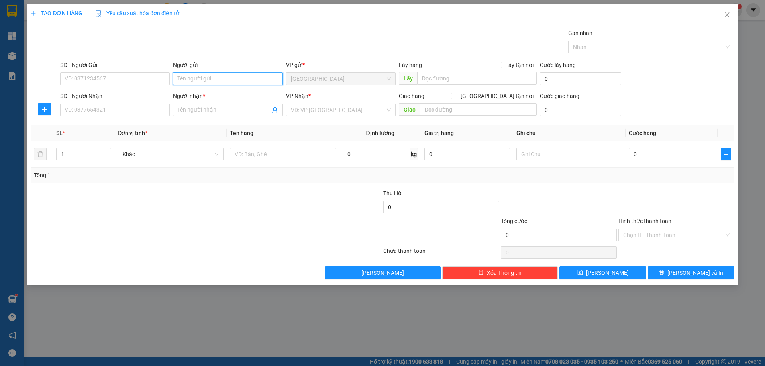
click at [190, 76] on input "Người gửi" at bounding box center [228, 79] width 110 height 13
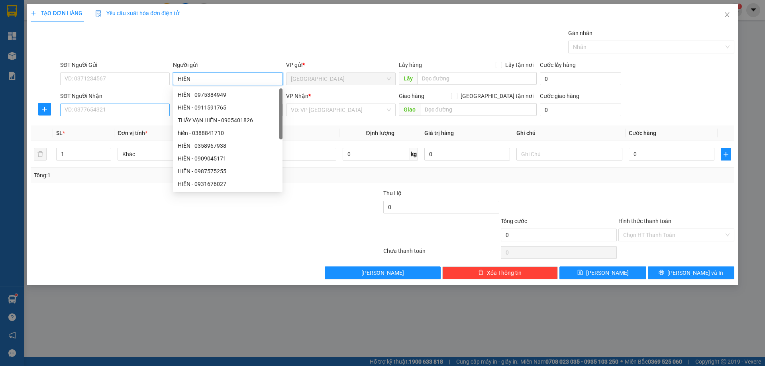
type input "HIỂN"
click at [148, 110] on input "SĐT Người Nhận" at bounding box center [115, 110] width 110 height 13
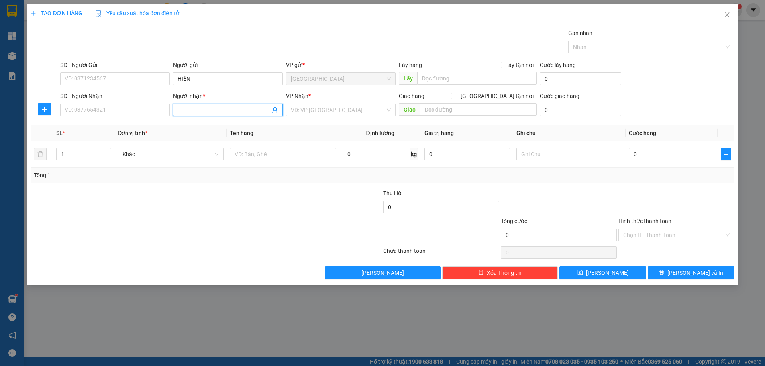
click at [191, 112] on input "Người nhận *" at bounding box center [224, 110] width 92 height 9
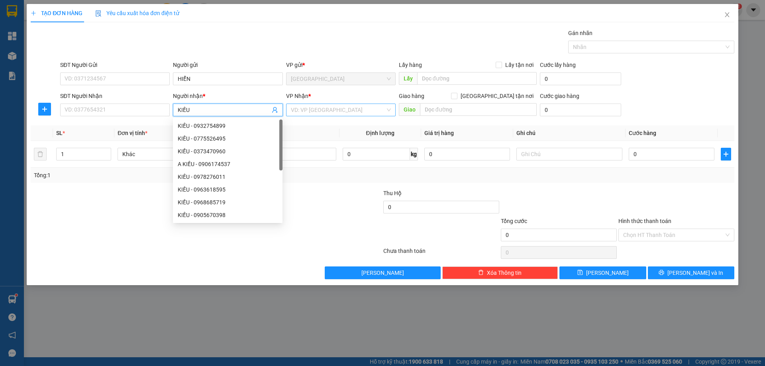
type input "KIỀU"
click at [339, 111] on input "search" at bounding box center [338, 110] width 94 height 12
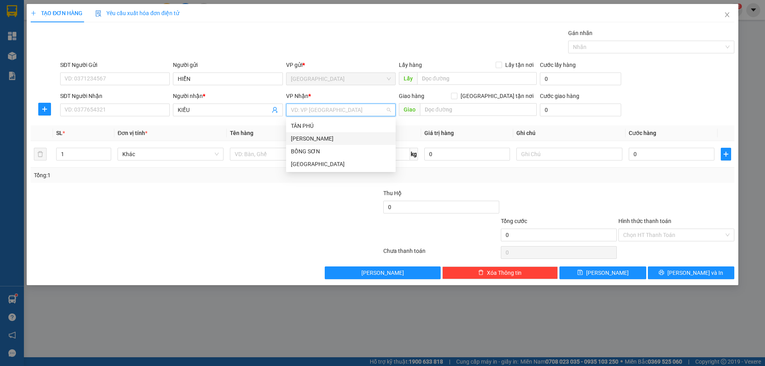
click at [306, 139] on div "[PERSON_NAME]" at bounding box center [341, 138] width 100 height 9
type input "2"
click at [105, 151] on span "up" at bounding box center [106, 152] width 5 height 5
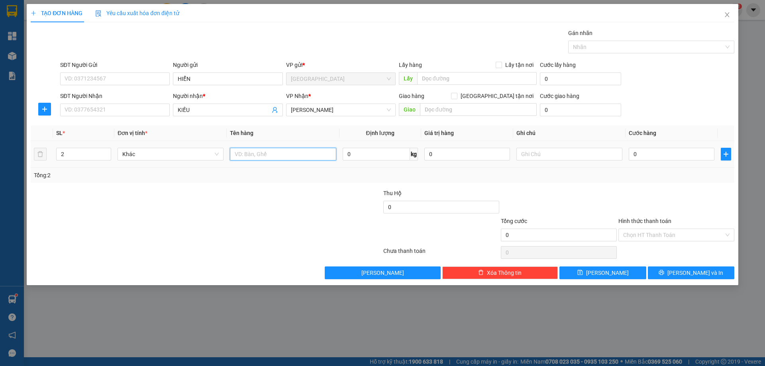
click at [239, 153] on input "text" at bounding box center [283, 154] width 106 height 13
type input "BAO + T"
click at [549, 152] on input "text" at bounding box center [569, 154] width 106 height 13
type input "C"
click at [552, 151] on input "R" at bounding box center [569, 154] width 106 height 13
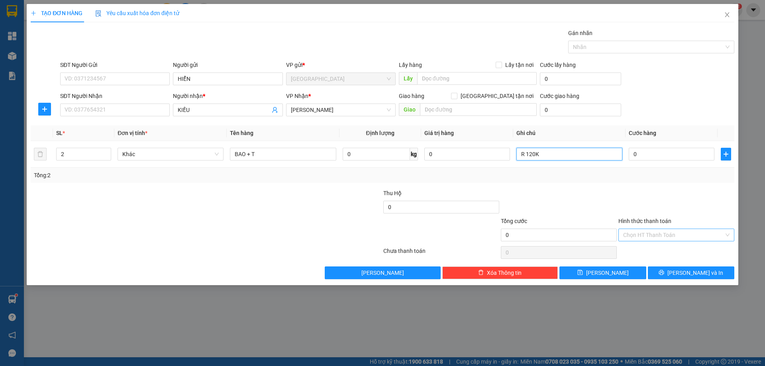
type input "R 120K"
click at [641, 237] on input "Hình thức thanh toán" at bounding box center [673, 235] width 101 height 12
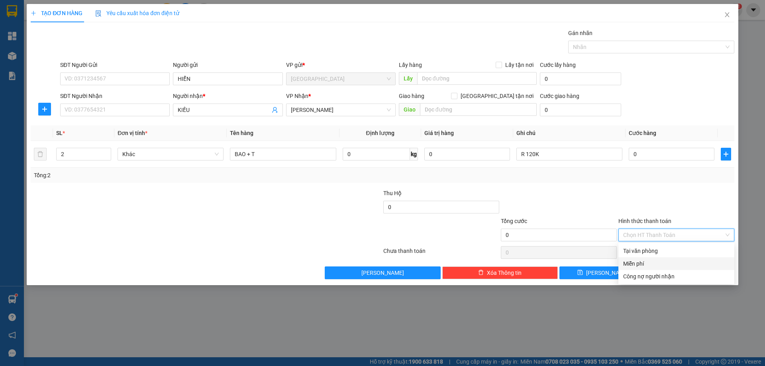
drag, startPoint x: 636, startPoint y: 261, endPoint x: 668, endPoint y: 271, distance: 33.4
click at [637, 261] on div "Miễn phí" at bounding box center [676, 263] width 106 height 9
click at [668, 271] on button "[PERSON_NAME] và In" at bounding box center [691, 273] width 86 height 13
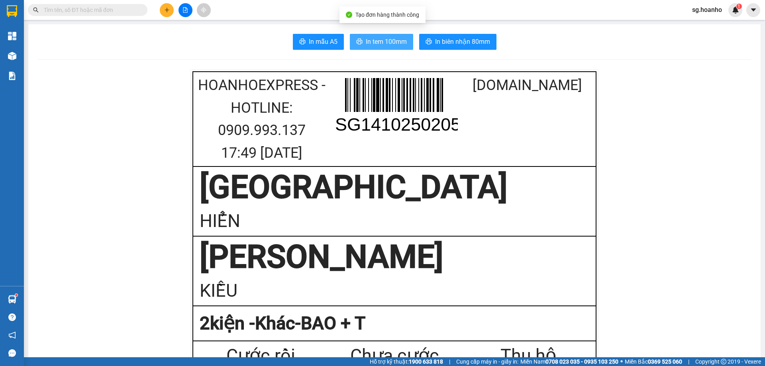
click at [361, 40] on button "In tem 100mm" at bounding box center [381, 42] width 63 height 16
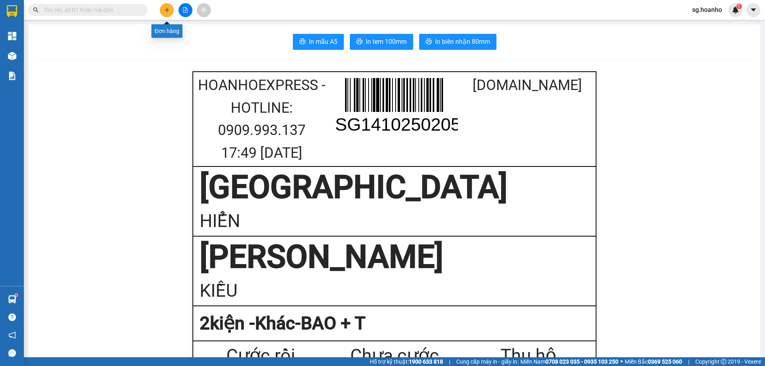
click at [166, 13] on button at bounding box center [167, 10] width 14 height 14
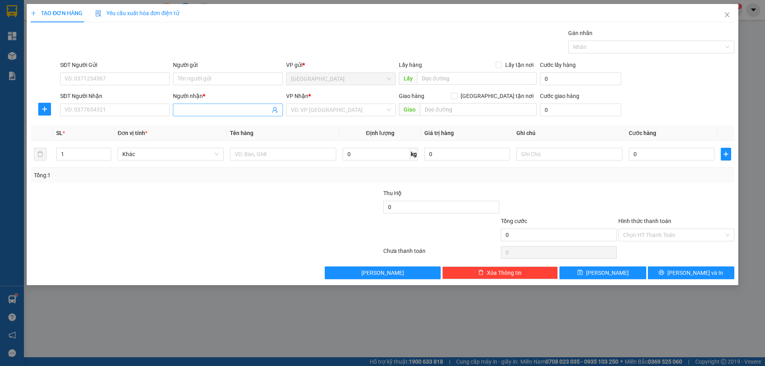
click at [236, 110] on input "Người nhận *" at bounding box center [224, 110] width 92 height 9
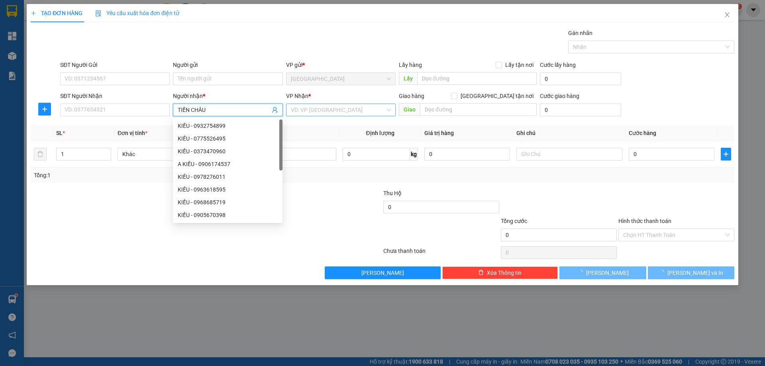
type input "TIẾN CHÂU"
drag, startPoint x: 338, startPoint y: 106, endPoint x: 333, endPoint y: 112, distance: 7.6
click at [335, 109] on input "search" at bounding box center [338, 110] width 94 height 12
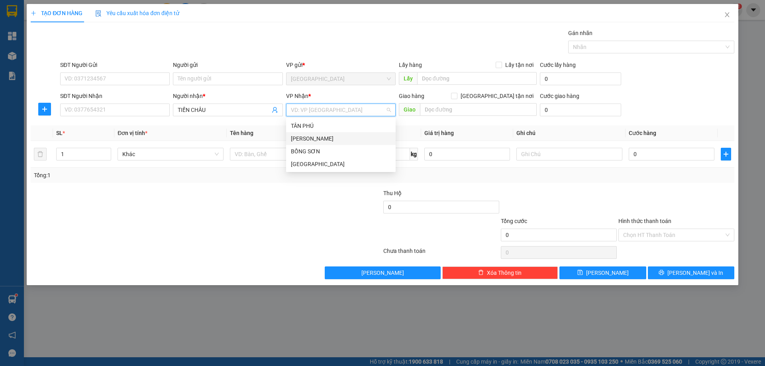
drag, startPoint x: 309, startPoint y: 136, endPoint x: 283, endPoint y: 140, distance: 26.3
click at [283, 140] on body "Kết quả tìm kiếm ( 0 ) Bộ lọc No Data sg.hoanho 1 Tổng Quan Kho hàng mới Báo cá…" at bounding box center [382, 183] width 765 height 366
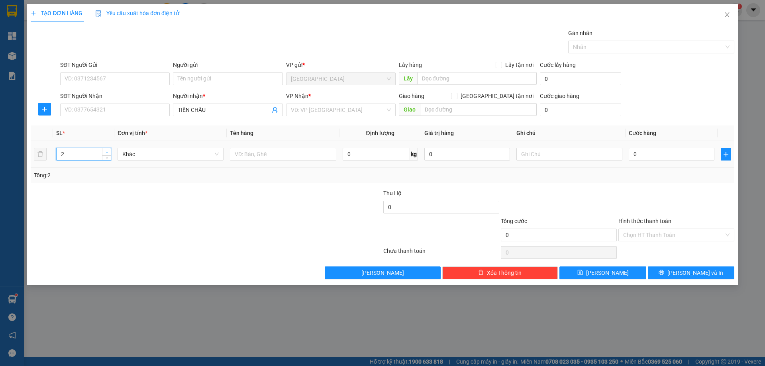
click at [107, 151] on icon "up" at bounding box center [107, 152] width 2 height 2
type input "3"
click at [107, 151] on icon "up" at bounding box center [107, 152] width 2 height 2
click at [249, 156] on input "text" at bounding box center [283, 154] width 106 height 13
type input "3T"
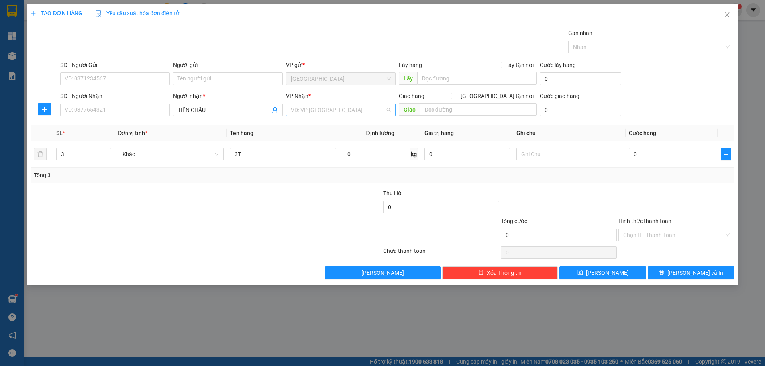
click at [321, 112] on input "search" at bounding box center [338, 110] width 94 height 12
click at [313, 137] on div "[PERSON_NAME]" at bounding box center [341, 138] width 100 height 9
click at [617, 271] on button "[PERSON_NAME]" at bounding box center [602, 273] width 86 height 13
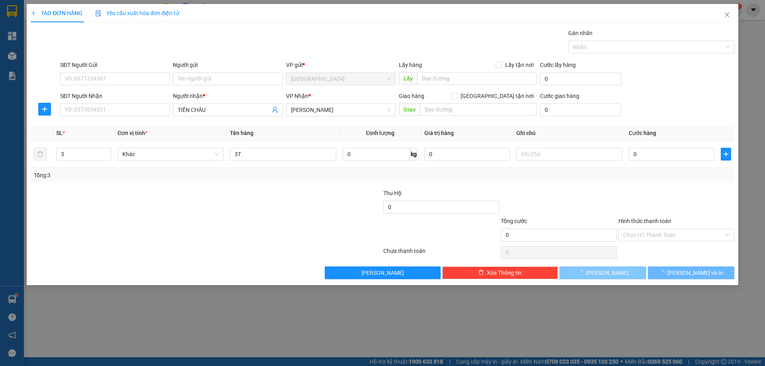
type input "1"
